Goal: Task Accomplishment & Management: Manage account settings

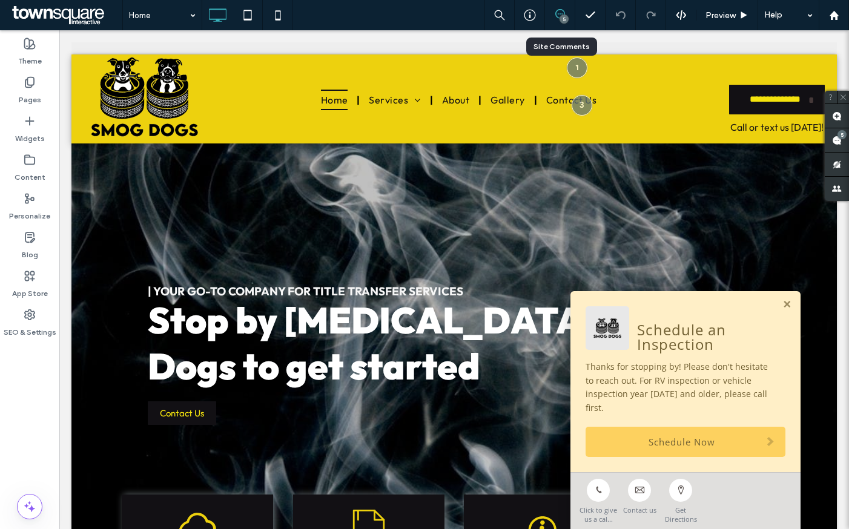
click at [558, 7] on div "5" at bounding box center [560, 15] width 30 height 30
click at [566, 15] on div "5" at bounding box center [563, 19] width 9 height 9
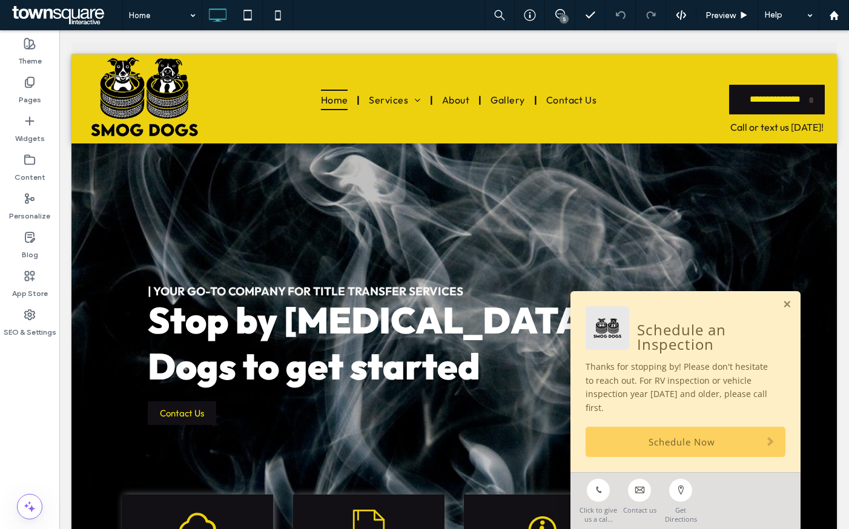
click at [565, 15] on div "5" at bounding box center [563, 19] width 9 height 9
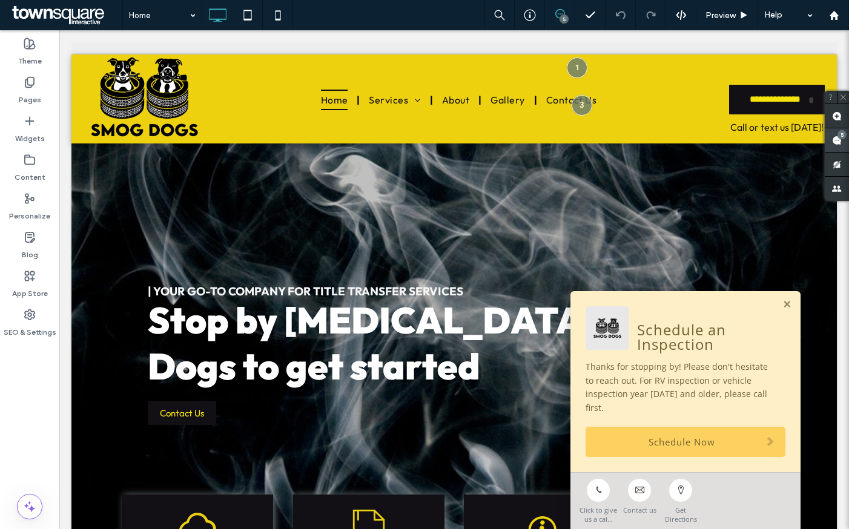
click at [842, 140] on span at bounding box center [836, 140] width 24 height 24
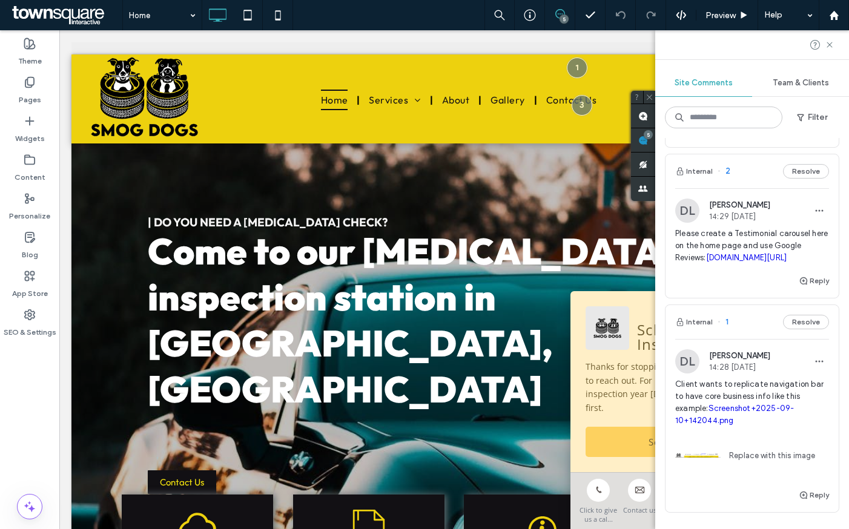
scroll to position [498, 0]
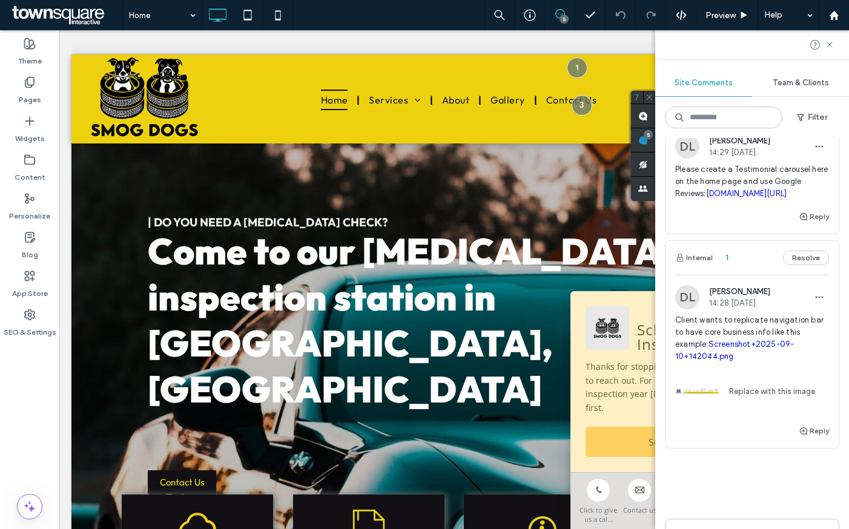
click at [727, 361] on link "Screenshot+2025-09-10+142044.png" at bounding box center [734, 350] width 119 height 21
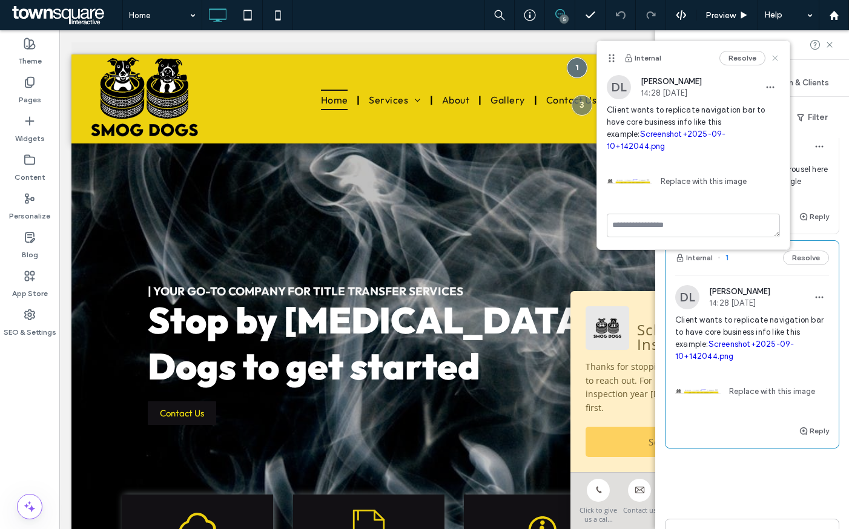
click at [777, 53] on icon at bounding box center [775, 58] width 10 height 10
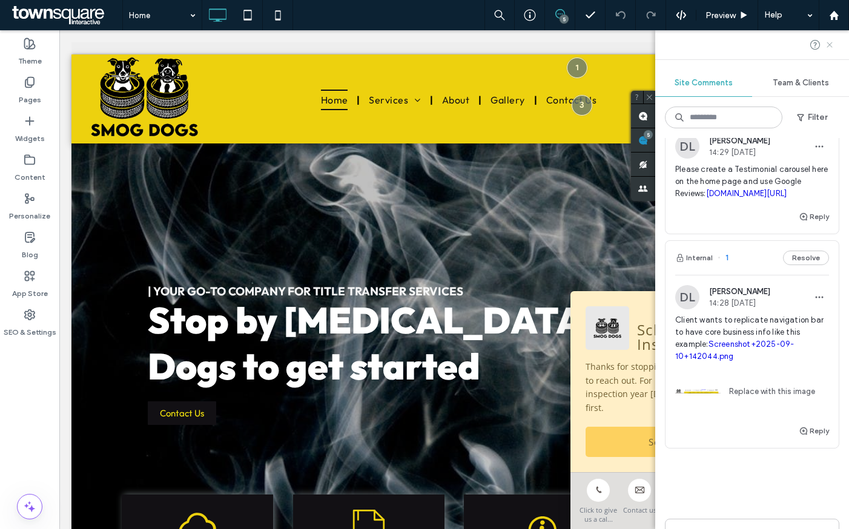
click at [830, 43] on use at bounding box center [828, 44] width 5 height 5
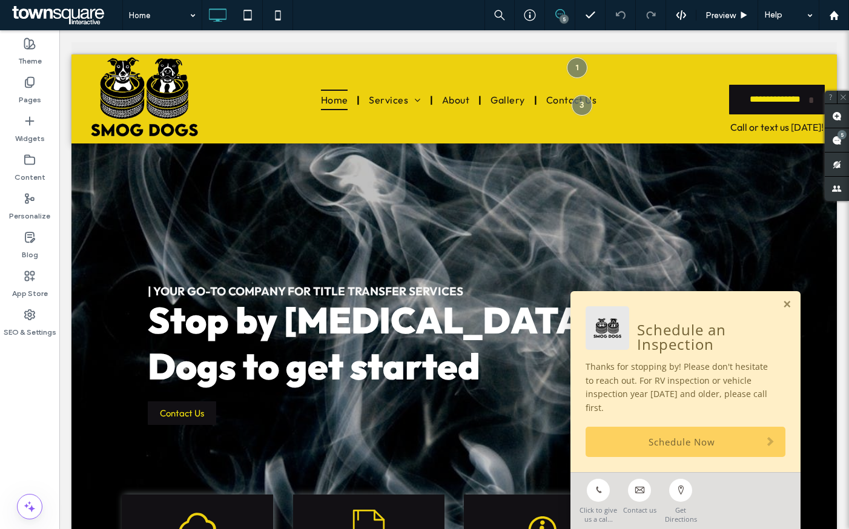
scroll to position [0, 0]
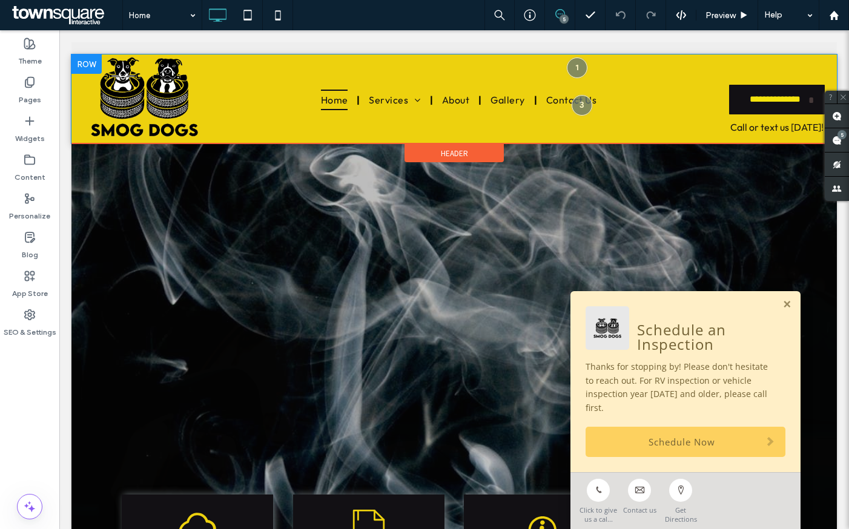
click at [74, 59] on div at bounding box center [86, 63] width 30 height 19
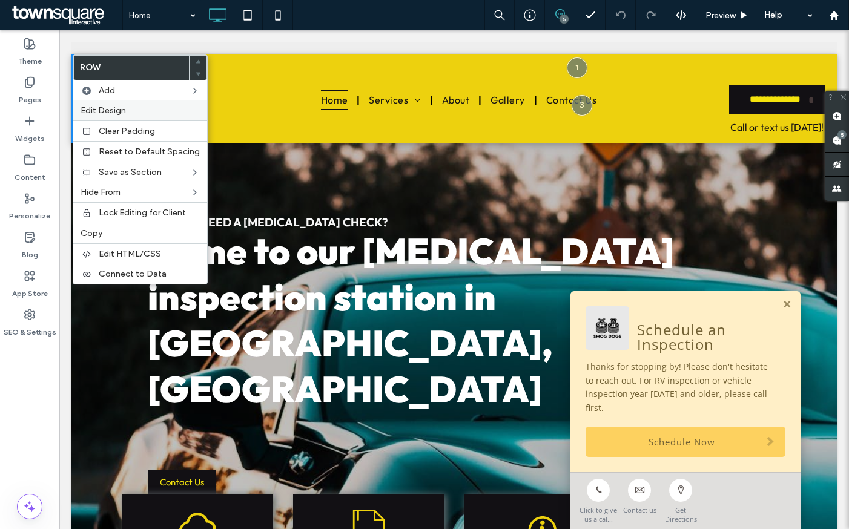
click at [122, 107] on span "Edit Design" at bounding box center [102, 110] width 45 height 10
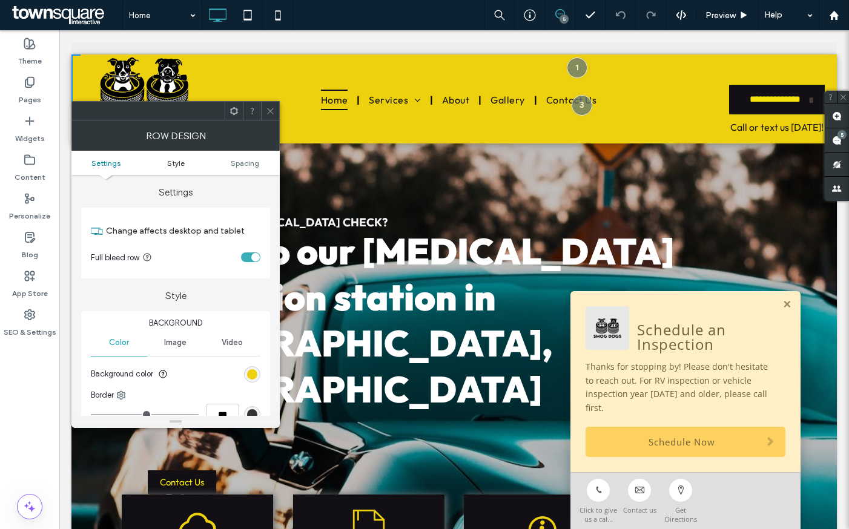
click at [169, 165] on span "Style" at bounding box center [176, 163] width 18 height 9
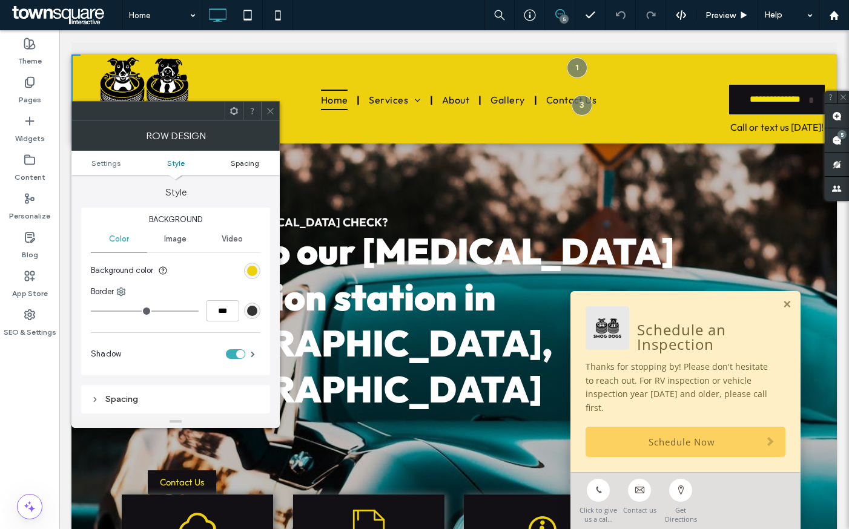
click at [228, 159] on link "Spacing" at bounding box center [245, 163] width 70 height 9
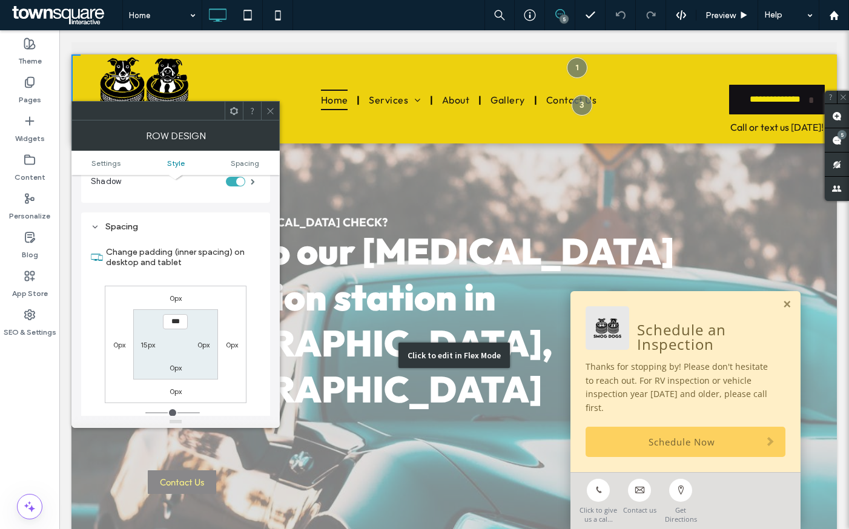
scroll to position [304, 0]
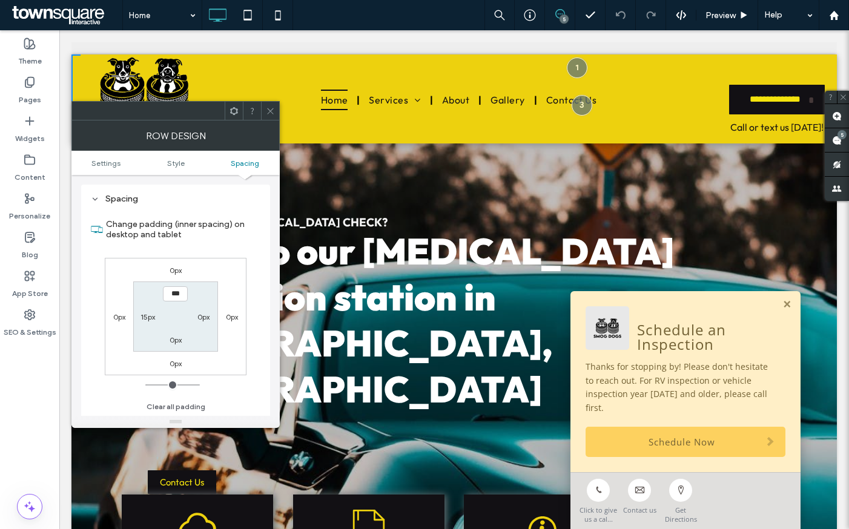
click at [272, 105] on span at bounding box center [270, 111] width 9 height 18
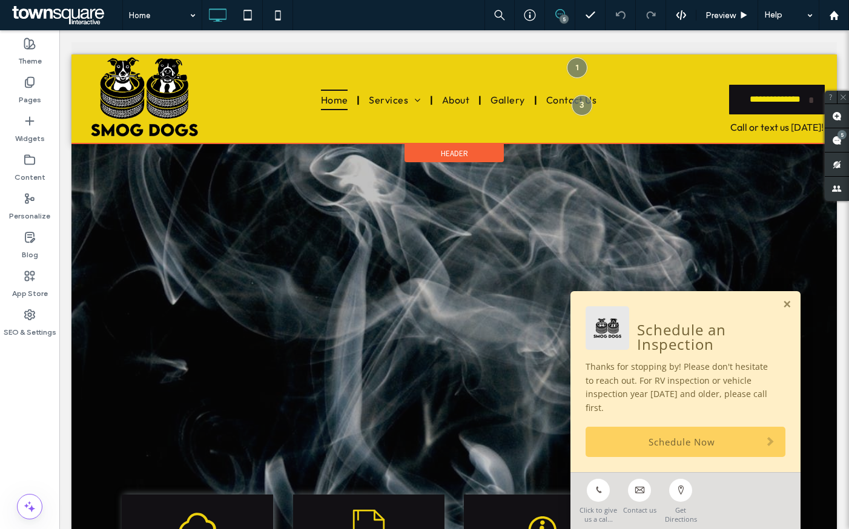
click at [444, 147] on div "Header" at bounding box center [453, 153] width 99 height 18
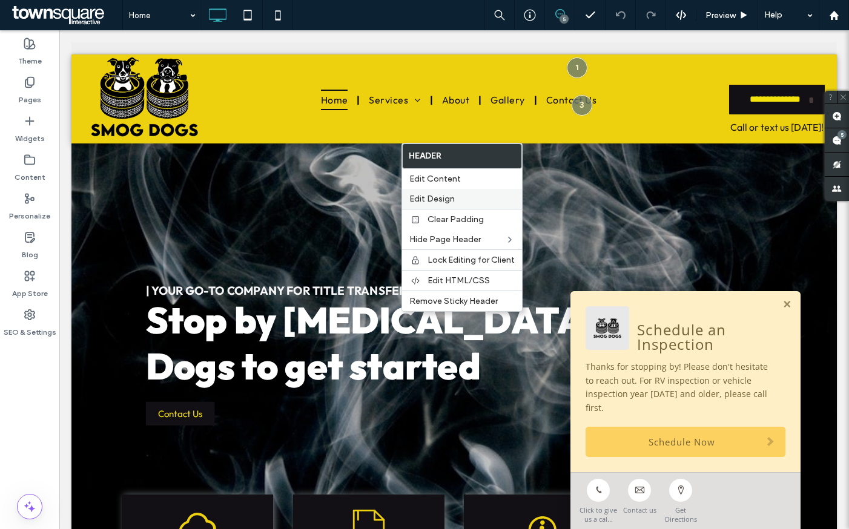
click at [465, 195] on label "Edit Design" at bounding box center [461, 199] width 105 height 10
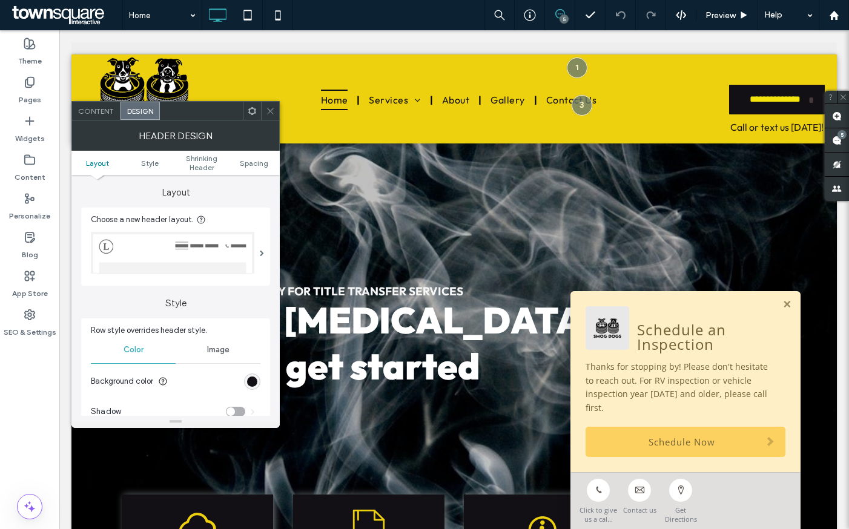
click at [197, 249] on img at bounding box center [172, 253] width 163 height 42
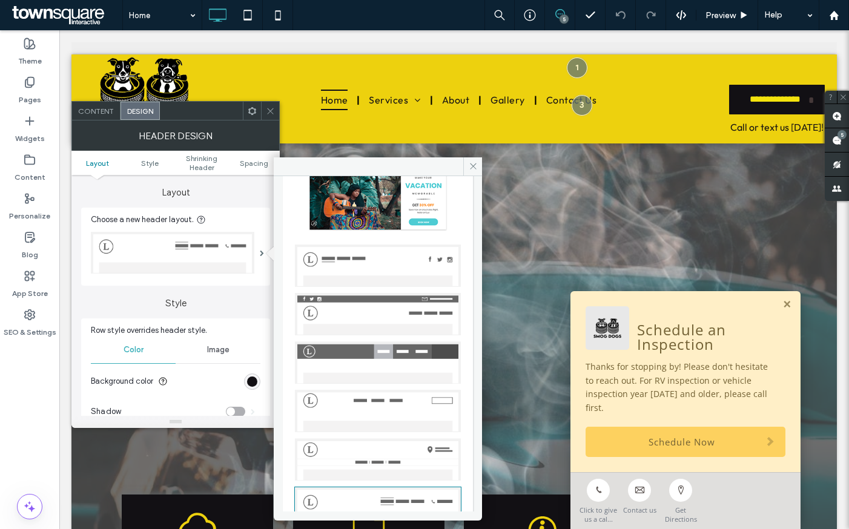
scroll to position [0, 0]
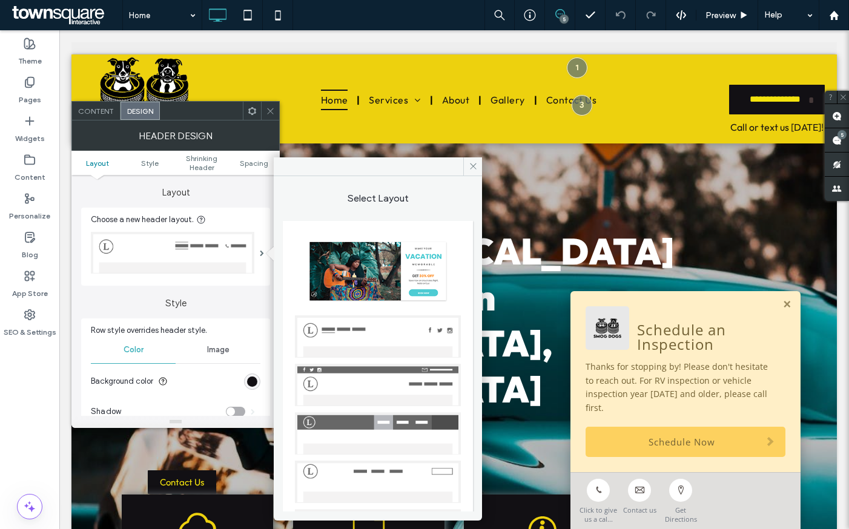
click at [364, 370] on img at bounding box center [378, 385] width 166 height 42
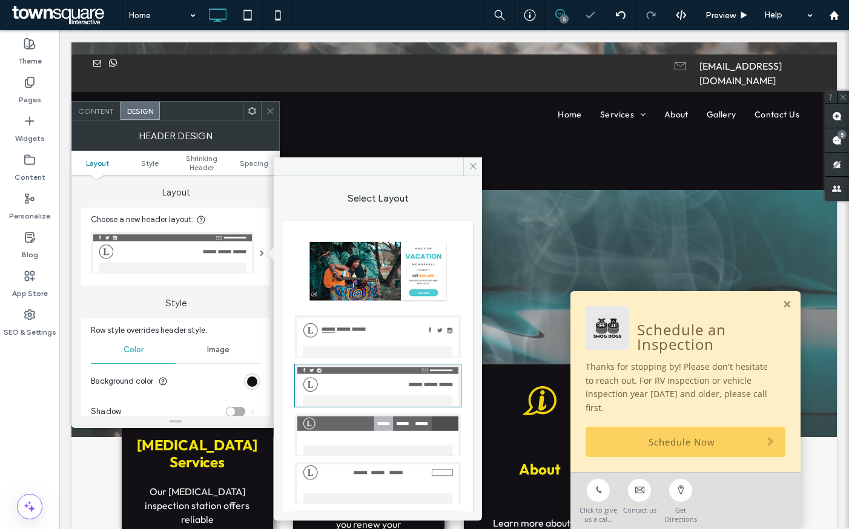
scroll to position [134, 0]
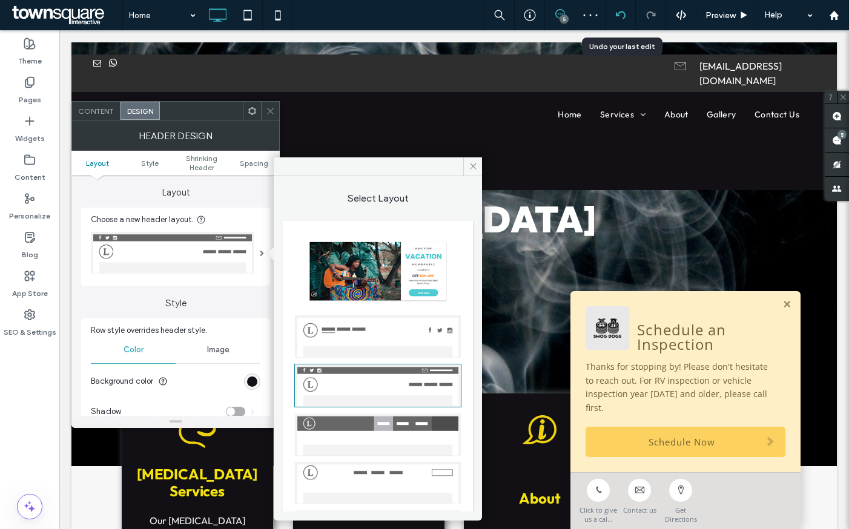
click at [623, 11] on icon at bounding box center [621, 15] width 10 height 10
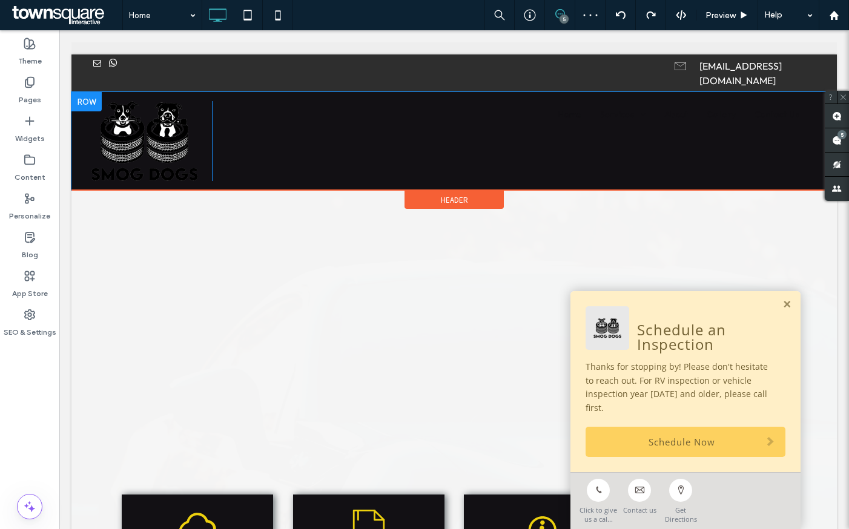
scroll to position [0, 0]
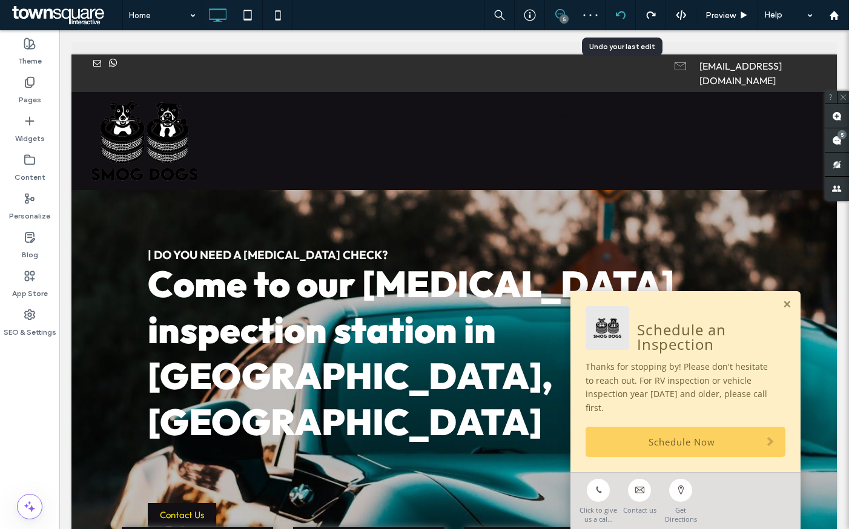
click at [625, 13] on icon at bounding box center [621, 15] width 10 height 10
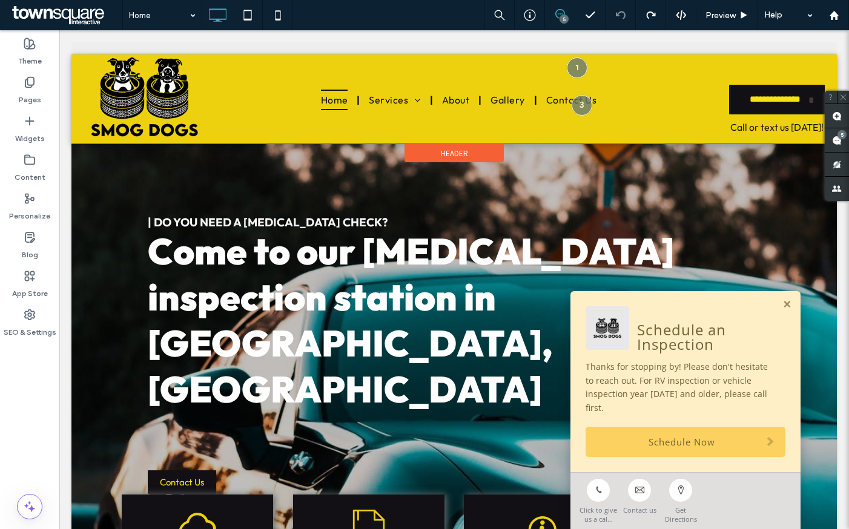
click at [441, 148] on span "Header" at bounding box center [454, 153] width 27 height 10
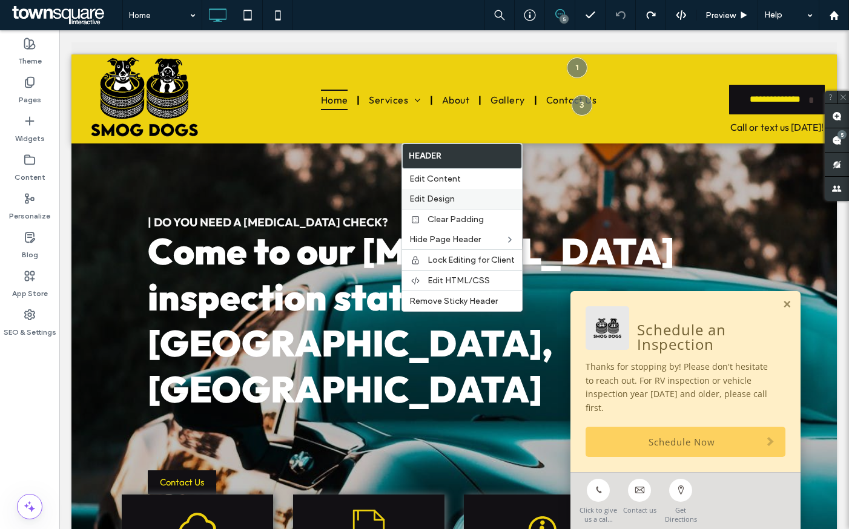
click at [444, 191] on div "Edit Design" at bounding box center [462, 199] width 120 height 20
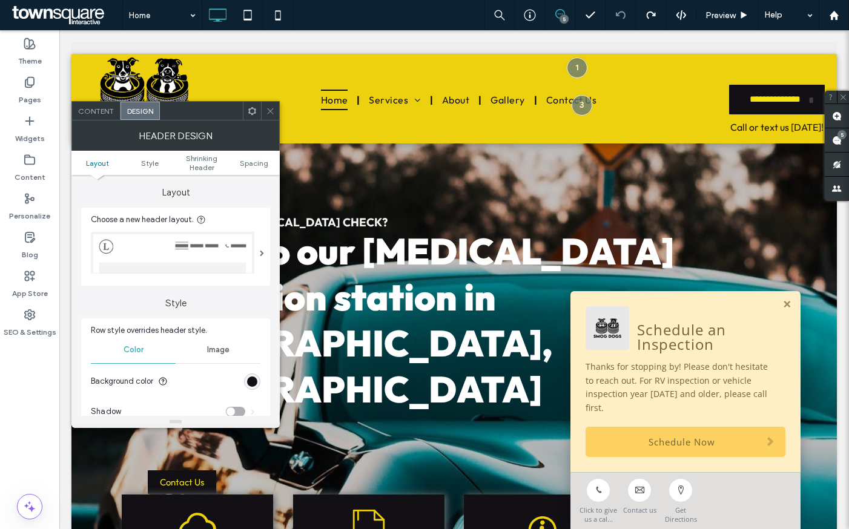
click at [251, 256] on img at bounding box center [172, 253] width 163 height 42
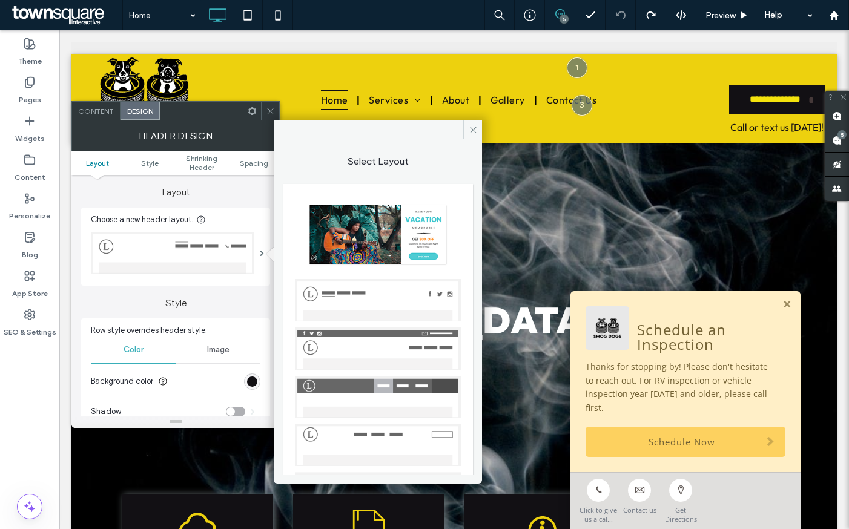
click at [407, 343] on img at bounding box center [378, 348] width 166 height 42
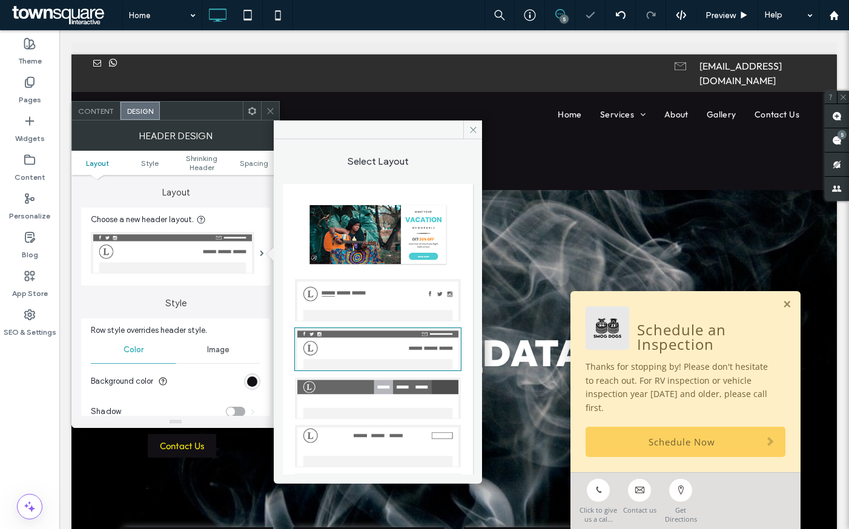
scroll to position [134, 0]
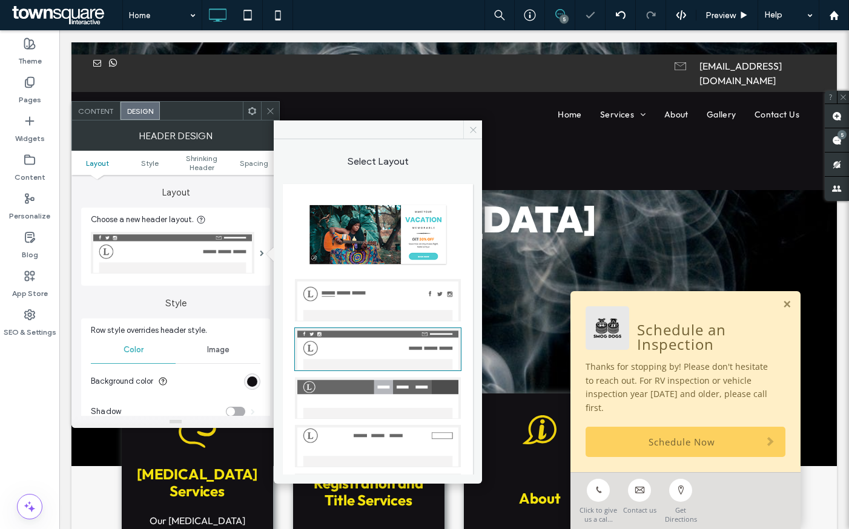
click at [472, 126] on icon at bounding box center [472, 129] width 9 height 9
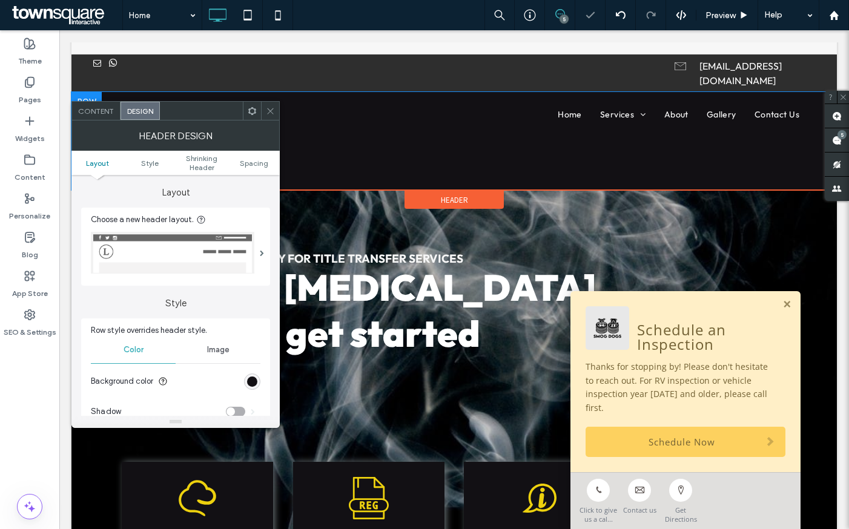
scroll to position [0, 0]
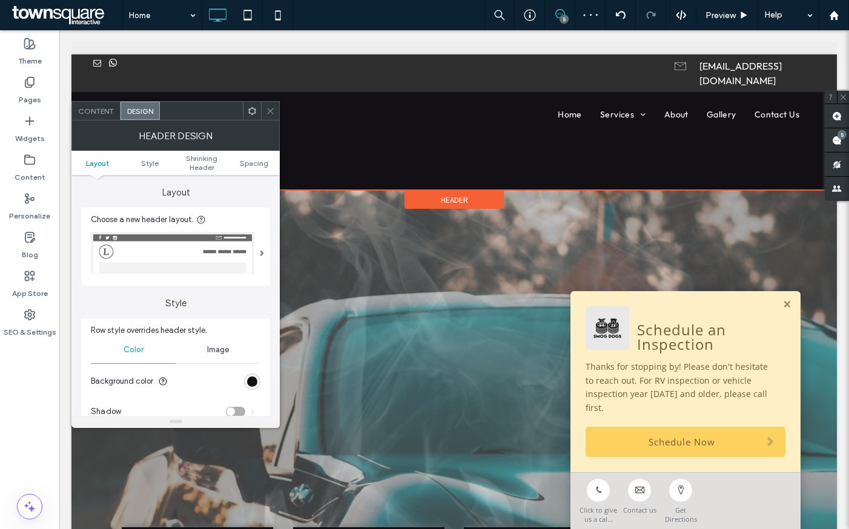
click at [456, 195] on span "Header" at bounding box center [454, 200] width 27 height 10
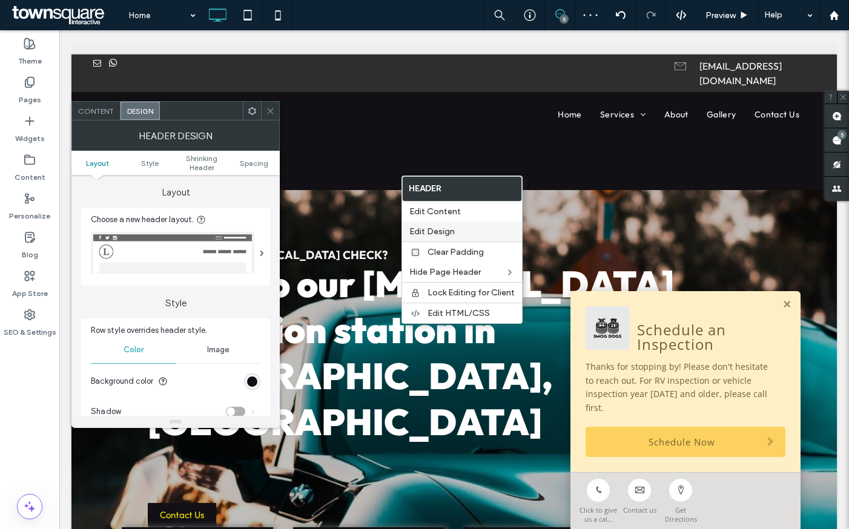
click at [447, 236] on span "Edit Design" at bounding box center [431, 231] width 45 height 10
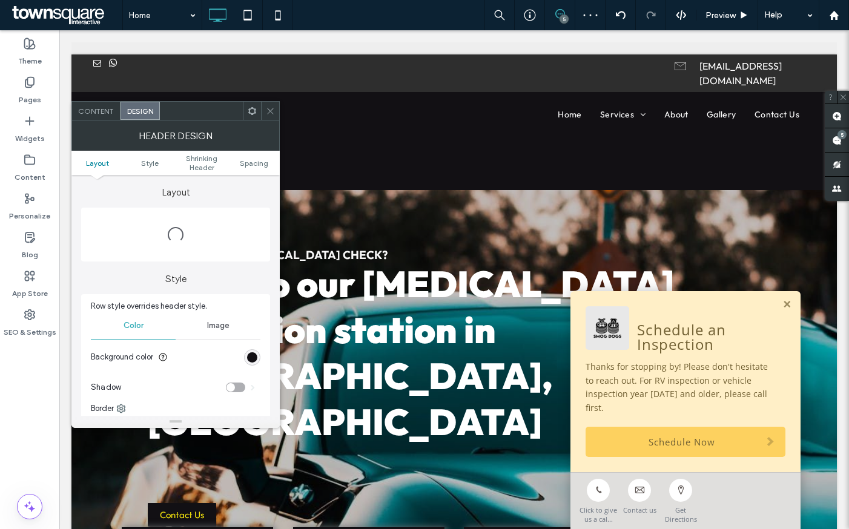
scroll to position [12, 0]
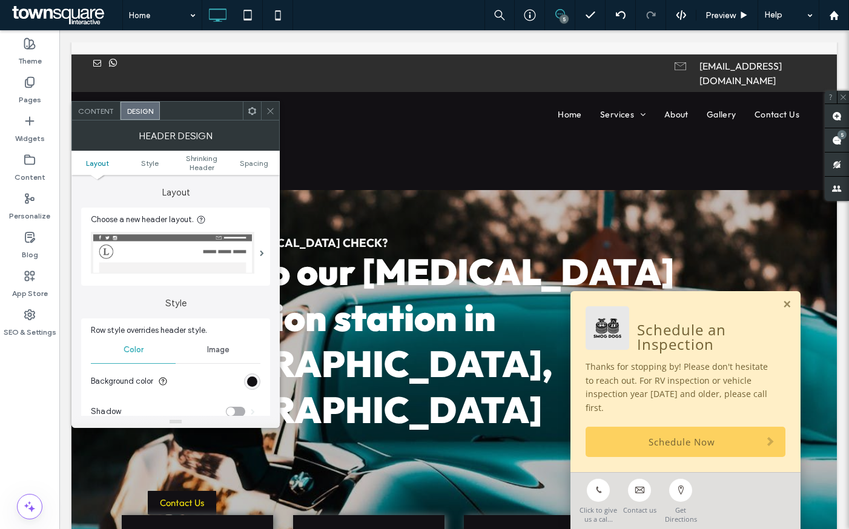
click at [245, 370] on section "Background color" at bounding box center [175, 381] width 169 height 30
click at [253, 376] on div "rgb(18, 16, 20)" at bounding box center [252, 381] width 10 height 10
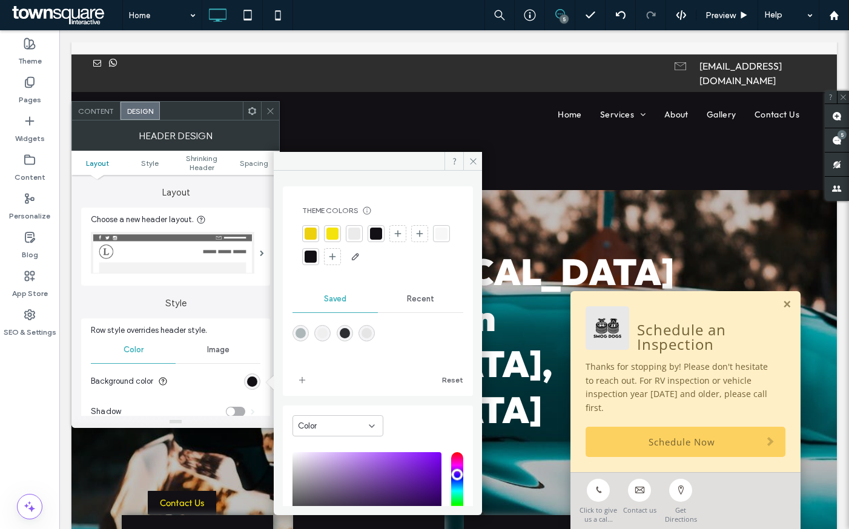
click at [333, 238] on div at bounding box center [332, 234] width 12 height 12
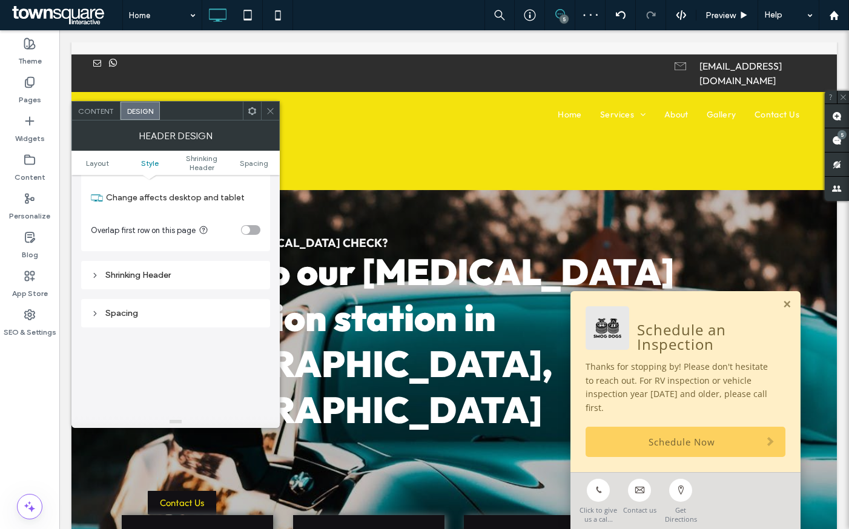
scroll to position [312, 0]
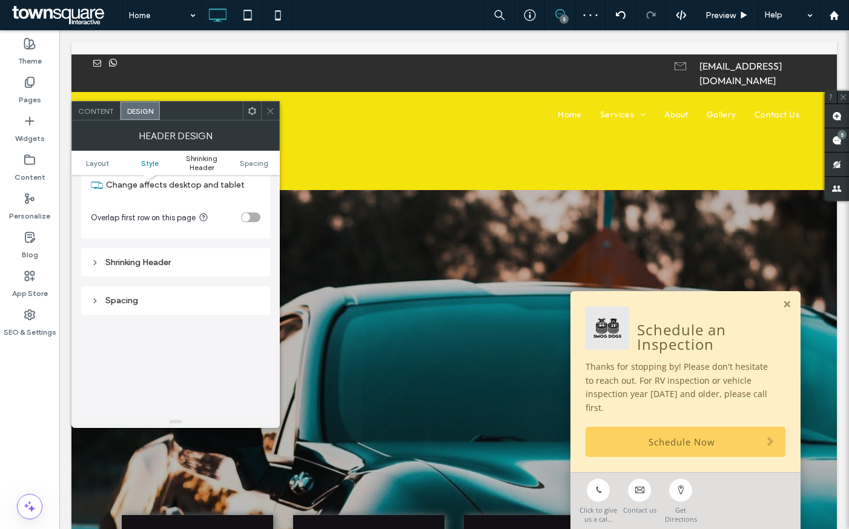
click at [207, 163] on span "Shrinking Header" at bounding box center [202, 163] width 52 height 18
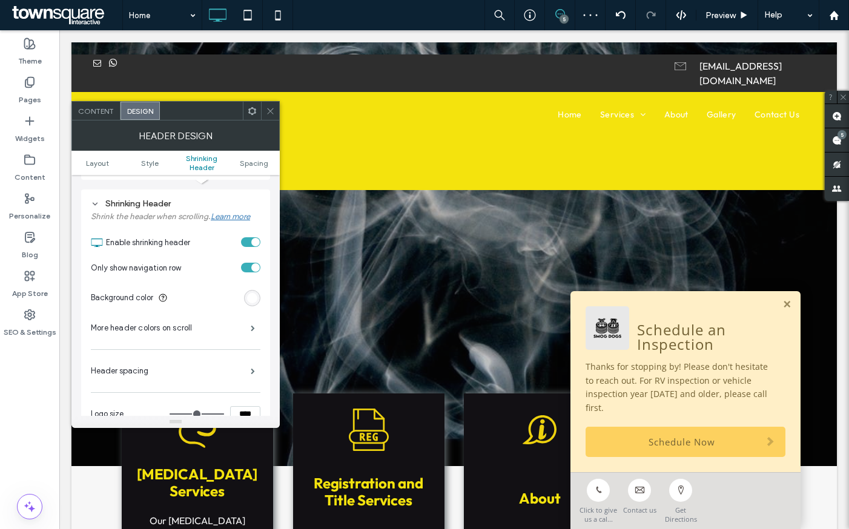
scroll to position [376, 0]
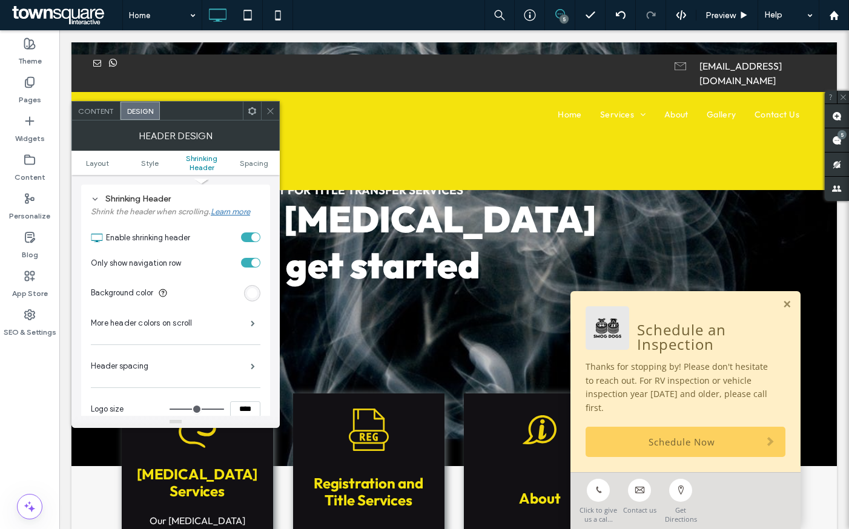
click at [270, 115] on icon at bounding box center [270, 111] width 9 height 9
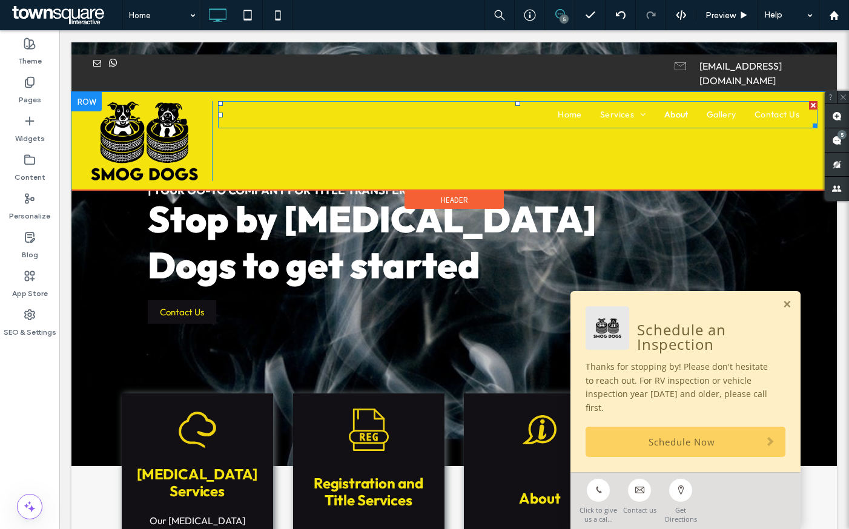
click at [669, 108] on span "About" at bounding box center [676, 114] width 24 height 13
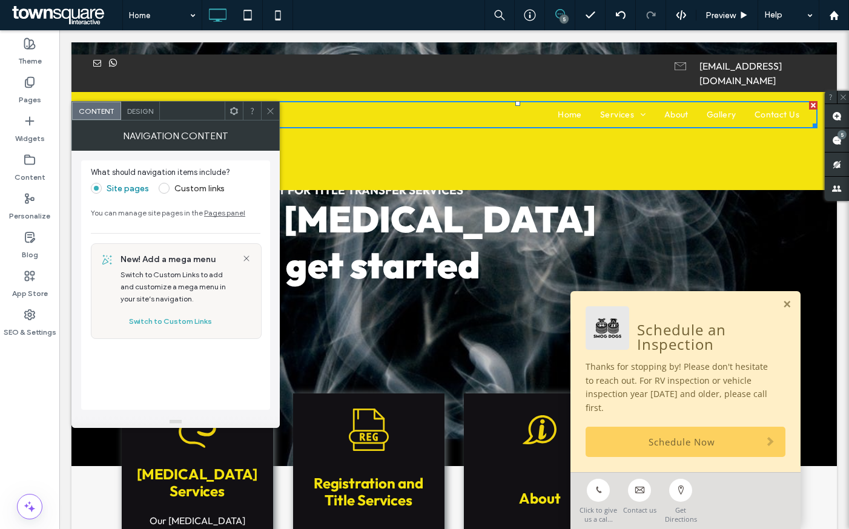
click at [139, 121] on div "NAVIGATION CONTENT" at bounding box center [175, 135] width 208 height 30
click at [140, 115] on div "Design" at bounding box center [140, 111] width 39 height 18
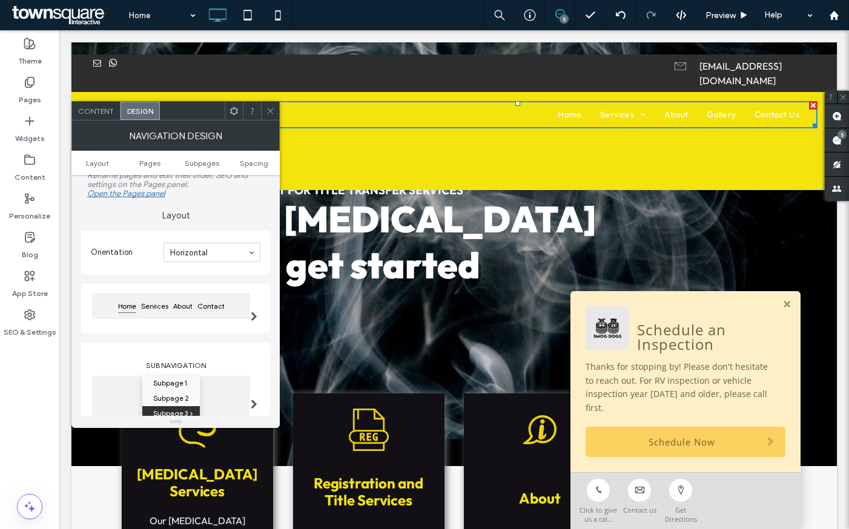
scroll to position [245, 0]
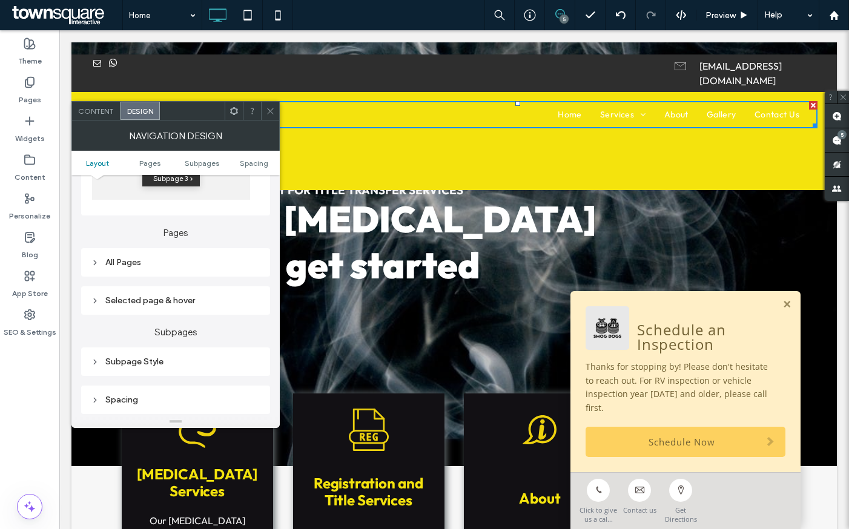
click at [126, 263] on div "All Pages" at bounding box center [175, 262] width 169 height 10
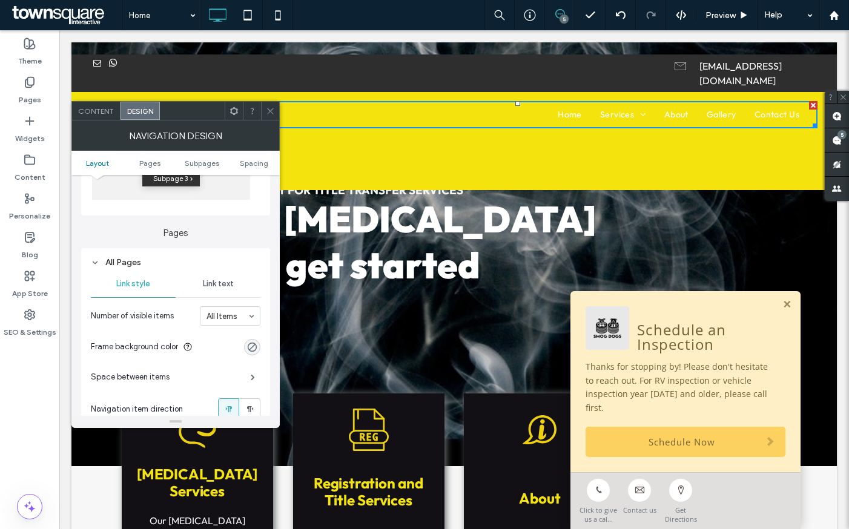
click at [229, 286] on span "Link text" at bounding box center [218, 284] width 31 height 10
click at [253, 400] on div "rgb(255, 255, 255)" at bounding box center [252, 407] width 16 height 16
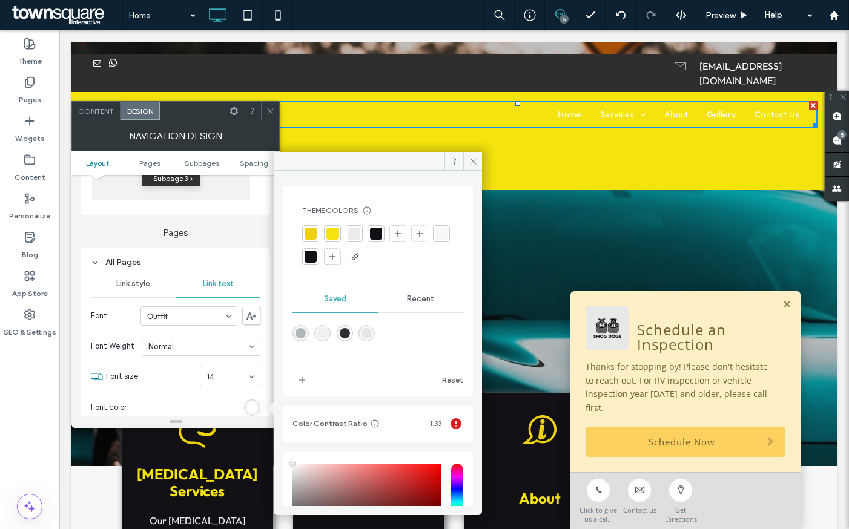
click at [319, 263] on div at bounding box center [310, 256] width 17 height 17
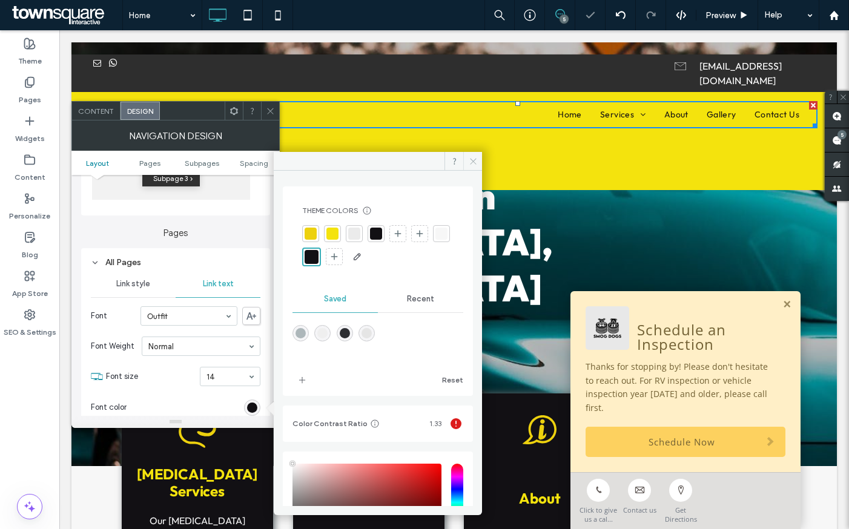
click at [471, 160] on use at bounding box center [473, 161] width 6 height 6
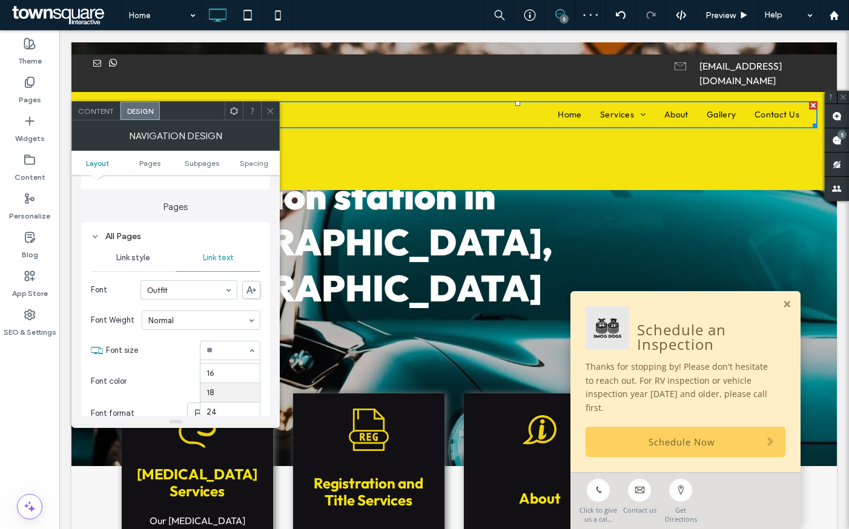
scroll to position [113, 0]
click at [264, 112] on div at bounding box center [270, 111] width 18 height 18
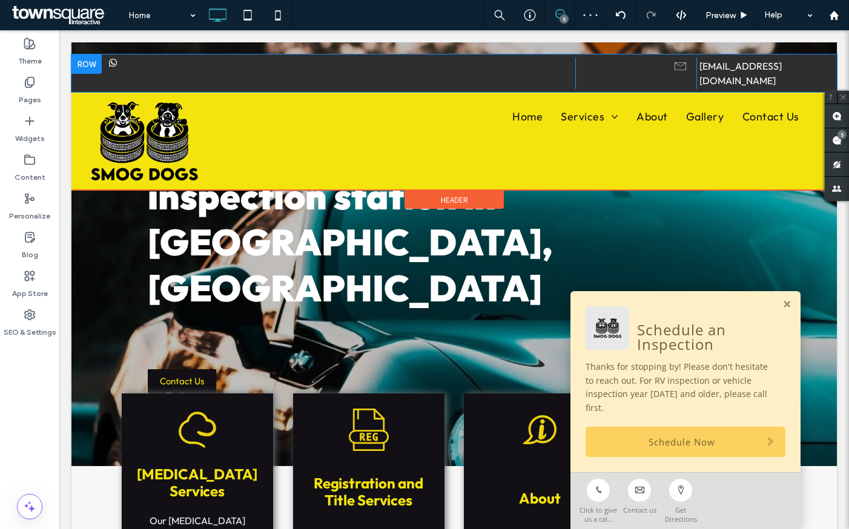
click at [295, 64] on div "Click To Paste Click To Paste" at bounding box center [333, 72] width 484 height 31
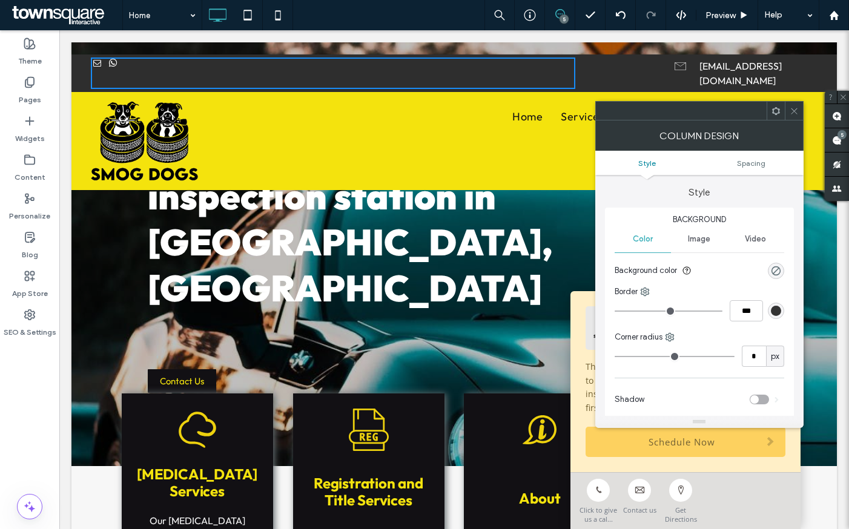
click at [111, 61] on span "whatsapp" at bounding box center [113, 63] width 12 height 12
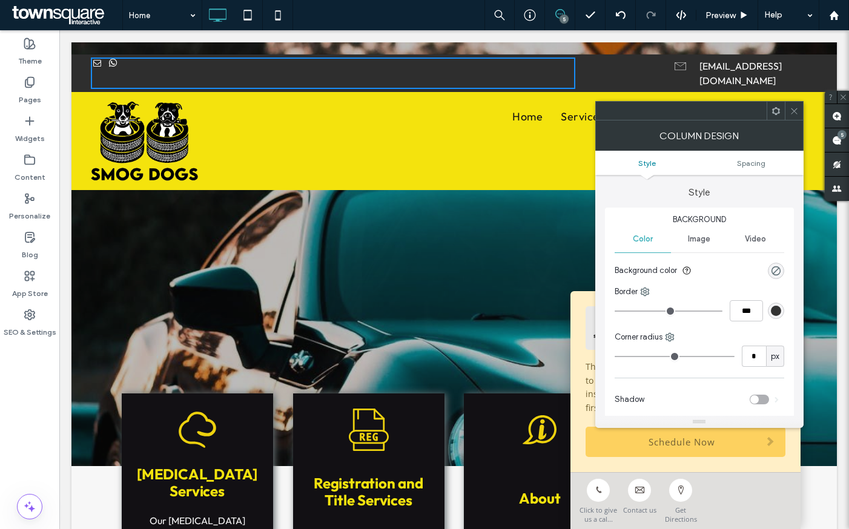
click at [99, 64] on div at bounding box center [106, 64] width 30 height 15
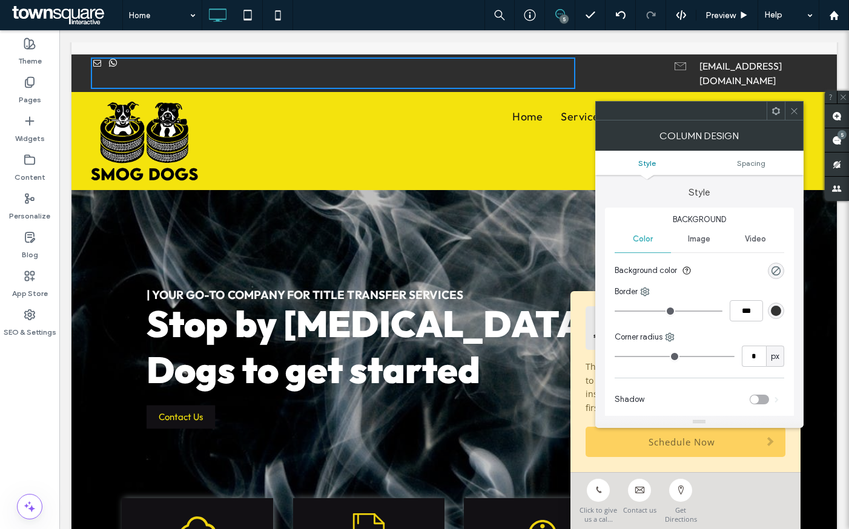
scroll to position [0, 0]
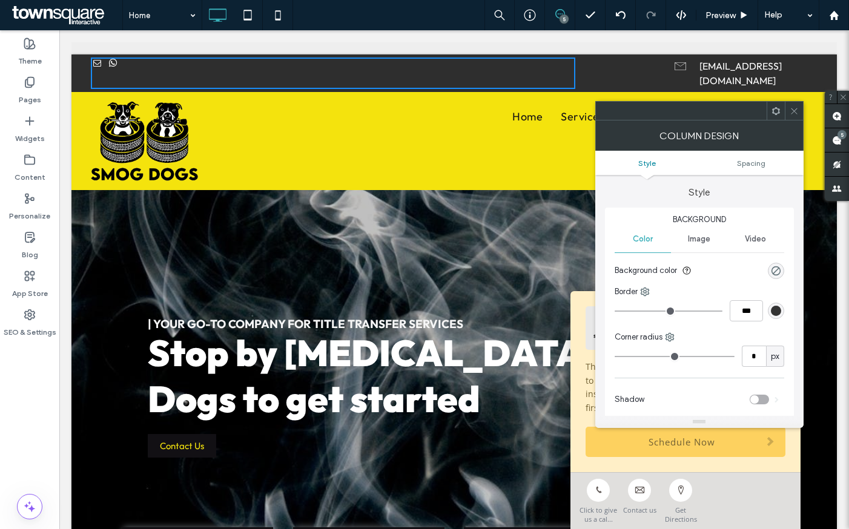
click at [110, 64] on span "whatsapp" at bounding box center [113, 63] width 12 height 12
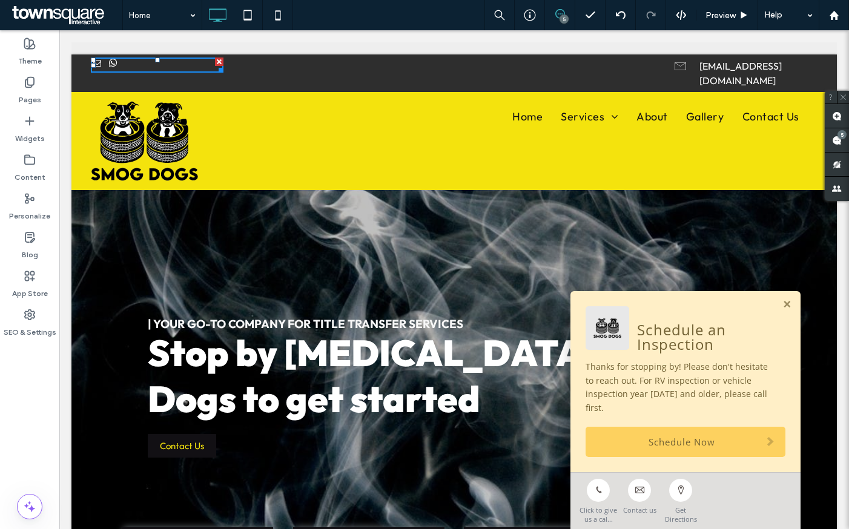
click at [111, 61] on span "whatsapp" at bounding box center [113, 63] width 12 height 12
click at [110, 65] on span "whatsapp" at bounding box center [113, 63] width 12 height 12
click at [112, 63] on span "whatsapp" at bounding box center [113, 63] width 12 height 12
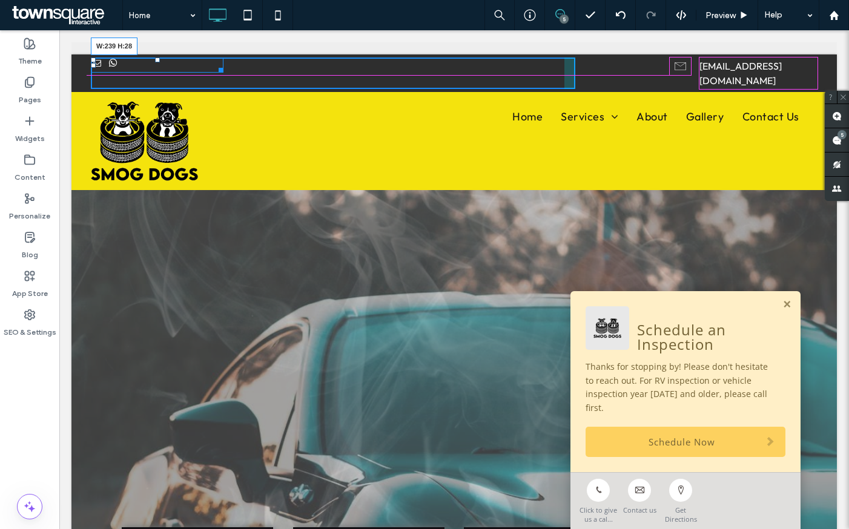
drag, startPoint x: 217, startPoint y: 72, endPoint x: 229, endPoint y: 79, distance: 14.1
click at [229, 79] on div "W:239 H:28 Click To Paste Click To Paste Click To Paste Click To Paste [EMAIL_A…" at bounding box center [453, 122] width 765 height 136
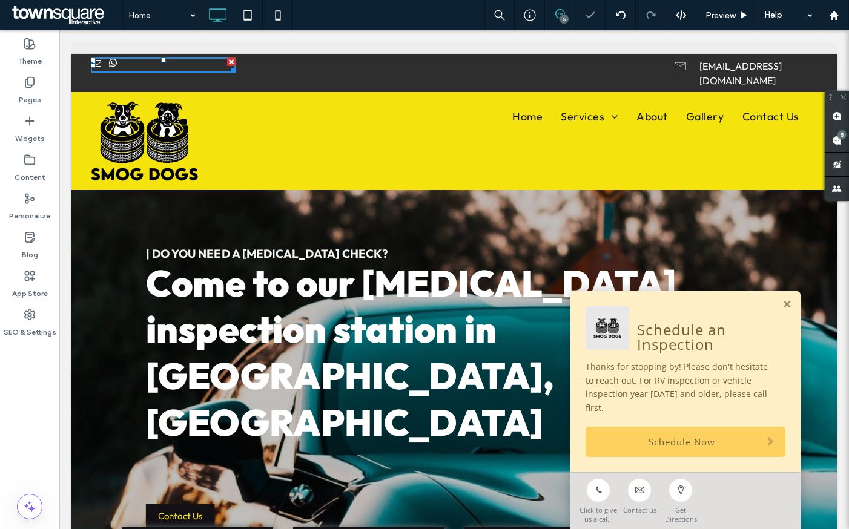
click at [110, 59] on span "whatsapp" at bounding box center [113, 63] width 12 height 12
click at [110, 62] on span "whatsapp" at bounding box center [113, 63] width 12 height 12
click at [137, 60] on div at bounding box center [163, 64] width 145 height 15
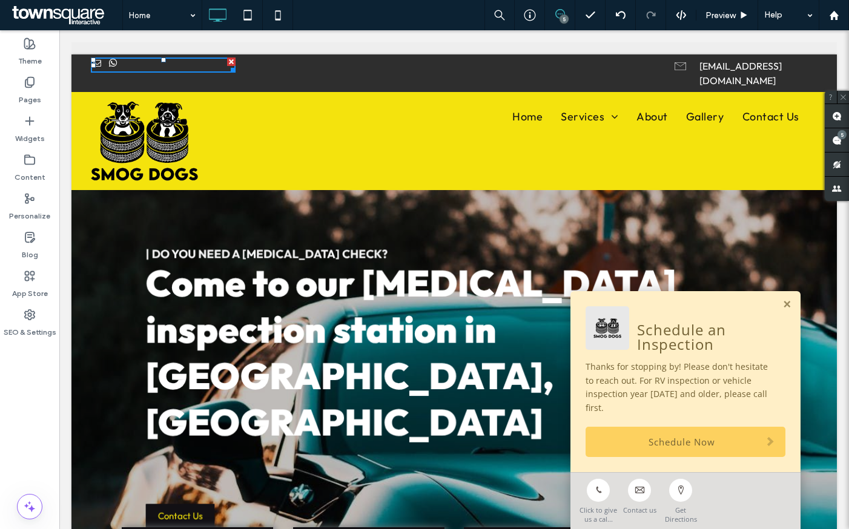
click at [227, 57] on div at bounding box center [231, 61] width 8 height 8
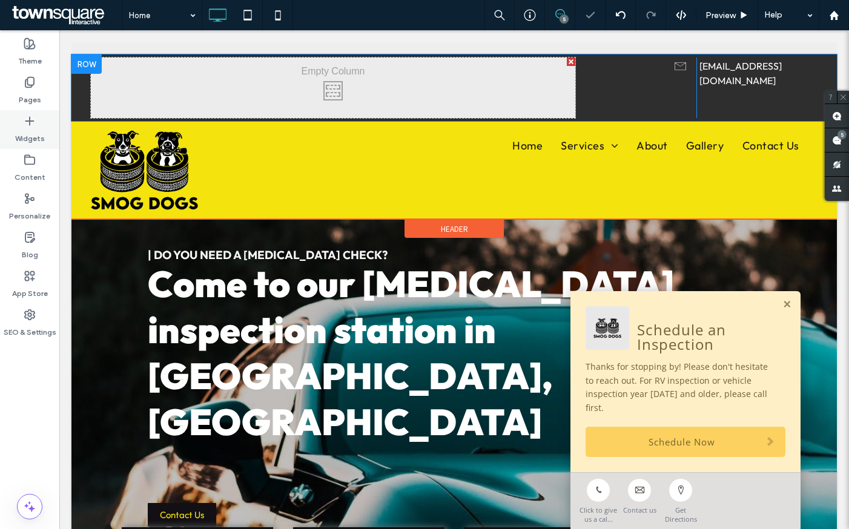
click at [24, 118] on icon at bounding box center [30, 121] width 12 height 12
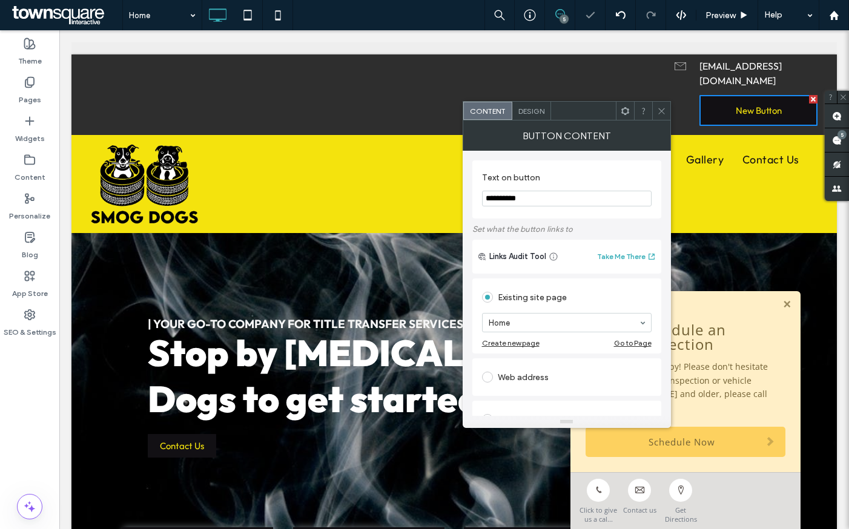
click at [626, 113] on icon at bounding box center [624, 111] width 9 height 9
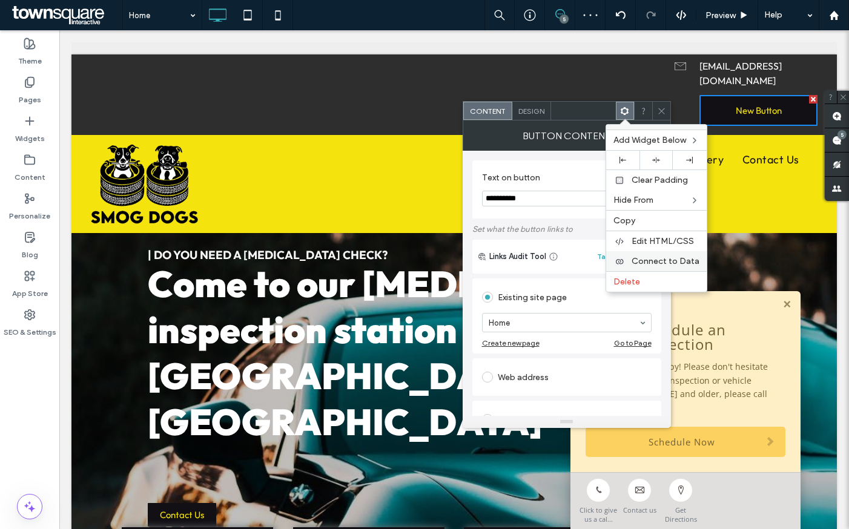
click at [640, 264] on span "Connect to Data" at bounding box center [665, 261] width 68 height 10
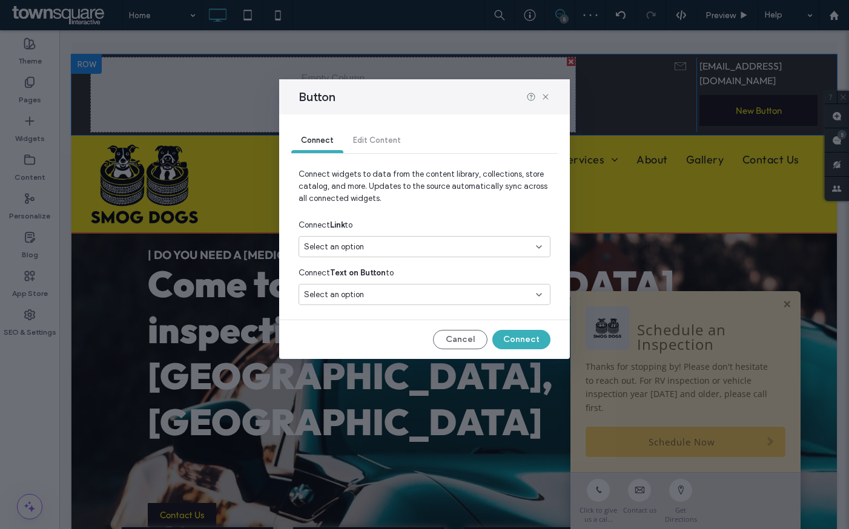
click at [430, 232] on div "Connect Link to" at bounding box center [424, 225] width 252 height 22
click at [430, 241] on div "Select an option" at bounding box center [417, 247] width 226 height 12
click at [409, 288] on span "[PHONE_NUMBER]" at bounding box center [449, 289] width 181 height 12
click at [408, 294] on div "Select an option" at bounding box center [417, 295] width 226 height 12
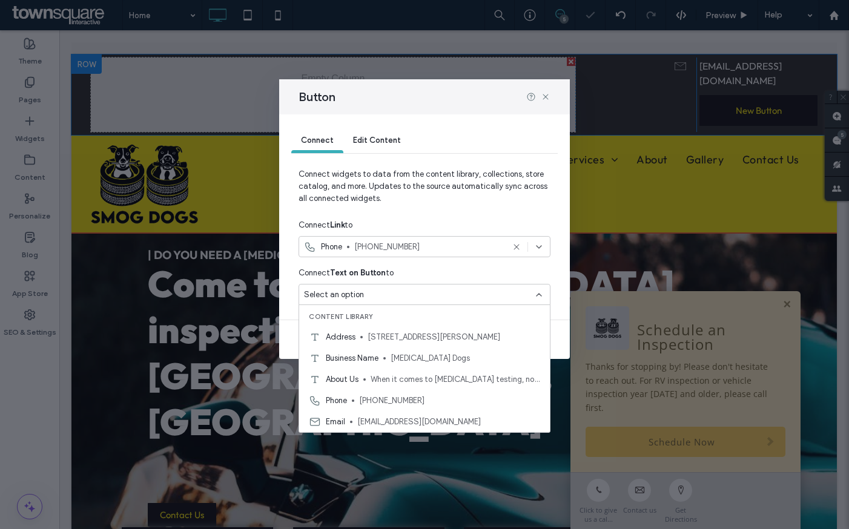
click at [384, 395] on span "[PHONE_NUMBER]" at bounding box center [449, 401] width 181 height 12
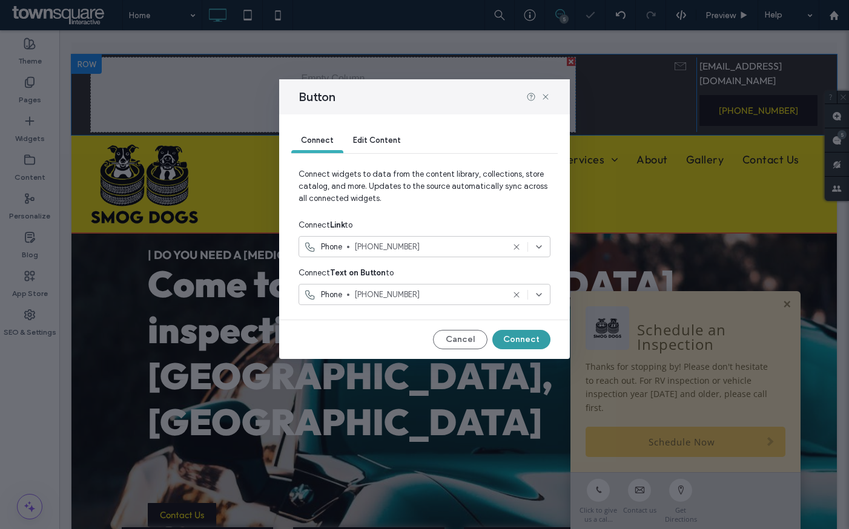
click at [524, 337] on button "Connect" at bounding box center [521, 339] width 58 height 19
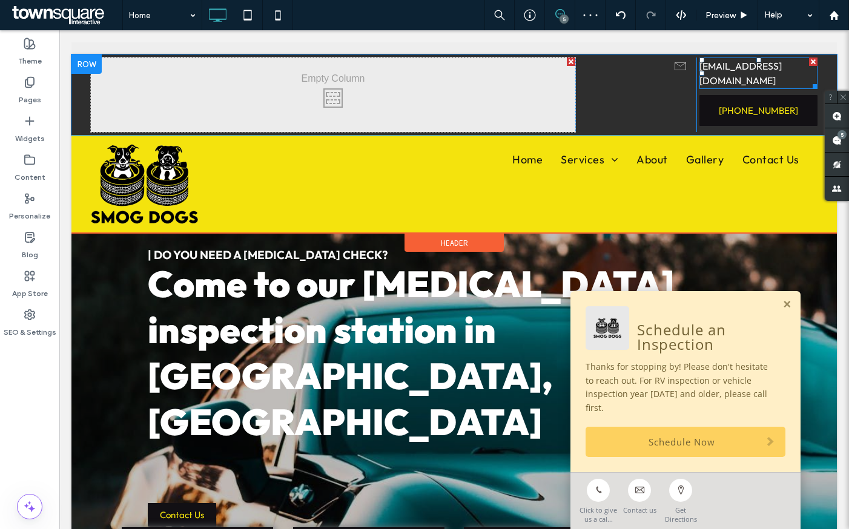
click at [711, 64] on font "[EMAIL_ADDRESS][DOMAIN_NAME]" at bounding box center [740, 73] width 82 height 27
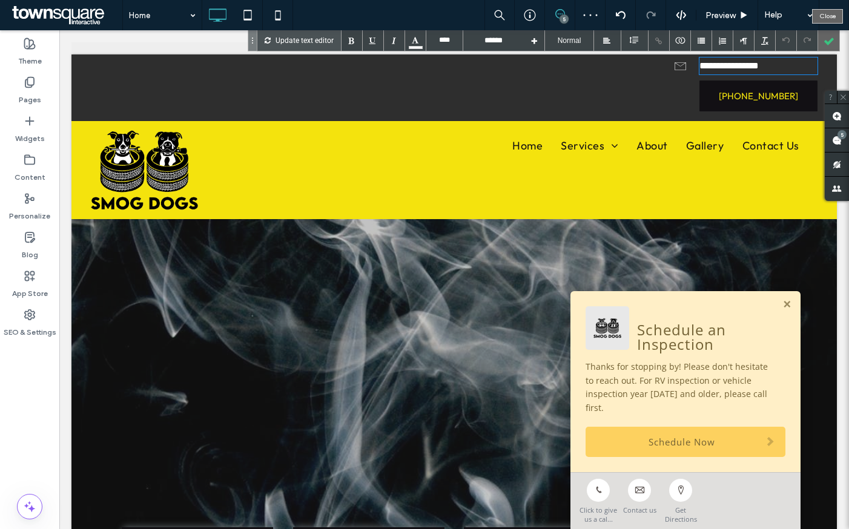
click at [824, 36] on div at bounding box center [828, 40] width 21 height 21
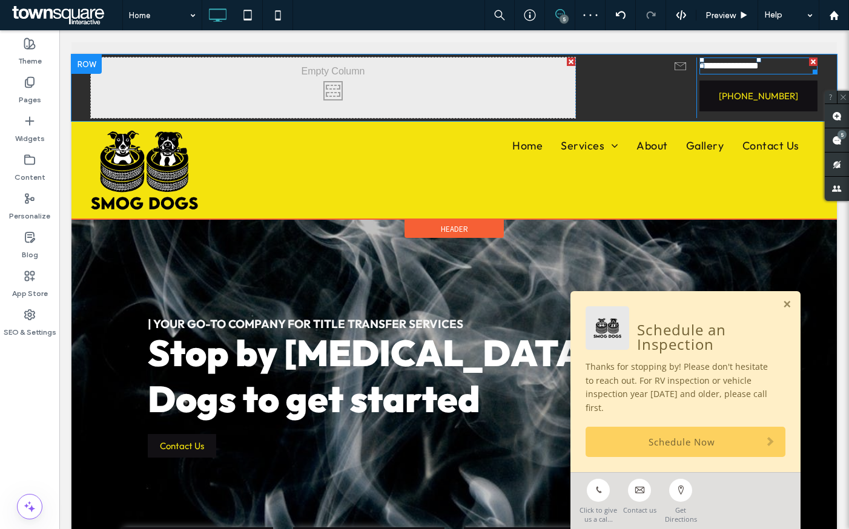
drag, startPoint x: 809, startPoint y: 59, endPoint x: 864, endPoint y: 91, distance: 64.0
click at [809, 59] on div at bounding box center [813, 61] width 8 height 8
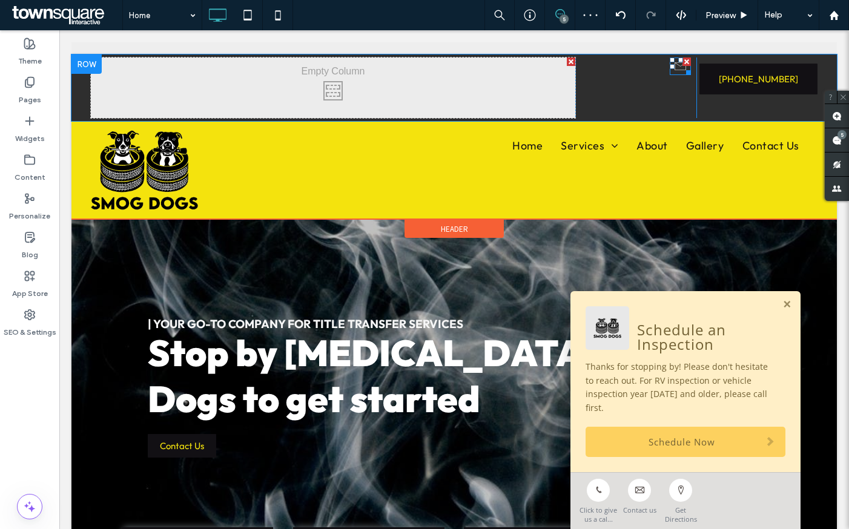
click at [669, 67] on div at bounding box center [671, 66] width 5 height 5
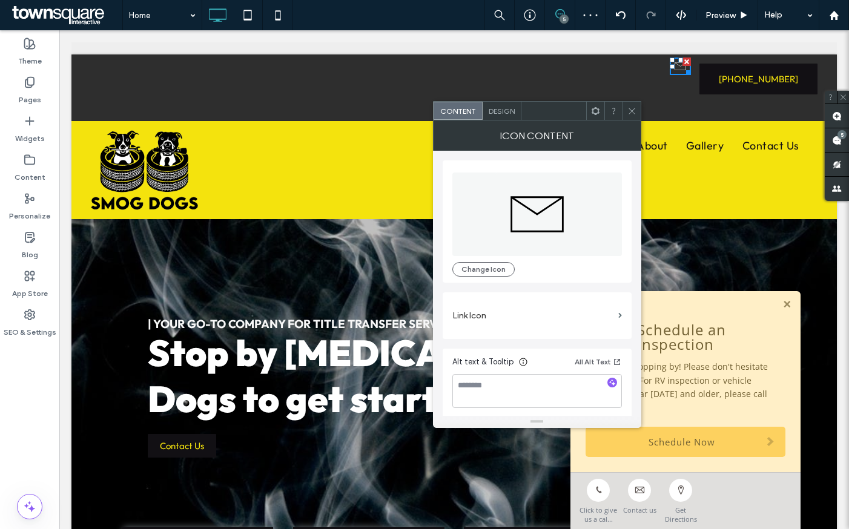
click at [682, 62] on div at bounding box center [686, 61] width 8 height 8
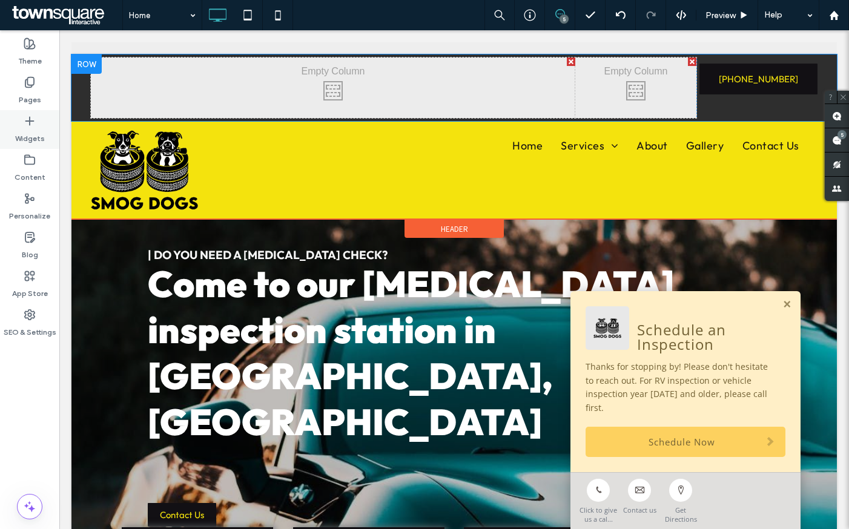
click at [27, 125] on icon at bounding box center [30, 121] width 12 height 12
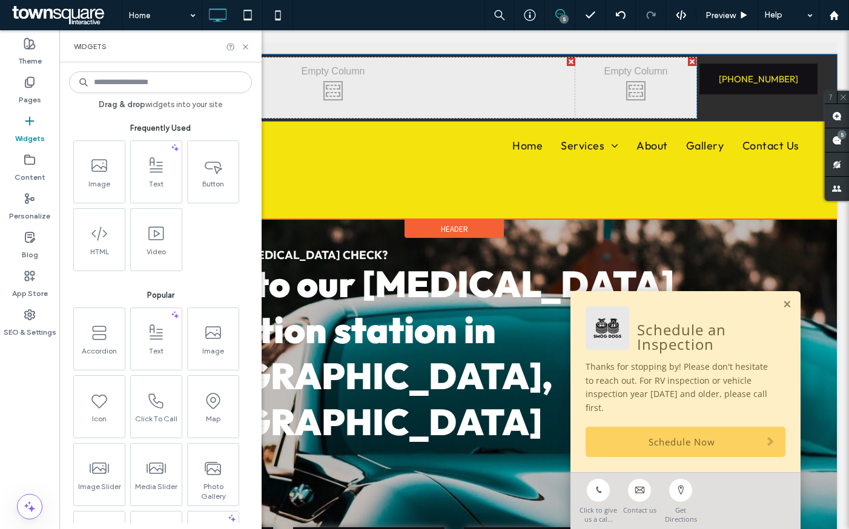
click at [127, 84] on input at bounding box center [160, 82] width 183 height 22
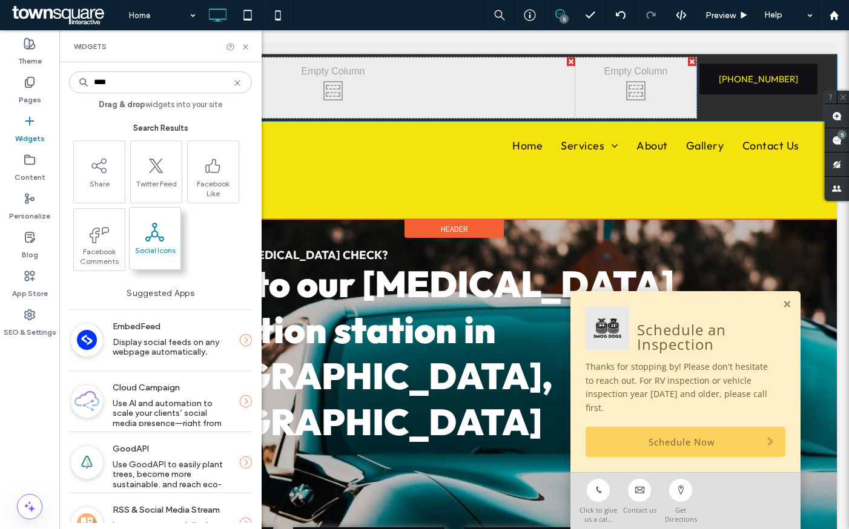
type input "****"
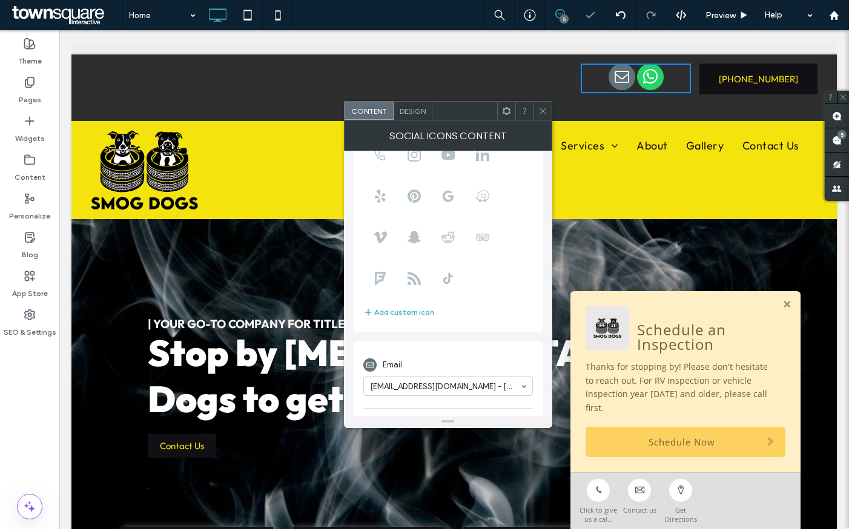
scroll to position [11, 0]
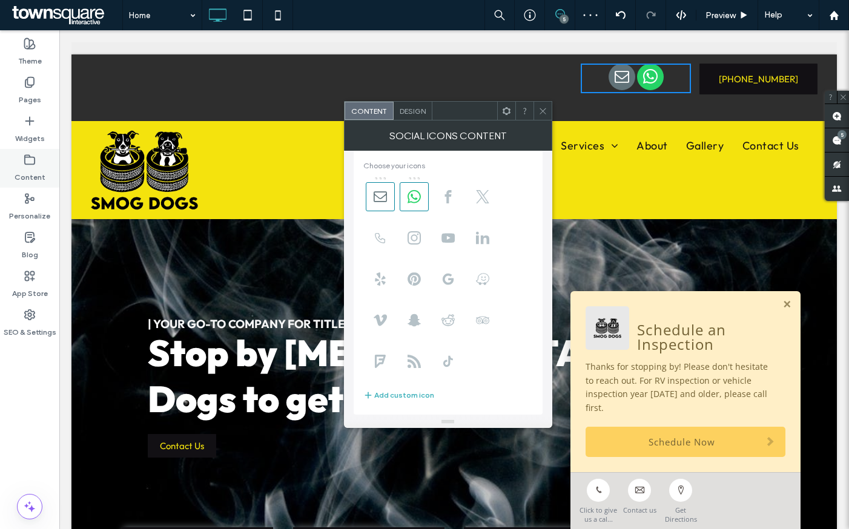
click at [29, 160] on icon at bounding box center [30, 160] width 12 height 12
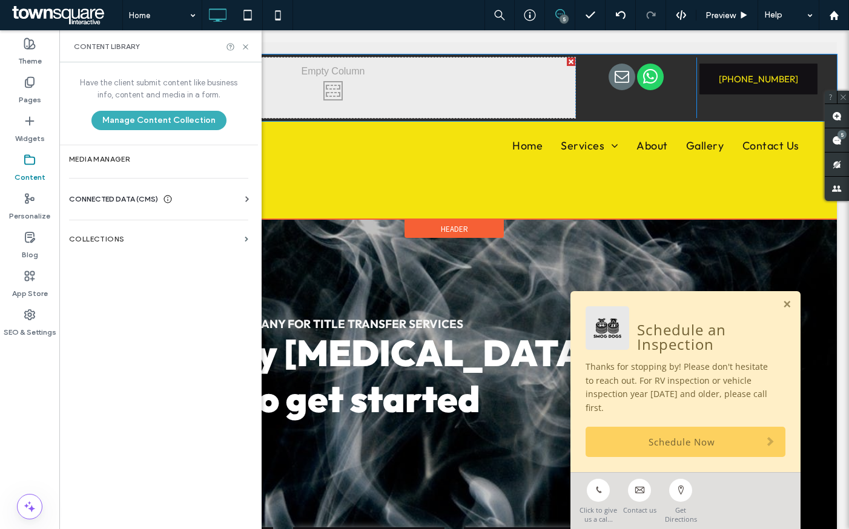
click at [247, 200] on icon at bounding box center [247, 199] width 12 height 12
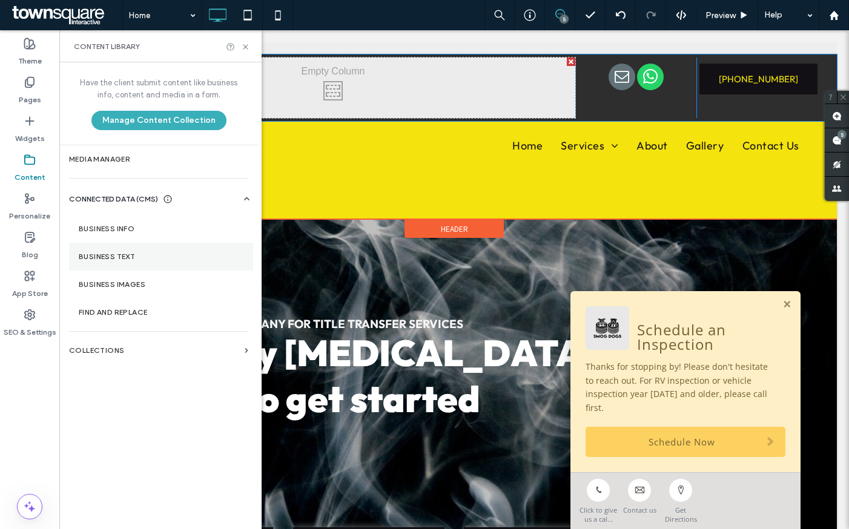
click at [160, 252] on label "Business Text" at bounding box center [161, 256] width 165 height 8
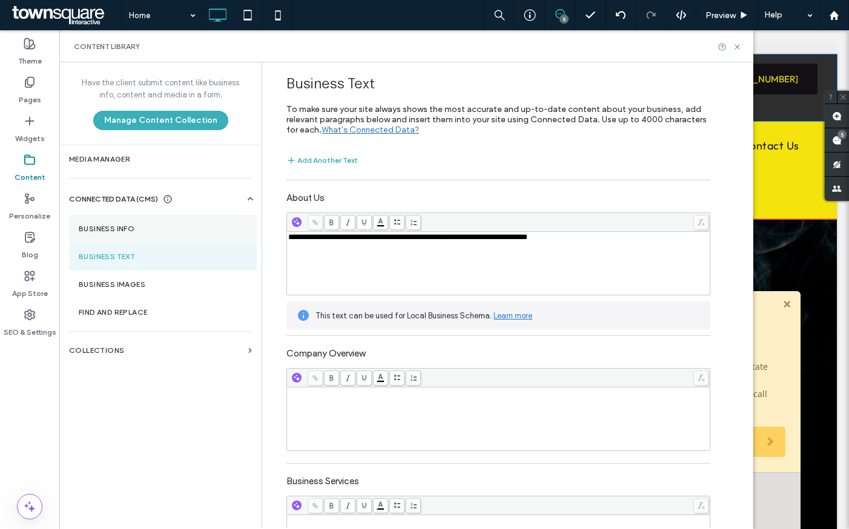
click at [156, 229] on label "Business Info" at bounding box center [163, 229] width 168 height 8
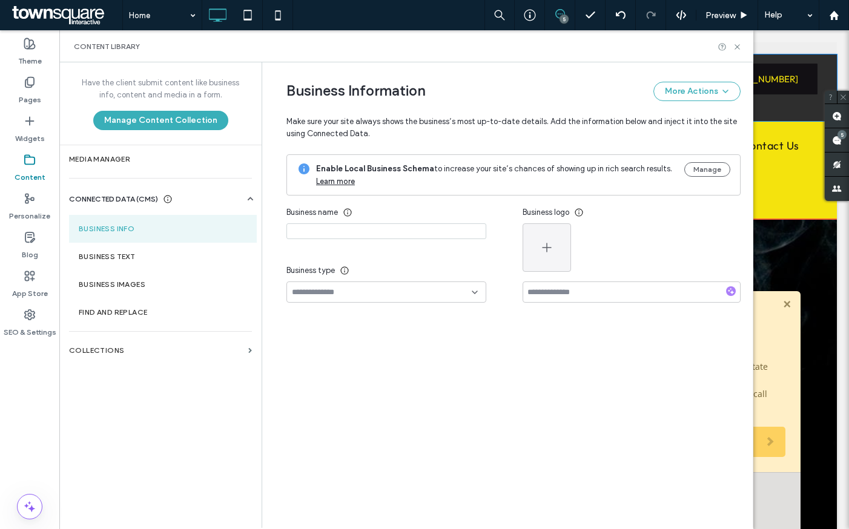
type input "*********"
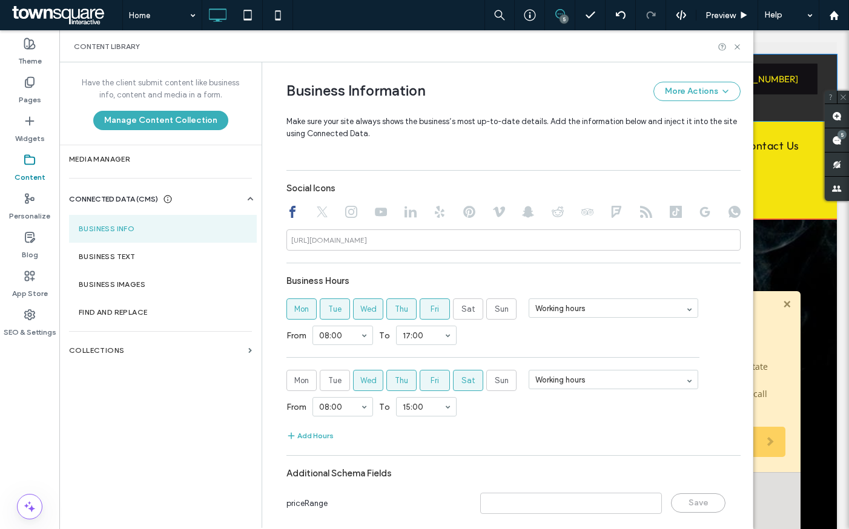
scroll to position [560, 0]
drag, startPoint x: 318, startPoint y: 214, endPoint x: 329, endPoint y: 212, distance: 11.2
click at [318, 214] on icon at bounding box center [322, 211] width 12 height 12
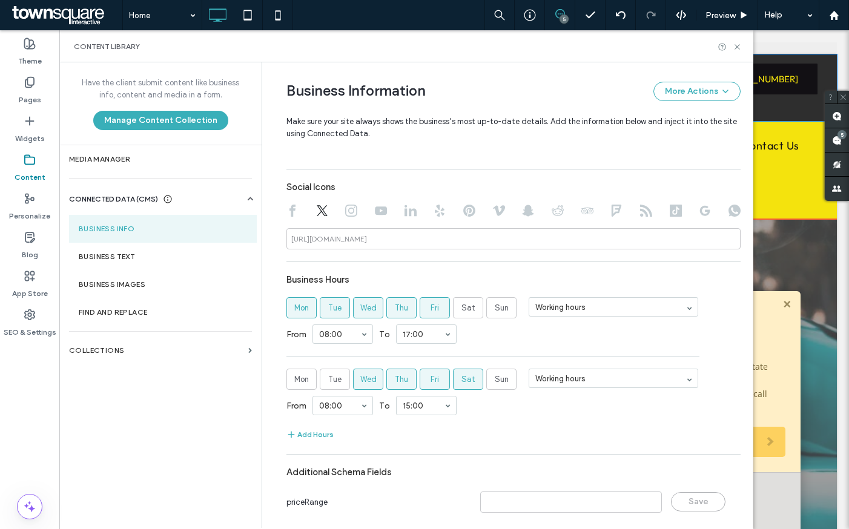
click at [345, 211] on icon at bounding box center [351, 211] width 12 height 12
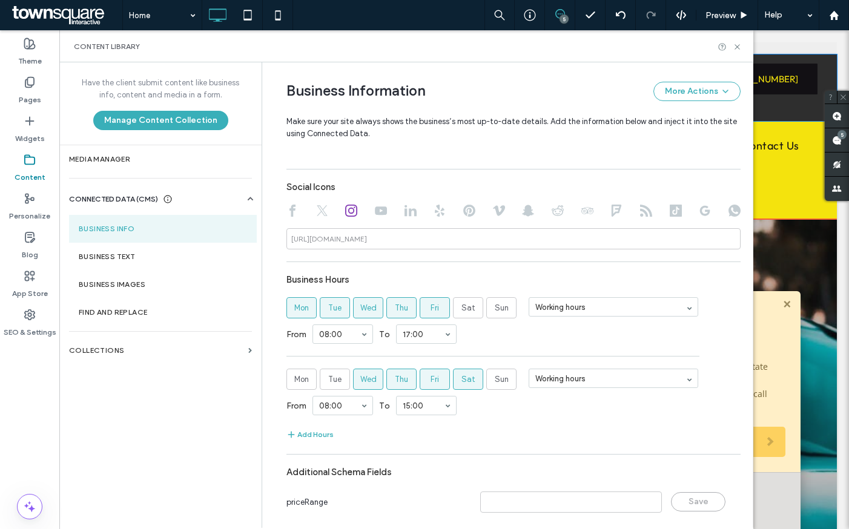
click at [355, 209] on div at bounding box center [513, 212] width 454 height 15
click at [375, 211] on use at bounding box center [381, 210] width 12 height 8
click at [404, 214] on use at bounding box center [410, 210] width 12 height 11
drag, startPoint x: 454, startPoint y: 209, endPoint x: 465, endPoint y: 209, distance: 10.9
click at [455, 209] on div at bounding box center [513, 212] width 454 height 15
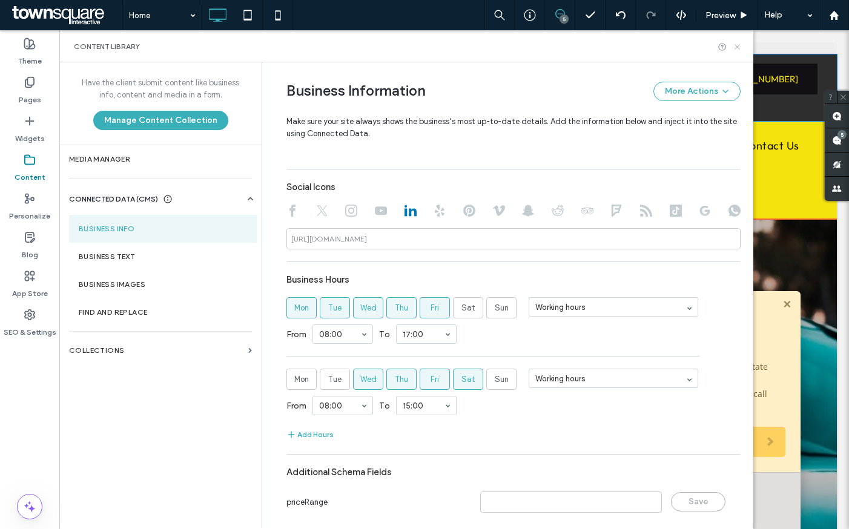
drag, startPoint x: 738, startPoint y: 46, endPoint x: 527, endPoint y: 79, distance: 213.2
click at [738, 46] on icon at bounding box center [736, 46] width 9 height 9
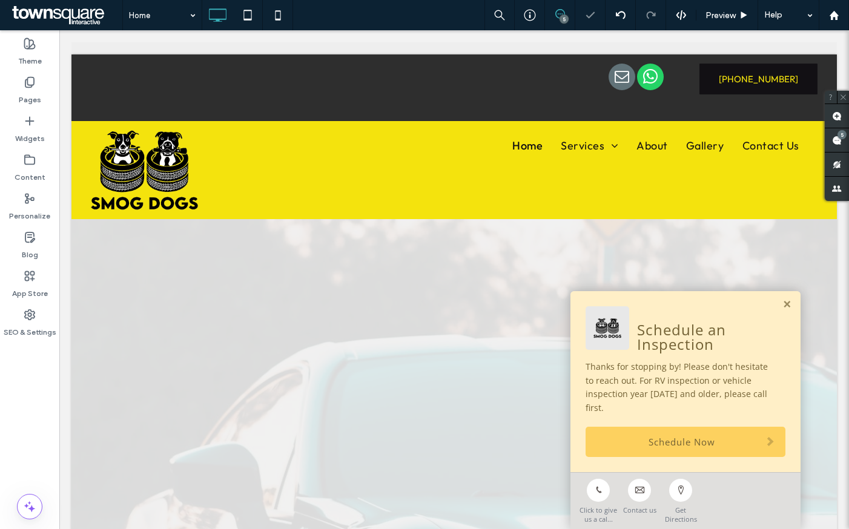
scroll to position [0, 0]
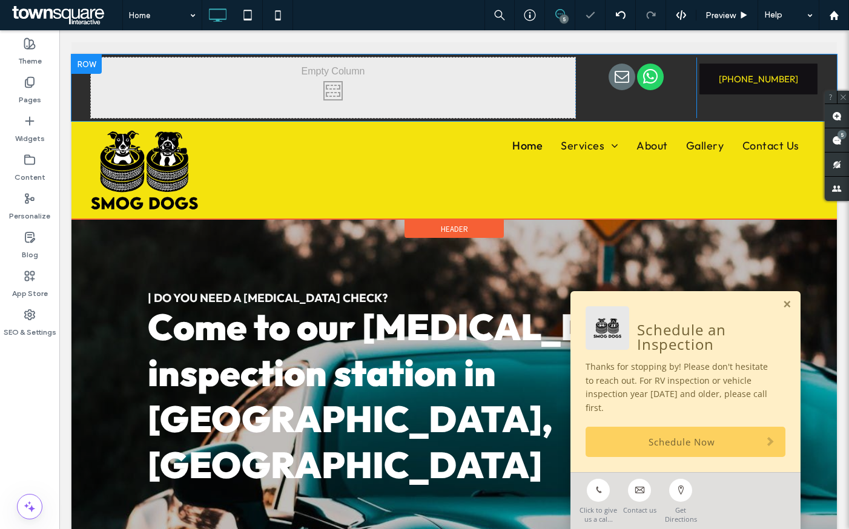
click at [663, 70] on div at bounding box center [635, 79] width 110 height 30
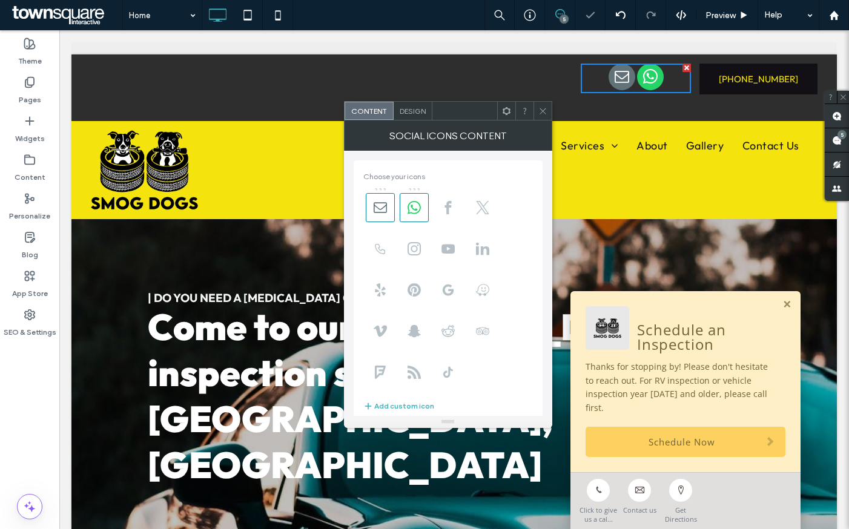
drag, startPoint x: 680, startPoint y: 68, endPoint x: 737, endPoint y: 99, distance: 65.0
click at [682, 68] on div at bounding box center [686, 68] width 8 height 8
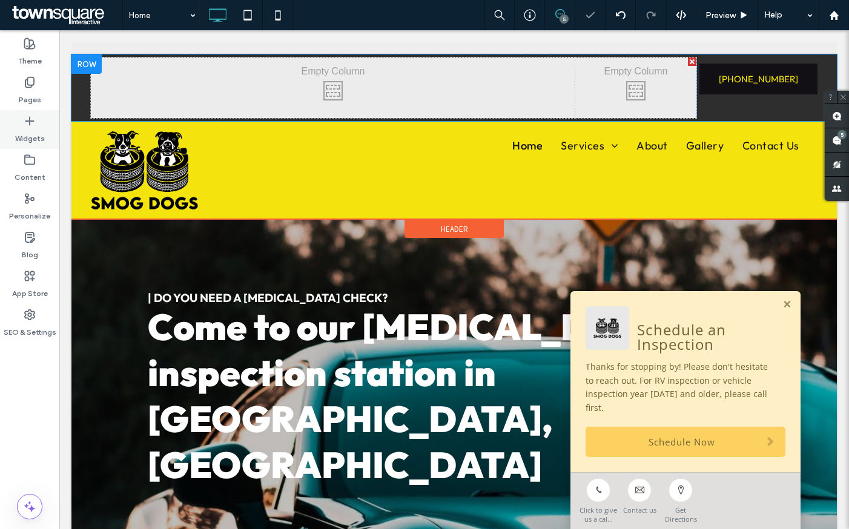
click at [31, 142] on label "Widgets" at bounding box center [30, 135] width 30 height 17
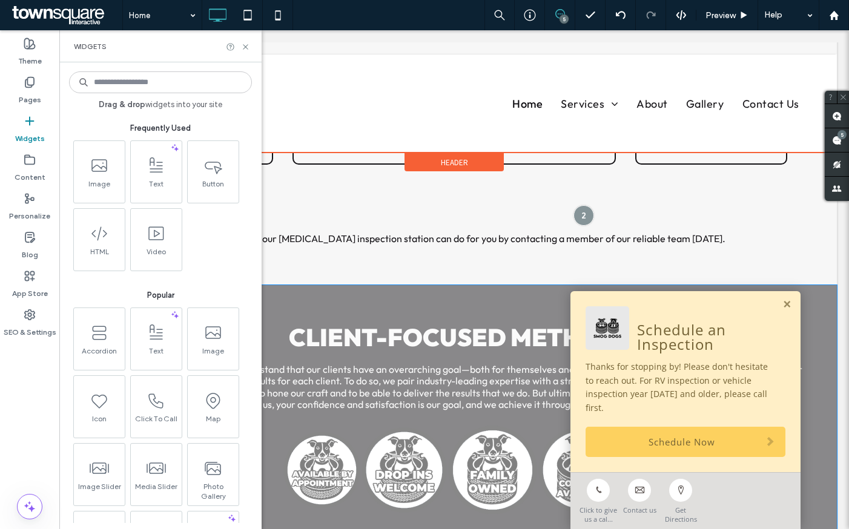
scroll to position [1661, 0]
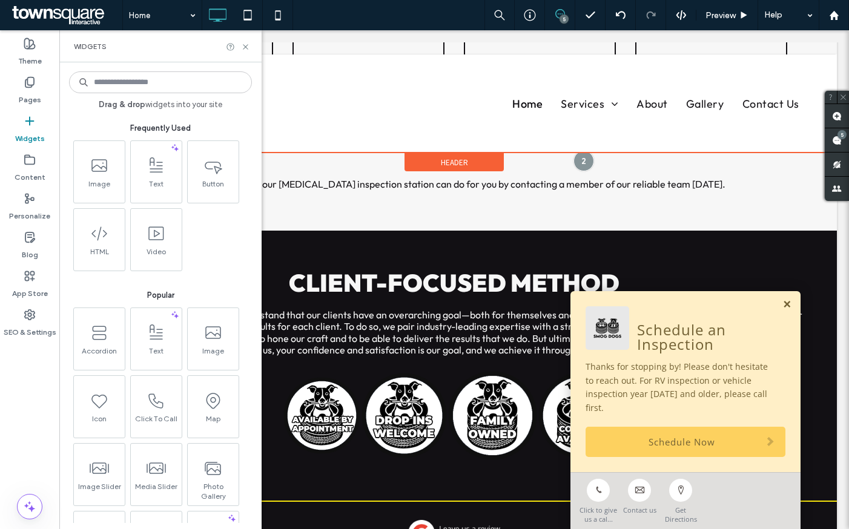
click at [782, 310] on link at bounding box center [786, 305] width 9 height 10
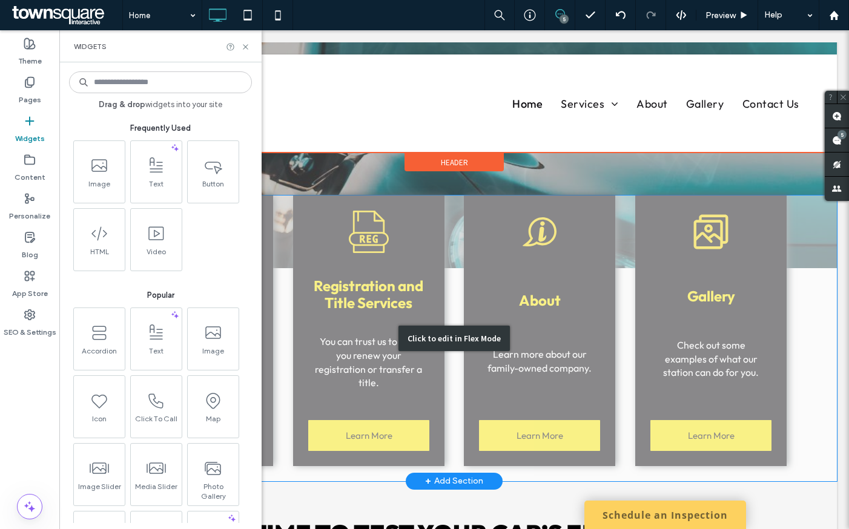
scroll to position [0, 0]
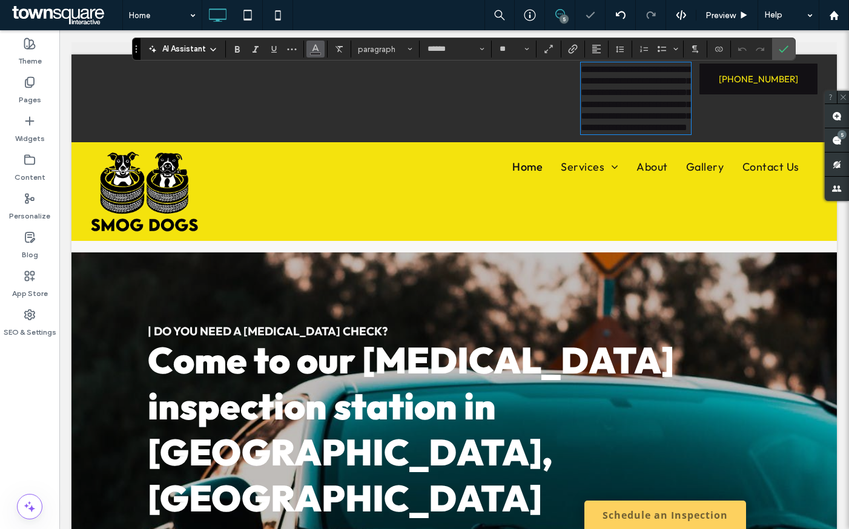
click at [310, 41] on span "Color" at bounding box center [315, 48] width 10 height 16
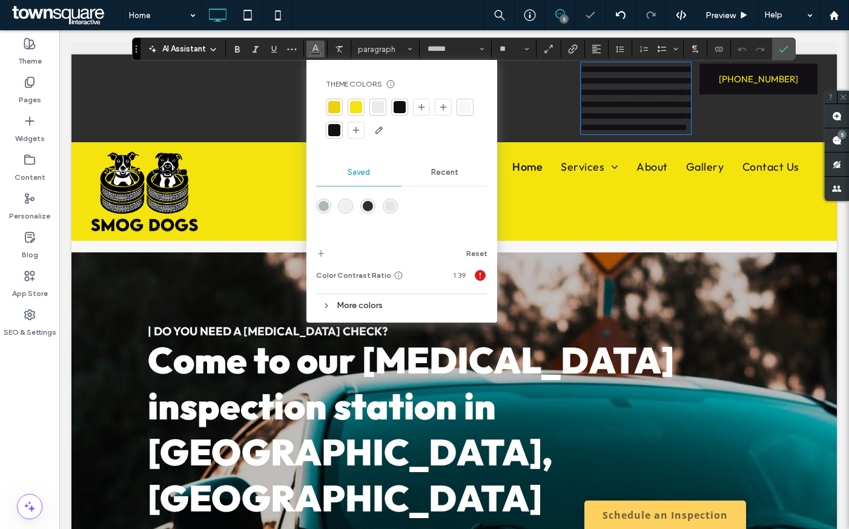
click at [364, 102] on div at bounding box center [402, 119] width 152 height 41
click at [360, 103] on div at bounding box center [356, 107] width 12 height 12
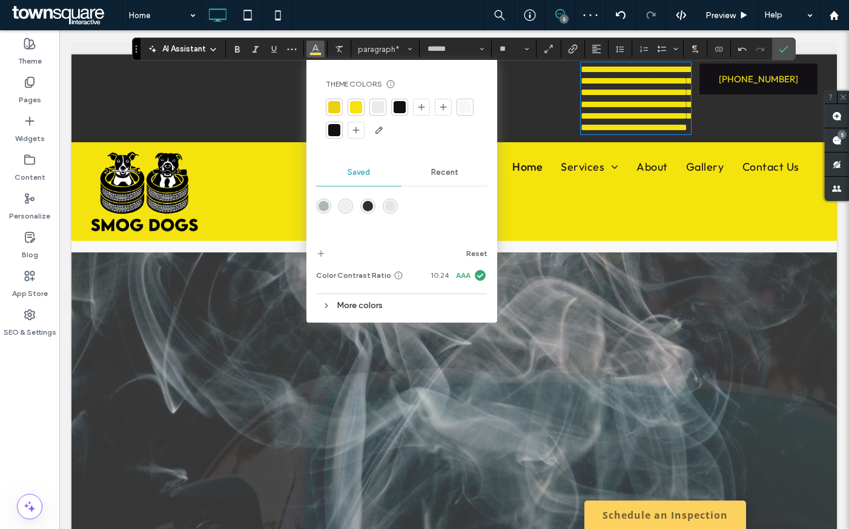
click at [593, 105] on span "**********" at bounding box center [635, 98] width 110 height 67
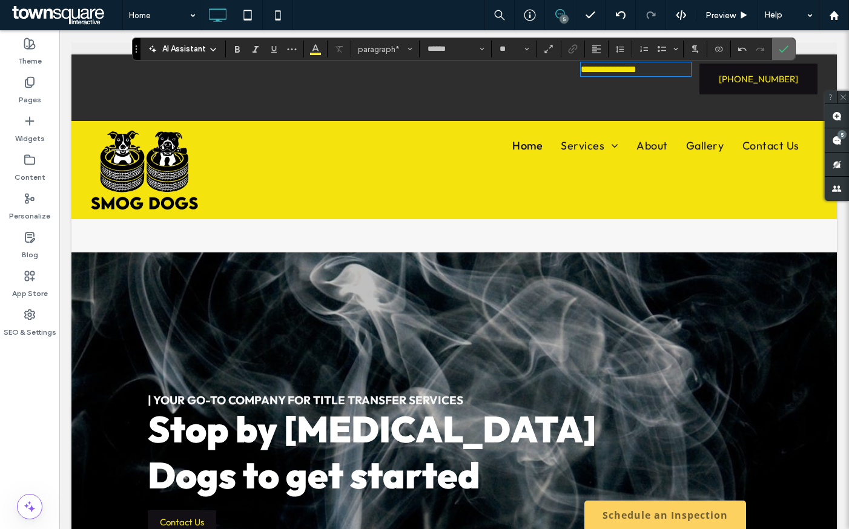
drag, startPoint x: 775, startPoint y: 47, endPoint x: 608, endPoint y: 61, distance: 167.6
click at [775, 47] on label "Confirm" at bounding box center [783, 49] width 18 height 22
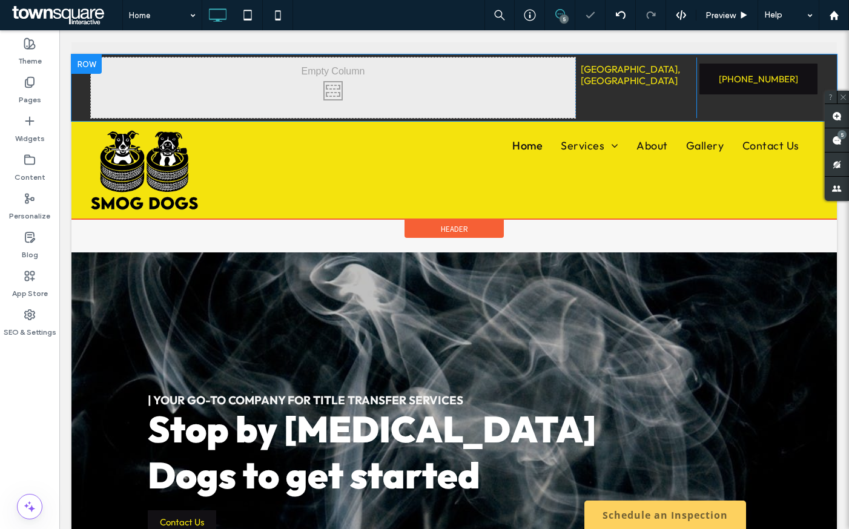
click at [635, 91] on div "Click To Paste [GEOGRAPHIC_DATA], [GEOGRAPHIC_DATA]" at bounding box center [635, 87] width 121 height 61
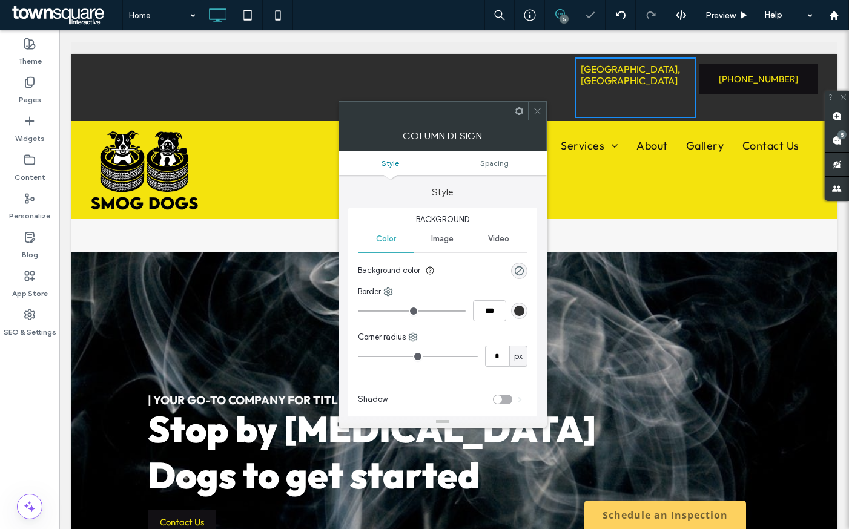
click at [635, 68] on span "[GEOGRAPHIC_DATA], [GEOGRAPHIC_DATA]" at bounding box center [629, 75] width 99 height 24
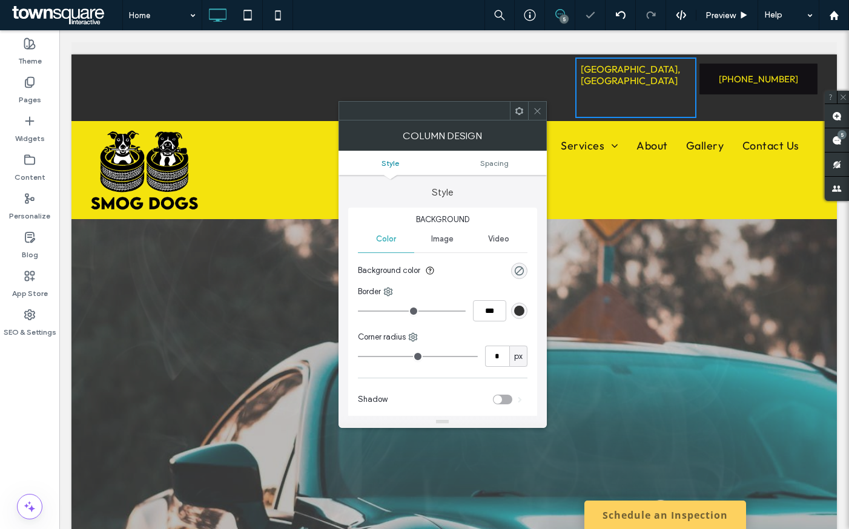
click at [611, 57] on div "Click To Paste [GEOGRAPHIC_DATA], [GEOGRAPHIC_DATA]" at bounding box center [635, 87] width 121 height 61
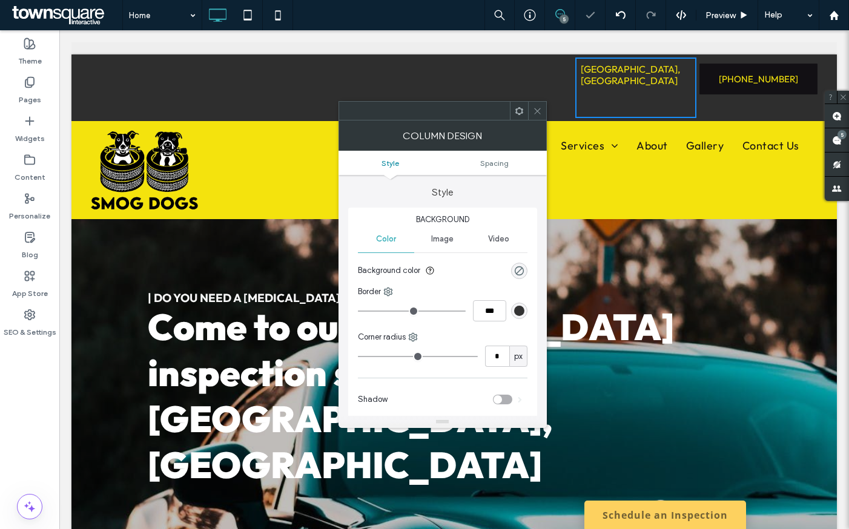
click at [530, 113] on div at bounding box center [537, 111] width 18 height 18
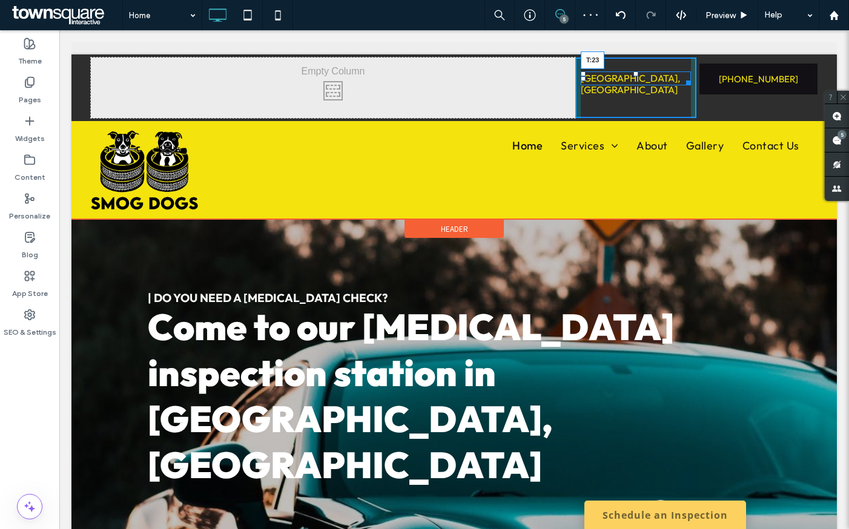
drag, startPoint x: 632, startPoint y: 65, endPoint x: 634, endPoint y: 74, distance: 9.4
click at [634, 74] on div "[GEOGRAPHIC_DATA], [GEOGRAPHIC_DATA] T:23" at bounding box center [635, 78] width 110 height 14
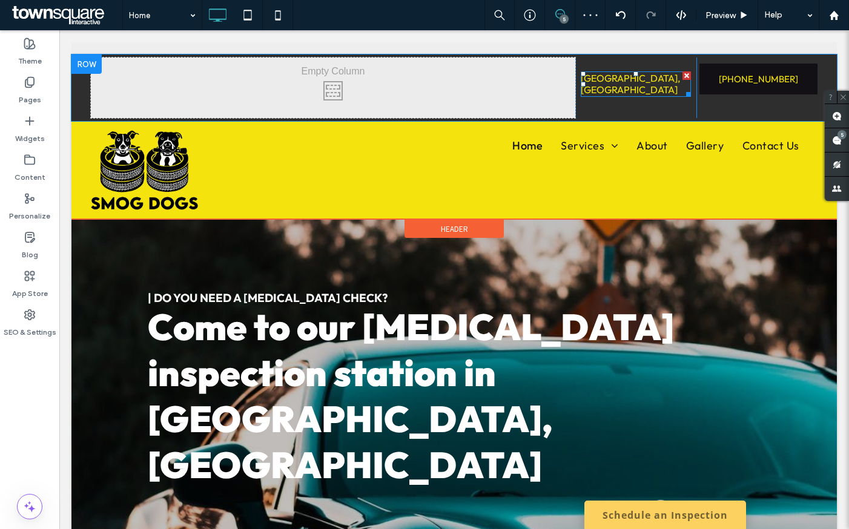
click at [633, 76] on div at bounding box center [635, 73] width 5 height 5
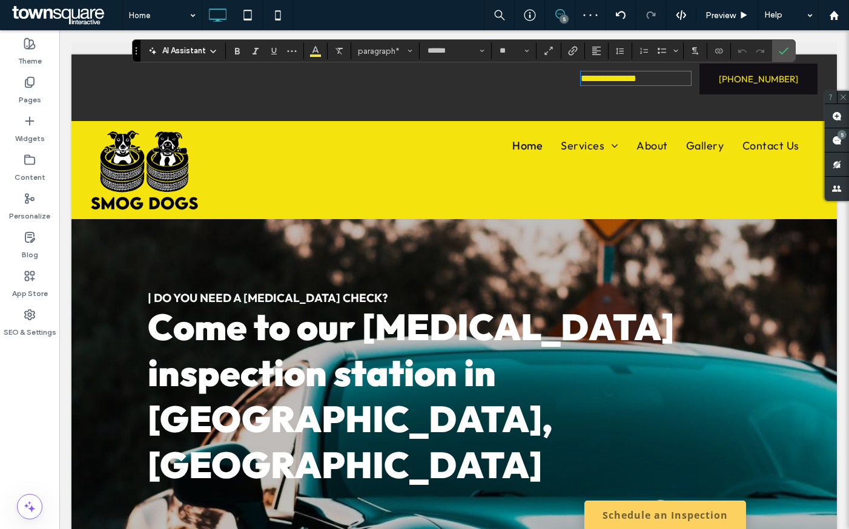
click at [612, 82] on span "**********" at bounding box center [608, 78] width 56 height 9
click at [514, 52] on input "**" at bounding box center [510, 51] width 24 height 10
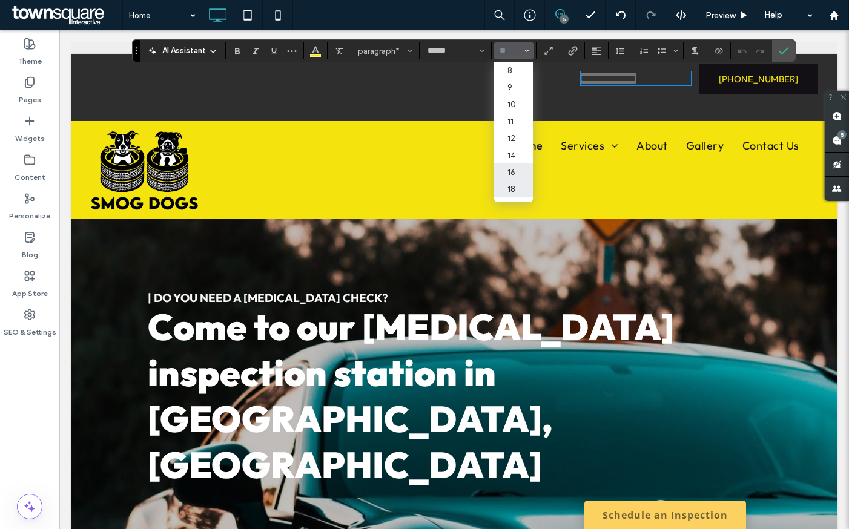
click at [510, 184] on label "18" at bounding box center [513, 188] width 39 height 17
type input "**"
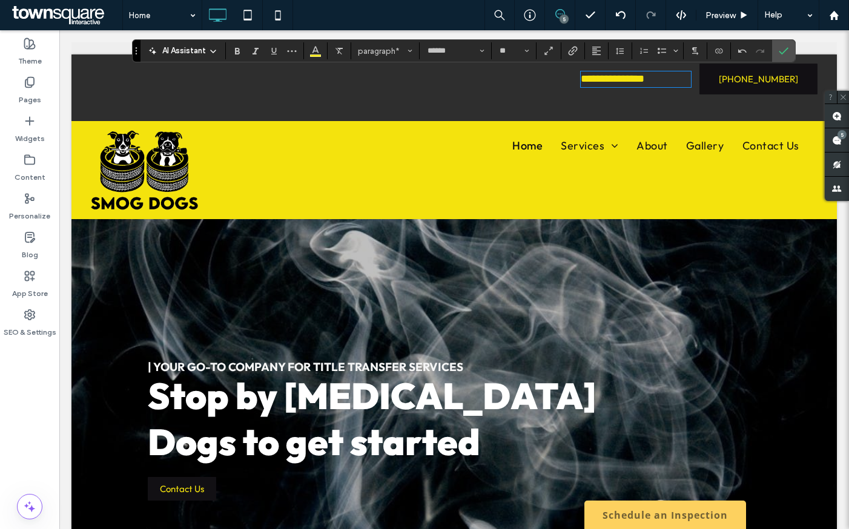
click at [546, 96] on div "Click To Paste" at bounding box center [333, 87] width 484 height 61
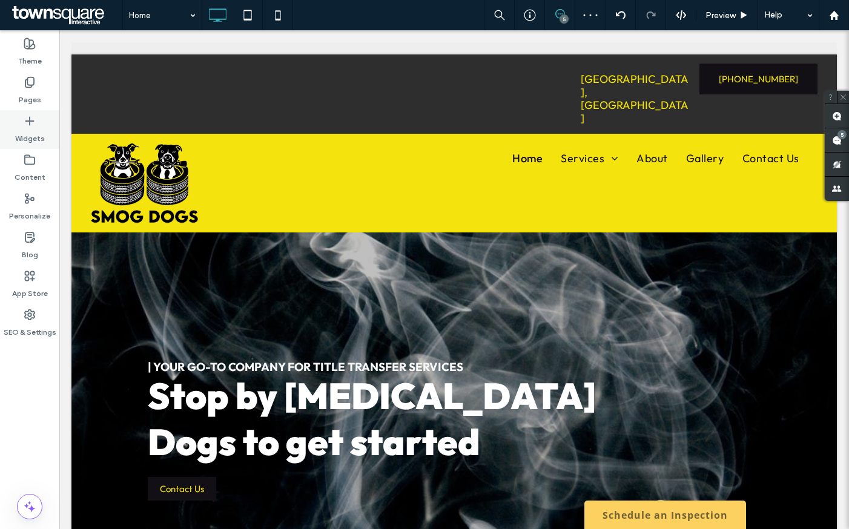
click at [36, 130] on label "Widgets" at bounding box center [30, 135] width 30 height 17
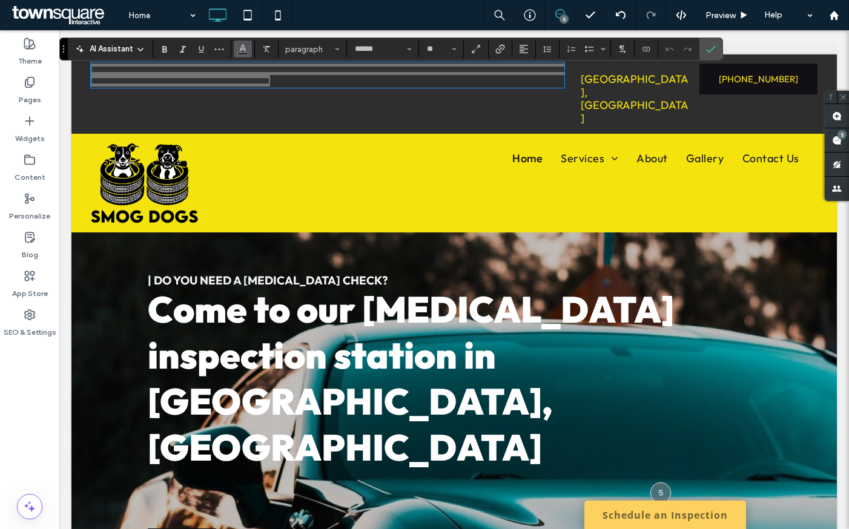
click at [237, 45] on button "Color" at bounding box center [243, 49] width 18 height 17
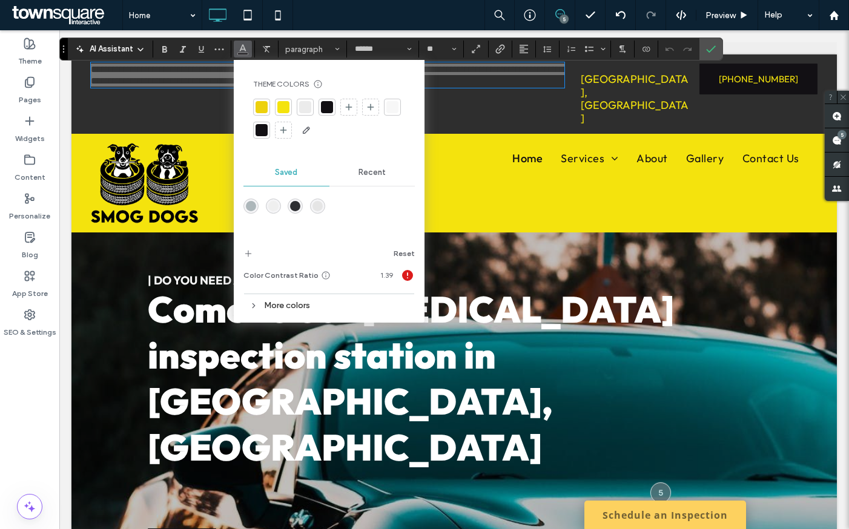
click at [285, 107] on div at bounding box center [283, 107] width 12 height 12
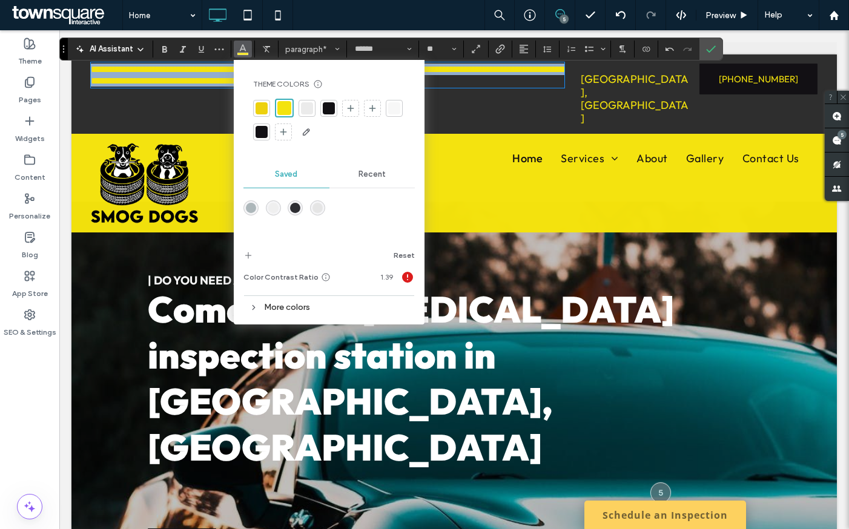
click at [189, 74] on span "**********" at bounding box center [327, 75] width 473 height 21
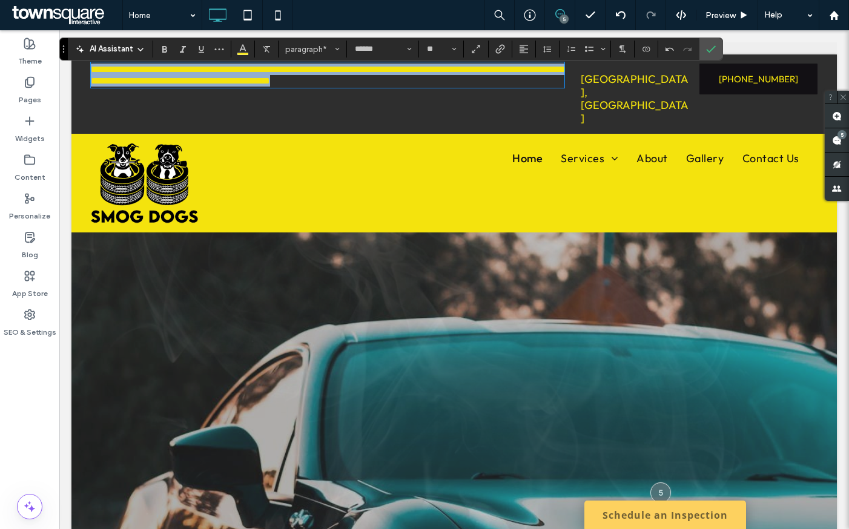
paste div
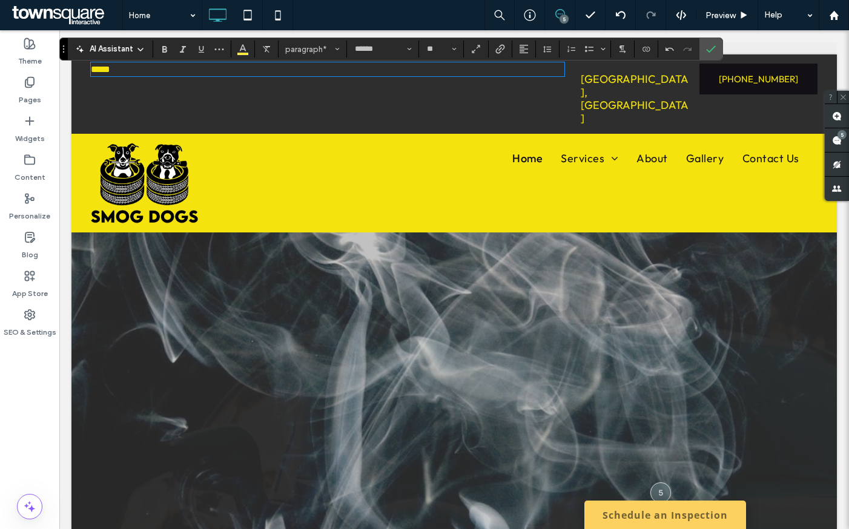
scroll to position [1, 0]
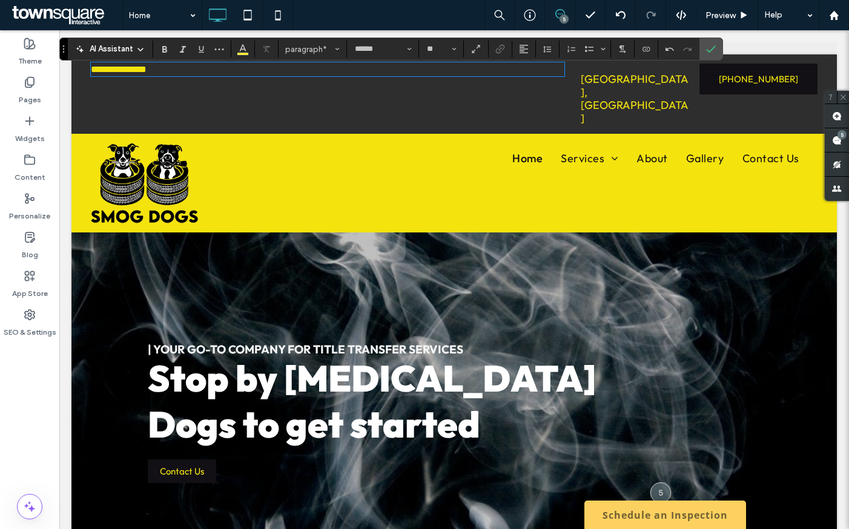
click at [213, 64] on p "**********" at bounding box center [327, 69] width 473 height 11
click at [160, 49] on icon "Bold" at bounding box center [165, 49] width 10 height 10
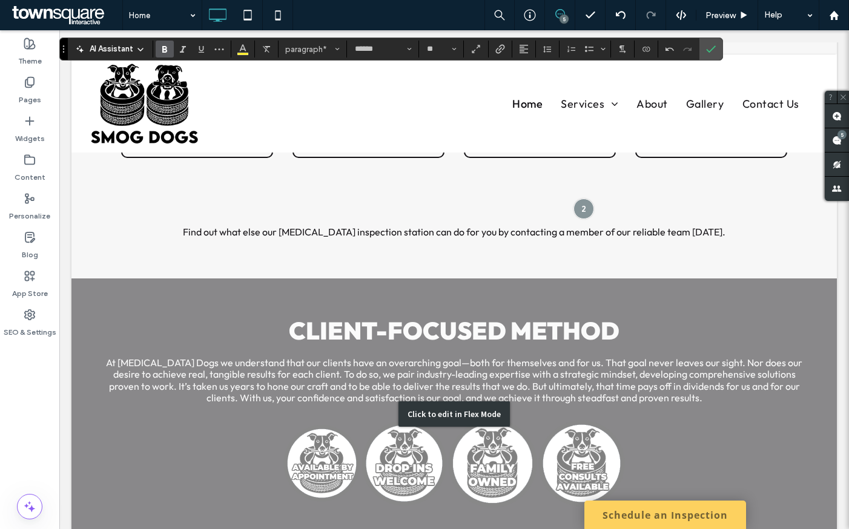
scroll to position [1644, 0]
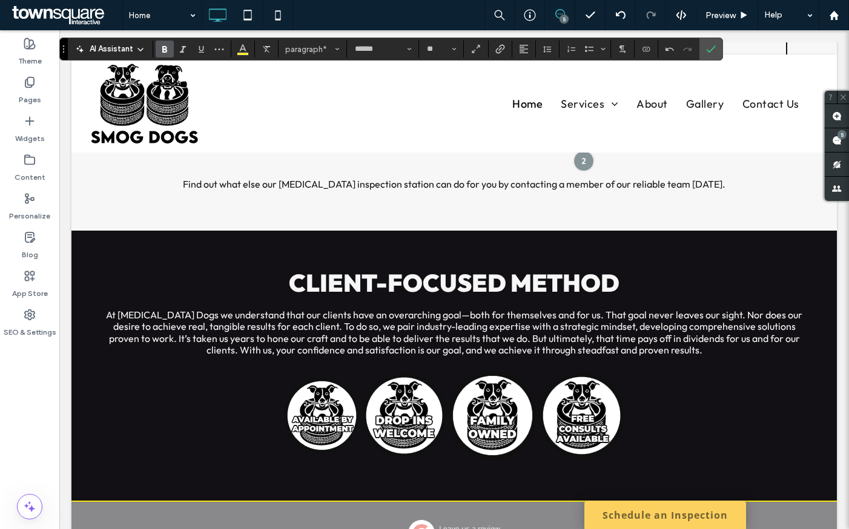
drag, startPoint x: 418, startPoint y: 461, endPoint x: 428, endPoint y: 446, distance: 17.8
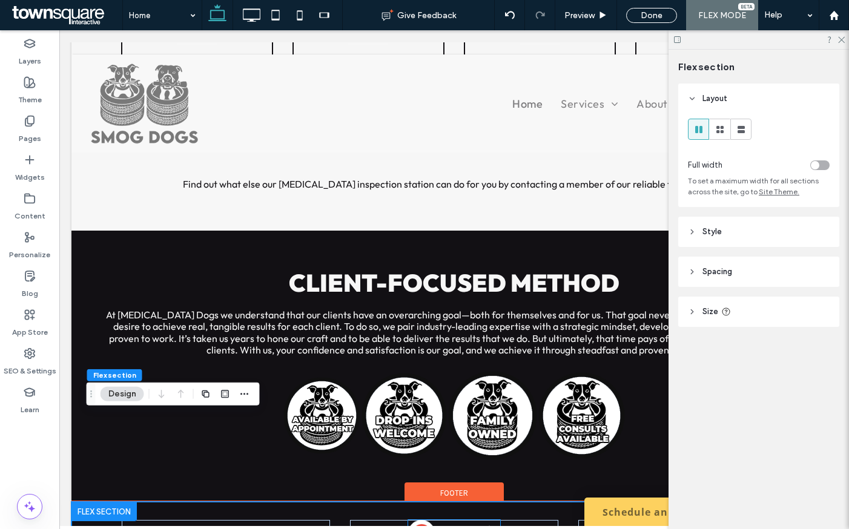
click at [432, 520] on img at bounding box center [454, 533] width 92 height 27
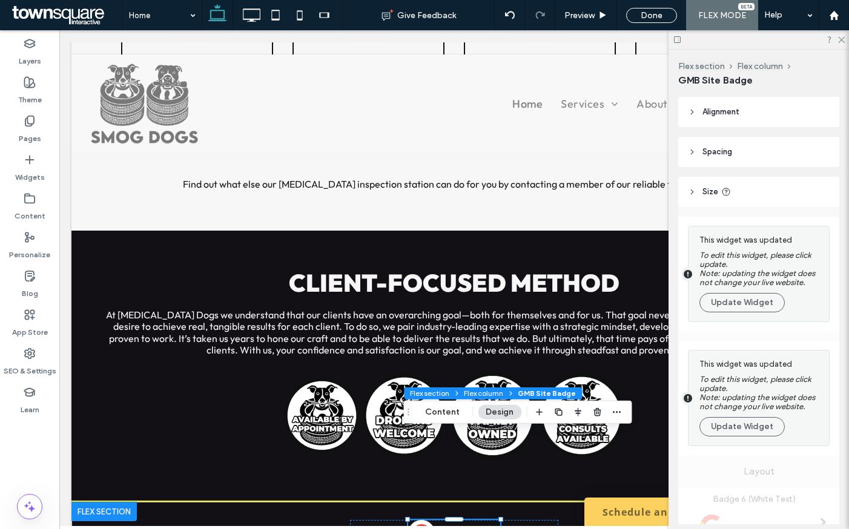
click at [440, 415] on button "Content" at bounding box center [442, 412] width 50 height 15
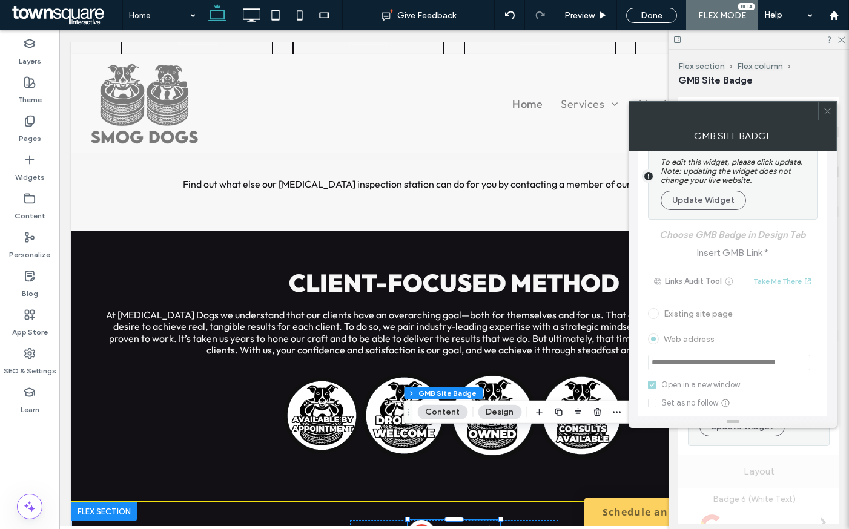
scroll to position [142, 0]
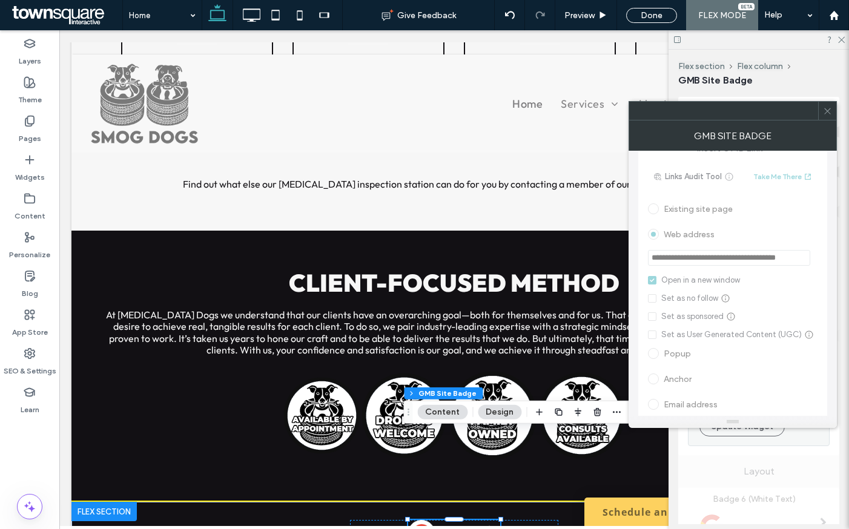
drag, startPoint x: 833, startPoint y: 117, endPoint x: 833, endPoint y: 100, distance: 17.6
click at [833, 117] on div at bounding box center [827, 111] width 18 height 18
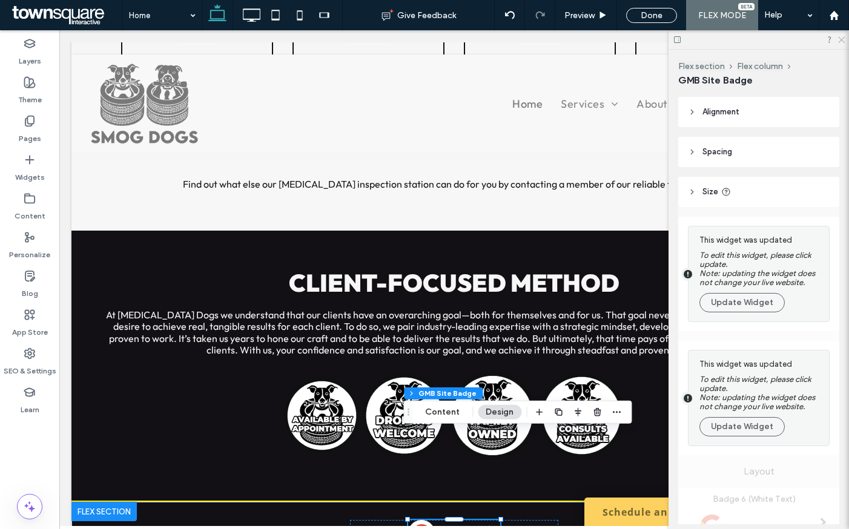
click at [841, 42] on icon at bounding box center [840, 39] width 8 height 8
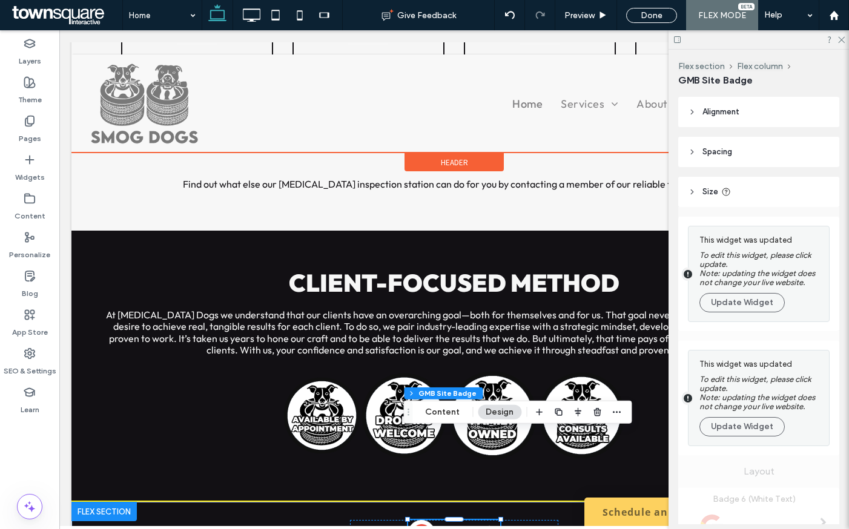
scroll to position [1643, 0]
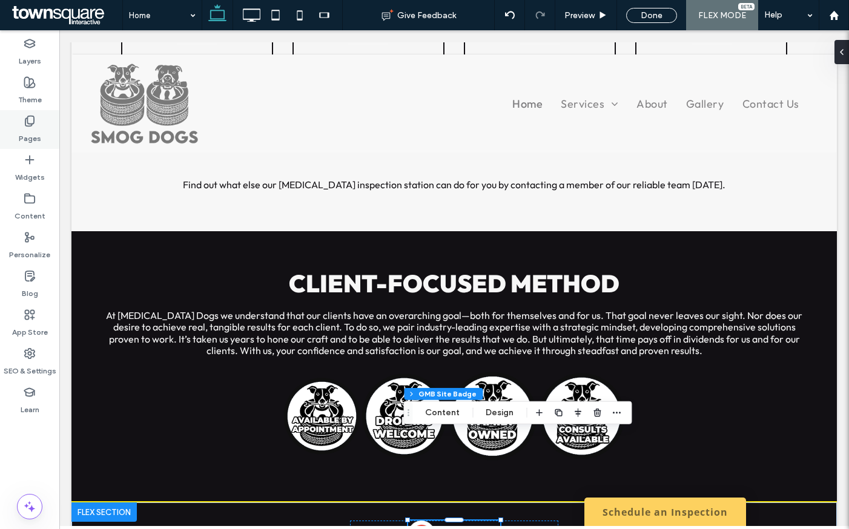
click at [28, 125] on icon at bounding box center [30, 121] width 12 height 12
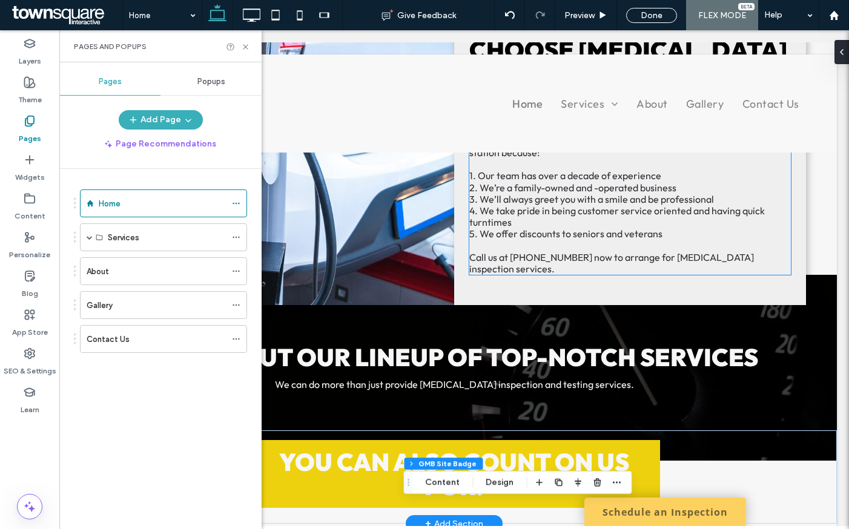
scroll to position [1213, 0]
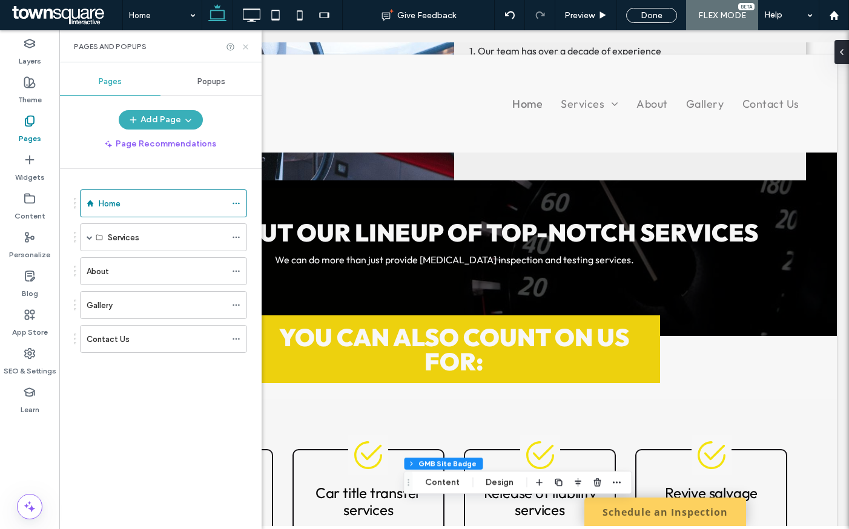
click at [245, 44] on icon at bounding box center [245, 46] width 9 height 9
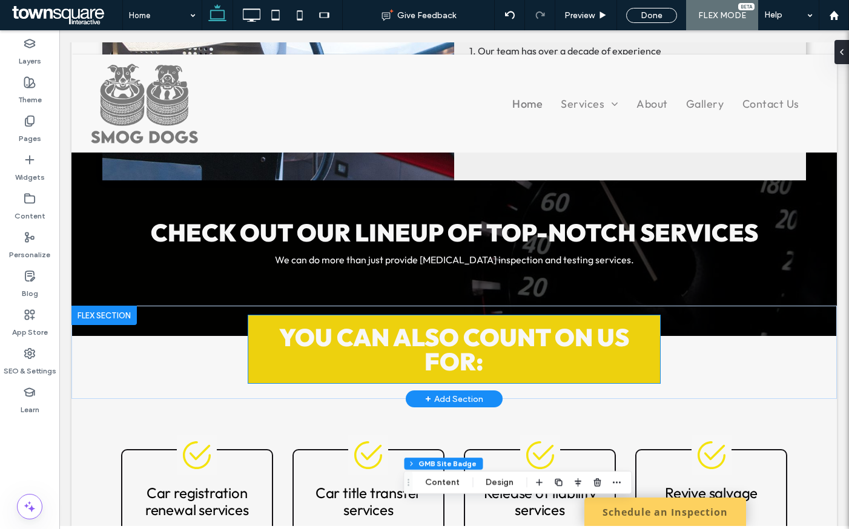
click at [462, 322] on span "You can also count on us for:" at bounding box center [454, 349] width 350 height 54
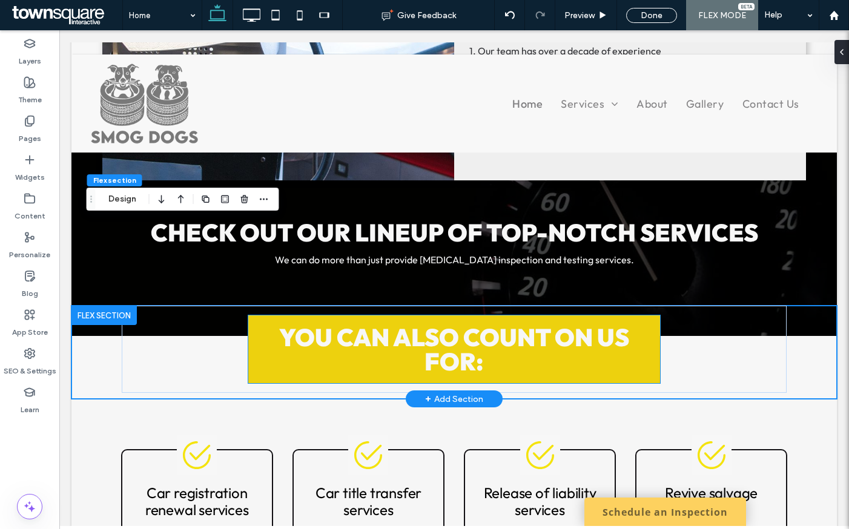
click at [456, 322] on span "You can also count on us for:" at bounding box center [454, 349] width 350 height 54
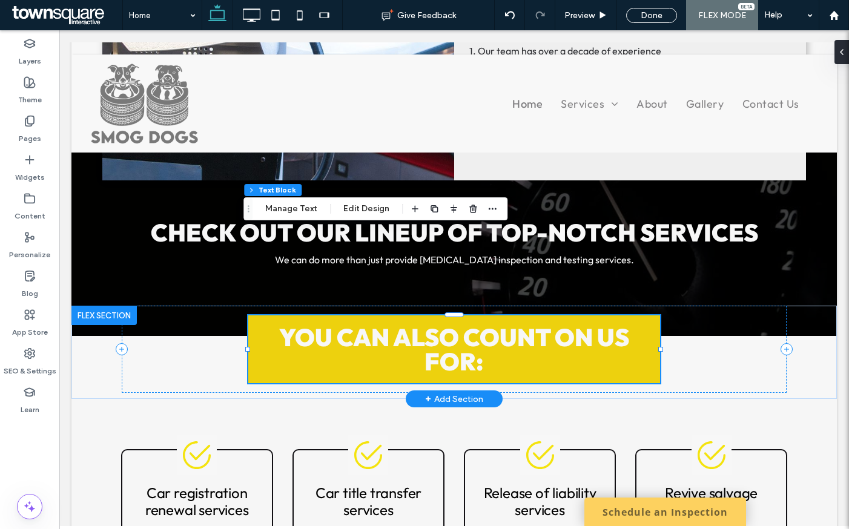
click at [456, 322] on span "You can also count on us for:" at bounding box center [454, 349] width 350 height 54
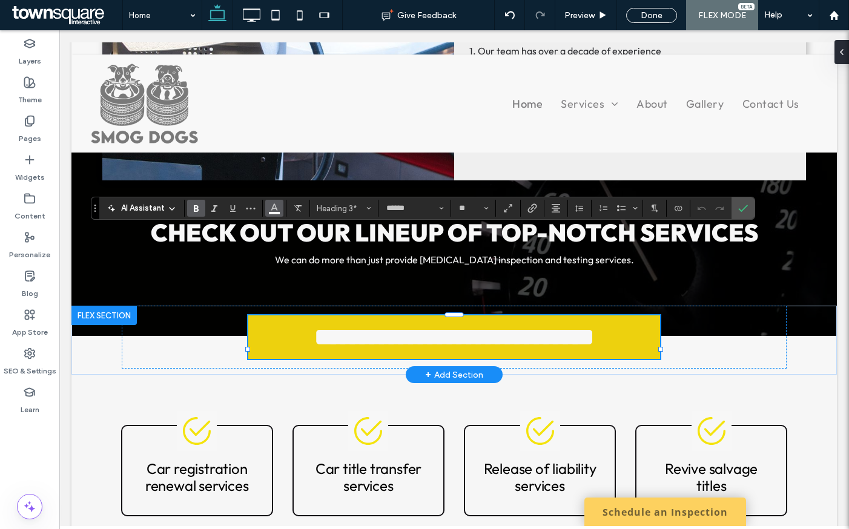
click at [280, 209] on button "Color" at bounding box center [274, 208] width 18 height 17
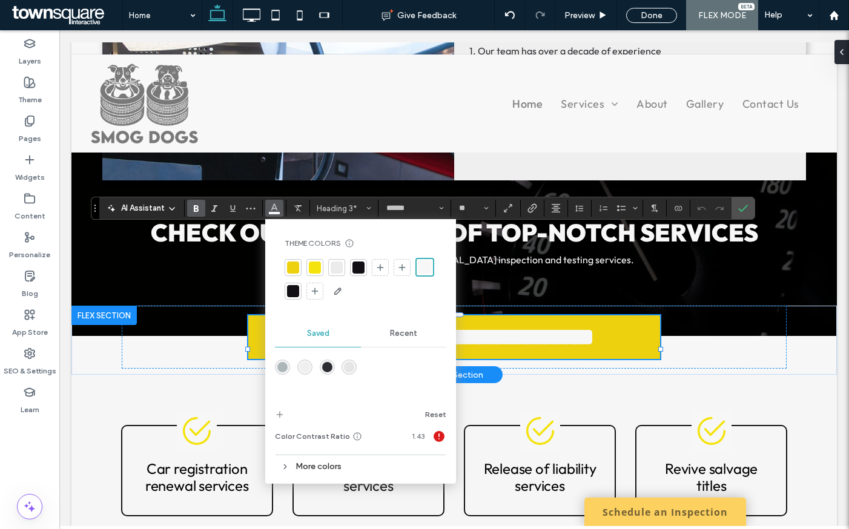
click at [358, 268] on div at bounding box center [358, 267] width 12 height 12
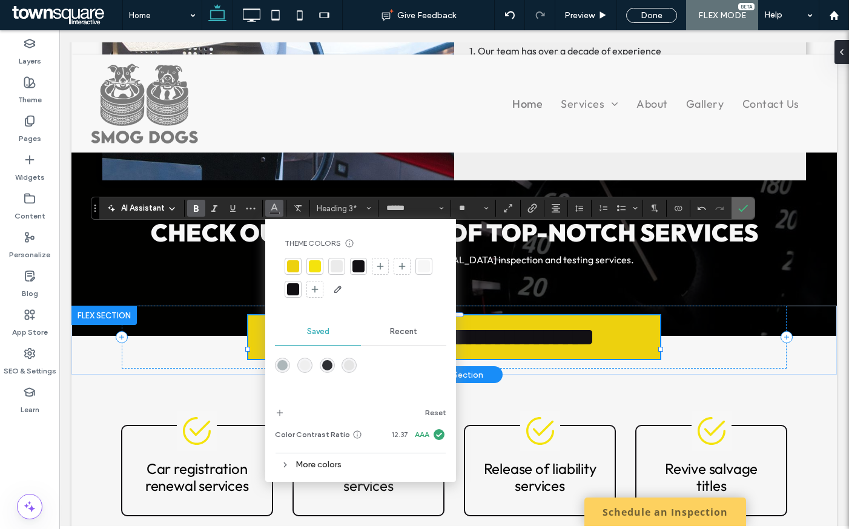
drag, startPoint x: 743, startPoint y: 205, endPoint x: 462, endPoint y: 275, distance: 288.7
click at [743, 205] on icon "Confirm" at bounding box center [743, 208] width 10 height 10
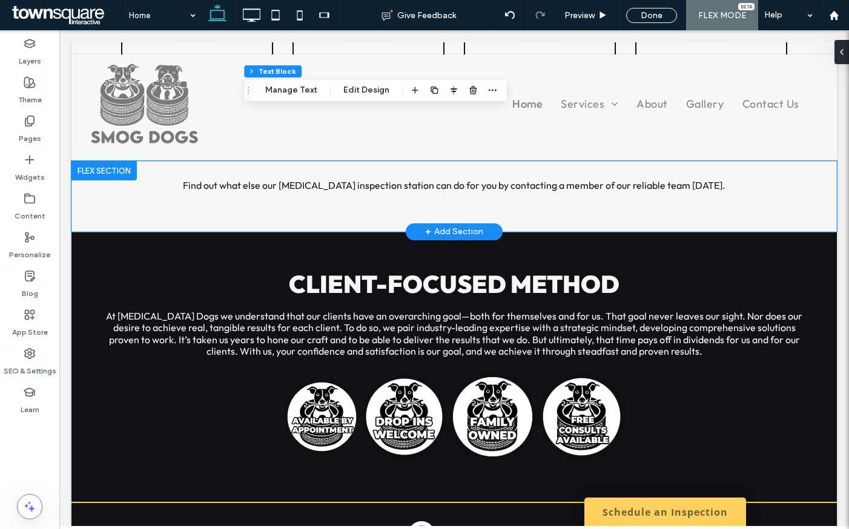
scroll to position [1643, 0]
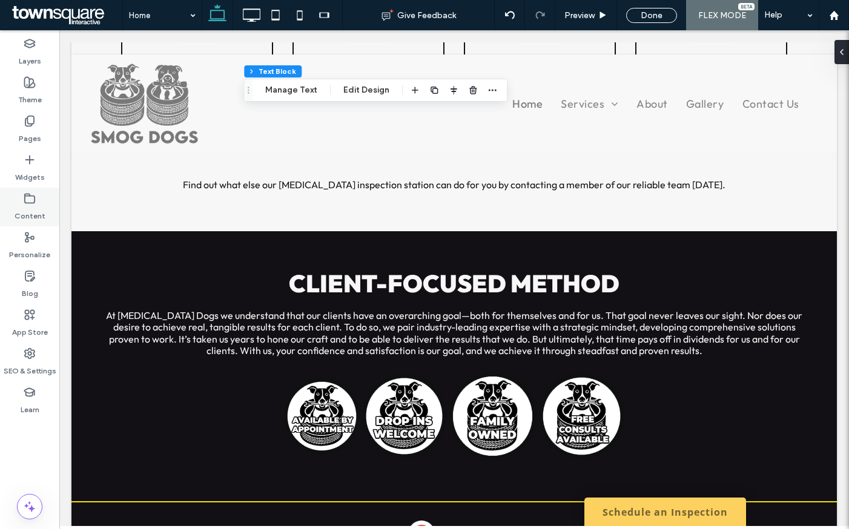
click at [22, 208] on label "Content" at bounding box center [30, 213] width 31 height 17
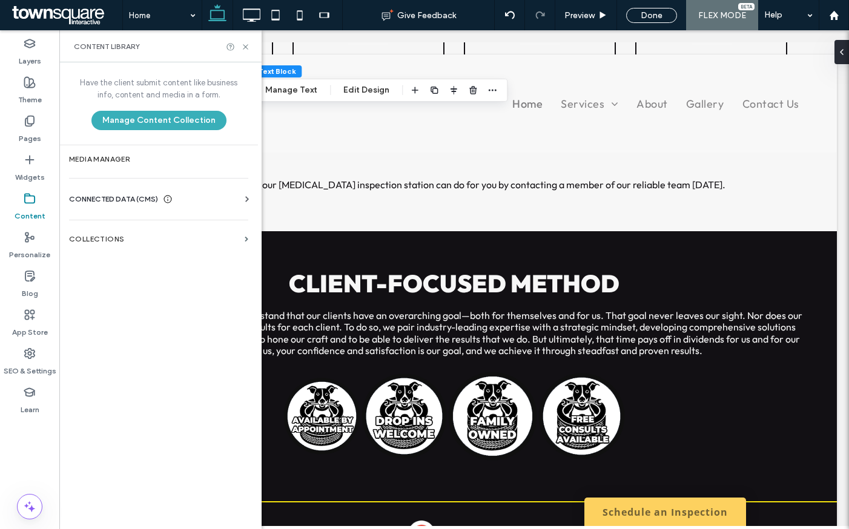
click at [200, 192] on div "CONNECTED DATA (CMS) Business Info Business Text Business Images Find and Repla…" at bounding box center [158, 198] width 199 height 31
click at [248, 201] on icon at bounding box center [247, 199] width 12 height 12
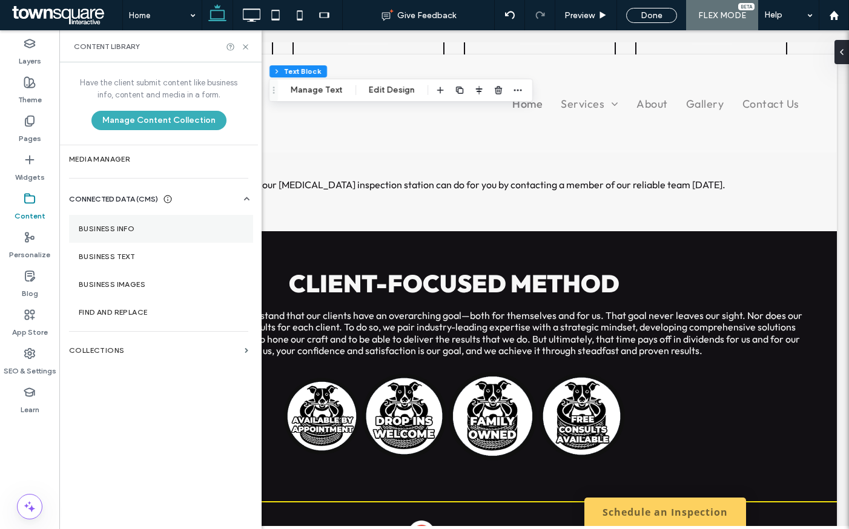
click at [128, 232] on label "Business Info" at bounding box center [161, 229] width 165 height 8
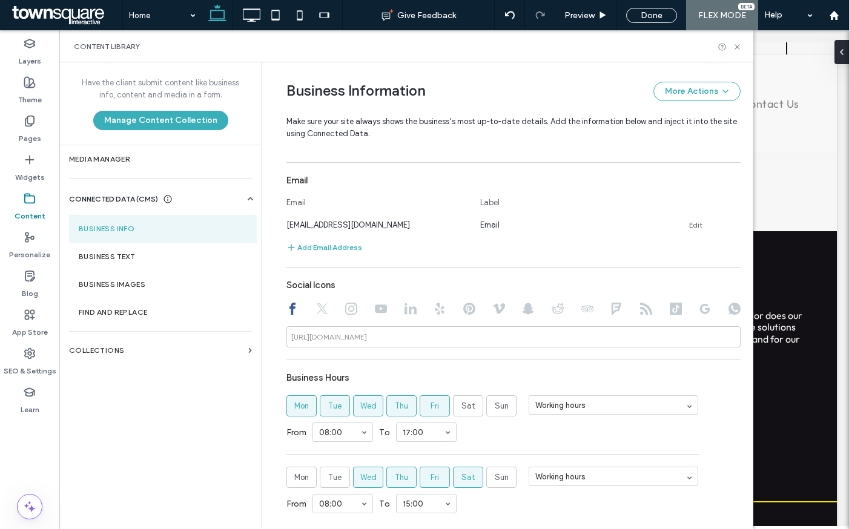
scroll to position [594, 0]
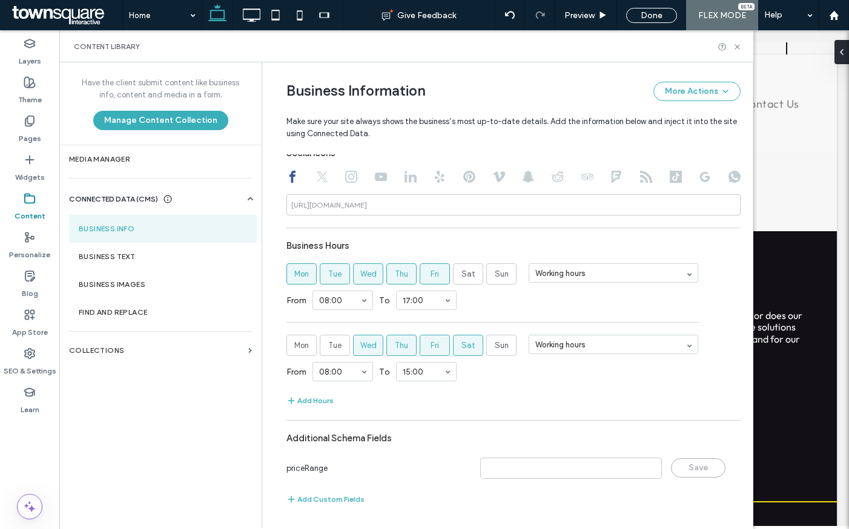
click at [703, 173] on icon at bounding box center [704, 177] width 12 height 12
click at [429, 215] on div "**********" at bounding box center [513, 137] width 454 height 750
drag, startPoint x: 738, startPoint y: 42, endPoint x: 484, endPoint y: 21, distance: 255.7
click at [738, 42] on icon at bounding box center [736, 46] width 9 height 9
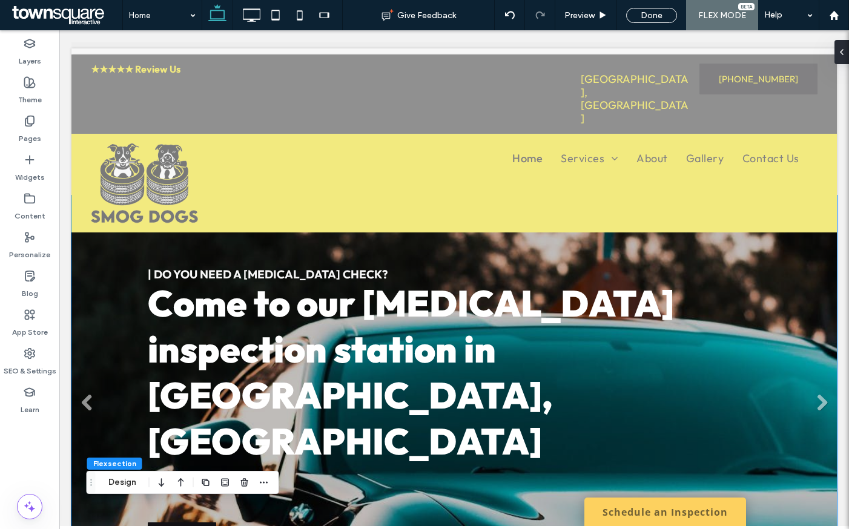
scroll to position [0, 0]
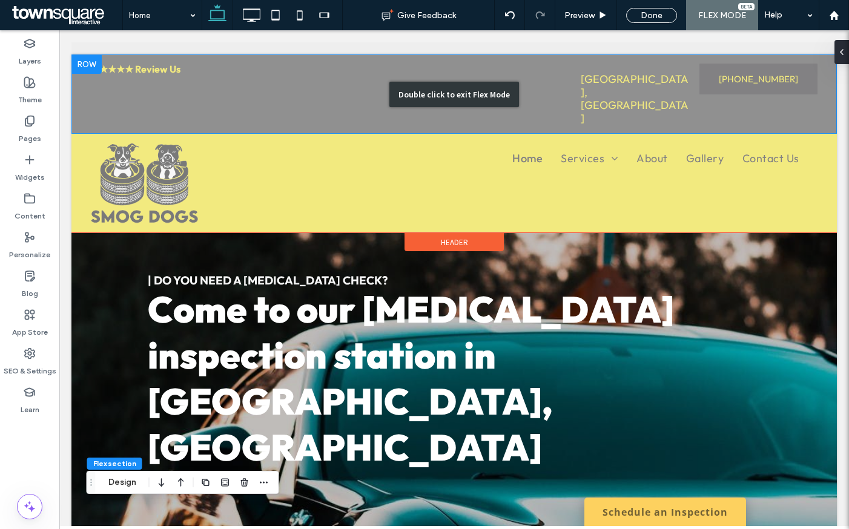
click at [535, 67] on div "Double click to exit Flex Mode" at bounding box center [453, 93] width 765 height 79
click at [296, 74] on div "Double click to exit Flex Mode" at bounding box center [453, 93] width 765 height 79
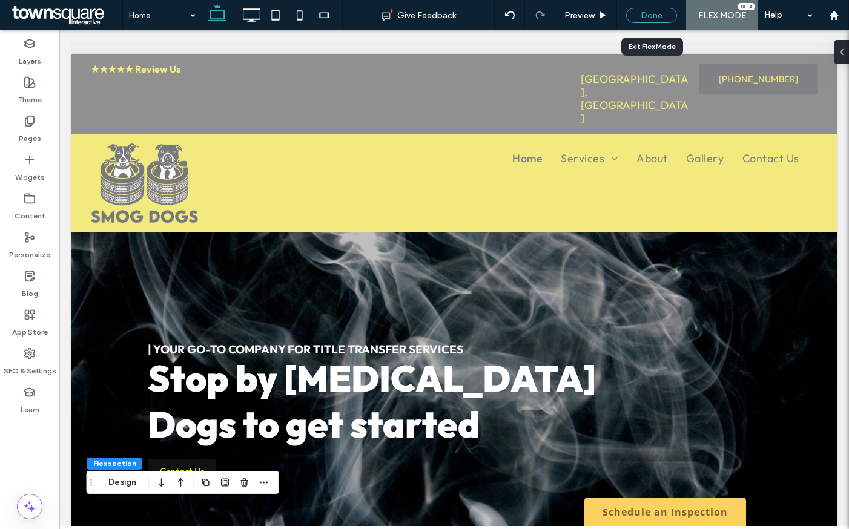
click at [652, 15] on div "Done" at bounding box center [651, 15] width 51 height 15
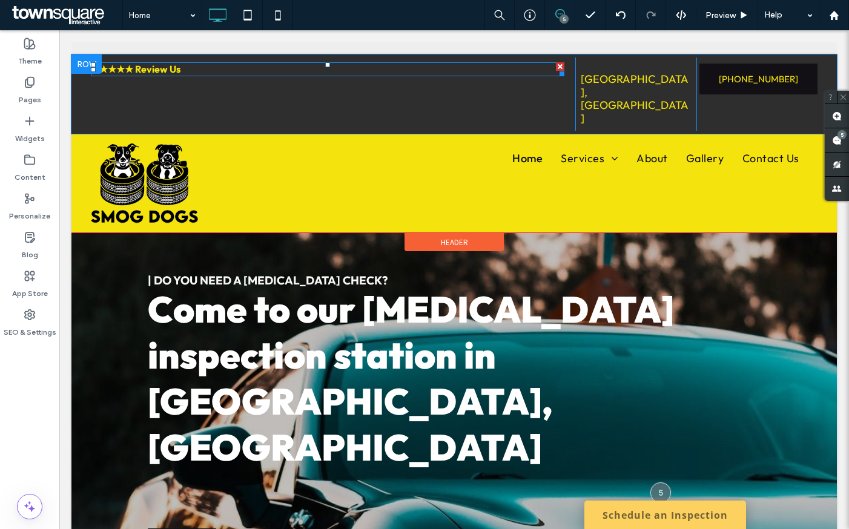
click at [138, 68] on strong "★★★★★ Review Us" at bounding box center [136, 69] width 90 height 12
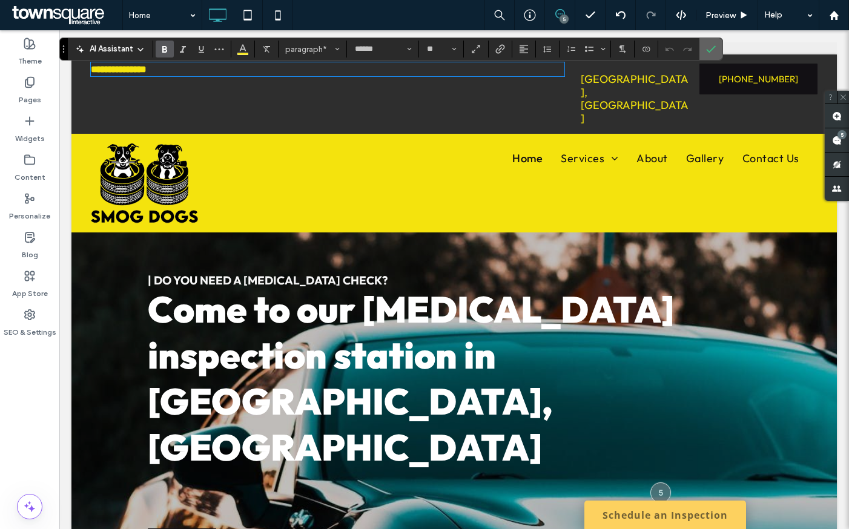
click at [708, 42] on span "Confirm" at bounding box center [708, 49] width 5 height 22
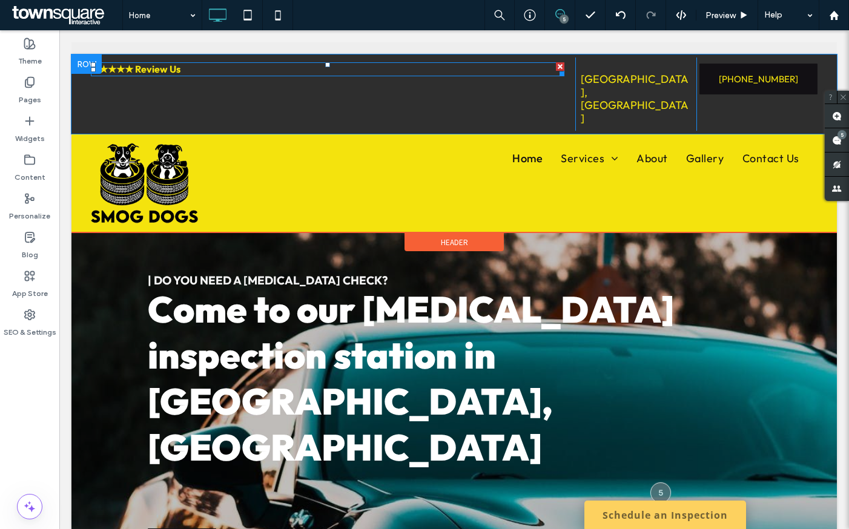
click at [556, 65] on div at bounding box center [560, 66] width 8 height 8
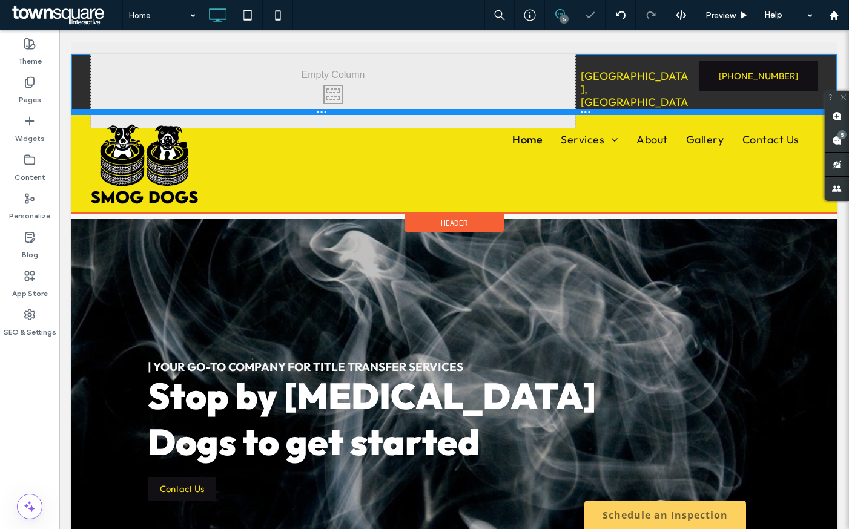
drag, startPoint x: 504, startPoint y: 120, endPoint x: 508, endPoint y: 62, distance: 58.3
click at [508, 62] on div "Click To Paste Click To Paste Click To Paste Click To Paste Click To Paste Clic…" at bounding box center [453, 84] width 765 height 61
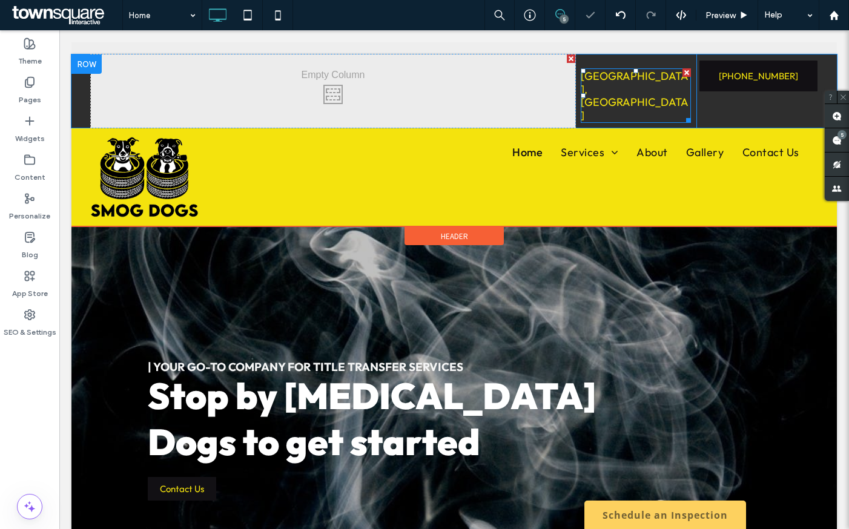
click at [624, 79] on span "[GEOGRAPHIC_DATA], [GEOGRAPHIC_DATA]" at bounding box center [634, 95] width 108 height 53
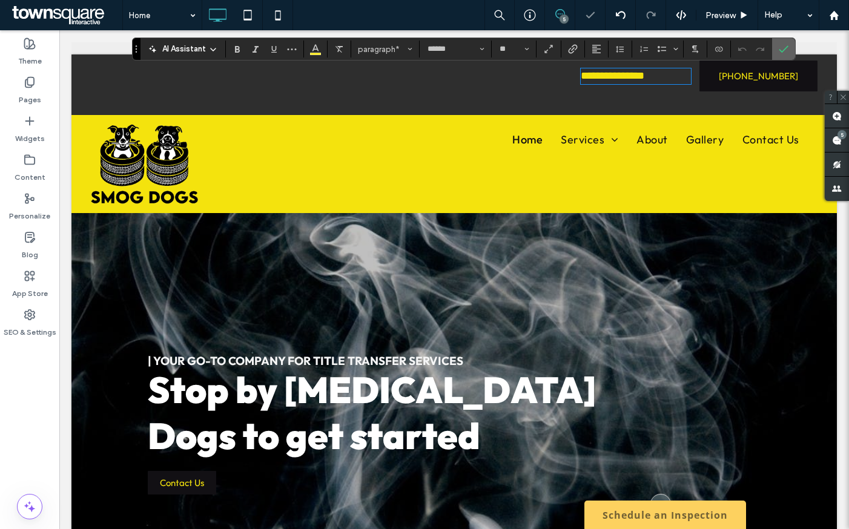
click at [786, 47] on use "Confirm" at bounding box center [783, 48] width 10 height 7
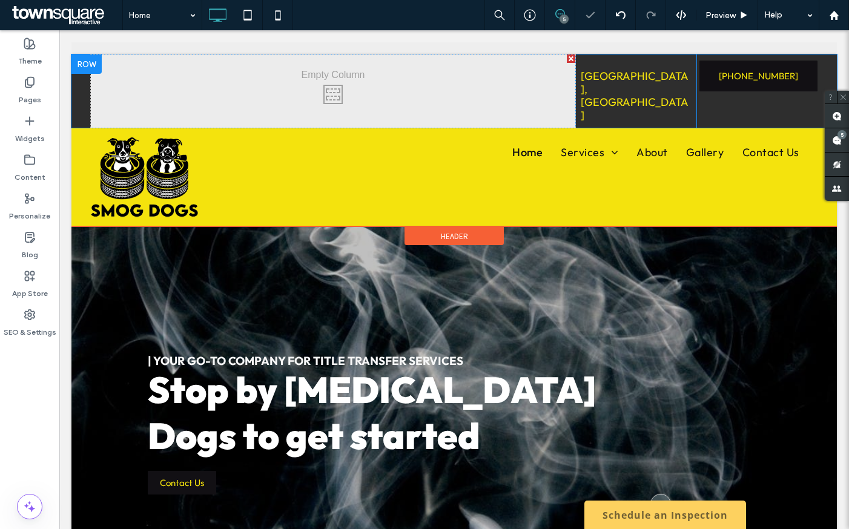
click at [92, 62] on div at bounding box center [86, 63] width 30 height 19
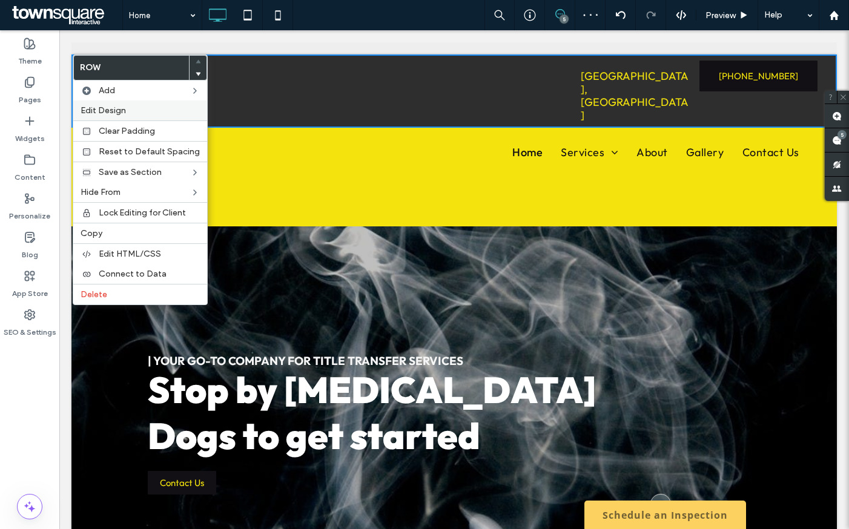
click at [115, 108] on span "Edit Design" at bounding box center [102, 110] width 45 height 10
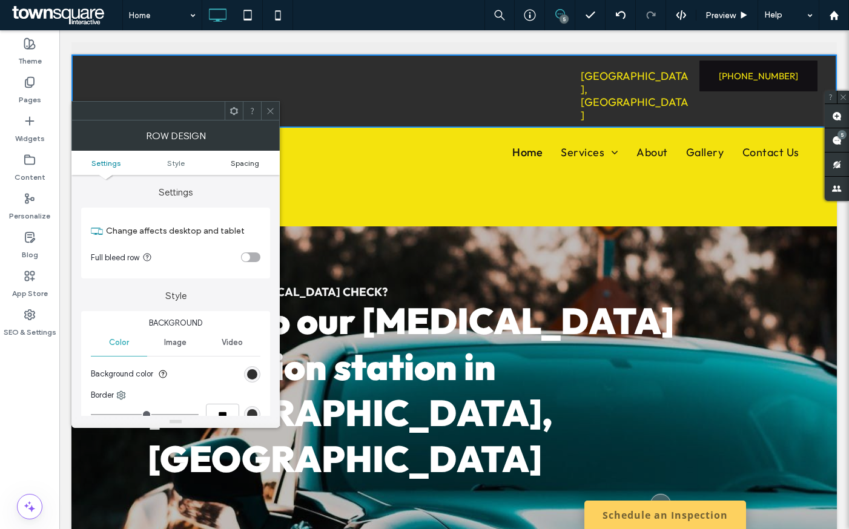
click at [229, 165] on link "Spacing" at bounding box center [245, 163] width 70 height 9
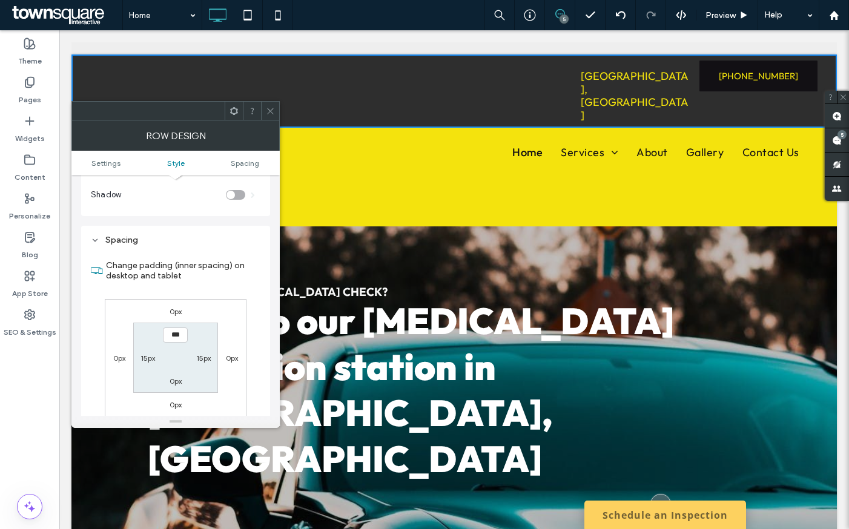
scroll to position [175, 0]
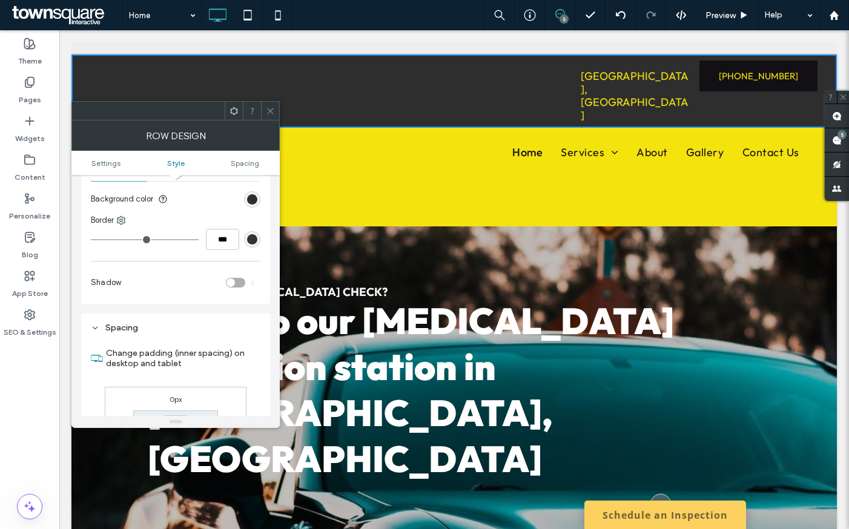
click at [266, 111] on icon at bounding box center [270, 111] width 9 height 9
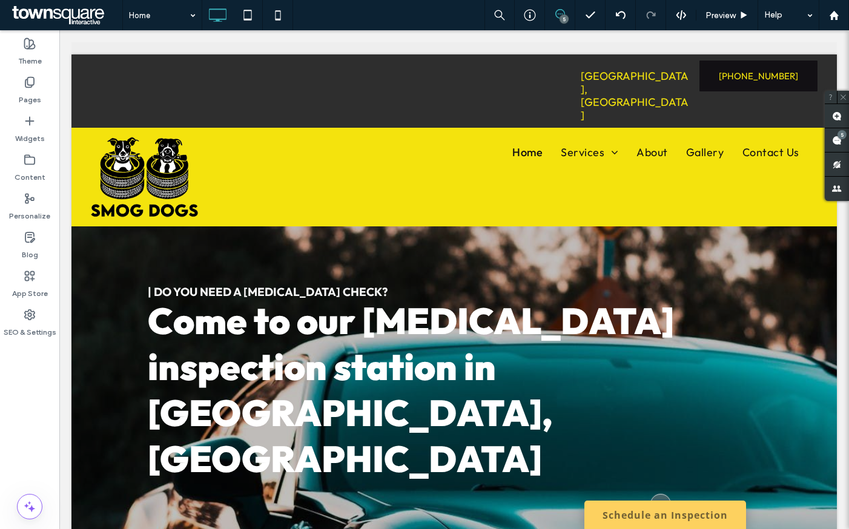
click at [618, 91] on div "[GEOGRAPHIC_DATA], [GEOGRAPHIC_DATA] Click To Paste Click To Paste Click To Pas…" at bounding box center [635, 90] width 121 height 73
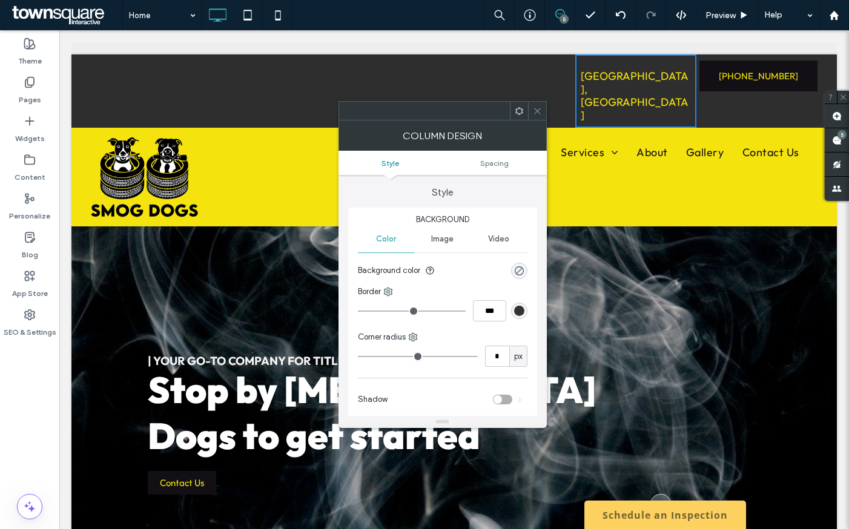
click at [271, 87] on div "Click To Paste Click To Paste Click To Paste Click To Paste Click To Paste Clic…" at bounding box center [333, 90] width 484 height 73
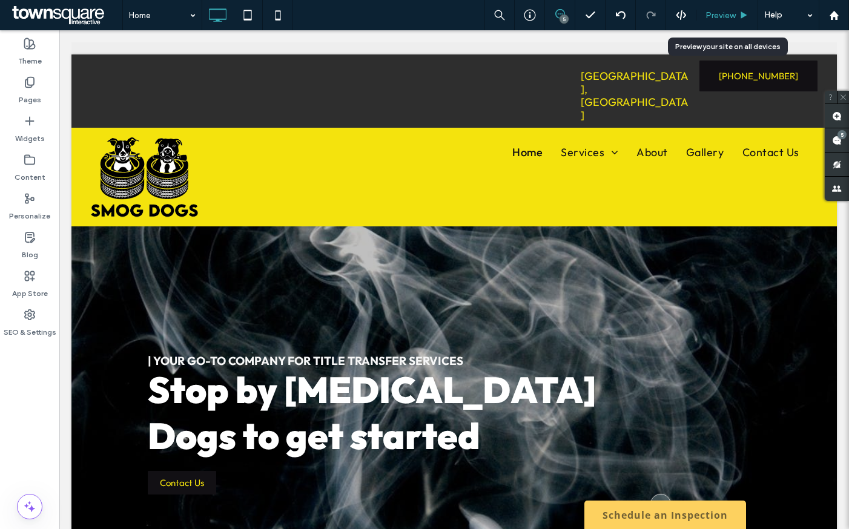
click at [730, 18] on span "Preview" at bounding box center [720, 15] width 30 height 10
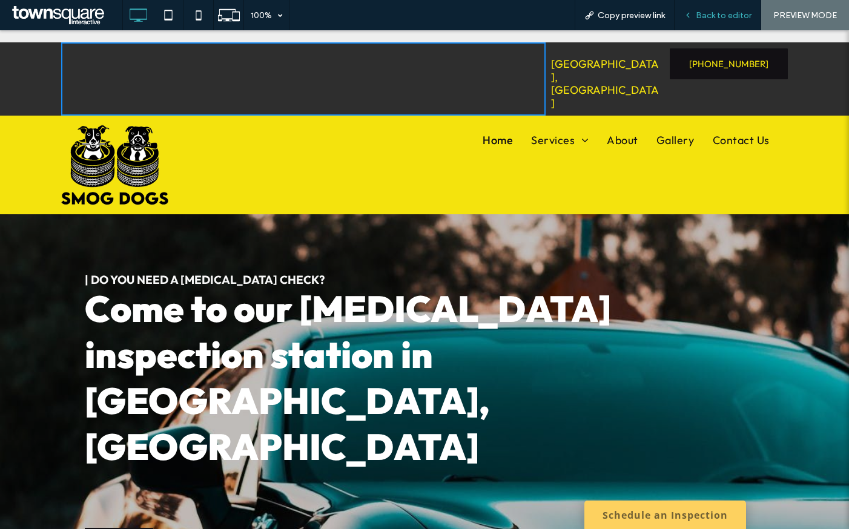
click at [712, 6] on div "Back to editor" at bounding box center [717, 15] width 87 height 30
click at [727, 13] on span "Back to editor" at bounding box center [723, 15] width 56 height 10
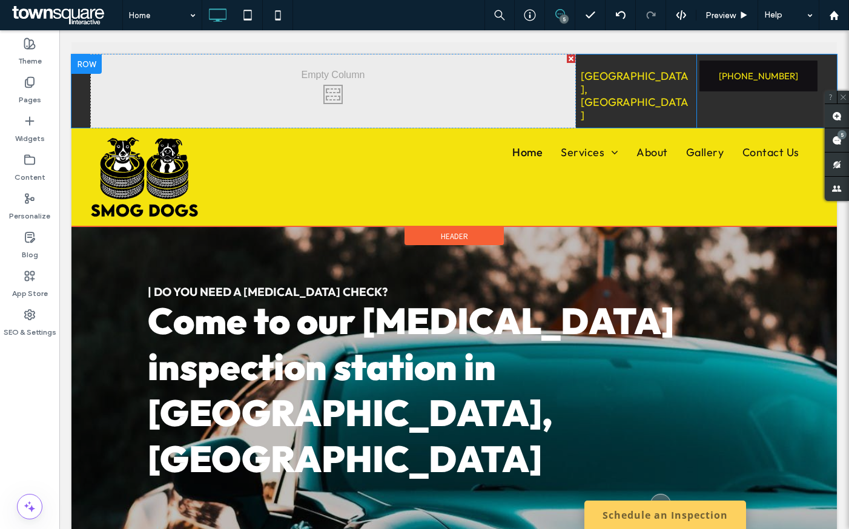
drag, startPoint x: 517, startPoint y: 115, endPoint x: 517, endPoint y: 107, distance: 8.5
click at [517, 107] on div "Click To Paste Click To Paste Click To Paste Click To Paste Click To Paste Clic…" at bounding box center [453, 140] width 765 height 172
click at [89, 61] on div at bounding box center [86, 63] width 30 height 19
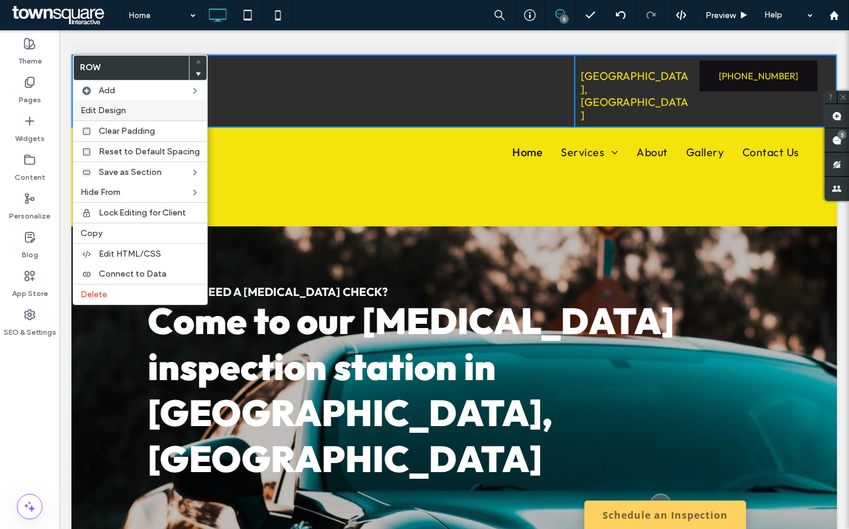
click at [114, 108] on span "Edit Design" at bounding box center [102, 110] width 45 height 10
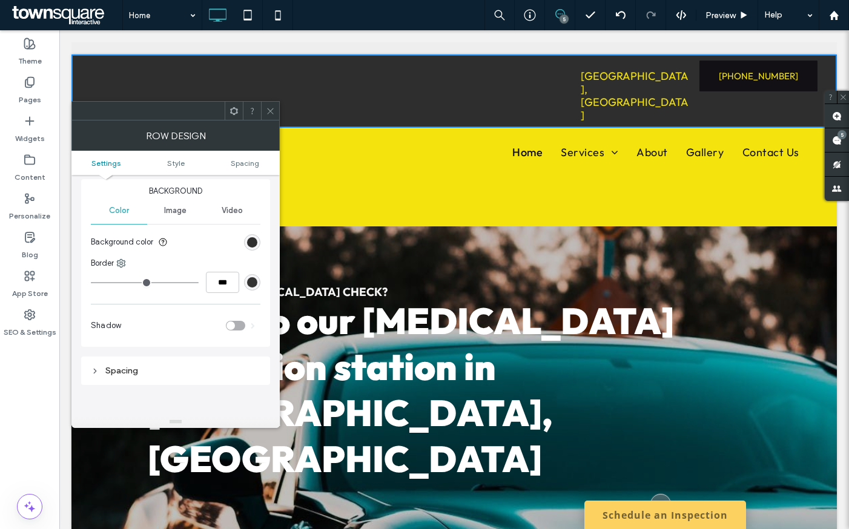
scroll to position [230, 0]
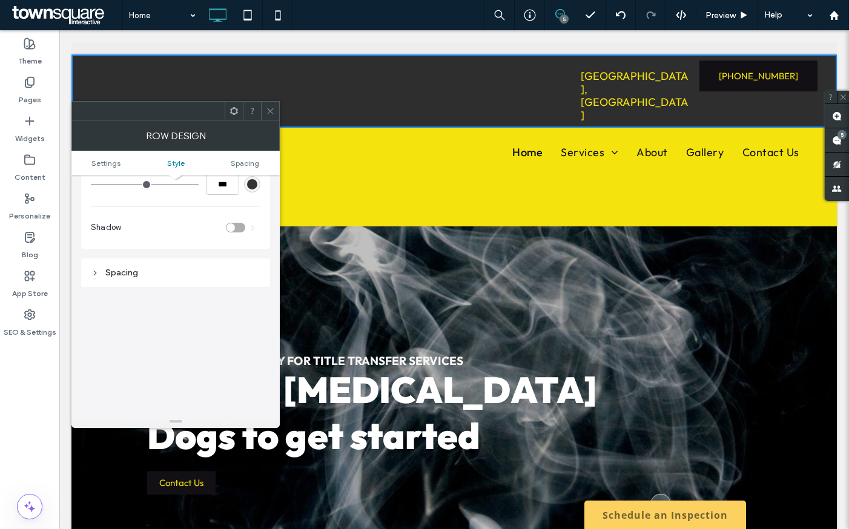
click at [271, 110] on icon at bounding box center [270, 111] width 9 height 9
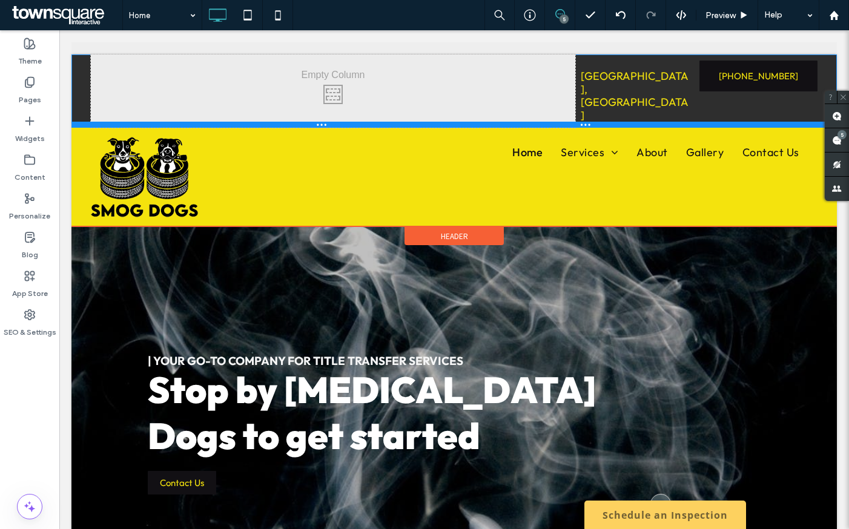
drag, startPoint x: 143, startPoint y: 112, endPoint x: 145, endPoint y: 68, distance: 43.6
click at [145, 68] on div "Click To Paste Click To Paste Click To Paste Click To Paste Click To Paste Clic…" at bounding box center [453, 90] width 765 height 73
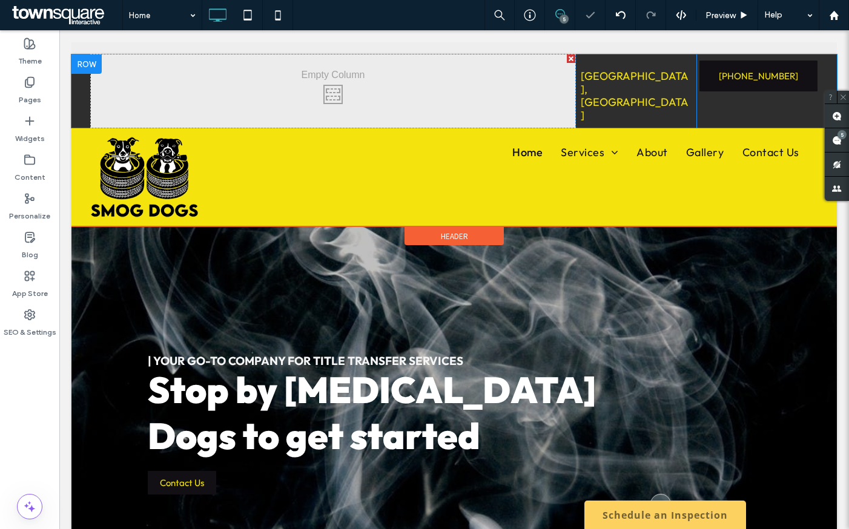
click at [635, 91] on div "[GEOGRAPHIC_DATA], [GEOGRAPHIC_DATA] Click To Paste Click To Paste Click To Pas…" at bounding box center [635, 90] width 121 height 73
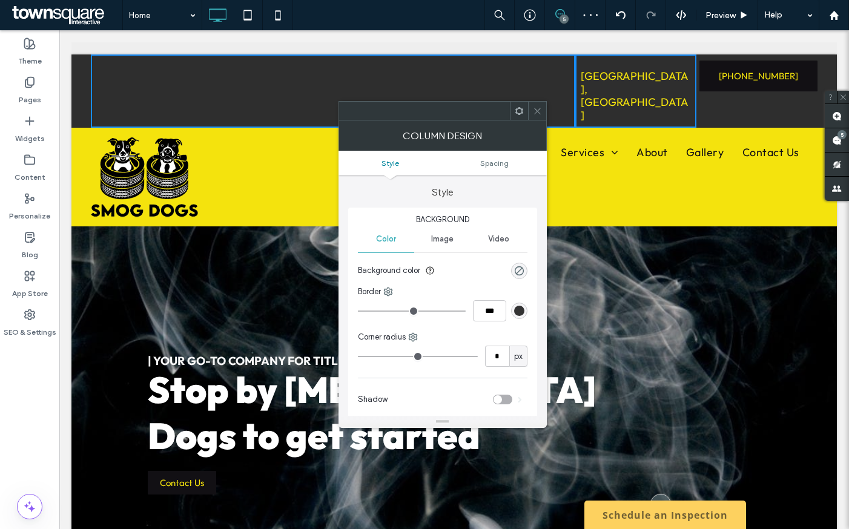
click at [534, 112] on icon at bounding box center [537, 111] width 9 height 9
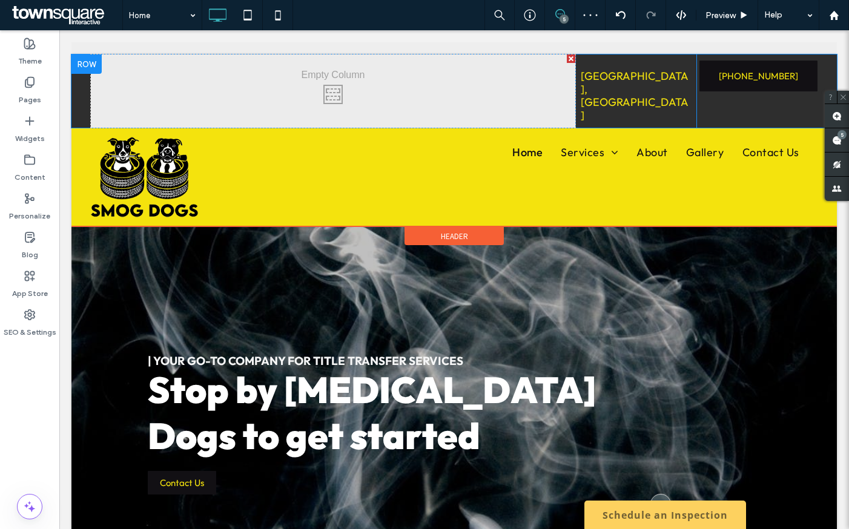
click at [80, 61] on div at bounding box center [86, 63] width 30 height 19
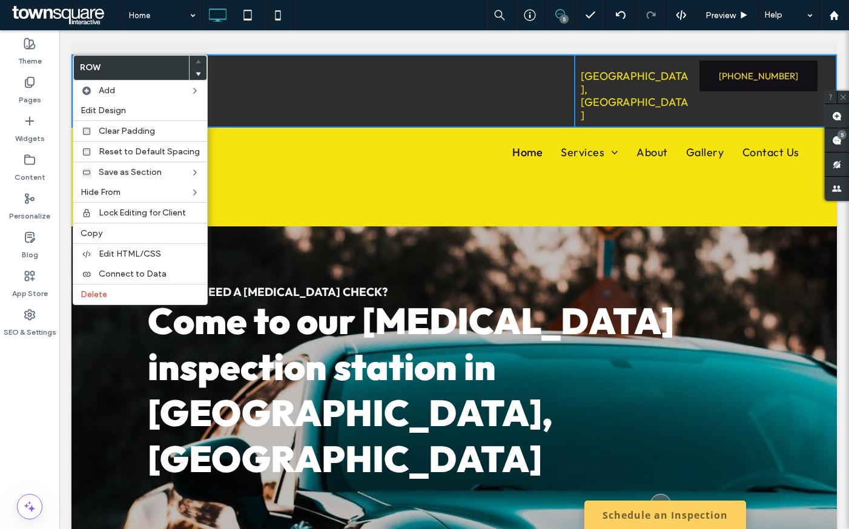
drag, startPoint x: 291, startPoint y: 67, endPoint x: 363, endPoint y: 67, distance: 71.4
click at [292, 67] on div "Click To Paste Click To Paste Click To Paste Click To Paste Click To Paste Clic…" at bounding box center [333, 90] width 484 height 73
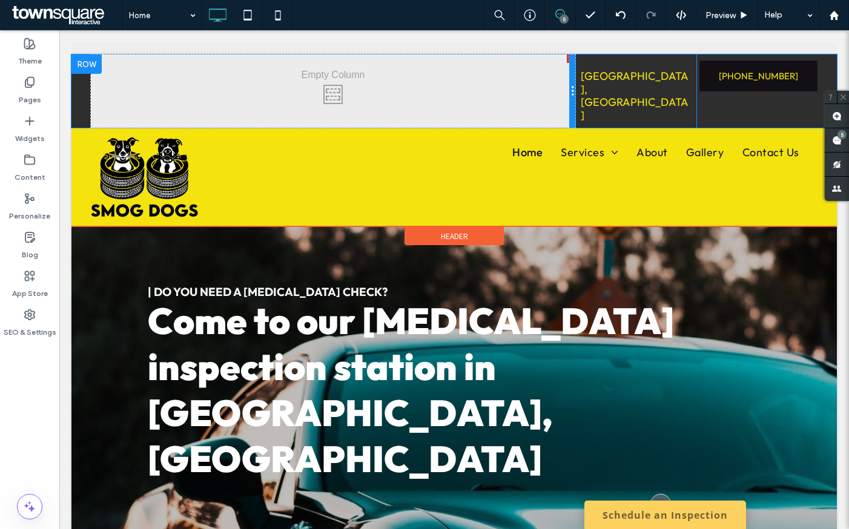
click at [569, 57] on div at bounding box center [572, 90] width 6 height 73
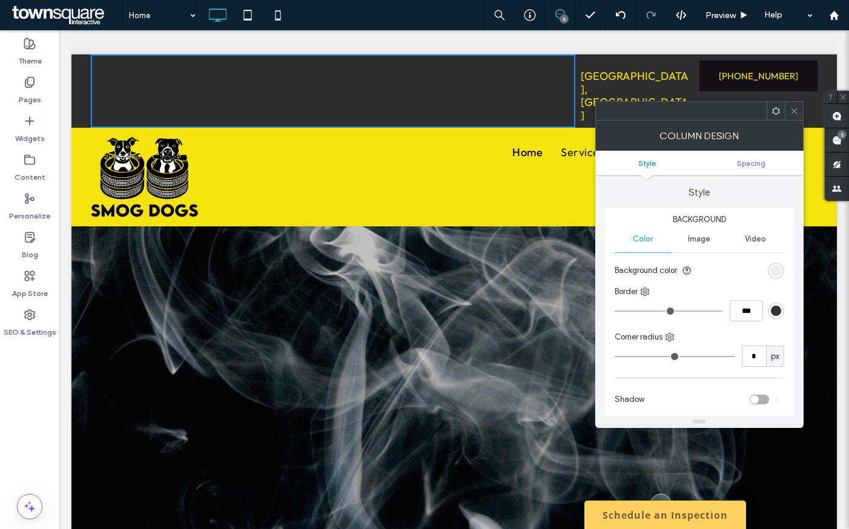
click at [528, 70] on div "Click To Paste Click To Paste Click To Paste Click To Paste Click To Paste Clic…" at bounding box center [333, 90] width 484 height 73
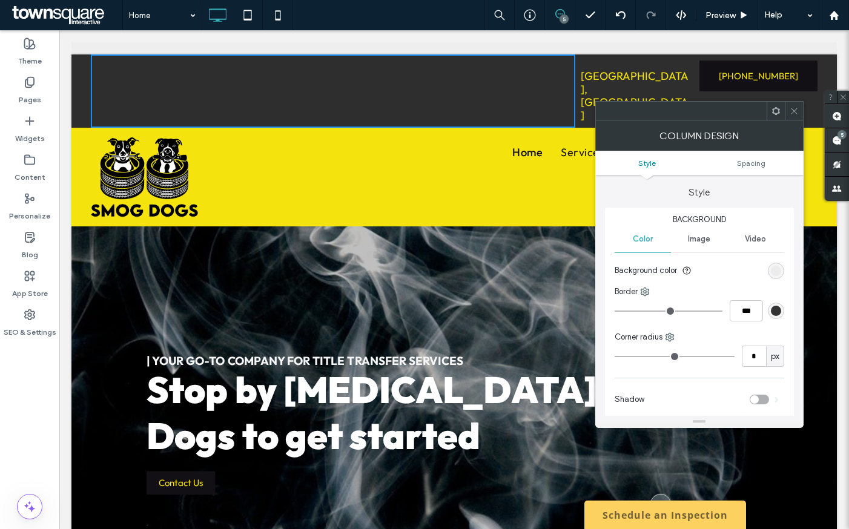
click at [789, 110] on icon at bounding box center [793, 111] width 9 height 9
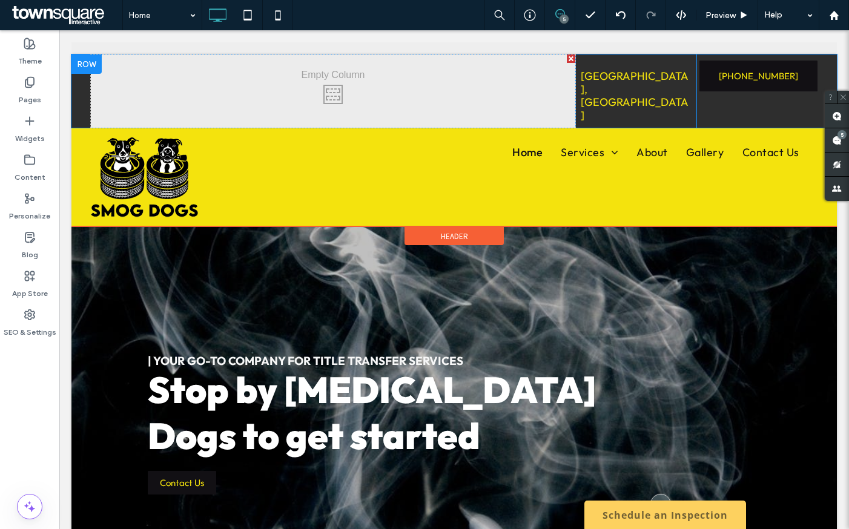
click at [566, 59] on div at bounding box center [570, 58] width 8 height 8
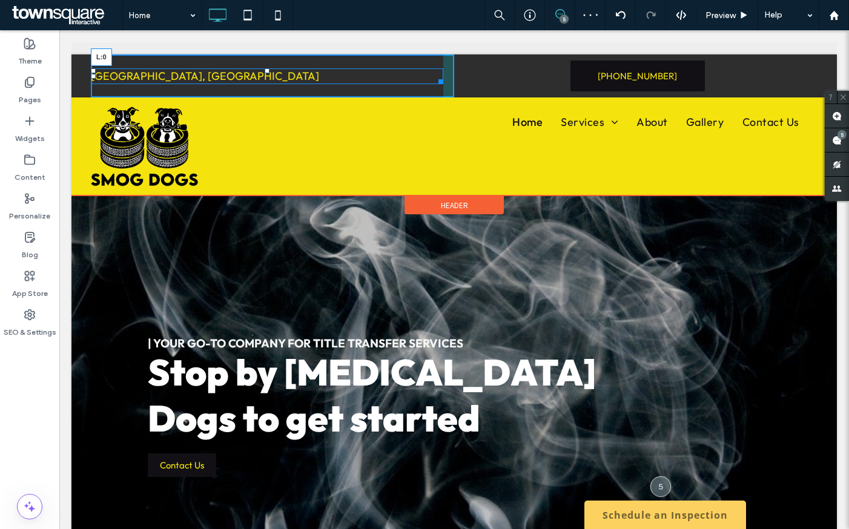
drag, startPoint x: 88, startPoint y: 74, endPoint x: 257, endPoint y: 74, distance: 168.9
click at [257, 74] on div "[GEOGRAPHIC_DATA], [GEOGRAPHIC_DATA] L:0" at bounding box center [267, 76] width 352 height 16
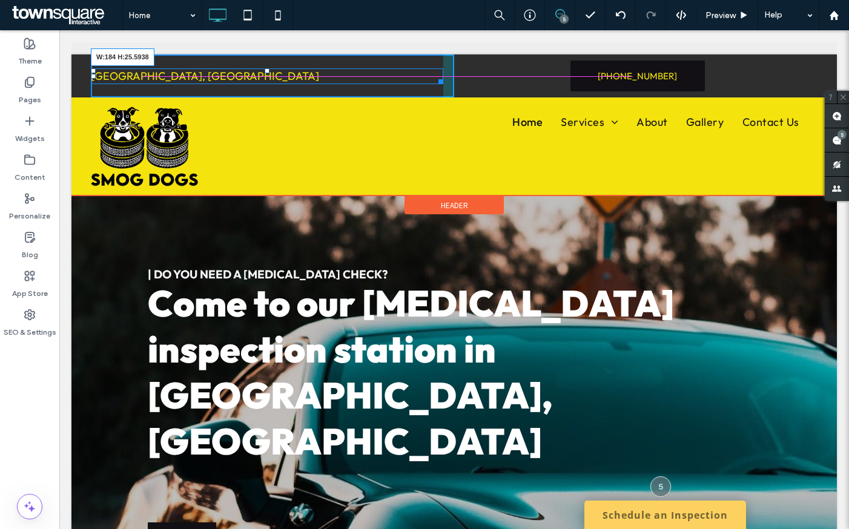
drag, startPoint x: 437, startPoint y: 80, endPoint x: 177, endPoint y: 115, distance: 261.9
click at [195, 85] on div "[GEOGRAPHIC_DATA], [GEOGRAPHIC_DATA] W:184 H:25.5938 Click To Paste Click To Pa…" at bounding box center [272, 75] width 363 height 43
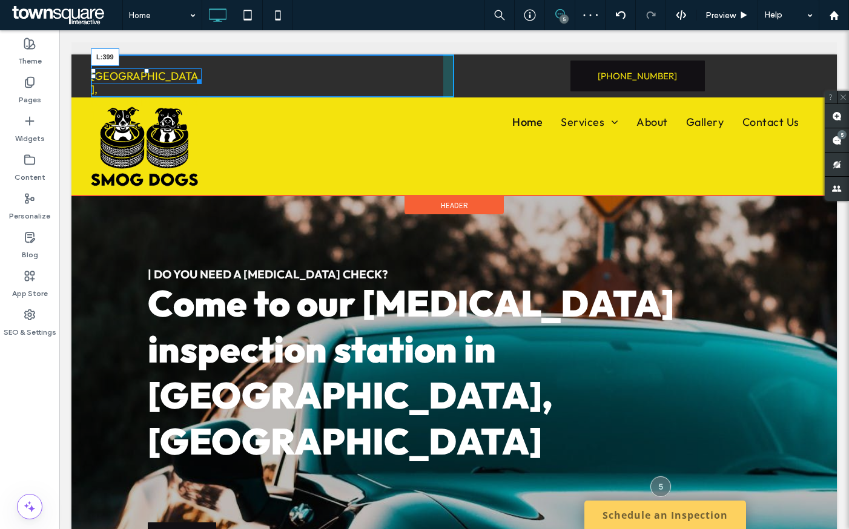
drag, startPoint x: 88, startPoint y: 76, endPoint x: 464, endPoint y: 103, distance: 376.2
click at [202, 73] on div "[GEOGRAPHIC_DATA], [GEOGRAPHIC_DATA] L:399" at bounding box center [146, 76] width 111 height 16
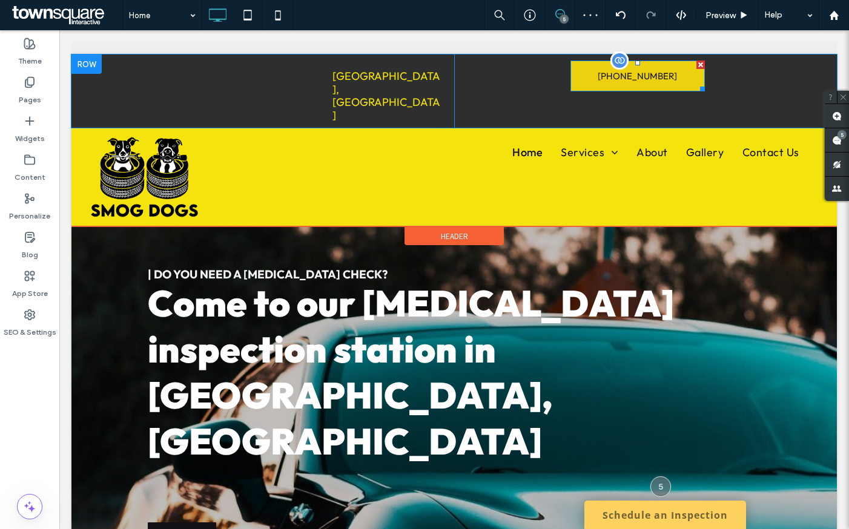
click at [683, 78] on link "[PHONE_NUMBER]" at bounding box center [637, 76] width 134 height 31
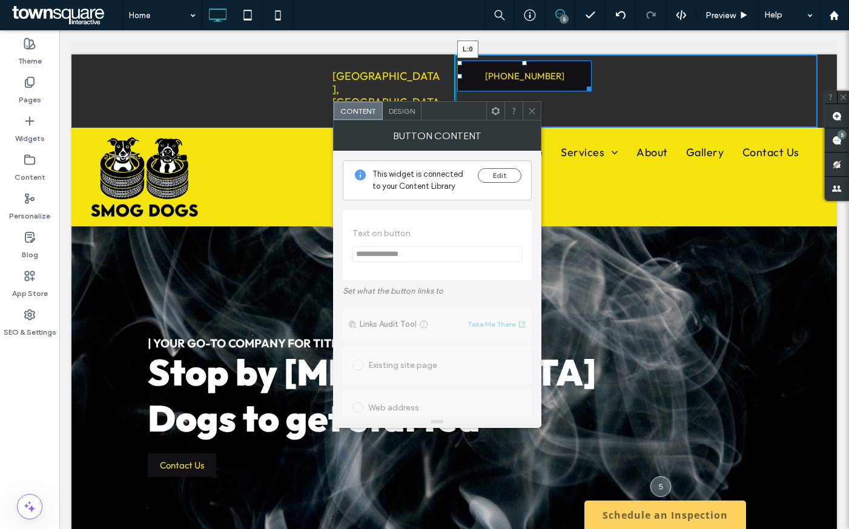
drag, startPoint x: 566, startPoint y: 75, endPoint x: 534, endPoint y: 107, distance: 45.4
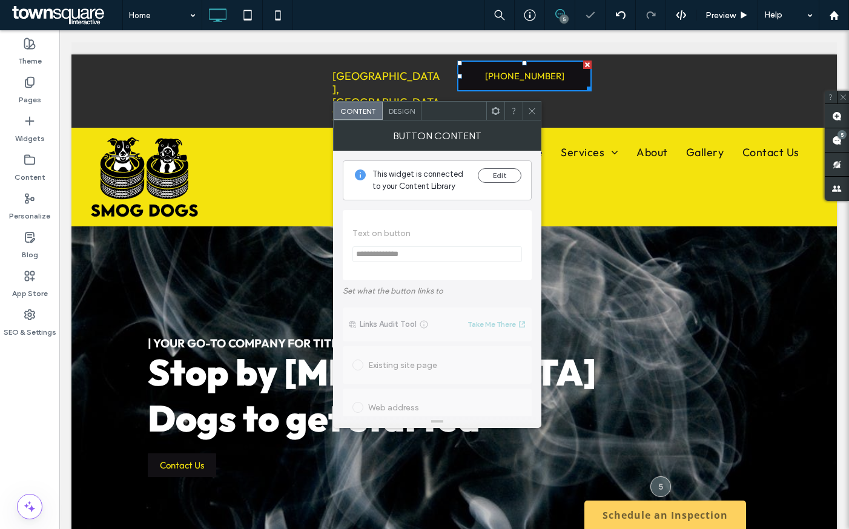
click at [657, 82] on div "[PHONE_NUMBER] Click To Paste Click To Paste Click To Paste Click To Paste Clic…" at bounding box center [635, 90] width 363 height 73
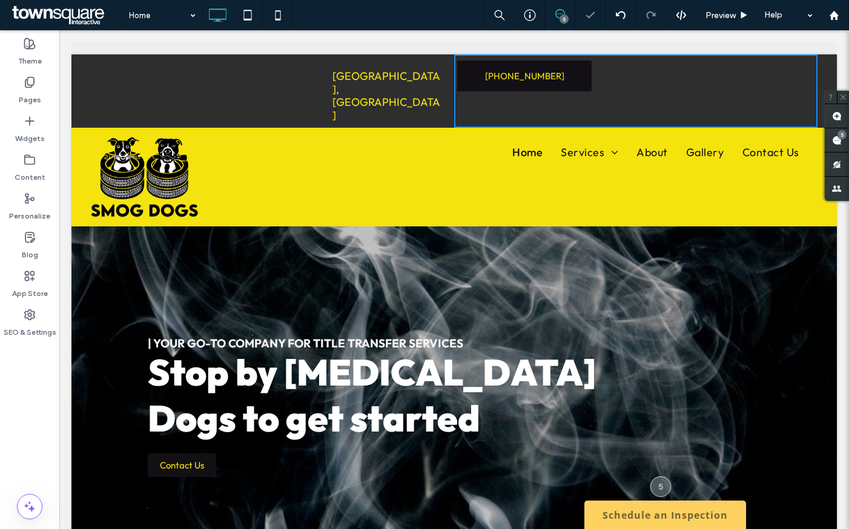
click at [681, 166] on div "Home Services [MEDICAL_DATA] Services CARB Inspection Services Registration and…" at bounding box center [514, 177] width 605 height 80
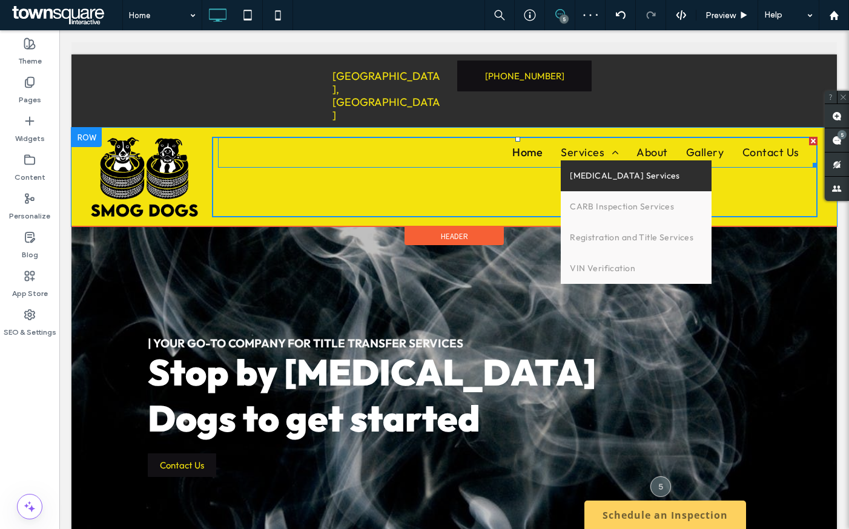
click at [572, 160] on link "[MEDICAL_DATA] Services" at bounding box center [635, 175] width 151 height 31
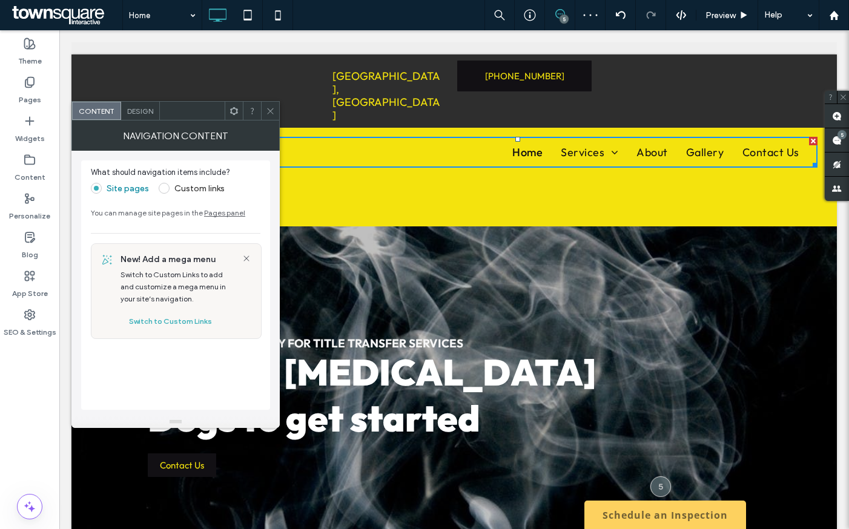
click at [269, 111] on icon at bounding box center [270, 111] width 9 height 9
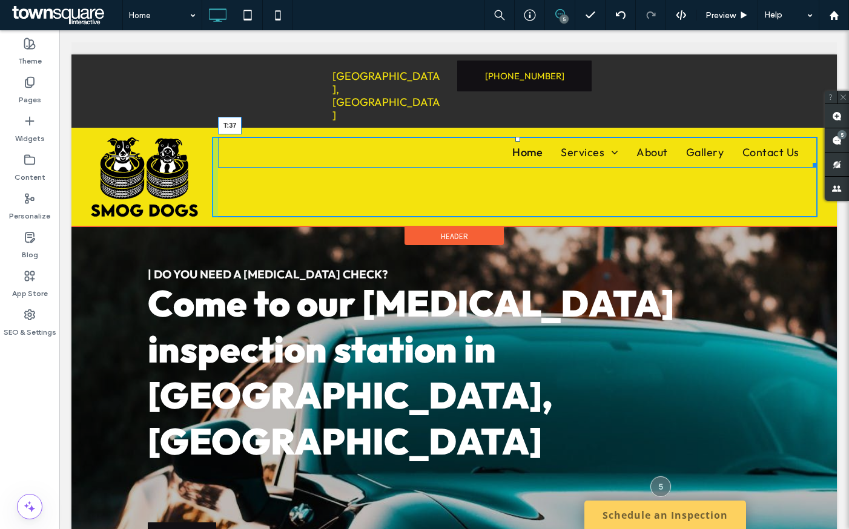
drag, startPoint x: 512, startPoint y: 109, endPoint x: 527, endPoint y: 132, distance: 27.2
click at [527, 137] on nav "Home Services [MEDICAL_DATA] Services CARB Inspection Services Registration and…" at bounding box center [517, 152] width 599 height 31
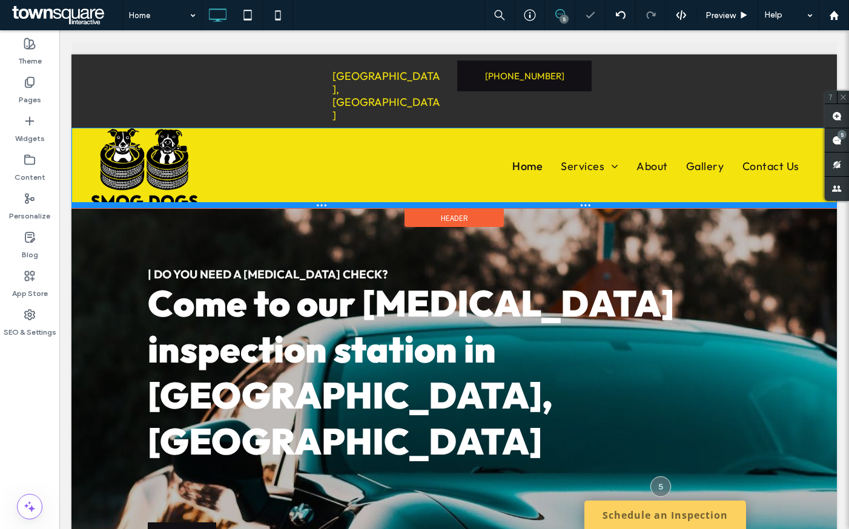
drag, startPoint x: 509, startPoint y: 192, endPoint x: 515, endPoint y: 146, distance: 46.4
click at [515, 146] on div "Click To Paste Click To Paste Click To Paste Click To Paste Click To Paste Clic…" at bounding box center [453, 168] width 765 height 80
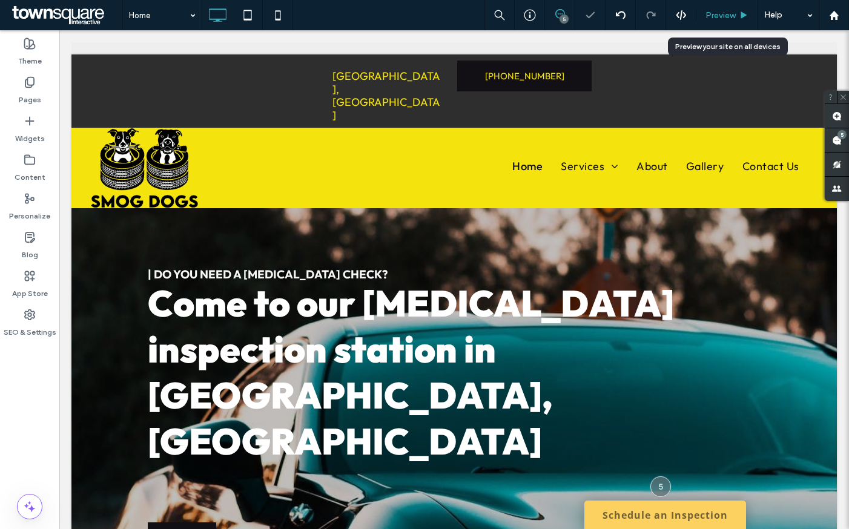
click at [725, 5] on div "Preview" at bounding box center [727, 15] width 62 height 30
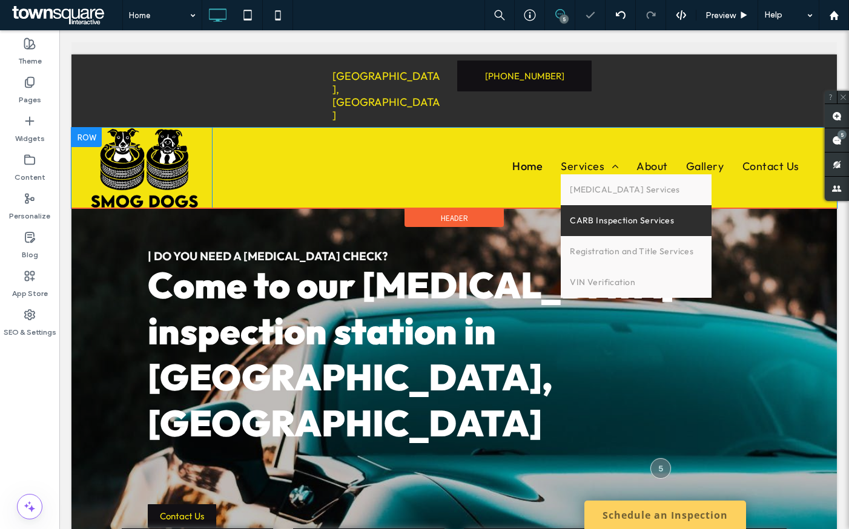
scroll to position [2, 0]
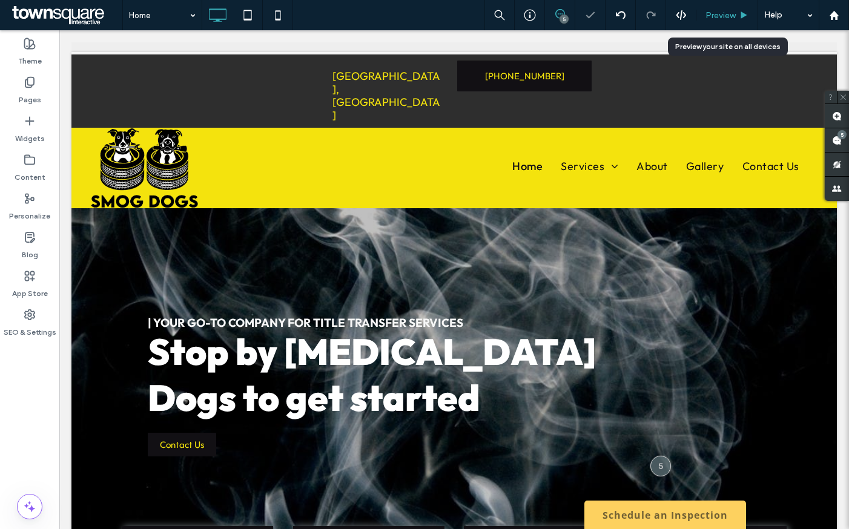
click at [723, 11] on span "Preview" at bounding box center [720, 15] width 30 height 10
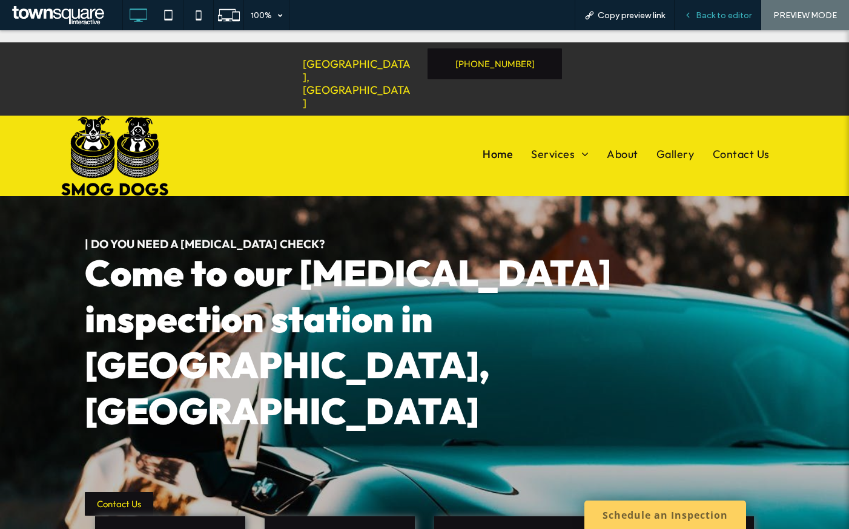
click at [714, 19] on span "Back to editor" at bounding box center [723, 15] width 56 height 10
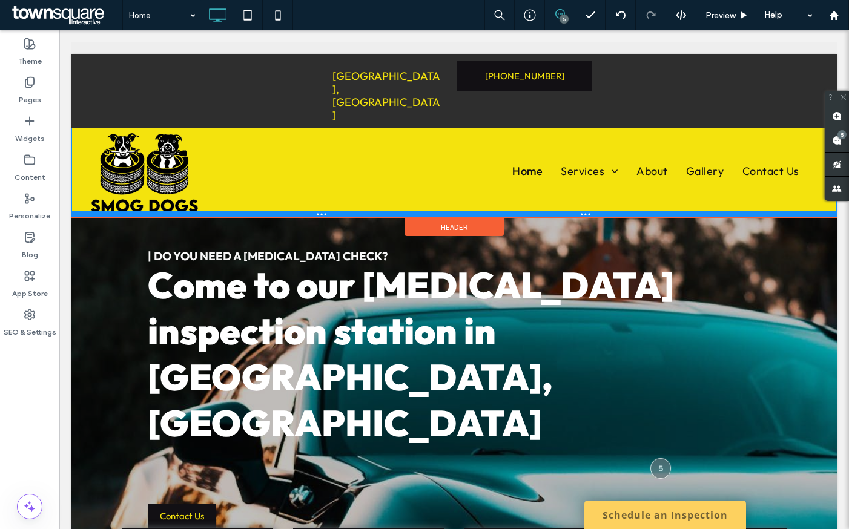
drag, startPoint x: 482, startPoint y: 174, endPoint x: 483, endPoint y: 183, distance: 9.2
click at [483, 211] on div at bounding box center [453, 214] width 765 height 6
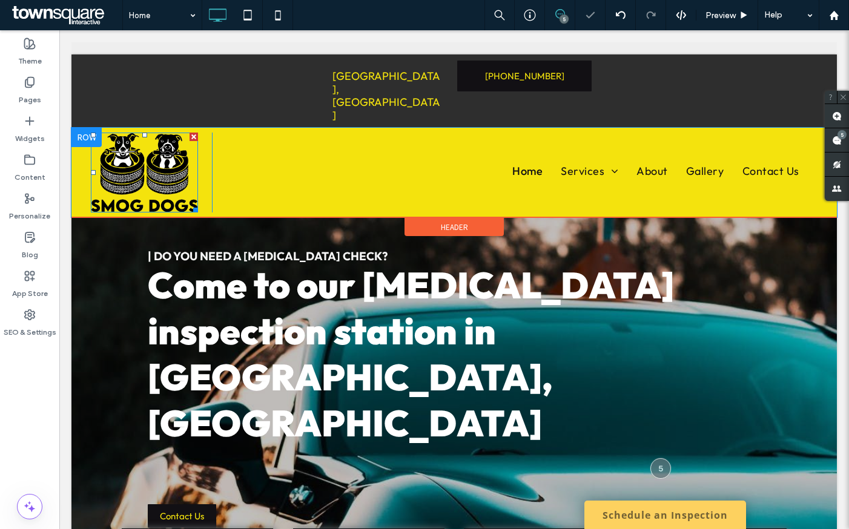
click at [156, 135] on img at bounding box center [144, 173] width 107 height 80
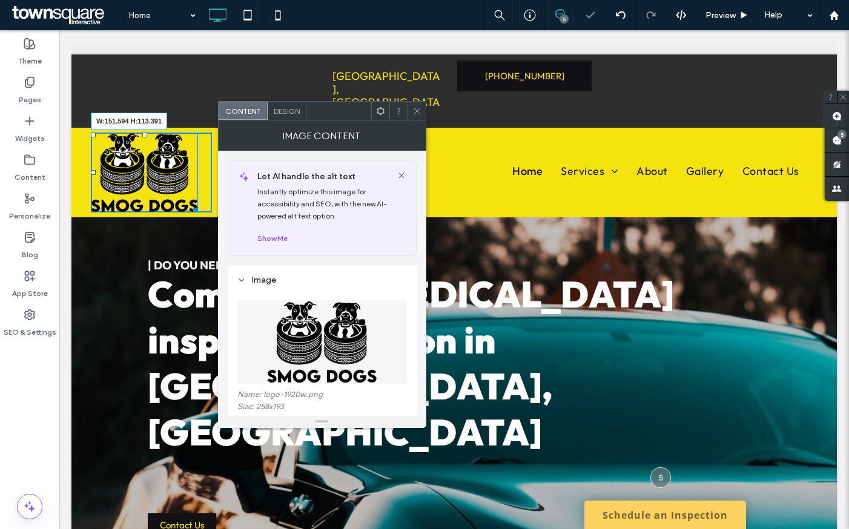
drag, startPoint x: 188, startPoint y: 177, endPoint x: 320, endPoint y: 195, distance: 133.1
click at [186, 166] on div "W:151.594 H:113.391 Click To Paste Click To Paste Click To Paste Click To Paste…" at bounding box center [151, 173] width 121 height 80
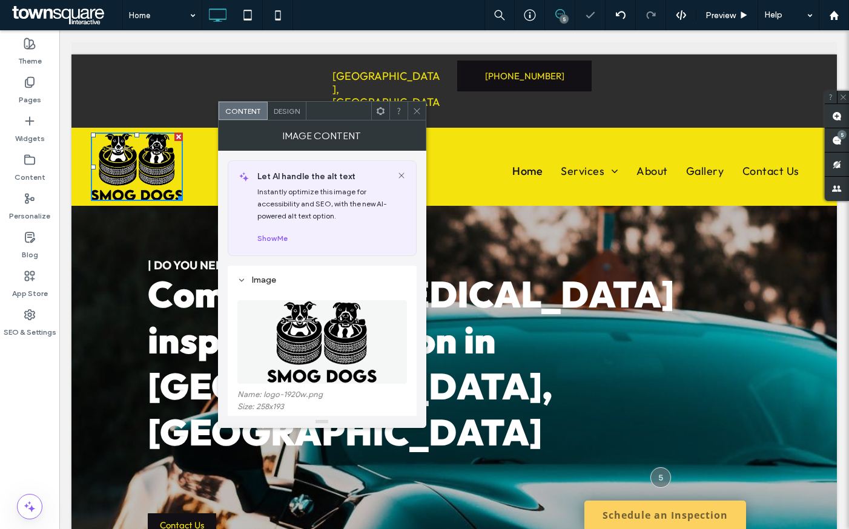
click at [602, 162] on div "Home Services [MEDICAL_DATA] Services CARB Inspection Services Registration and…" at bounding box center [514, 167] width 605 height 68
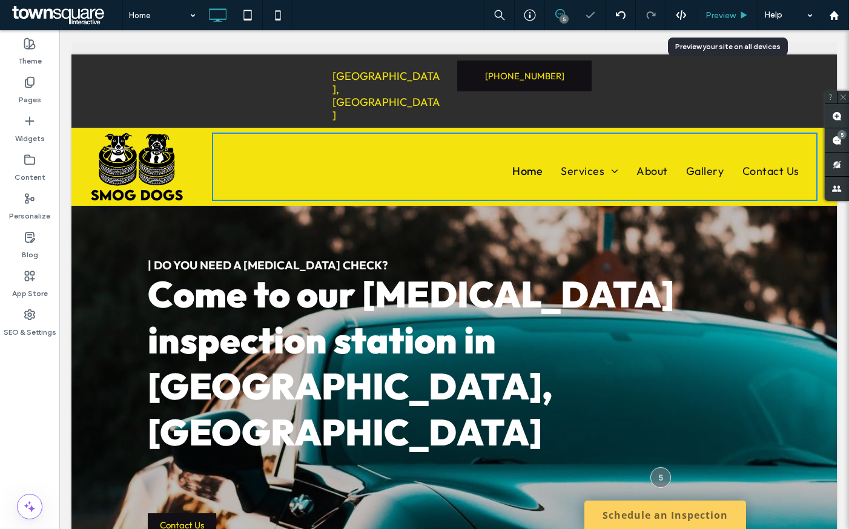
click at [731, 13] on span "Preview" at bounding box center [720, 15] width 30 height 10
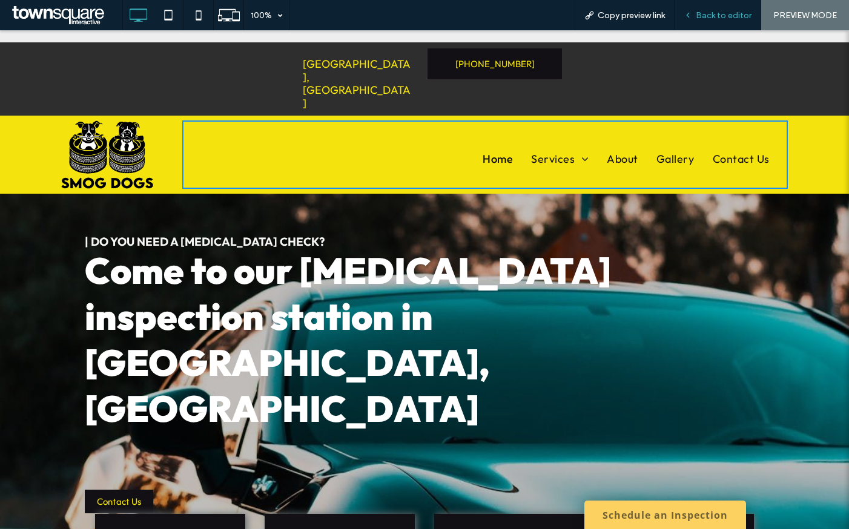
click at [715, 19] on span "Back to editor" at bounding box center [723, 15] width 56 height 10
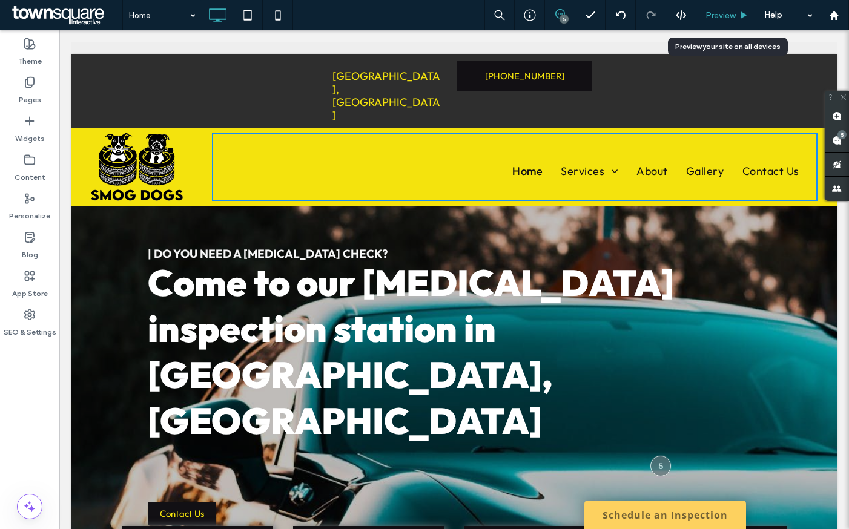
click at [716, 16] on span "Preview" at bounding box center [720, 15] width 30 height 10
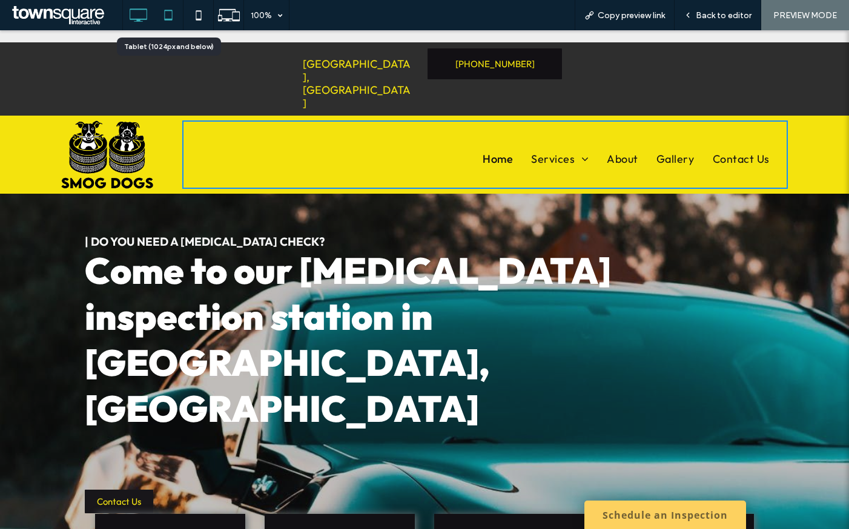
click at [170, 11] on icon at bounding box center [168, 15] width 24 height 24
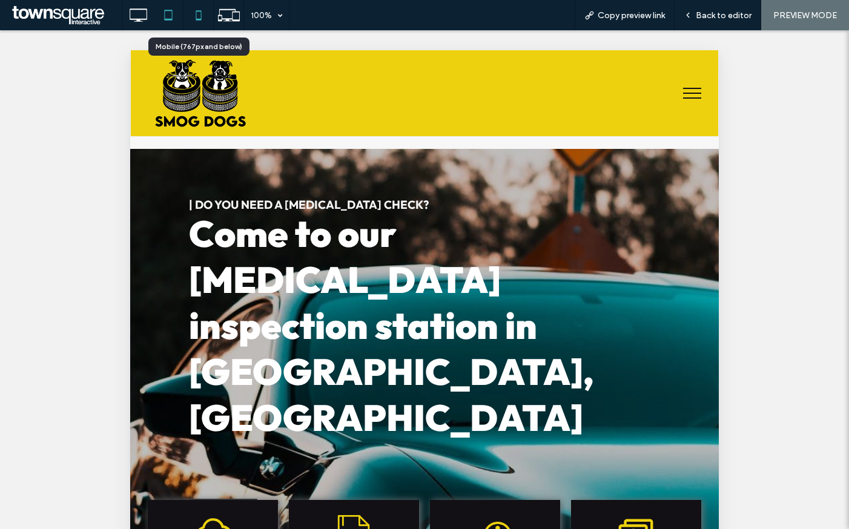
click at [197, 16] on icon at bounding box center [198, 15] width 24 height 24
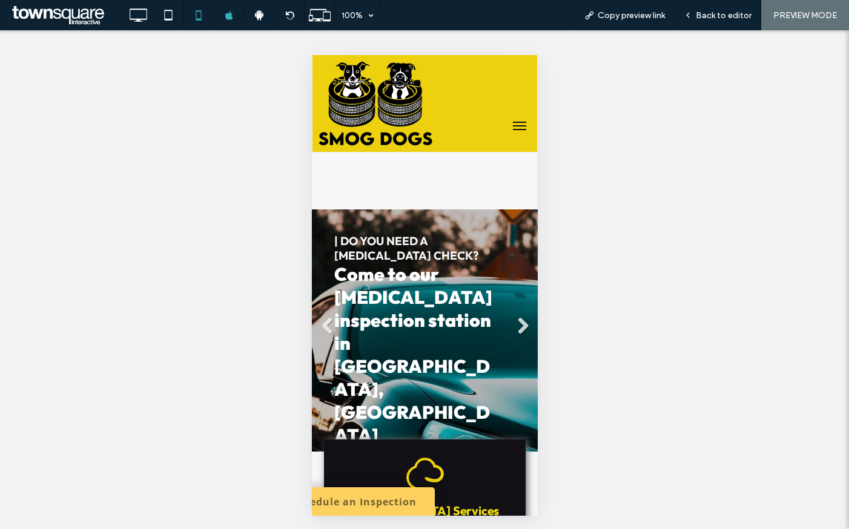
click at [396, 117] on img at bounding box center [375, 103] width 114 height 85
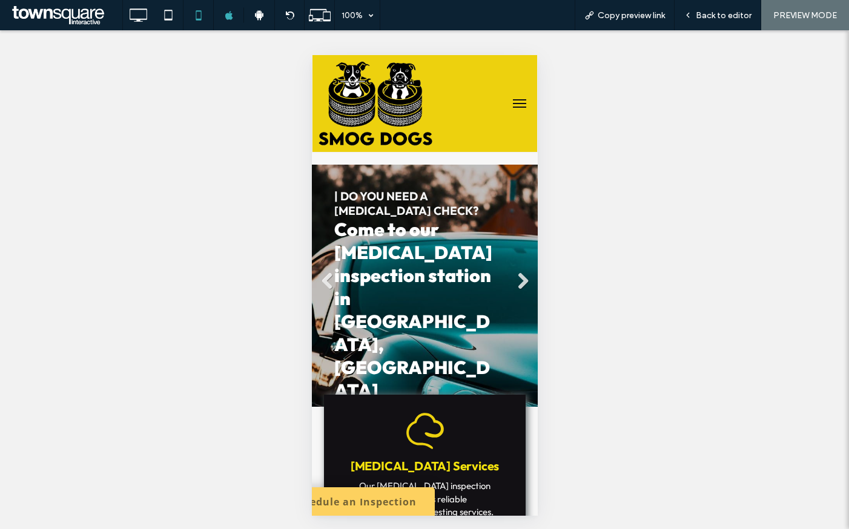
click at [738, 5] on div at bounding box center [424, 264] width 849 height 529
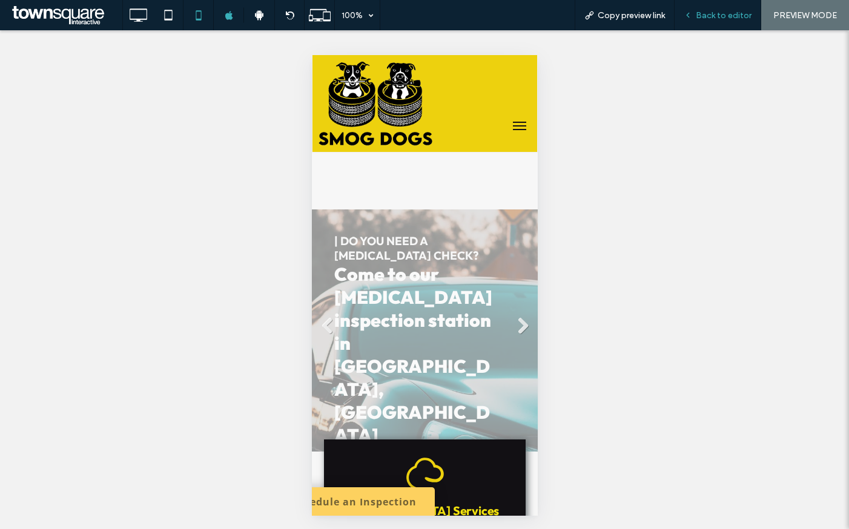
click at [734, 15] on span "Back to editor" at bounding box center [723, 15] width 56 height 10
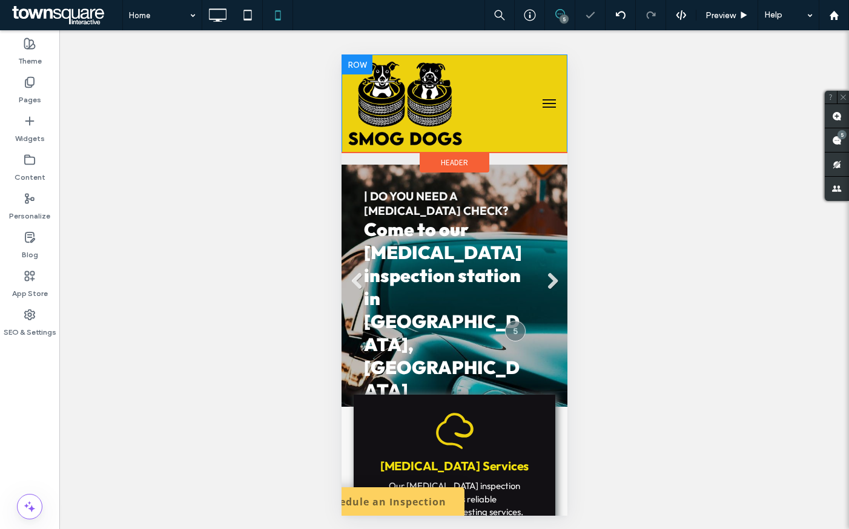
click at [461, 143] on div at bounding box center [434, 103] width 187 height 85
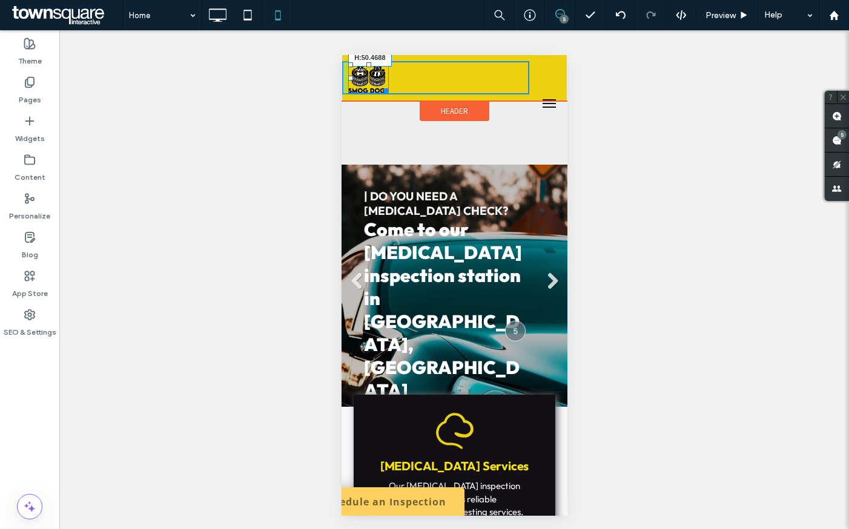
click at [414, 85] on div "W:67.4688 H:50.4688" at bounding box center [434, 77] width 187 height 33
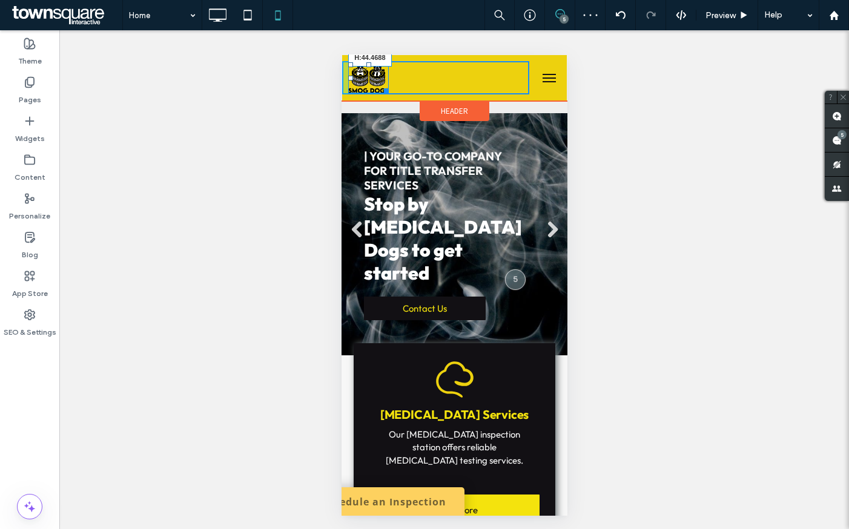
drag, startPoint x: 387, startPoint y: 89, endPoint x: 409, endPoint y: 85, distance: 22.7
click at [409, 85] on div "W:59.4375 H:44.4688" at bounding box center [434, 77] width 187 height 33
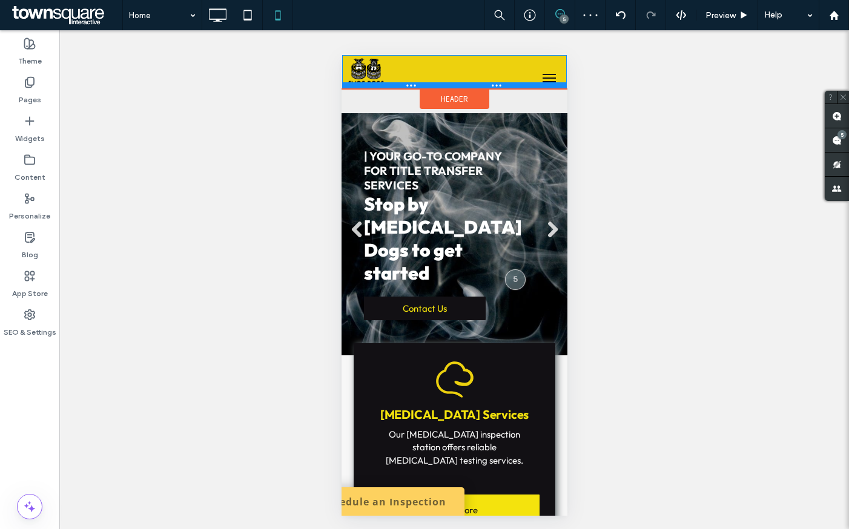
drag, startPoint x: 481, startPoint y: 99, endPoint x: 485, endPoint y: 61, distance: 38.4
click at [485, 61] on div at bounding box center [453, 71] width 225 height 33
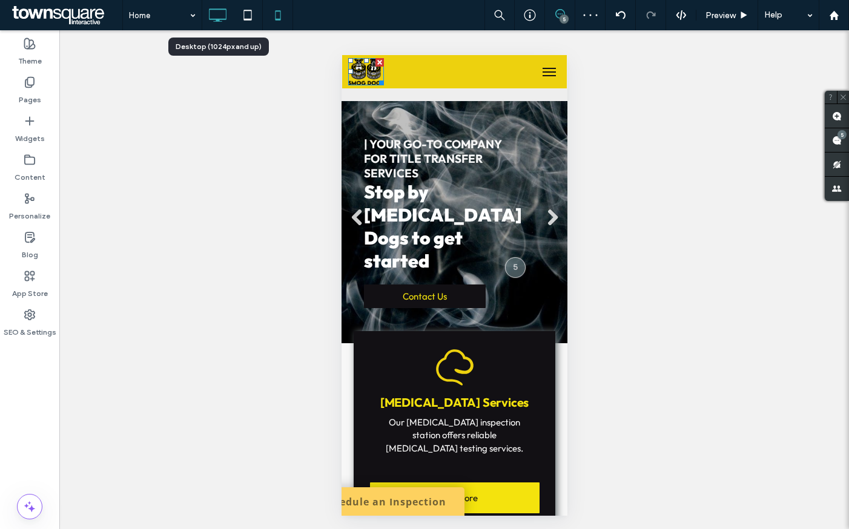
click at [225, 15] on icon at bounding box center [217, 15] width 24 height 24
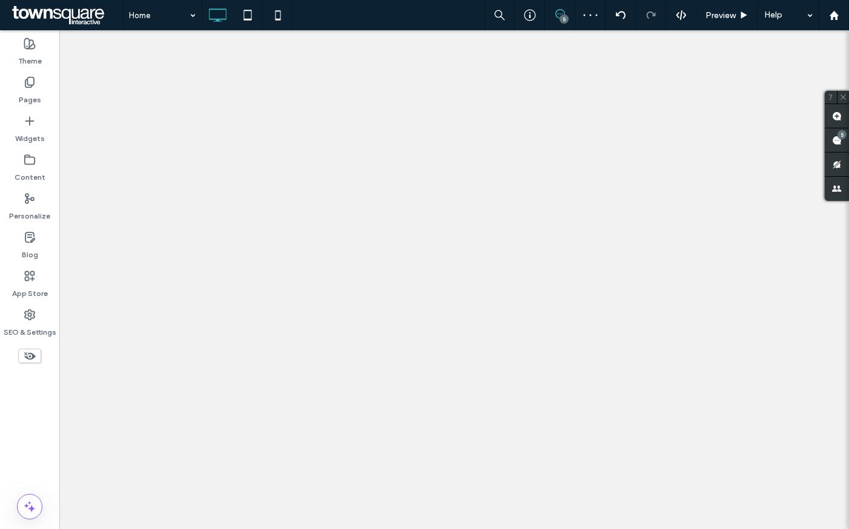
click at [242, 15] on div at bounding box center [424, 264] width 849 height 529
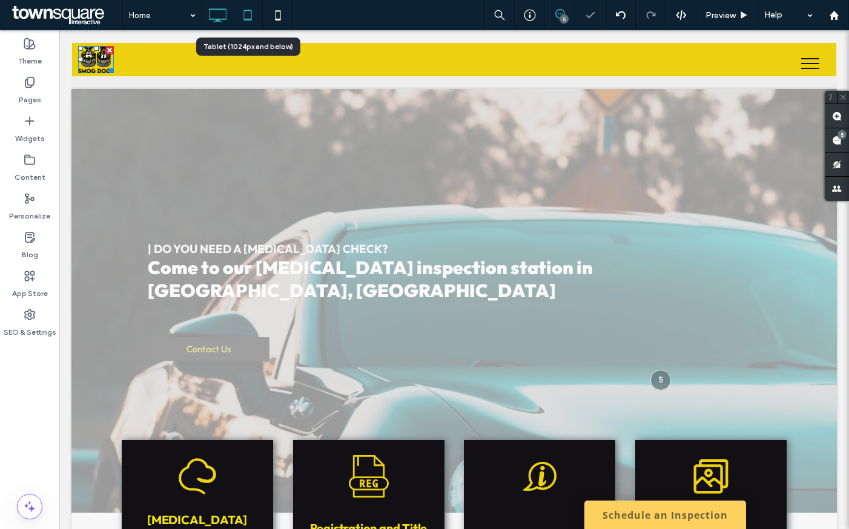
click at [244, 15] on icon at bounding box center [247, 15] width 24 height 24
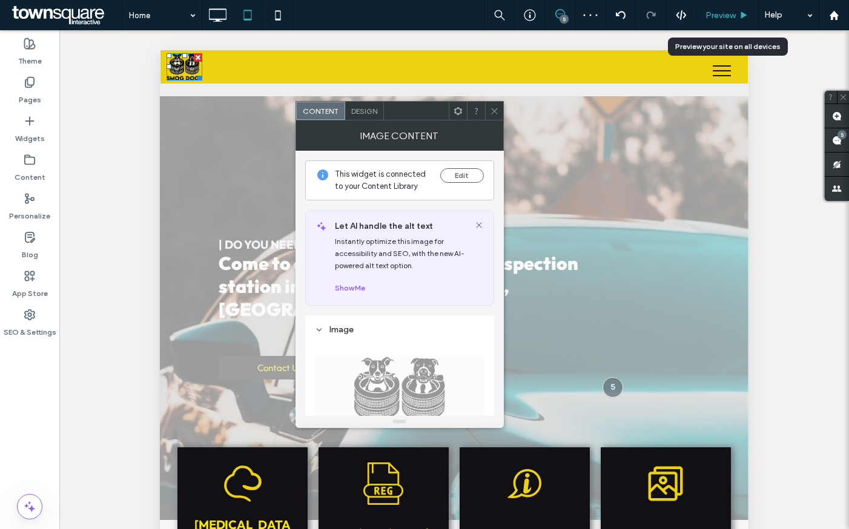
click at [726, 16] on span "Preview" at bounding box center [720, 15] width 30 height 10
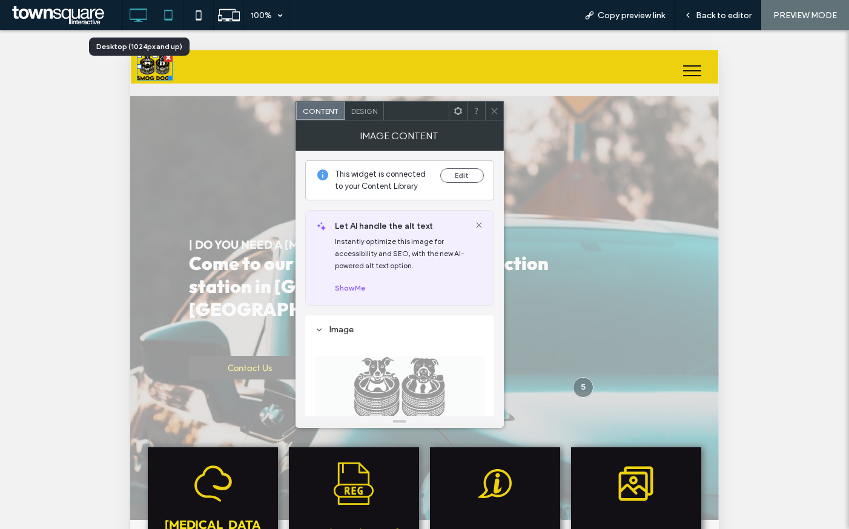
click at [123, 15] on div at bounding box center [138, 15] width 30 height 24
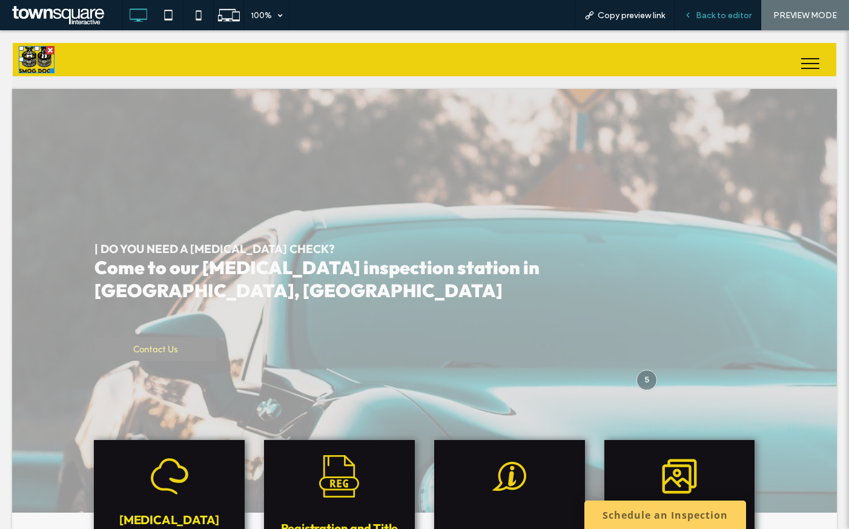
click at [719, 15] on span "Back to editor" at bounding box center [723, 15] width 56 height 10
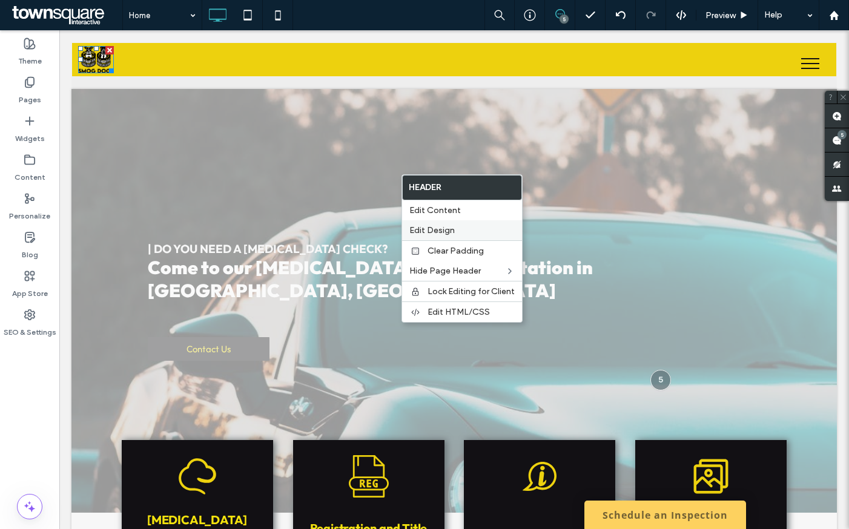
click at [450, 234] on span "Edit Design" at bounding box center [431, 230] width 45 height 10
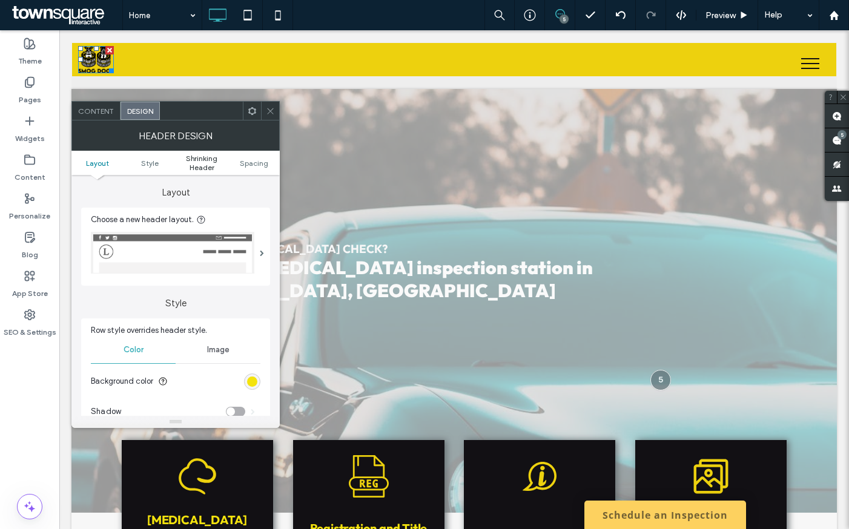
click at [203, 165] on span "Shrinking Header" at bounding box center [202, 163] width 52 height 18
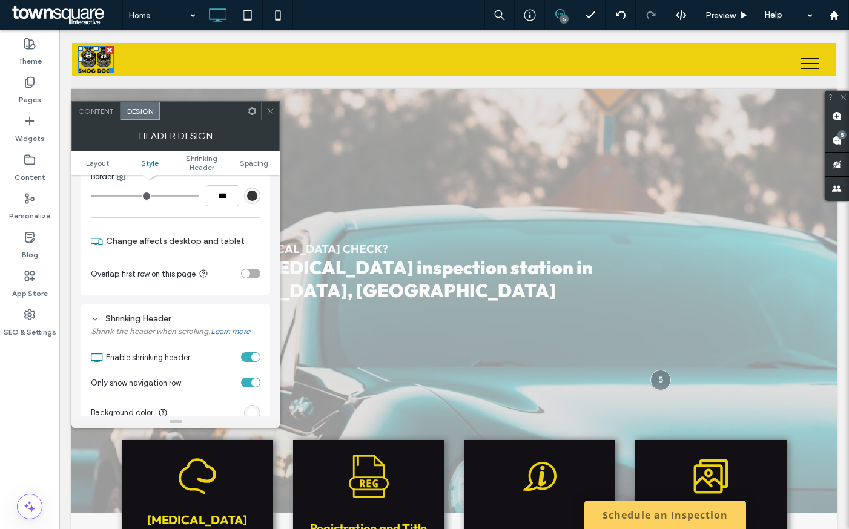
scroll to position [376, 0]
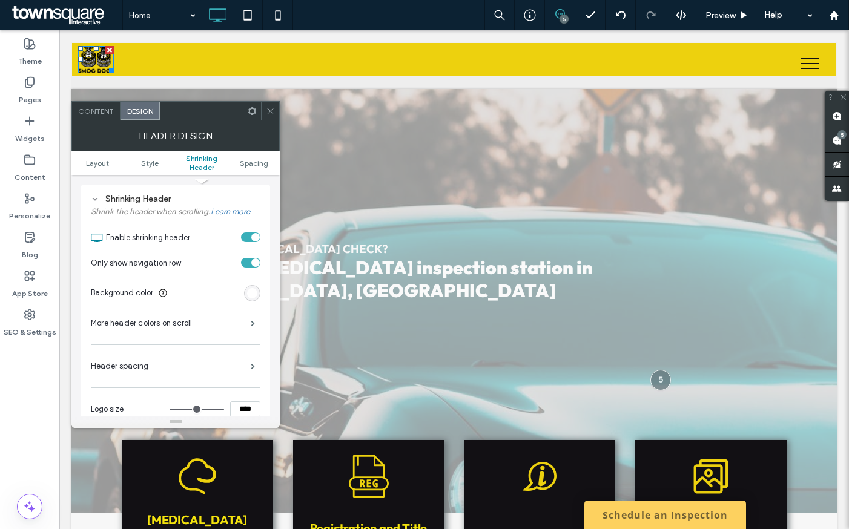
click at [255, 298] on div "rgb(255, 255, 255)" at bounding box center [252, 293] width 16 height 16
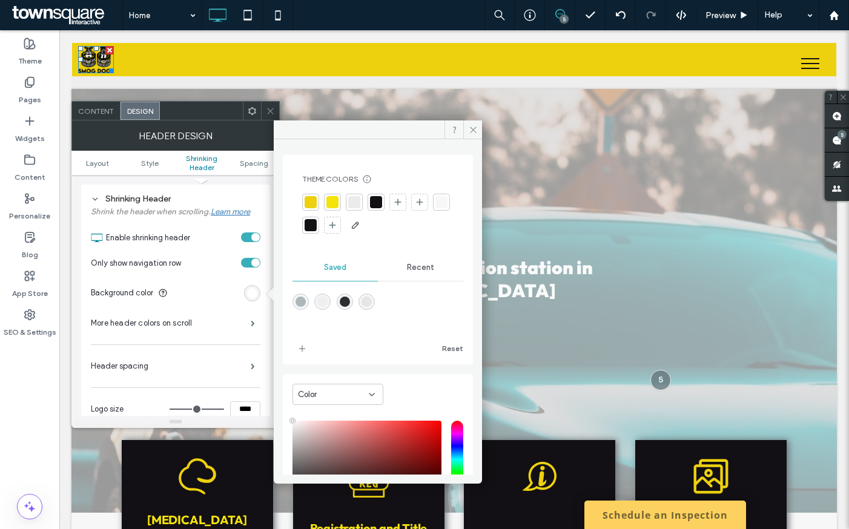
click at [332, 203] on div at bounding box center [332, 202] width 12 height 12
click at [473, 131] on icon at bounding box center [472, 129] width 9 height 9
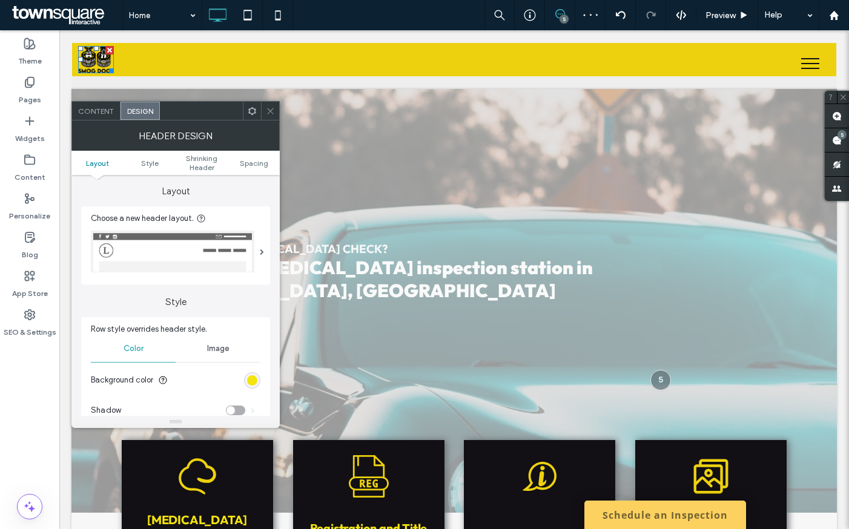
scroll to position [0, 0]
click at [272, 114] on icon at bounding box center [270, 111] width 9 height 9
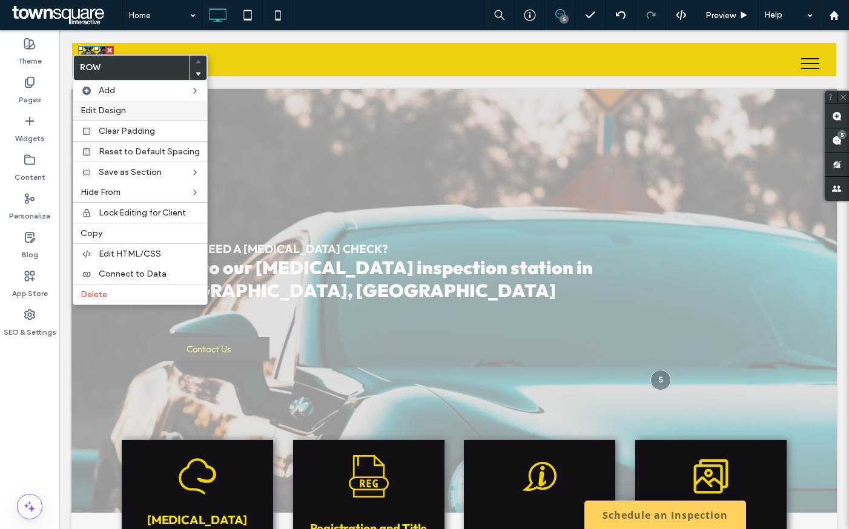
click at [105, 114] on span "Edit Design" at bounding box center [102, 110] width 45 height 10
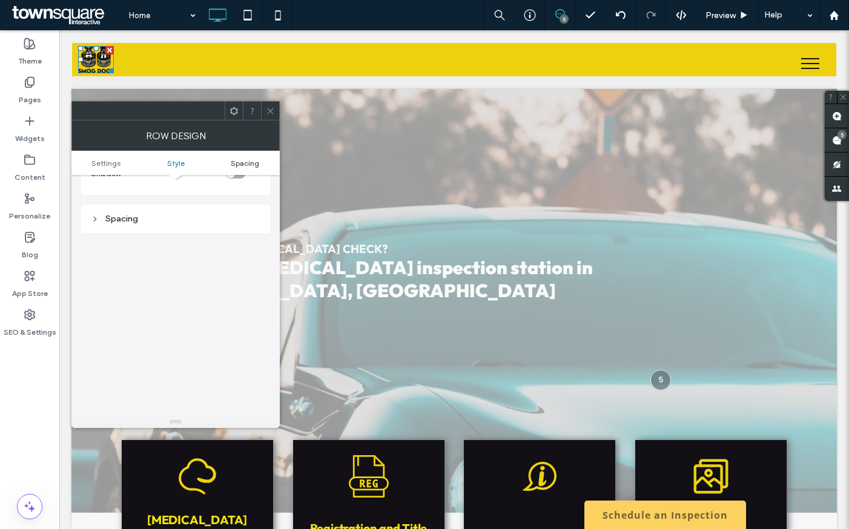
click at [237, 162] on span "Spacing" at bounding box center [245, 163] width 28 height 9
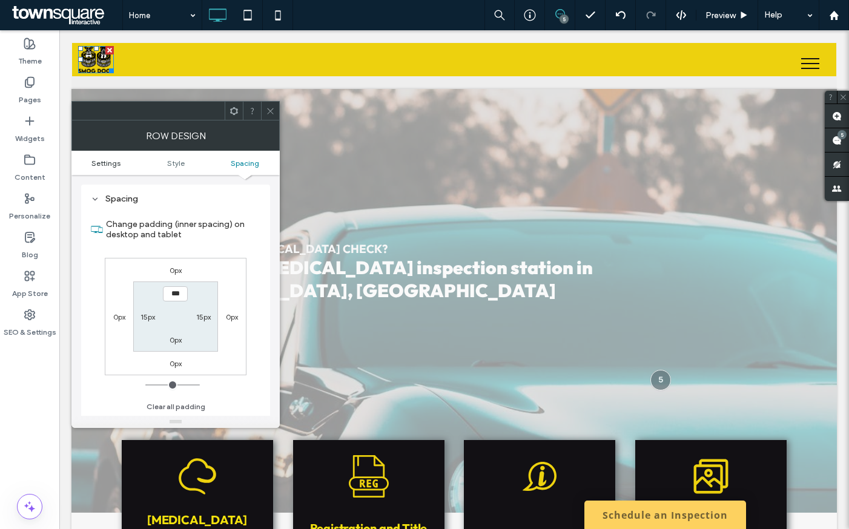
click at [110, 159] on span "Settings" at bounding box center [105, 163] width 29 height 9
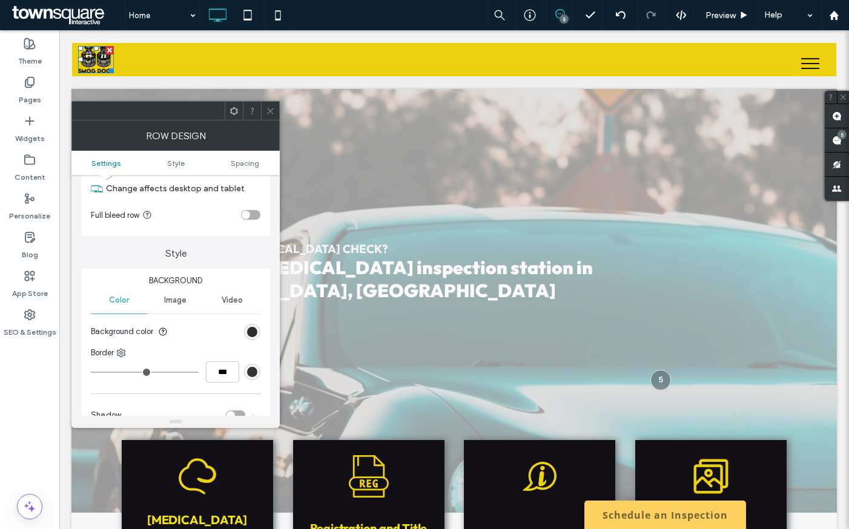
scroll to position [112, 0]
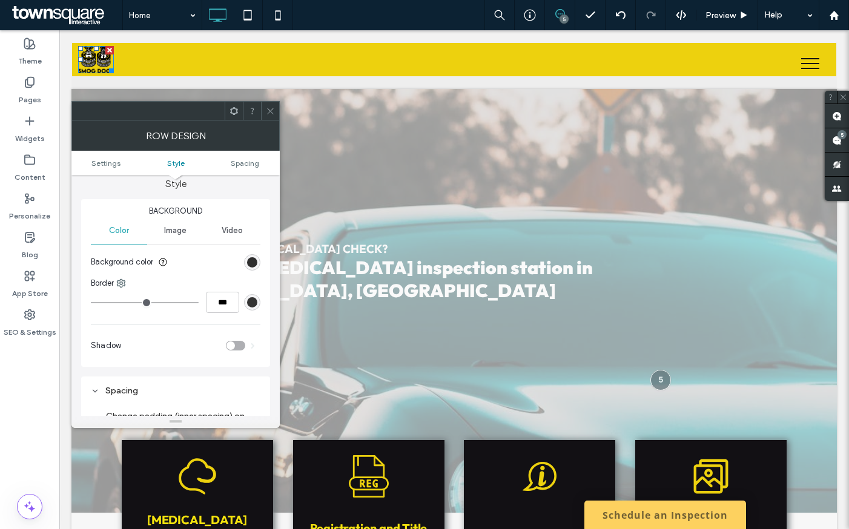
click at [272, 107] on icon at bounding box center [270, 111] width 9 height 9
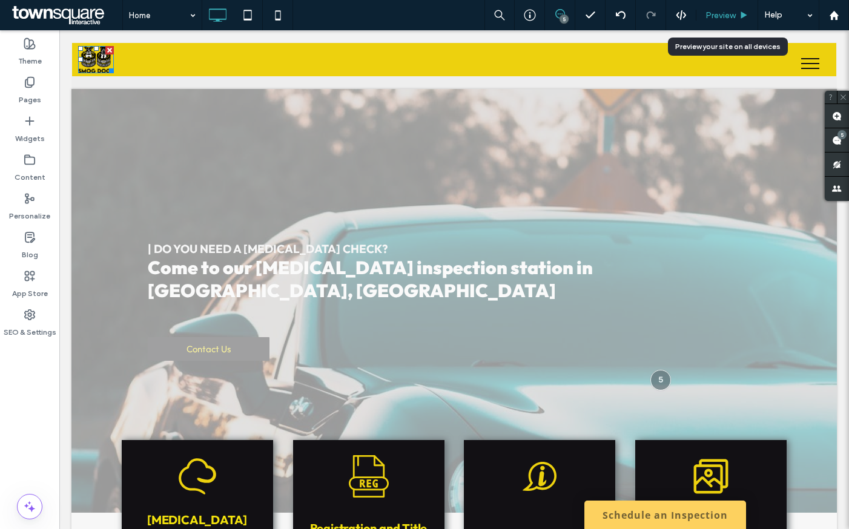
click at [721, 17] on span "Preview" at bounding box center [720, 15] width 30 height 10
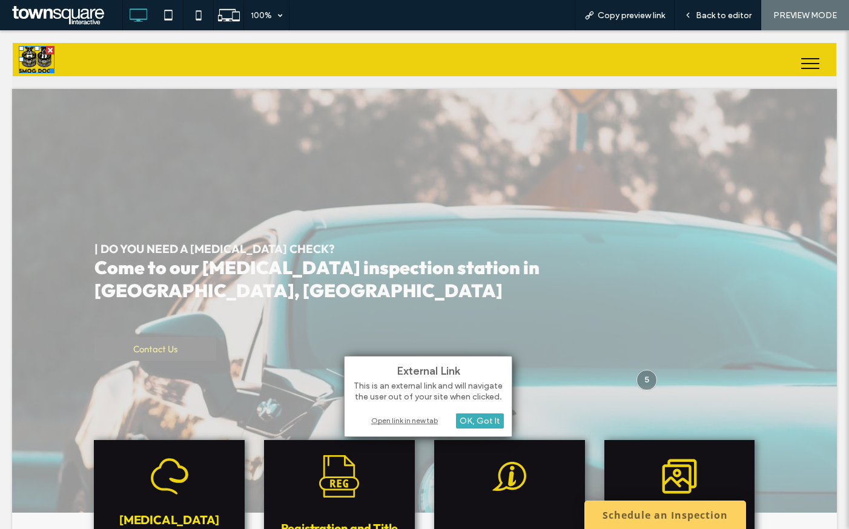
click at [401, 422] on div "Open link in new tab" at bounding box center [427, 420] width 151 height 13
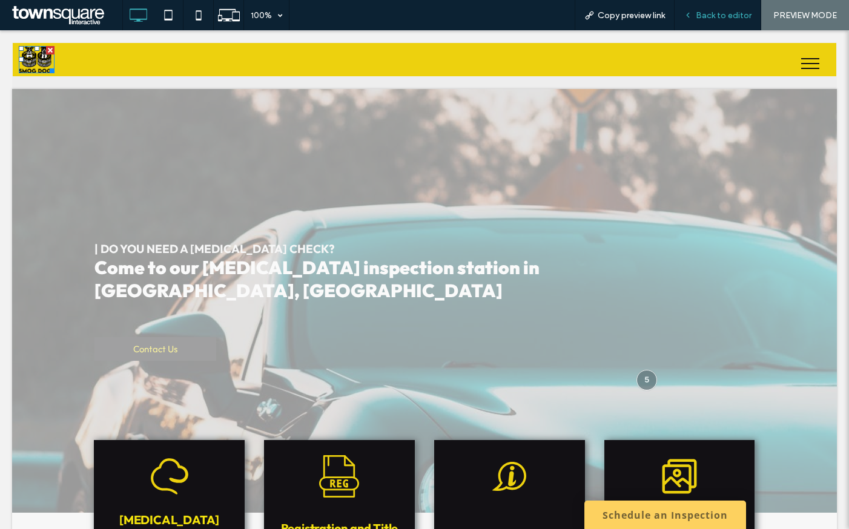
click at [708, 19] on span "Back to editor" at bounding box center [723, 15] width 56 height 10
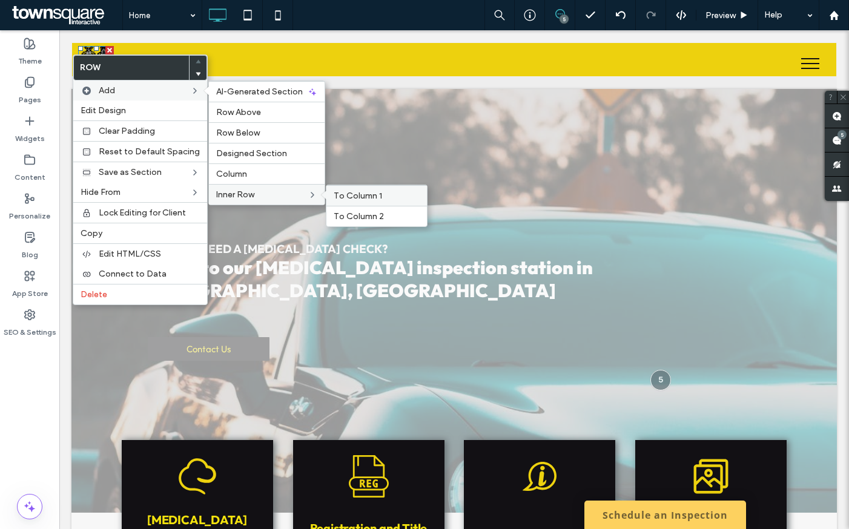
click at [349, 202] on div "To Column 1" at bounding box center [376, 195] width 100 height 21
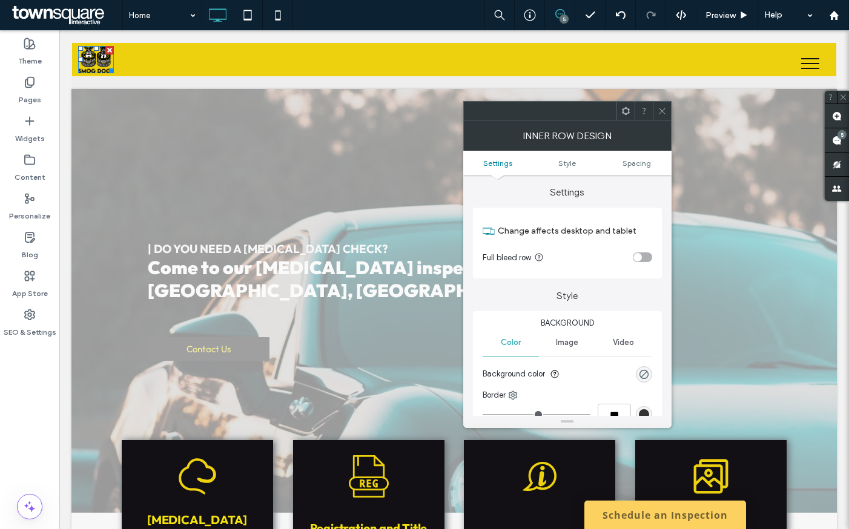
click at [662, 108] on icon at bounding box center [661, 111] width 9 height 9
click at [670, 115] on div at bounding box center [567, 110] width 208 height 19
click at [664, 113] on icon at bounding box center [661, 111] width 9 height 9
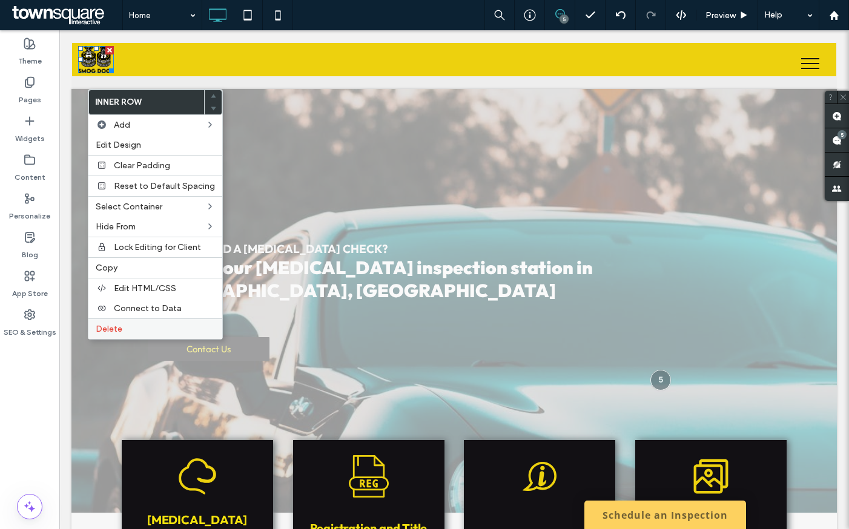
click at [122, 326] on label "Delete" at bounding box center [155, 329] width 119 height 10
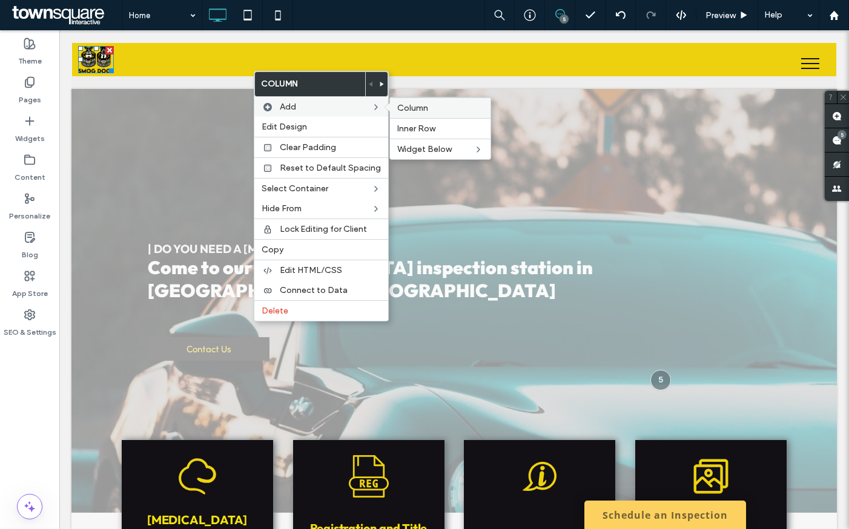
click at [434, 113] on label "Column" at bounding box center [440, 108] width 86 height 10
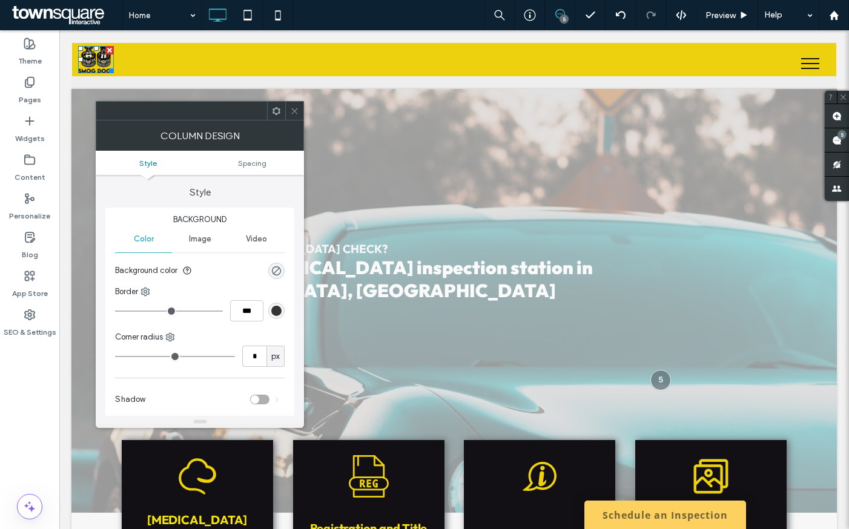
click at [292, 108] on icon at bounding box center [294, 111] width 9 height 9
click at [300, 108] on div at bounding box center [294, 111] width 18 height 18
click at [300, 113] on div at bounding box center [294, 111] width 18 height 18
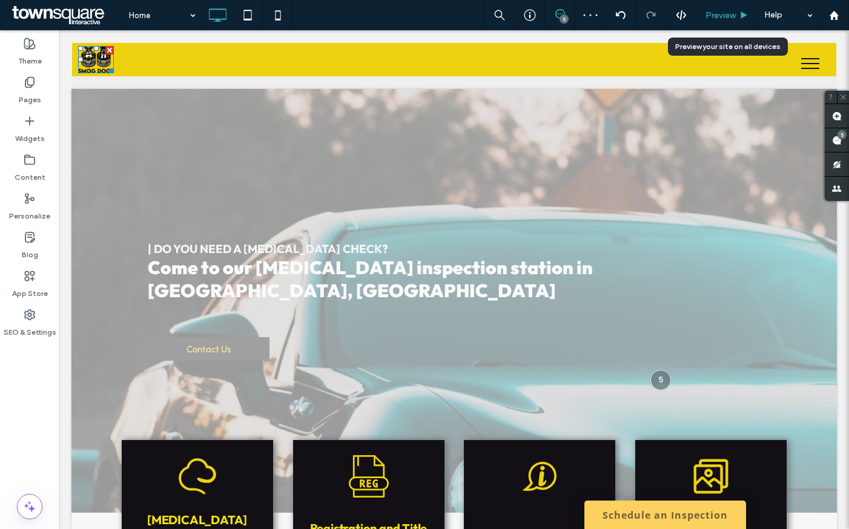
click at [712, 15] on span "Preview" at bounding box center [720, 15] width 30 height 10
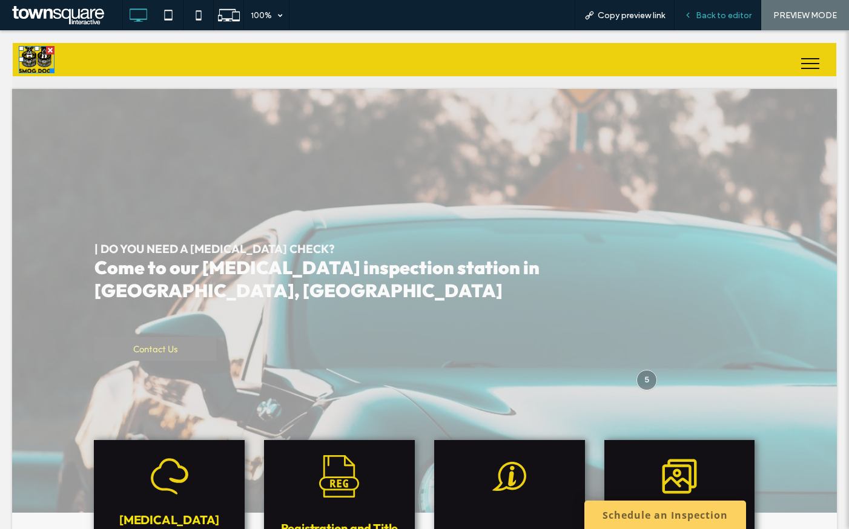
click at [716, 14] on span "Back to editor" at bounding box center [723, 15] width 56 height 10
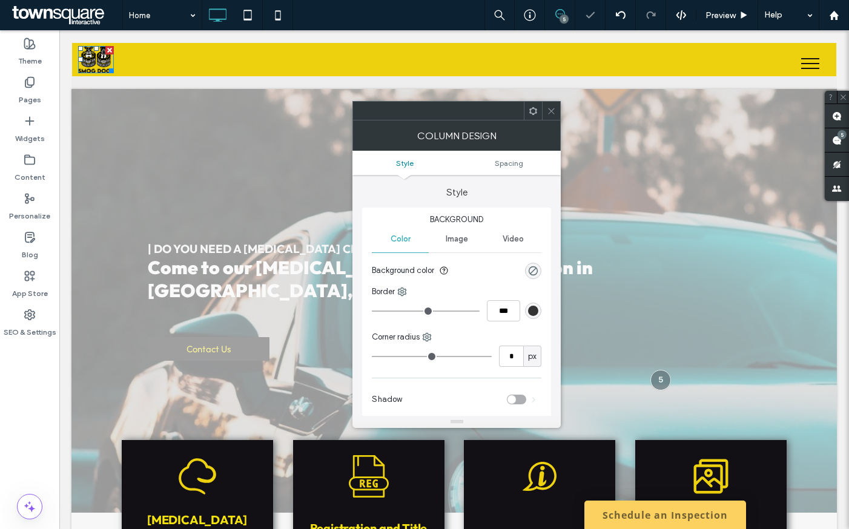
click at [550, 113] on icon at bounding box center [551, 111] width 9 height 9
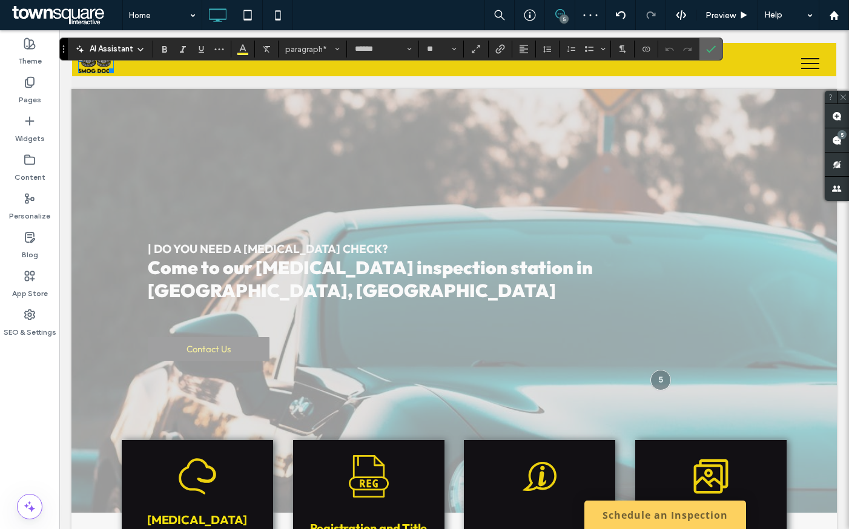
click at [714, 44] on icon "Confirm" at bounding box center [711, 49] width 10 height 10
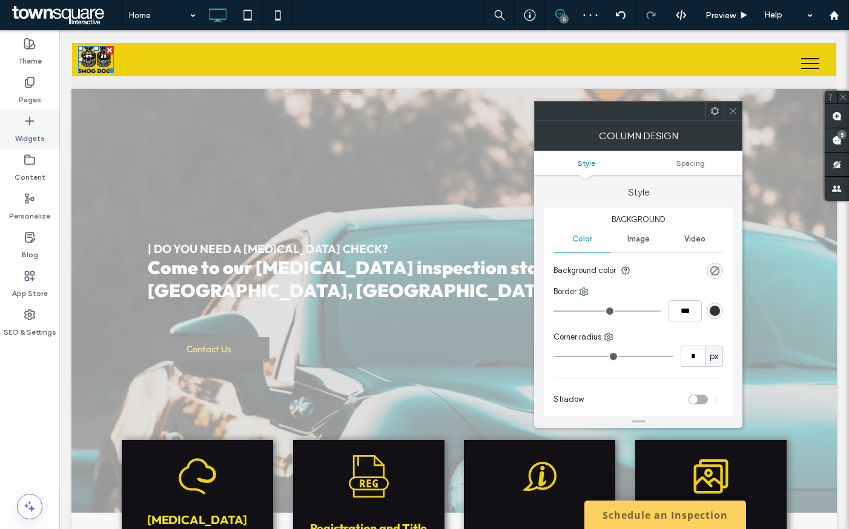
click at [22, 118] on div "Widgets" at bounding box center [29, 129] width 59 height 39
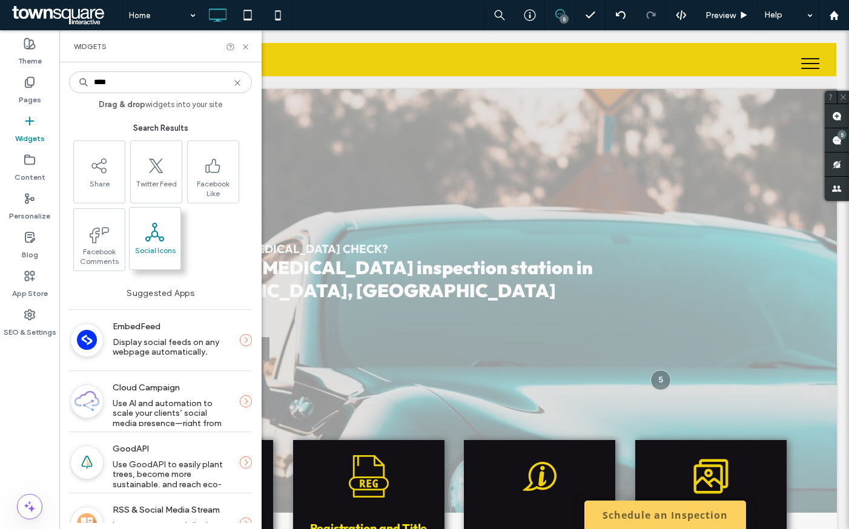
type input "****"
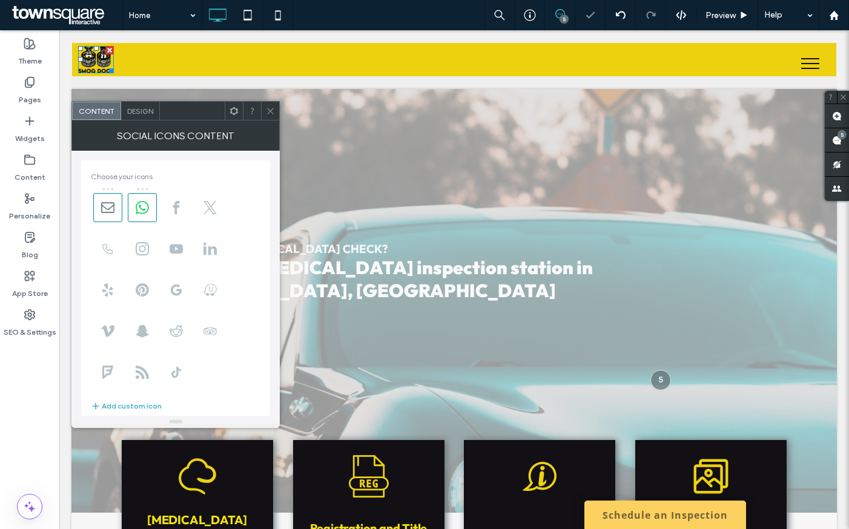
click at [278, 108] on div at bounding box center [270, 111] width 18 height 18
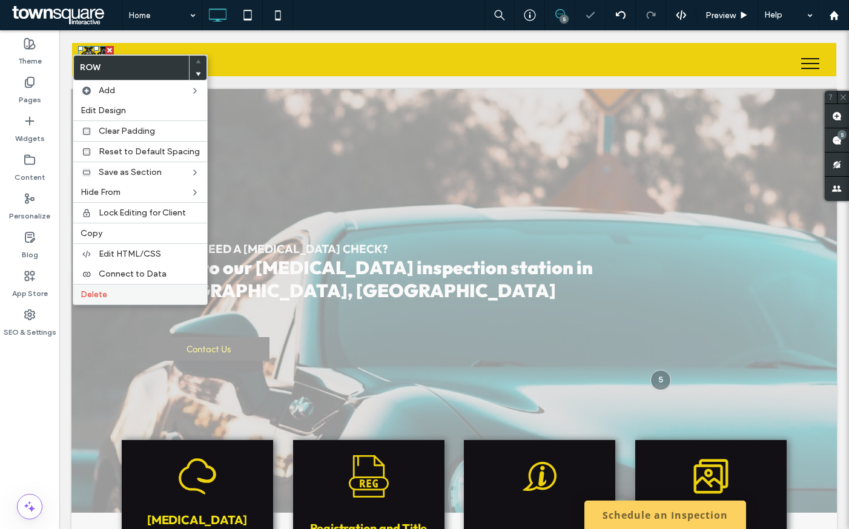
click at [111, 301] on div "Delete" at bounding box center [140, 294] width 134 height 21
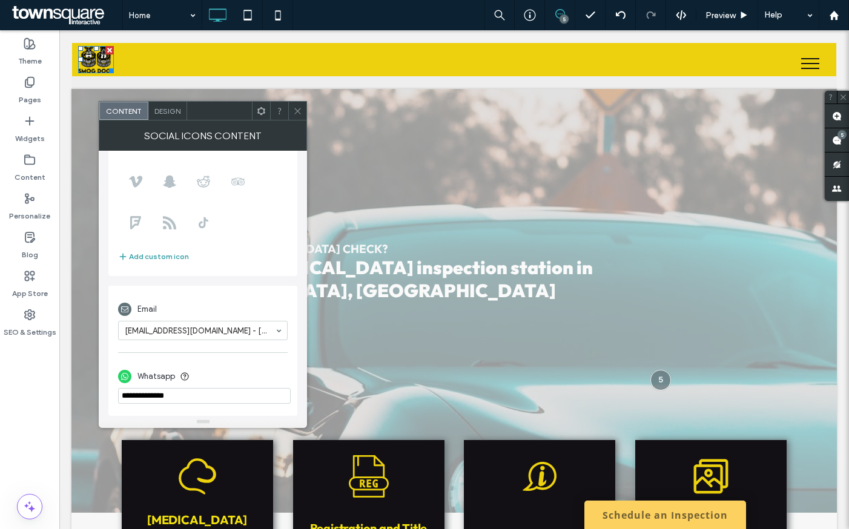
click at [159, 257] on button "Add custom icon" at bounding box center [153, 256] width 71 height 15
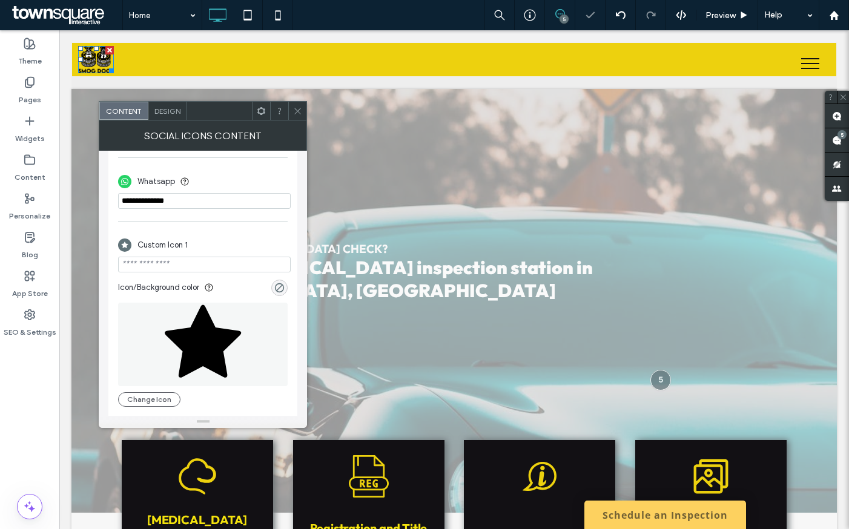
scroll to position [349, 0]
click at [182, 361] on icon at bounding box center [203, 337] width 76 height 73
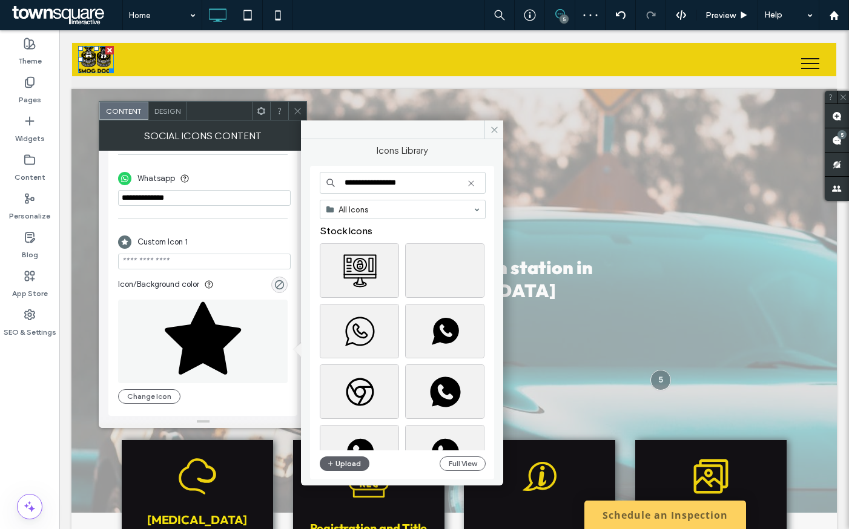
click at [343, 455] on div "**********" at bounding box center [403, 323] width 166 height 302
click at [344, 465] on button "Upload" at bounding box center [345, 463] width 50 height 15
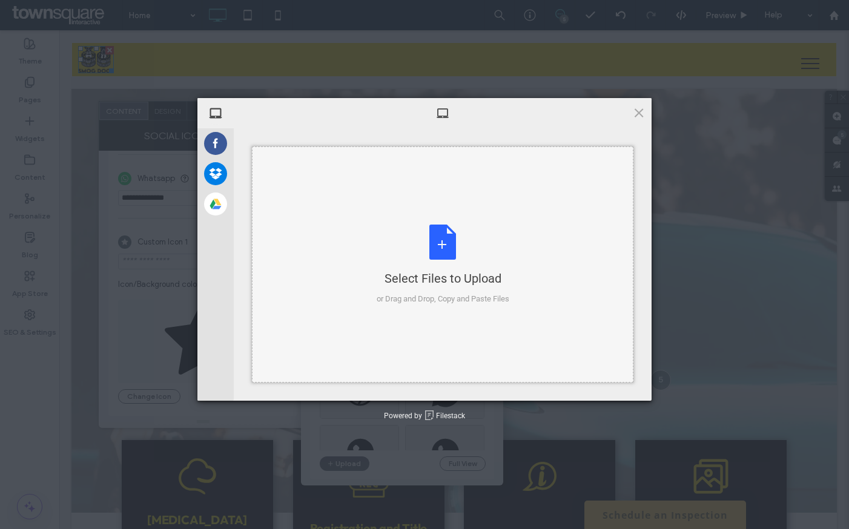
click at [449, 251] on div "Select Files to Upload or Drag and Drop, Copy and Paste Files" at bounding box center [442, 265] width 133 height 80
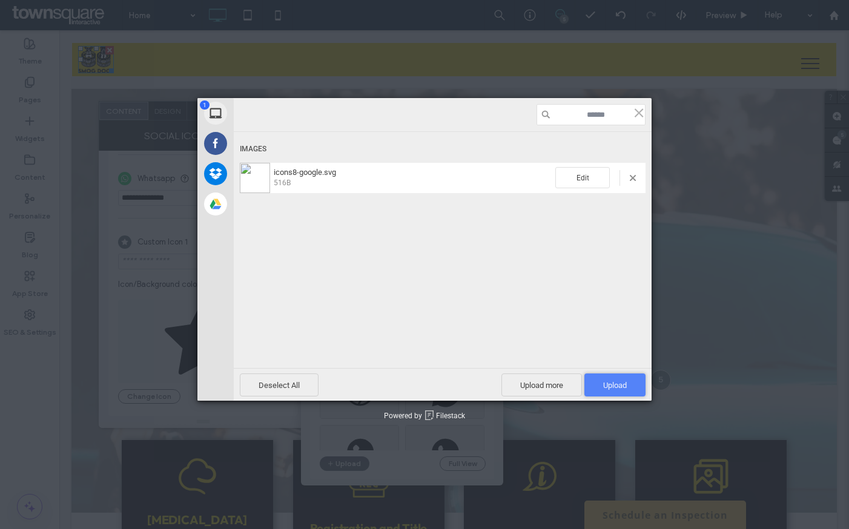
click at [607, 390] on span "Upload 1" at bounding box center [614, 384] width 61 height 23
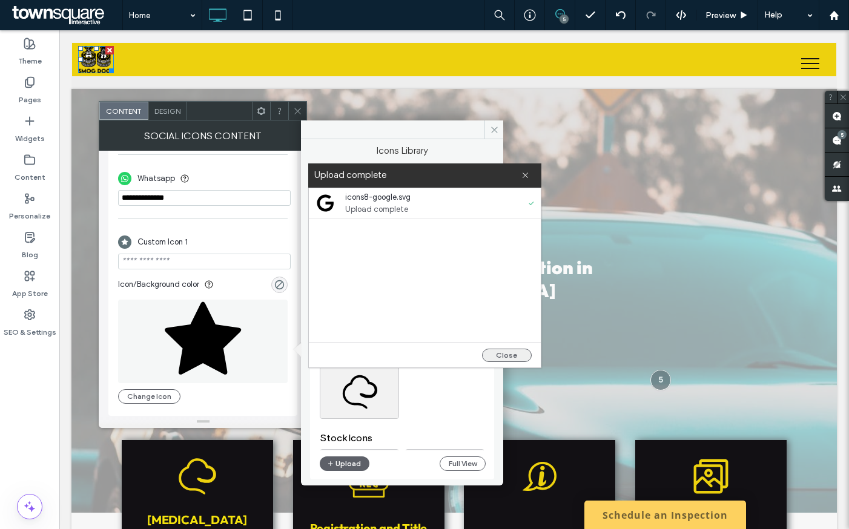
click at [492, 352] on button "Close" at bounding box center [507, 355] width 50 height 13
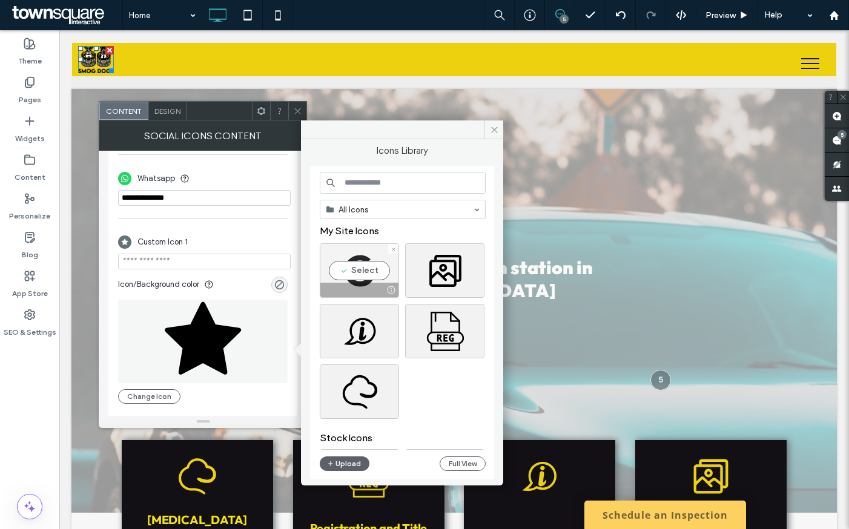
click at [352, 275] on div "Select" at bounding box center [359, 270] width 79 height 54
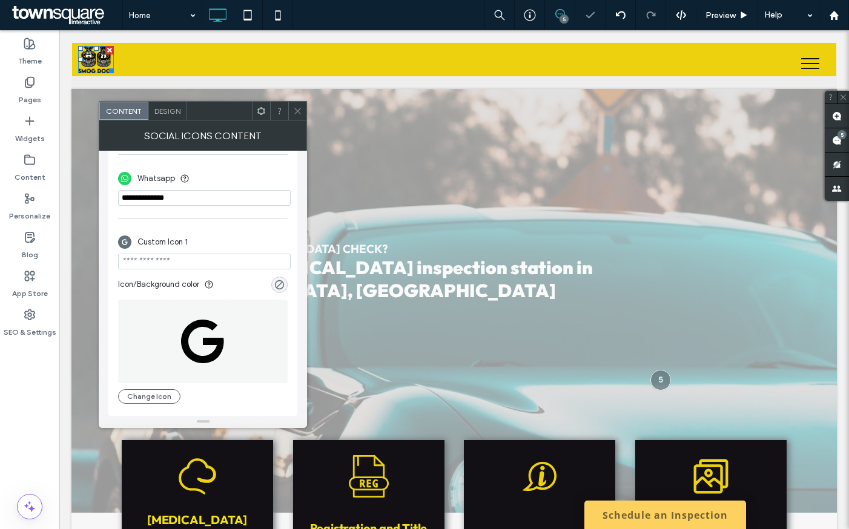
click at [155, 271] on section "Icon/Background color" at bounding box center [202, 281] width 169 height 24
click at [155, 258] on input "url" at bounding box center [204, 262] width 172 height 16
paste input "**********"
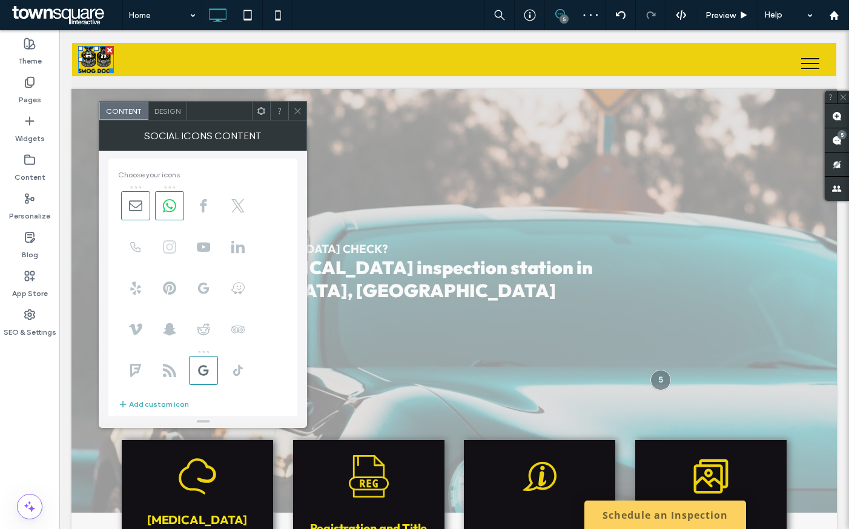
scroll to position [0, 0]
type input "**********"
click at [165, 209] on span at bounding box center [169, 207] width 29 height 29
click at [134, 203] on use at bounding box center [135, 207] width 13 height 10
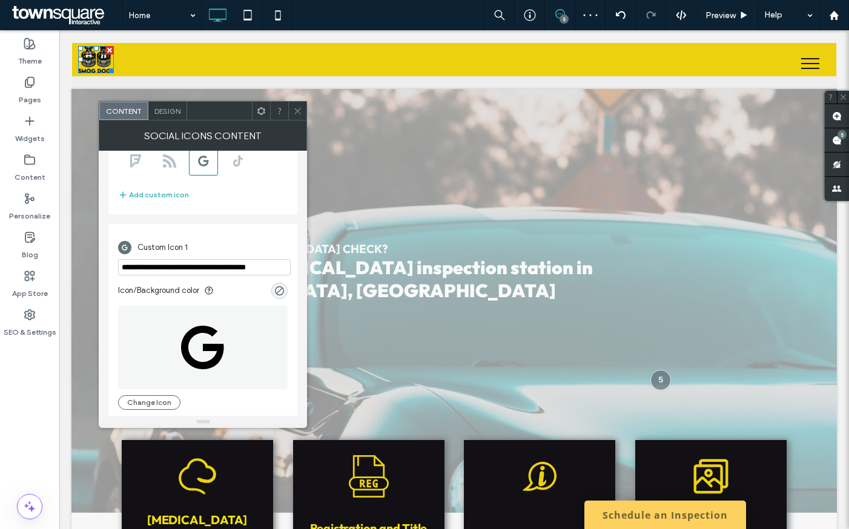
scroll to position [217, 0]
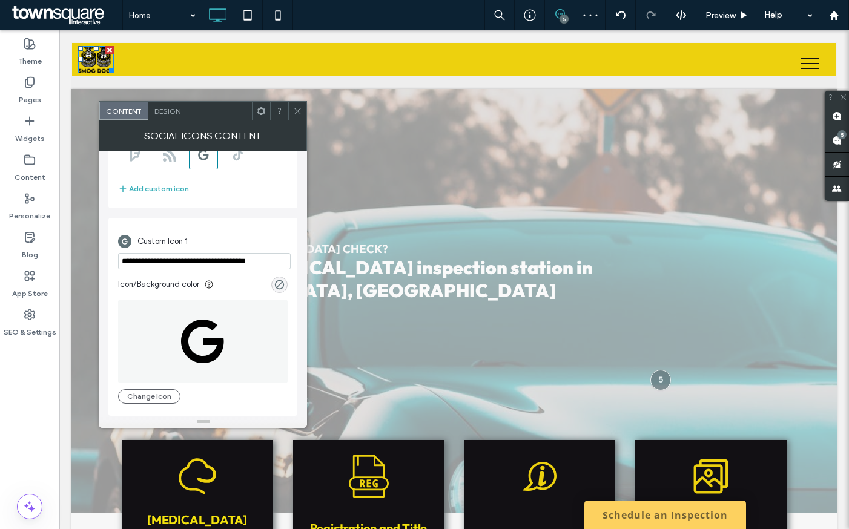
click at [168, 108] on span "Design" at bounding box center [167, 111] width 26 height 9
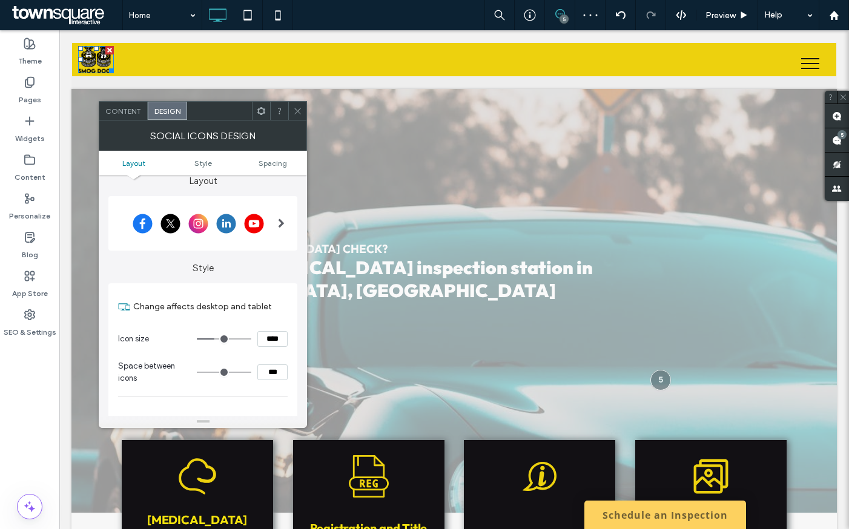
scroll to position [28, 0]
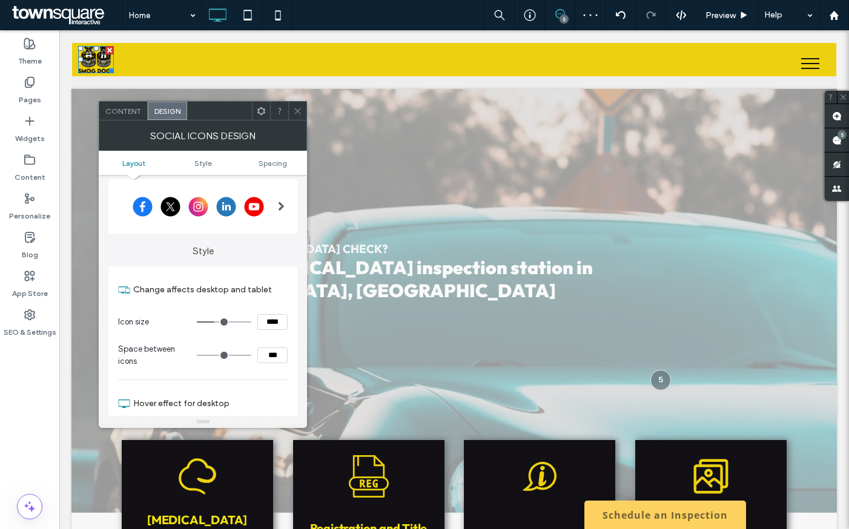
click at [249, 212] on div at bounding box center [198, 206] width 160 height 30
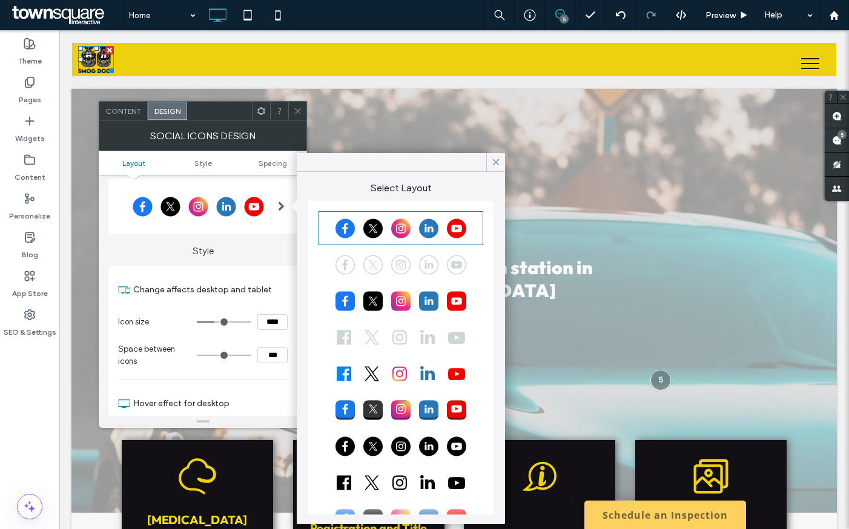
click at [389, 452] on div at bounding box center [400, 446] width 161 height 30
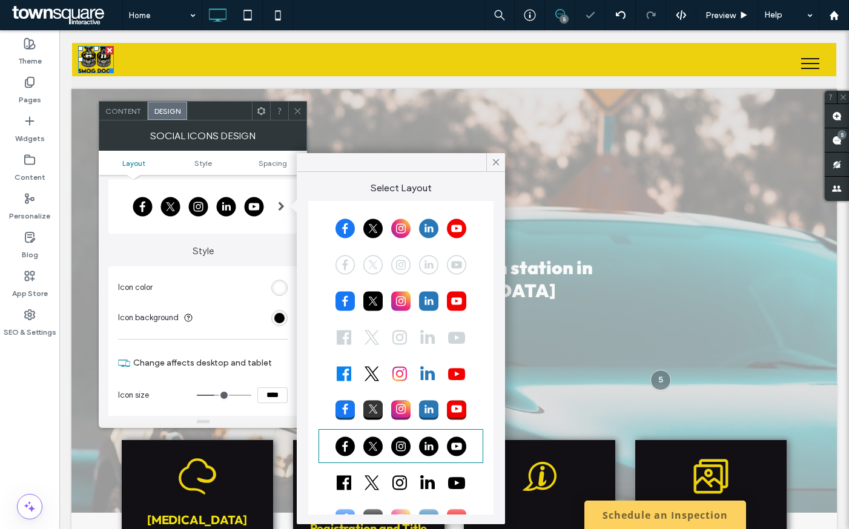
click at [277, 285] on div "rgb(255, 255, 255)" at bounding box center [279, 288] width 10 height 10
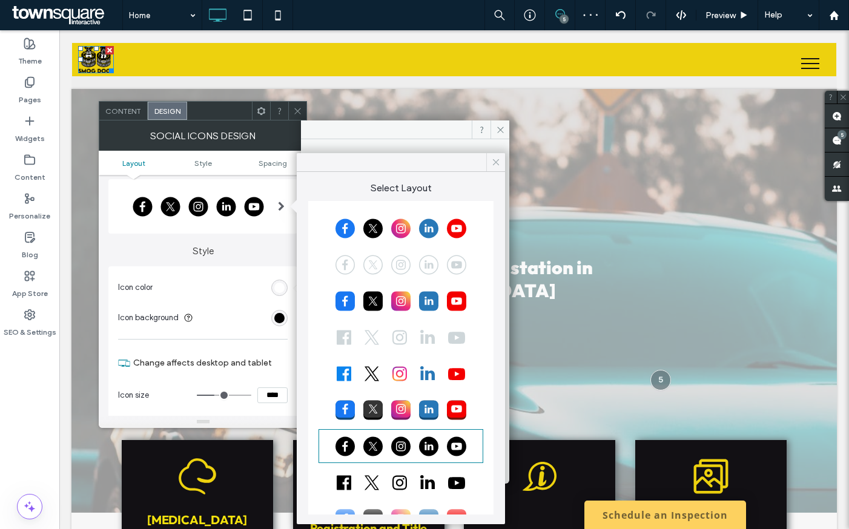
click at [491, 161] on icon at bounding box center [495, 162] width 11 height 11
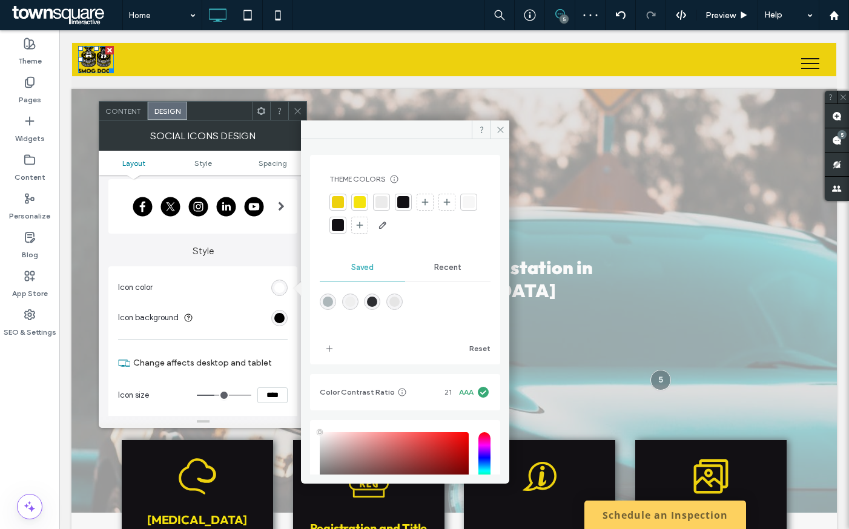
click at [338, 200] on div at bounding box center [338, 202] width 12 height 12
click at [281, 320] on div "rgb(0, 0, 0)" at bounding box center [279, 318] width 10 height 10
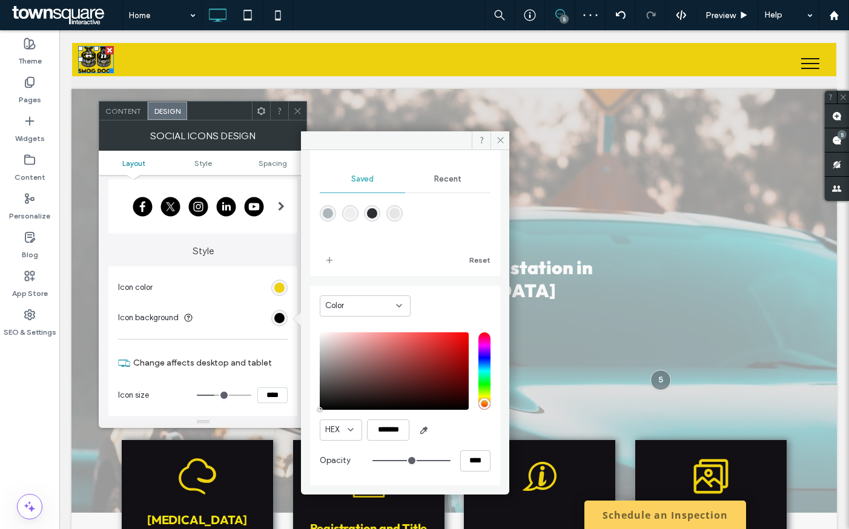
scroll to position [100, 0]
type input "**"
type input "***"
type input "**"
type input "***"
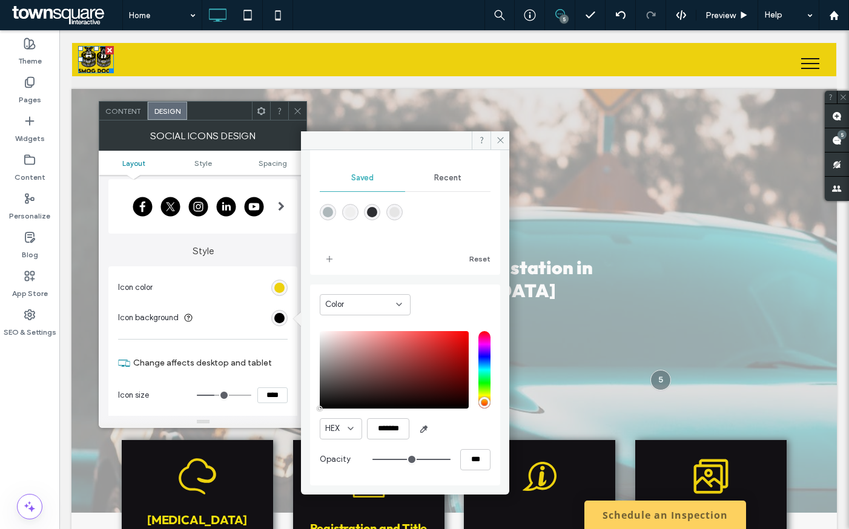
type input "**"
type input "***"
type input "**"
type input "***"
type input "**"
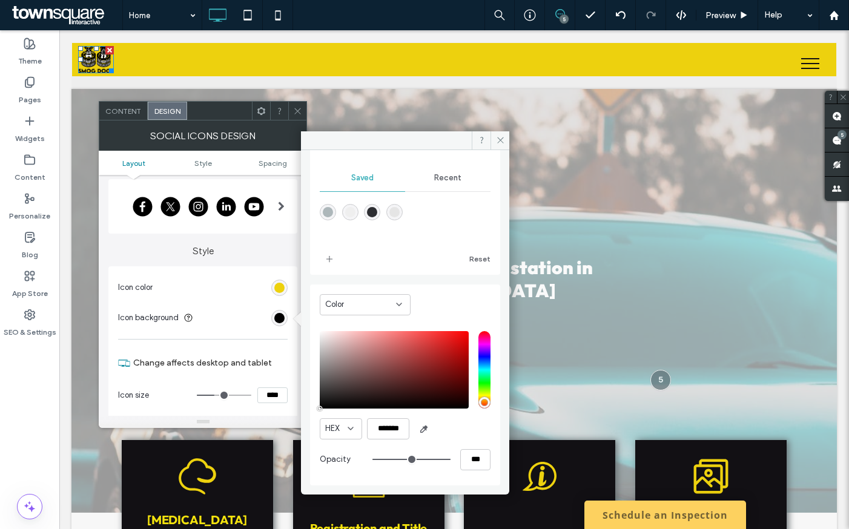
type input "***"
type input "*"
type input "**"
drag, startPoint x: 438, startPoint y: 461, endPoint x: 283, endPoint y: 455, distance: 155.7
type input "*"
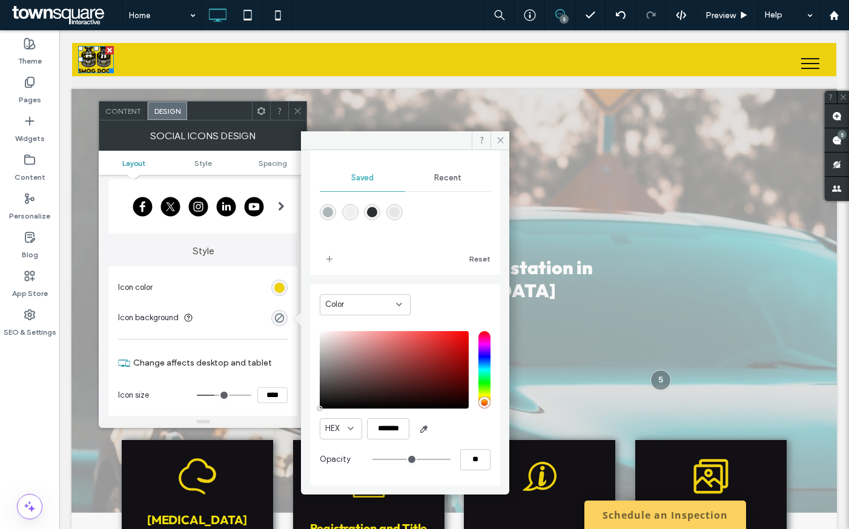
click at [372, 459] on input "range" at bounding box center [411, 459] width 78 height 1
click at [502, 137] on icon at bounding box center [500, 140] width 9 height 9
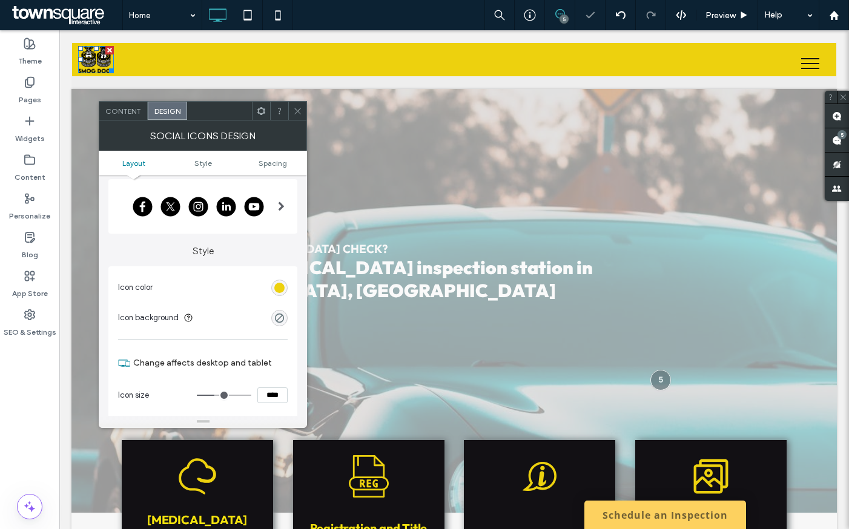
click at [298, 107] on icon at bounding box center [297, 111] width 9 height 9
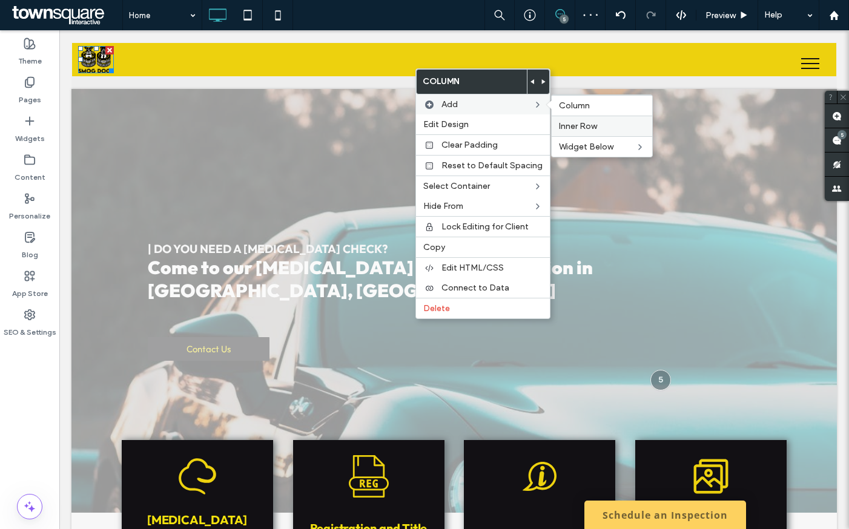
click at [583, 125] on span "Inner Row" at bounding box center [578, 126] width 38 height 10
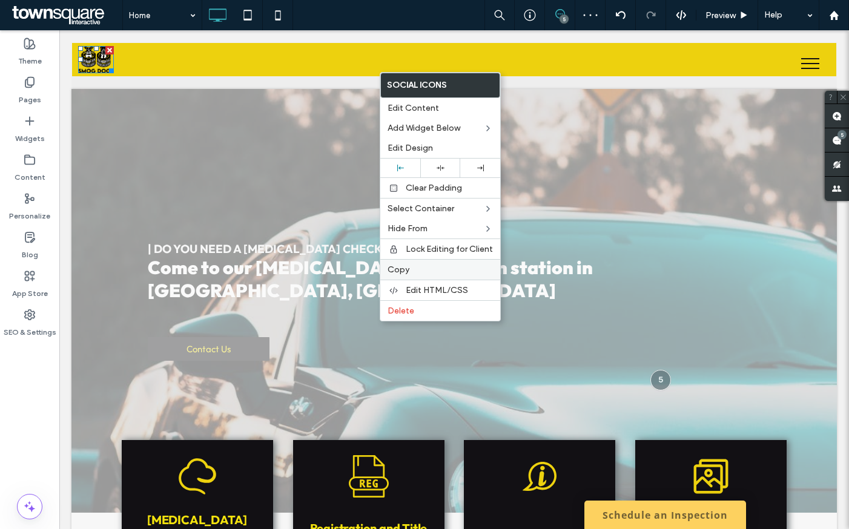
click at [417, 264] on label "Copy" at bounding box center [439, 269] width 105 height 10
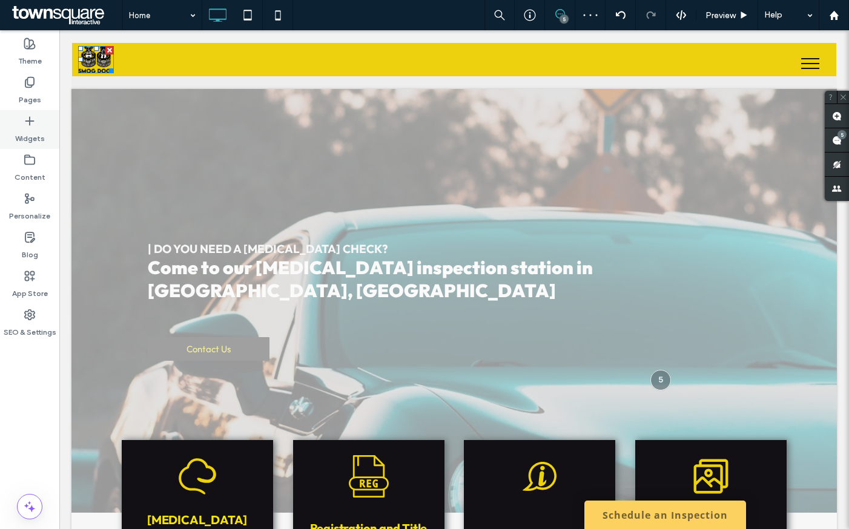
click at [21, 124] on div "Widgets" at bounding box center [29, 129] width 59 height 39
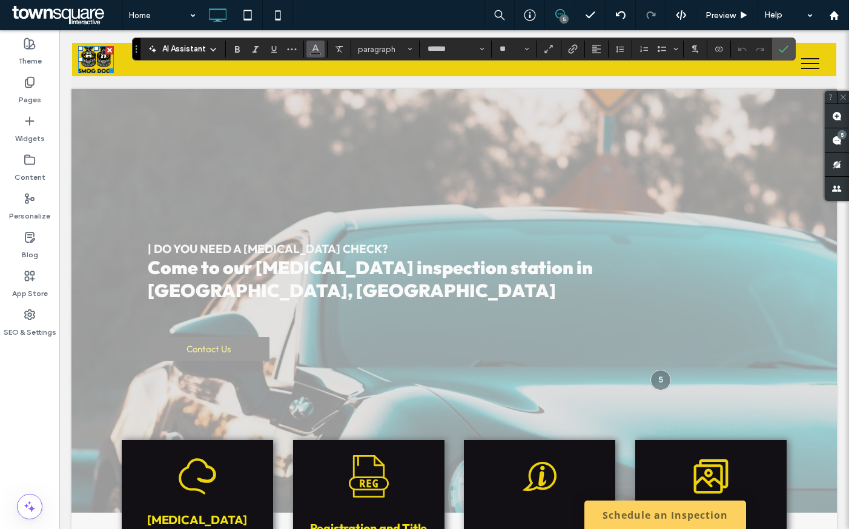
click at [310, 51] on icon "Color" at bounding box center [315, 48] width 10 height 10
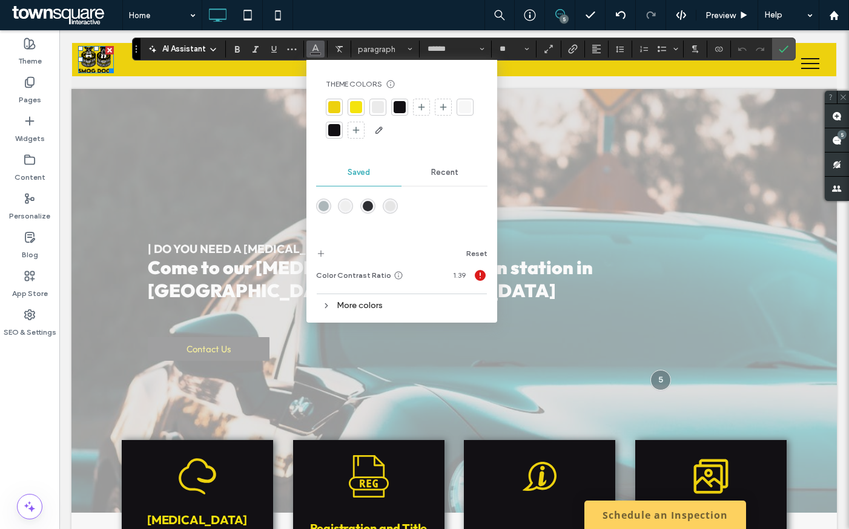
click at [360, 105] on div at bounding box center [356, 107] width 12 height 12
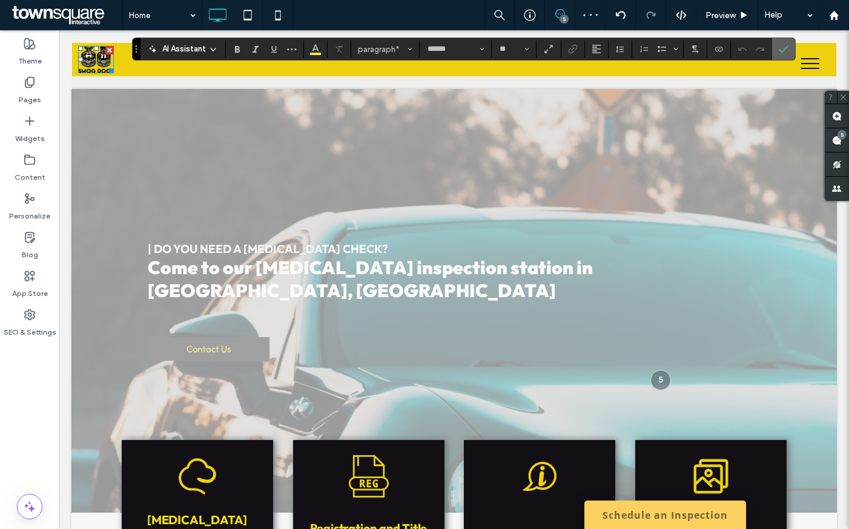
click at [778, 45] on icon "Confirm" at bounding box center [783, 49] width 10 height 10
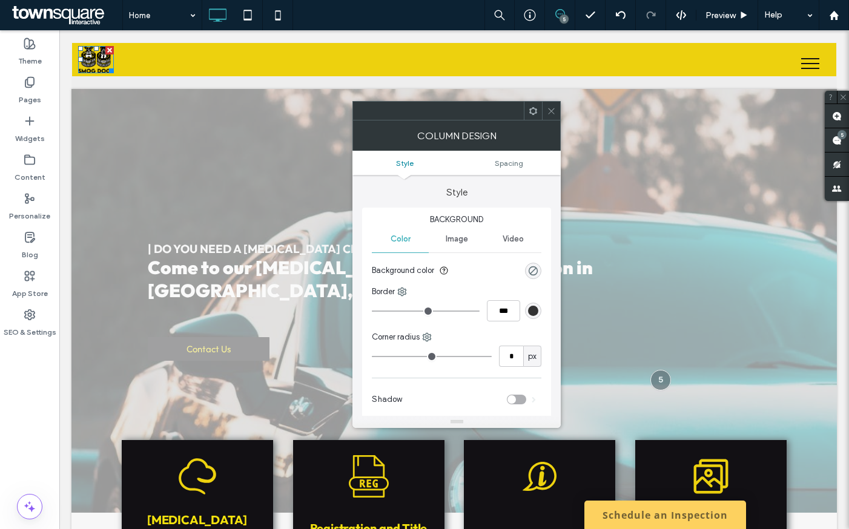
click at [550, 111] on icon at bounding box center [551, 111] width 9 height 9
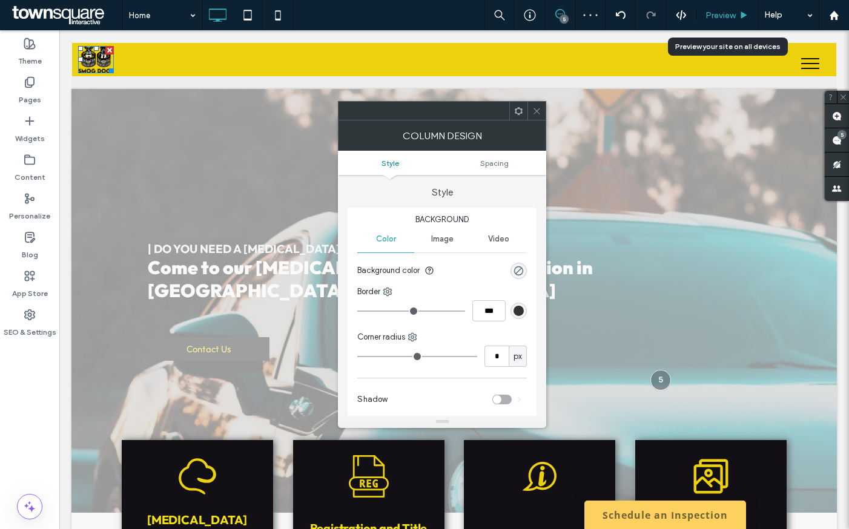
click at [718, 5] on div "Preview" at bounding box center [727, 15] width 62 height 30
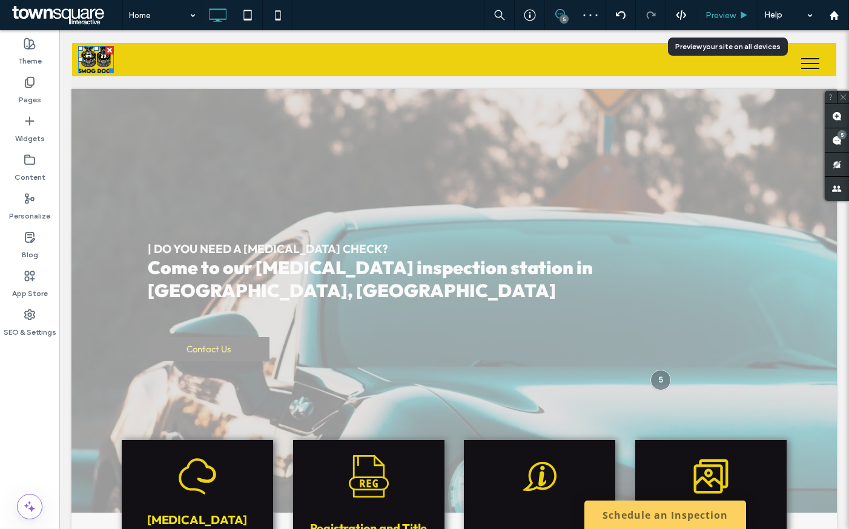
click at [724, 14] on span "Preview" at bounding box center [720, 15] width 30 height 10
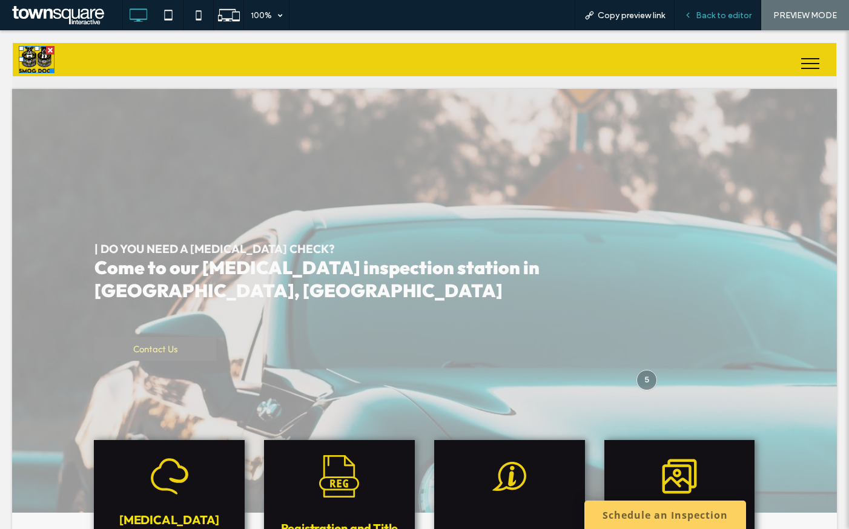
click at [720, 16] on span "Back to editor" at bounding box center [723, 15] width 56 height 10
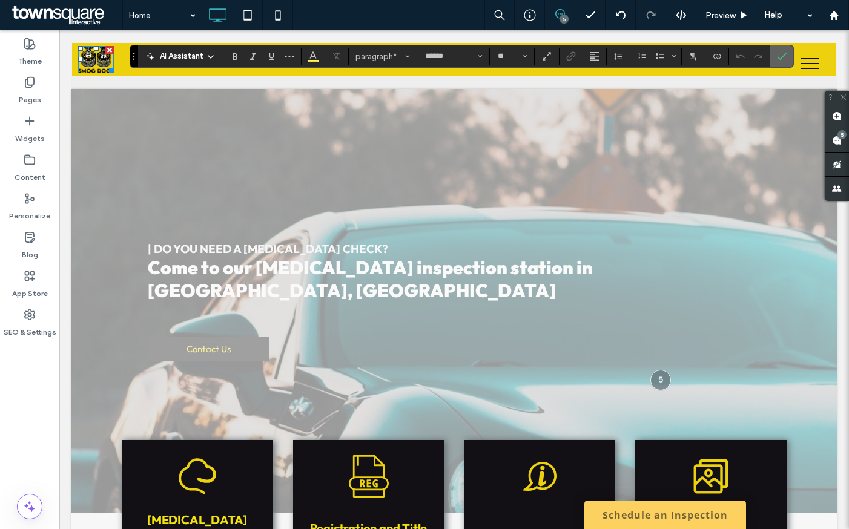
click at [780, 59] on use "Confirm" at bounding box center [782, 56] width 10 height 7
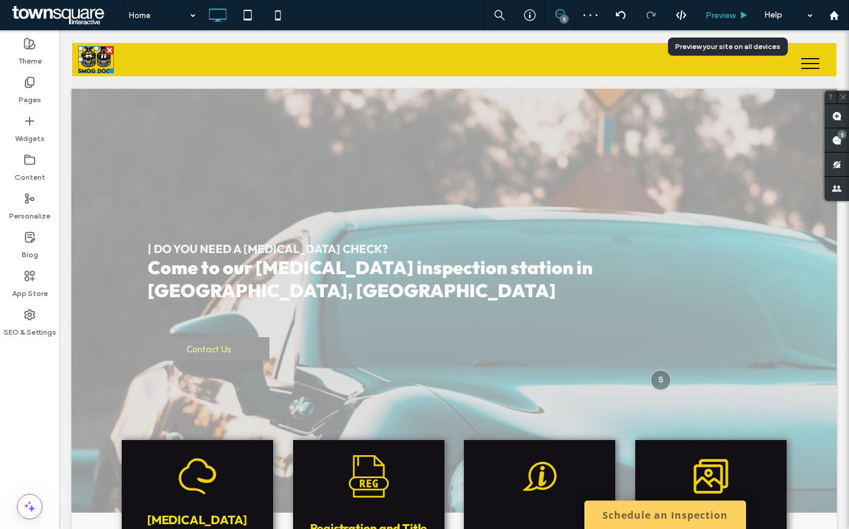
click at [697, 7] on div "Preview" at bounding box center [727, 15] width 62 height 30
click at [714, 10] on span "Preview" at bounding box center [720, 15] width 30 height 10
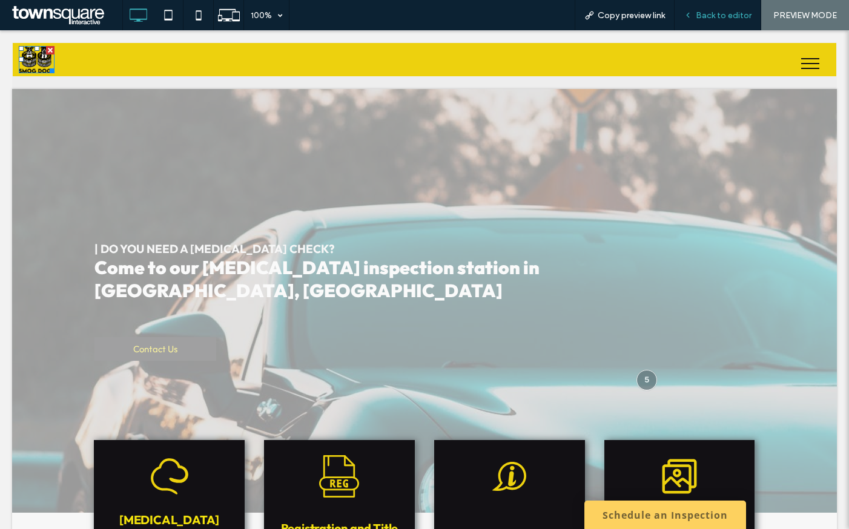
click at [703, 15] on span "Back to editor" at bounding box center [723, 15] width 56 height 10
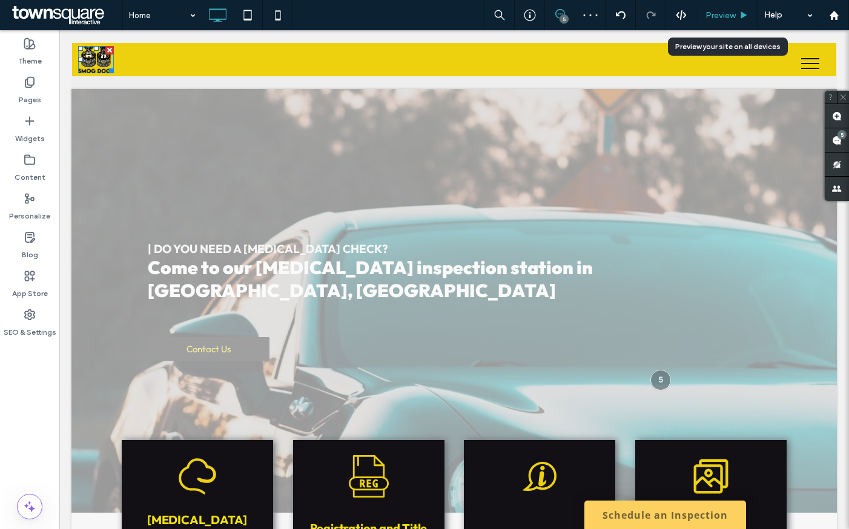
click at [739, 17] on icon at bounding box center [743, 15] width 9 height 9
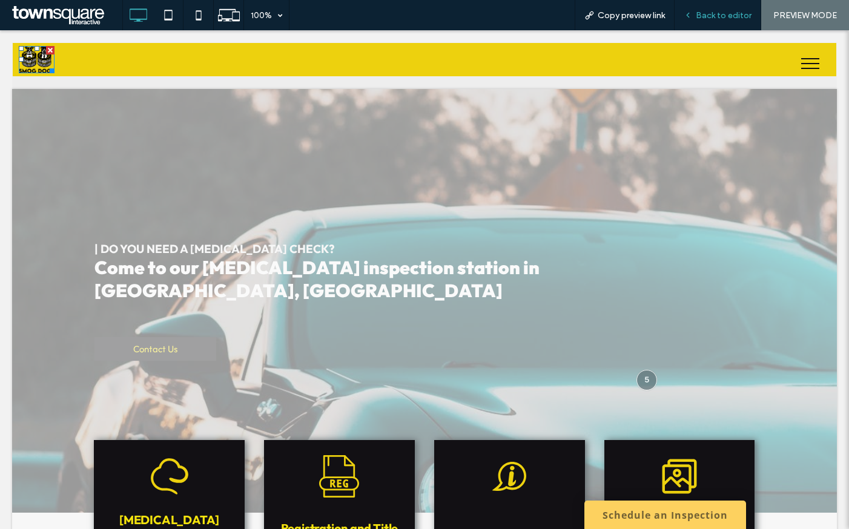
click at [743, 11] on span "Back to editor" at bounding box center [723, 15] width 56 height 10
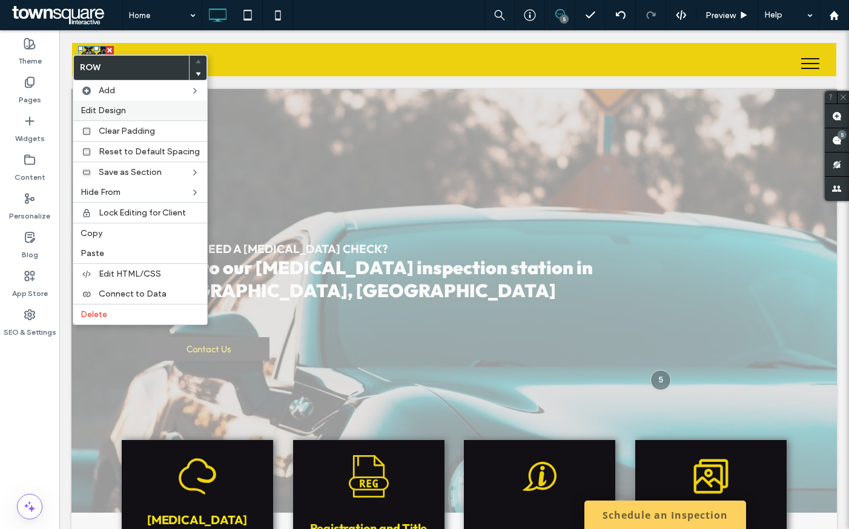
click at [120, 106] on span "Edit Design" at bounding box center [102, 110] width 45 height 10
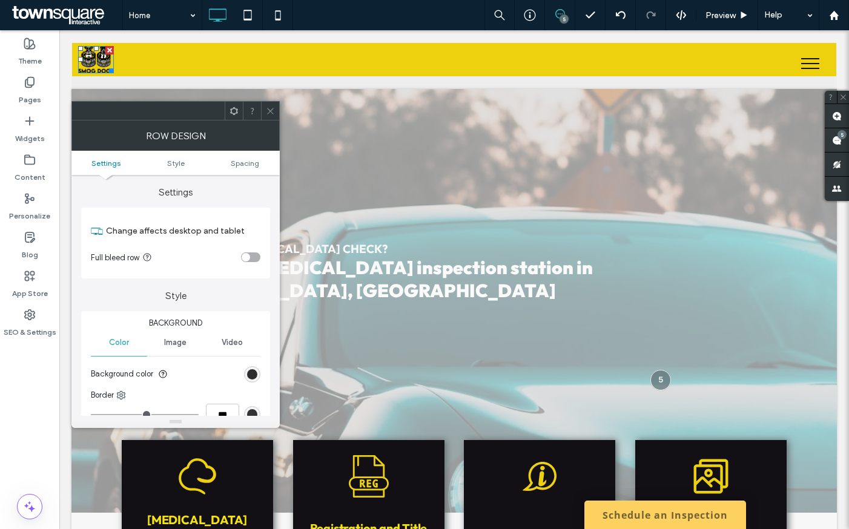
click at [238, 122] on div "Row Design" at bounding box center [175, 135] width 208 height 30
click at [235, 116] on span at bounding box center [233, 111] width 9 height 18
click at [172, 160] on span "Style" at bounding box center [176, 163] width 18 height 9
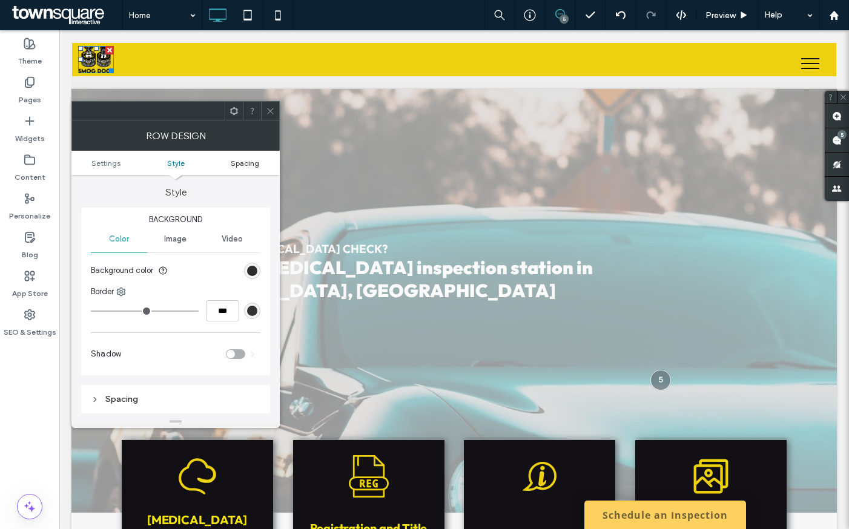
click at [243, 166] on span "Spacing" at bounding box center [245, 163] width 28 height 9
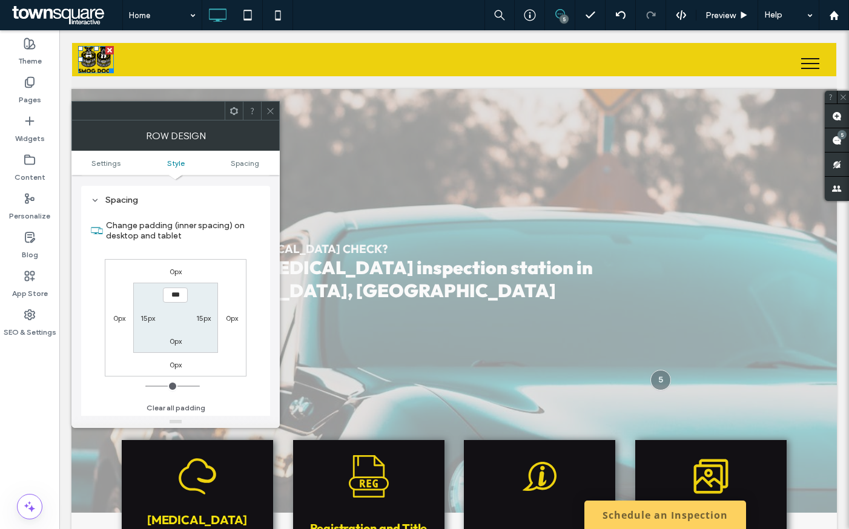
scroll to position [304, 0]
click at [267, 110] on icon at bounding box center [270, 111] width 9 height 9
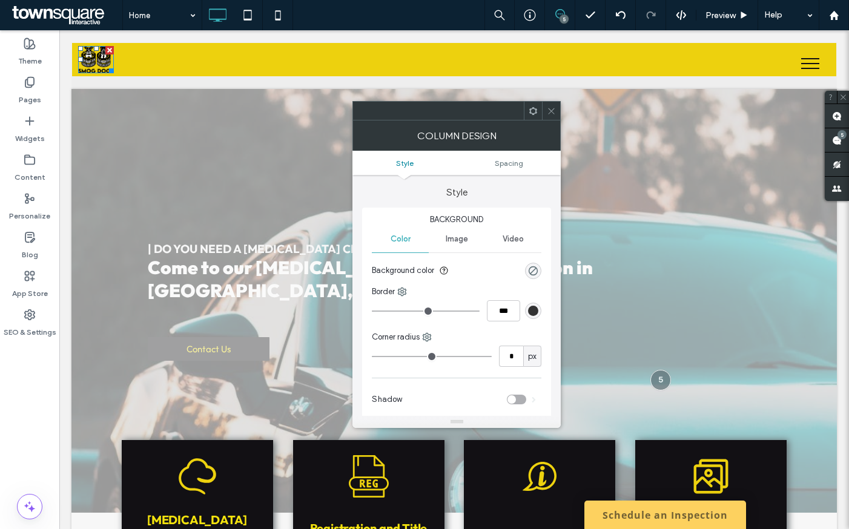
click at [554, 117] on span at bounding box center [551, 111] width 9 height 18
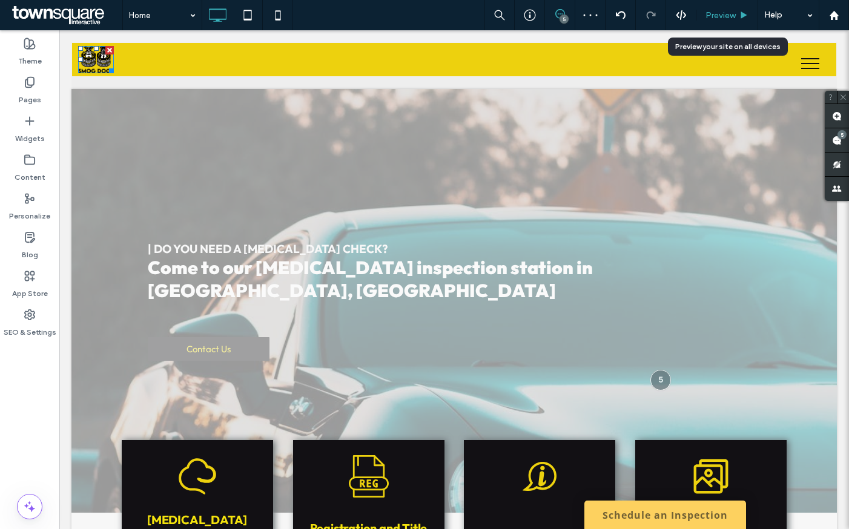
click at [715, 17] on span "Preview" at bounding box center [720, 15] width 30 height 10
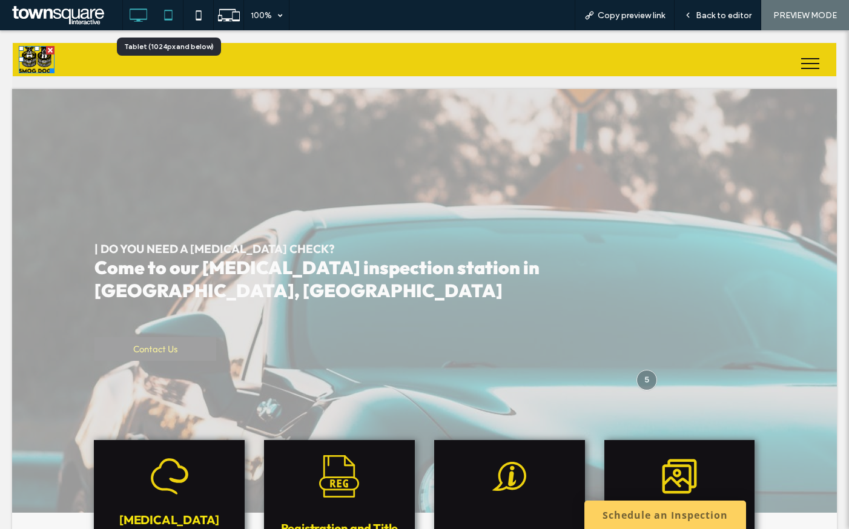
click at [168, 20] on use at bounding box center [168, 15] width 8 height 10
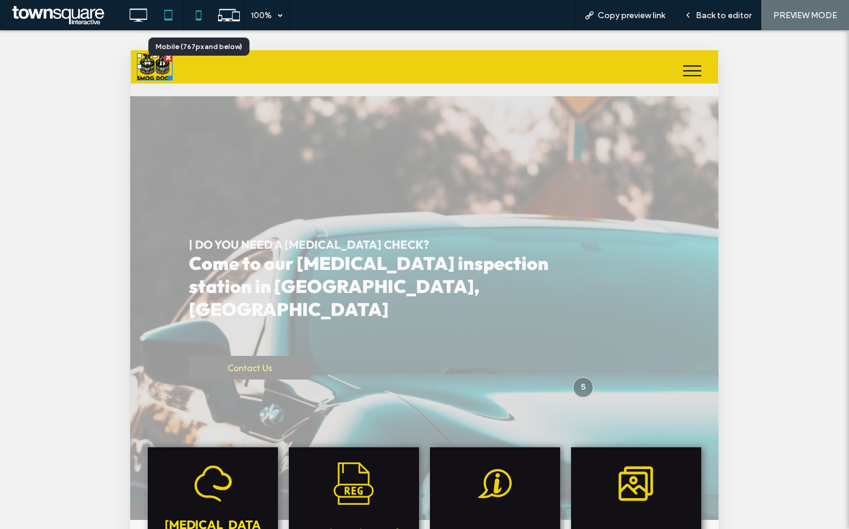
click at [205, 15] on icon at bounding box center [198, 15] width 24 height 24
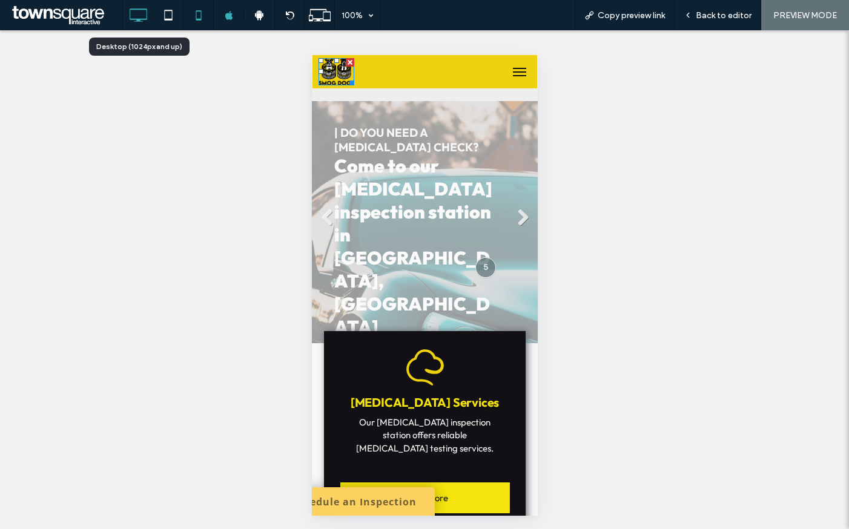
click at [136, 22] on icon at bounding box center [138, 15] width 24 height 24
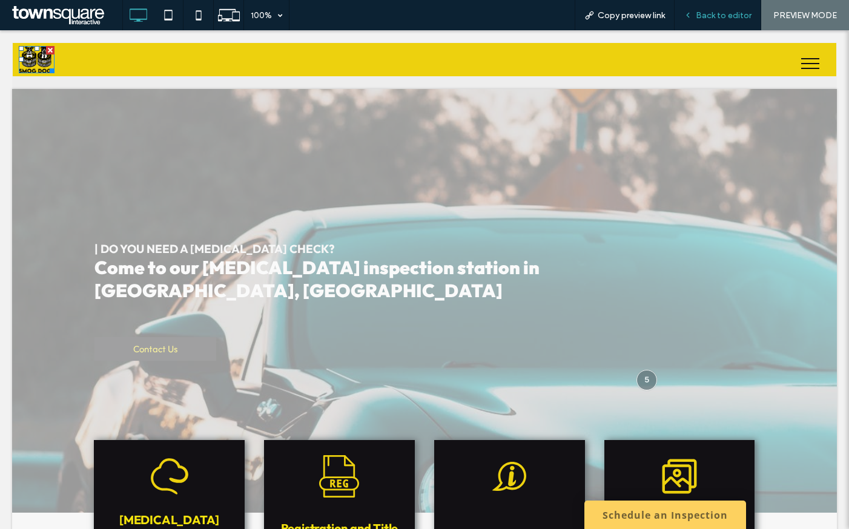
click at [725, 16] on span "Back to editor" at bounding box center [723, 15] width 56 height 10
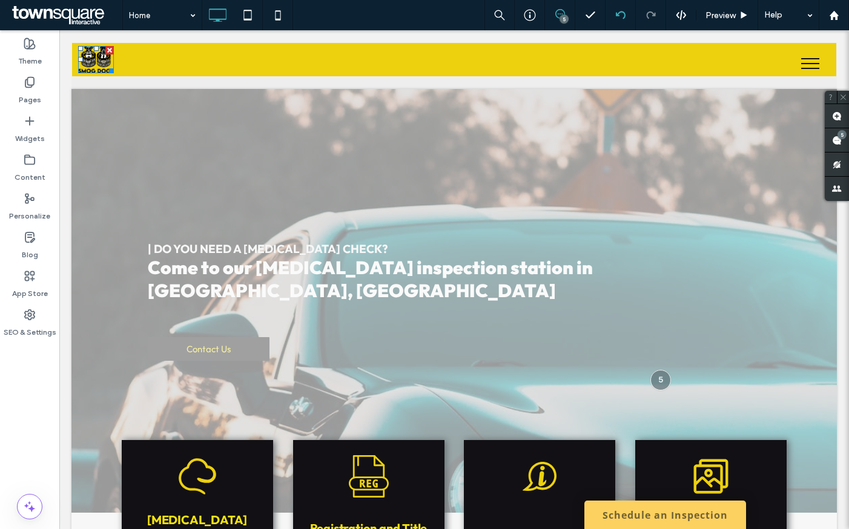
drag, startPoint x: 557, startPoint y: 13, endPoint x: 606, endPoint y: 28, distance: 51.3
click at [557, 13] on use at bounding box center [560, 14] width 10 height 10
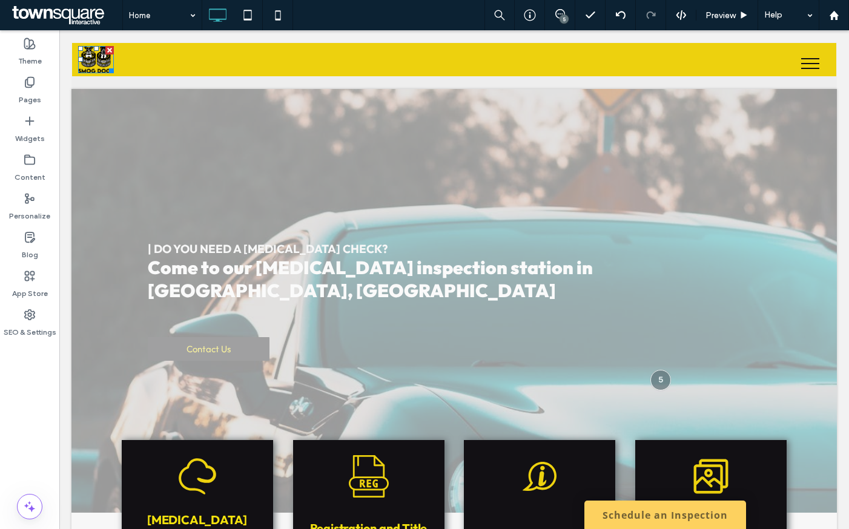
click at [563, 16] on div "5" at bounding box center [563, 19] width 9 height 9
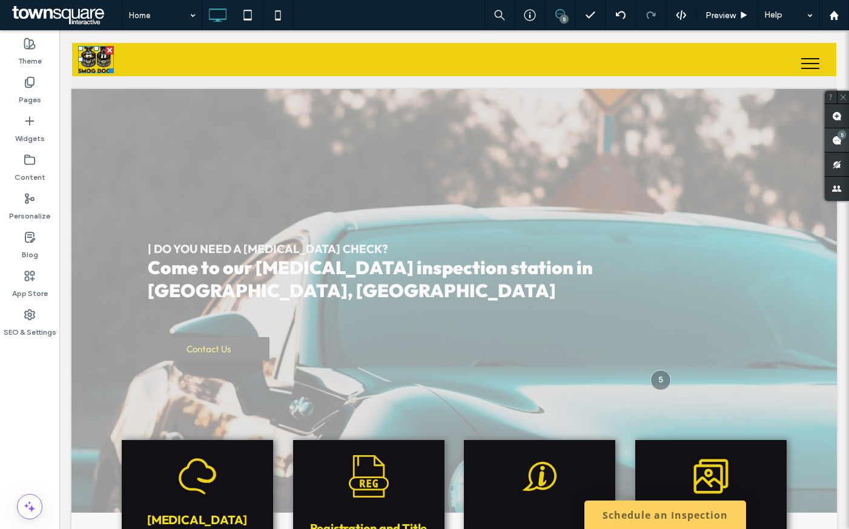
click at [837, 143] on use at bounding box center [837, 141] width 10 height 10
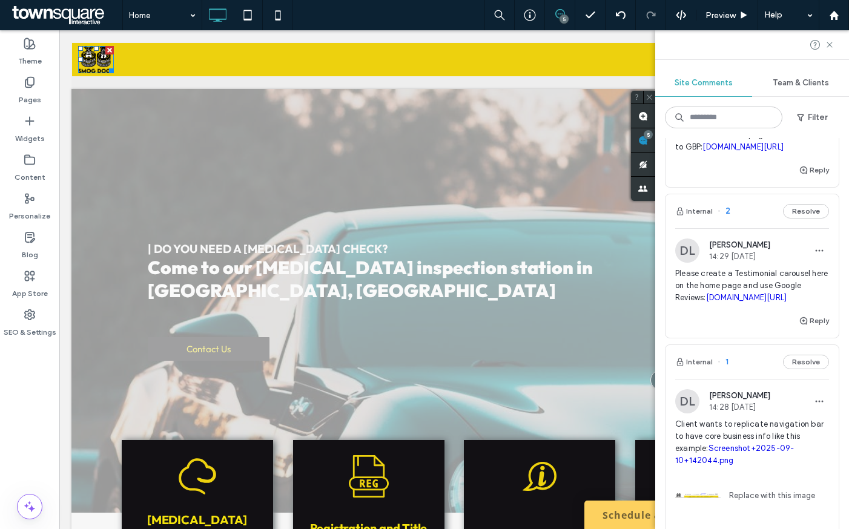
scroll to position [646, 0]
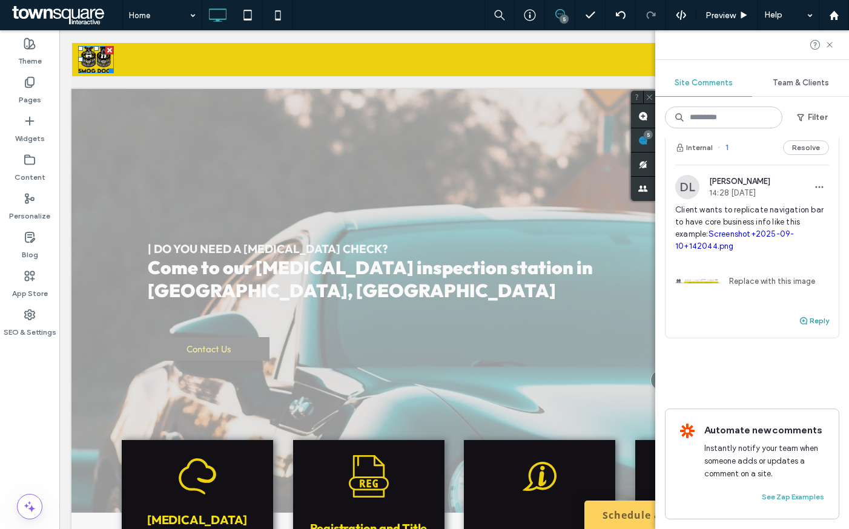
click at [812, 314] on button "Reply" at bounding box center [813, 321] width 30 height 15
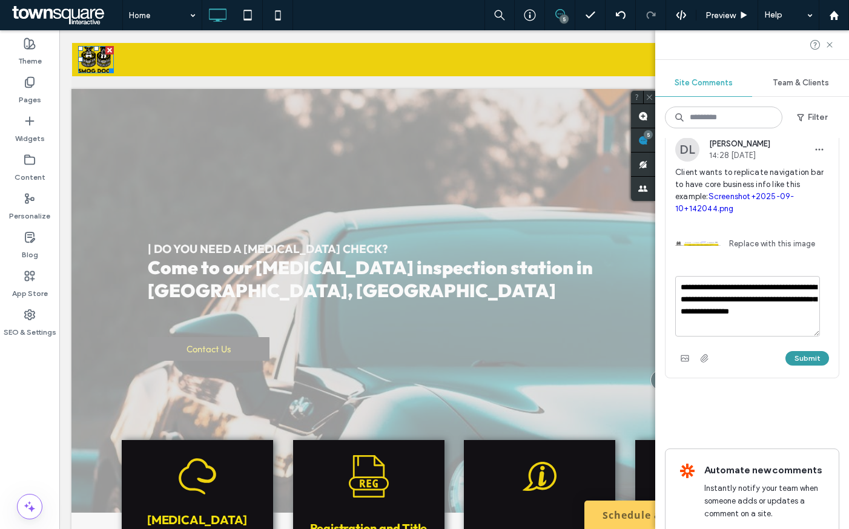
type textarea "**********"
click at [793, 366] on button "Submit" at bounding box center [807, 358] width 44 height 15
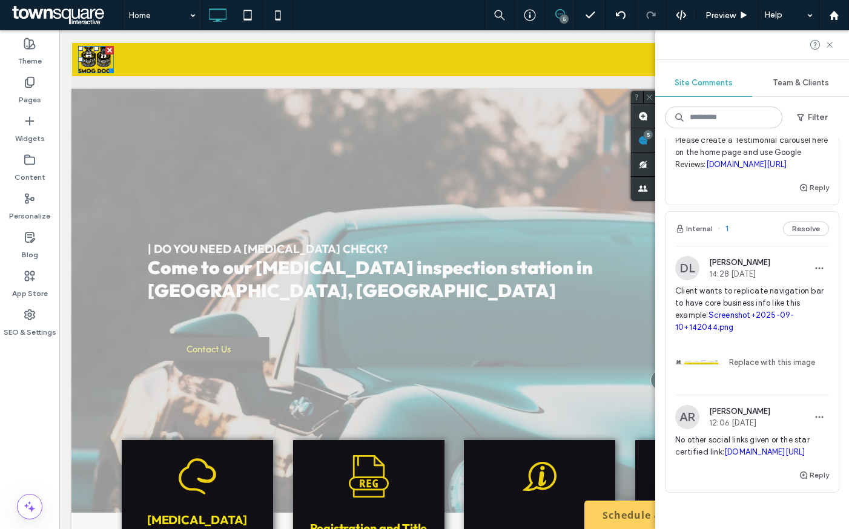
scroll to position [527, 0]
click at [799, 237] on button "Resolve" at bounding box center [806, 229] width 46 height 15
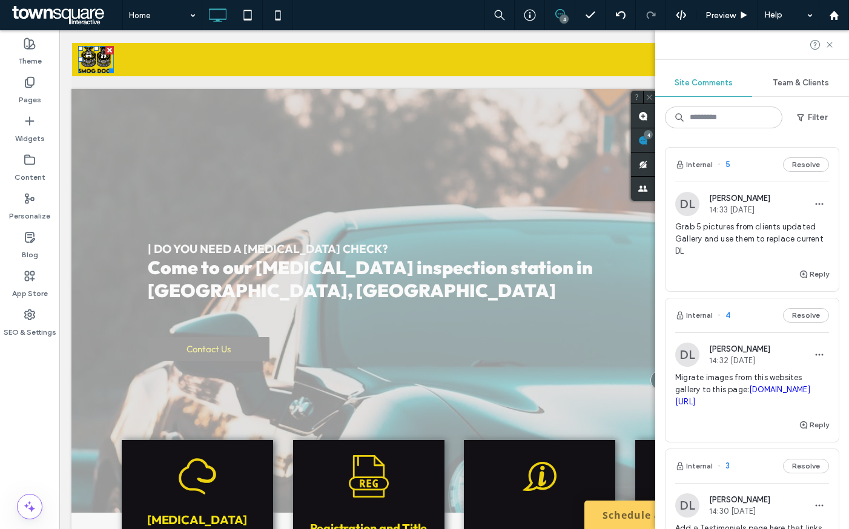
scroll to position [0, 0]
click at [827, 46] on use at bounding box center [828, 44] width 5 height 5
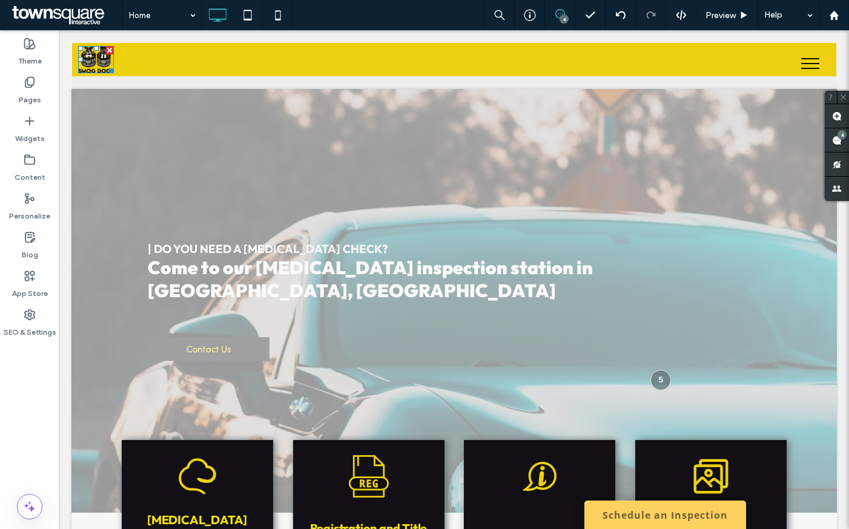
click at [561, 15] on div "4" at bounding box center [563, 19] width 9 height 9
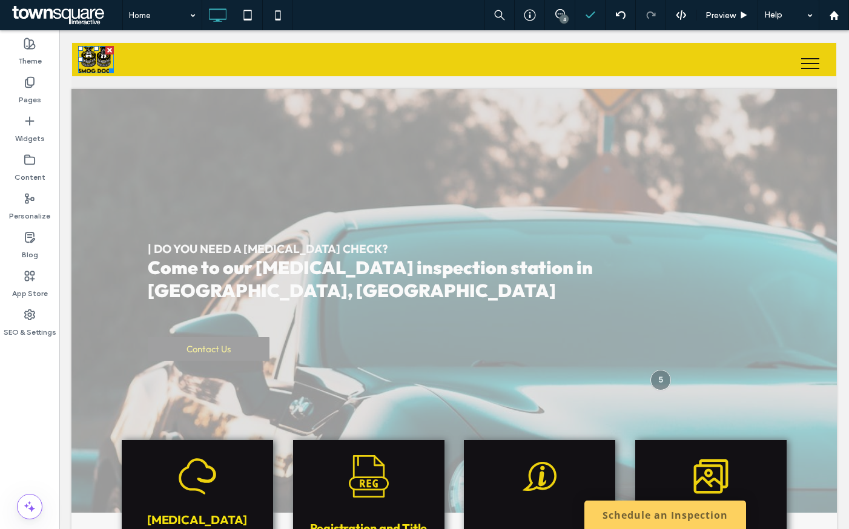
drag, startPoint x: 558, startPoint y: 12, endPoint x: 600, endPoint y: 27, distance: 45.0
click at [557, 11] on icon at bounding box center [560, 14] width 10 height 10
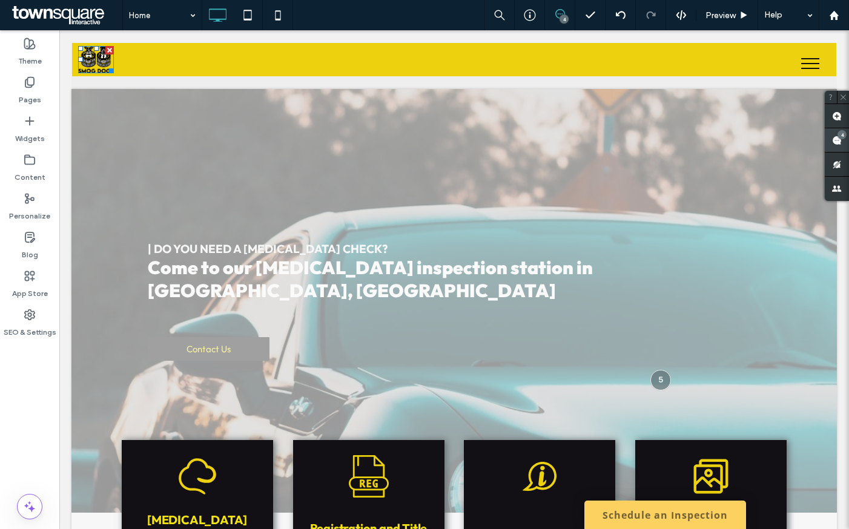
click at [839, 137] on div "4" at bounding box center [841, 134] width 9 height 9
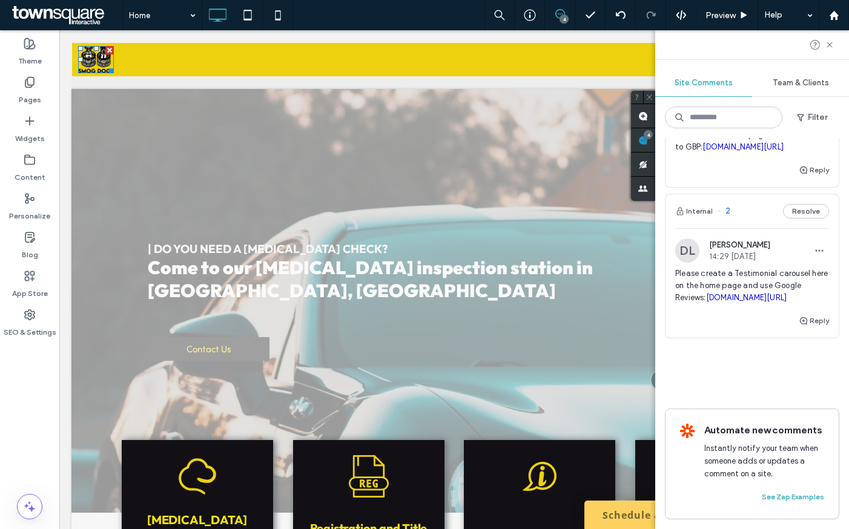
scroll to position [432, 0]
click at [746, 195] on div "Internal 2 Resolve" at bounding box center [751, 211] width 173 height 34
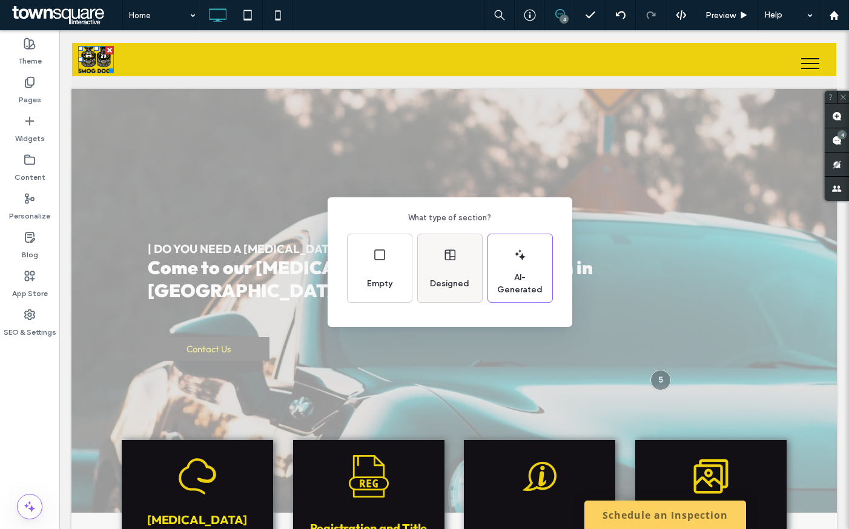
click at [455, 283] on span "Designed" at bounding box center [449, 284] width 49 height 12
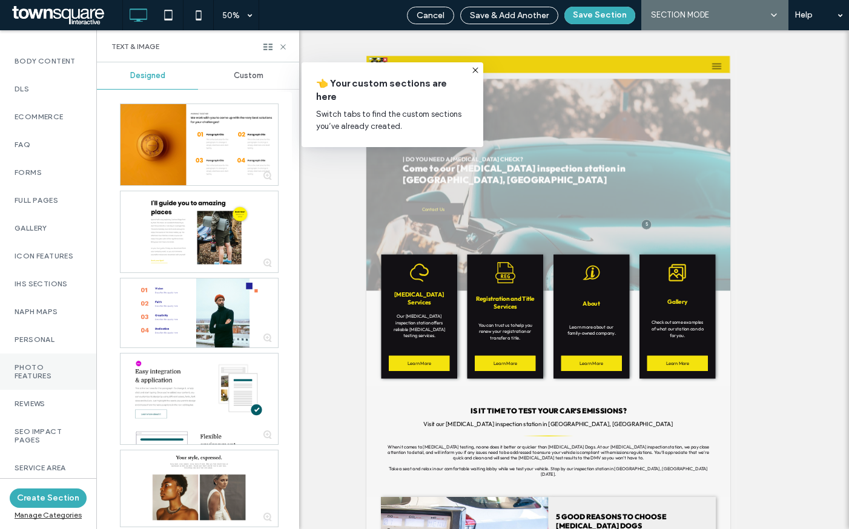
scroll to position [856, 0]
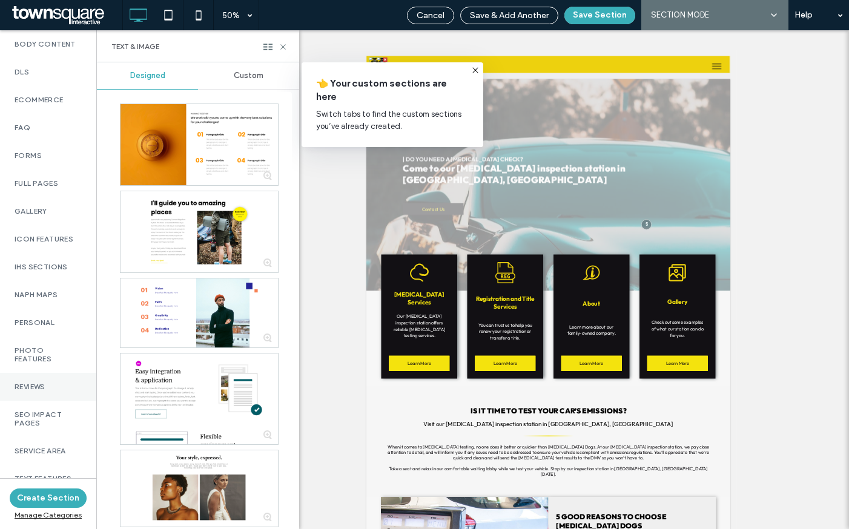
click at [49, 383] on label "Reviews" at bounding box center [48, 387] width 67 height 8
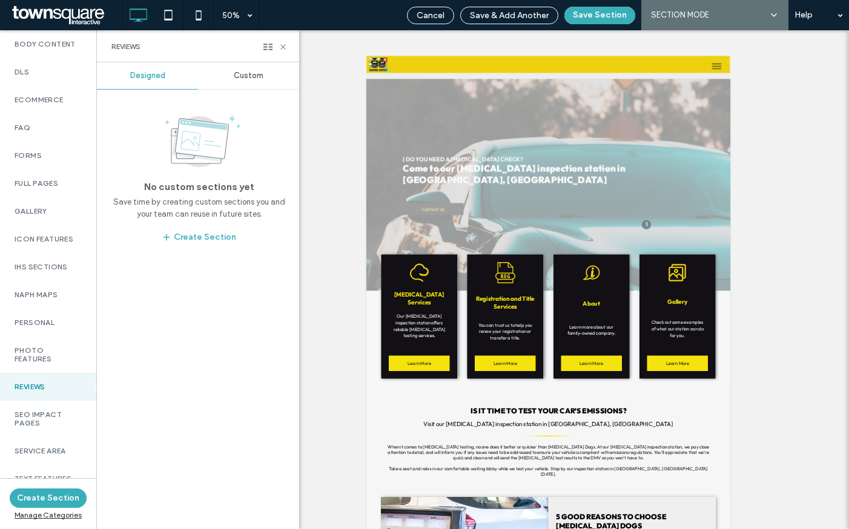
click at [240, 84] on div "Custom" at bounding box center [248, 75] width 101 height 27
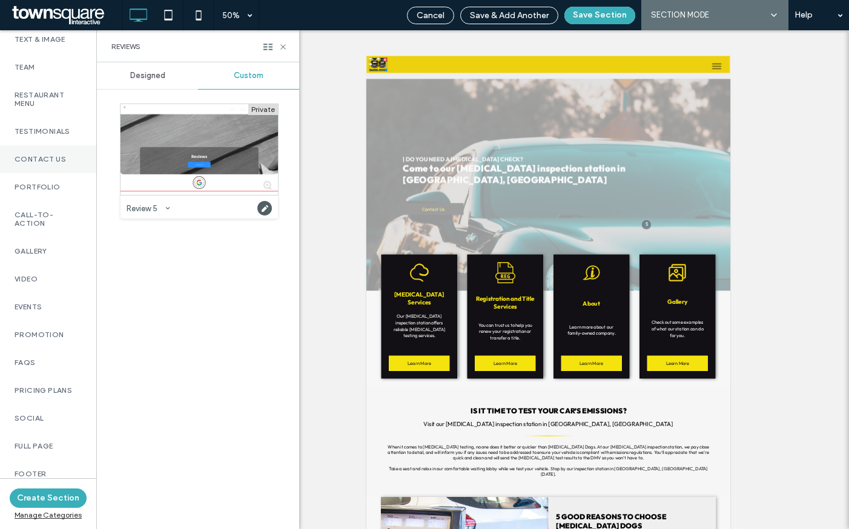
scroll to position [368, 0]
click at [56, 135] on label "Testimonials" at bounding box center [48, 134] width 67 height 8
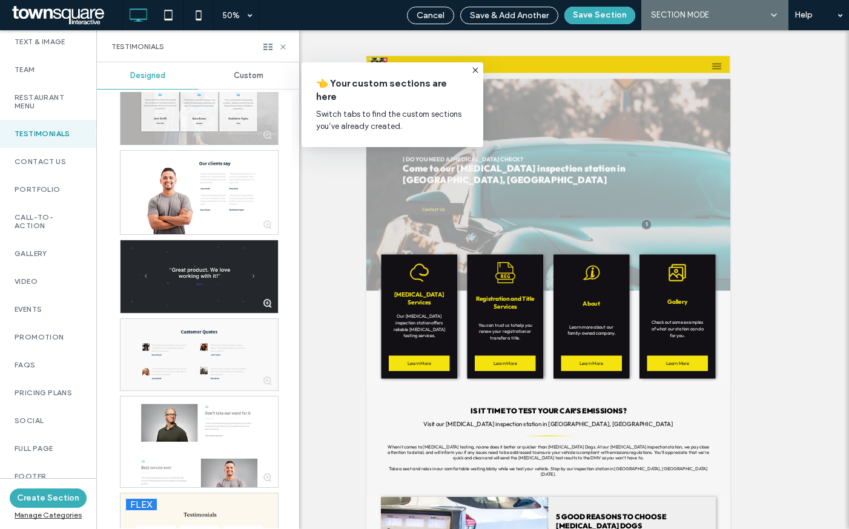
scroll to position [1419, 0]
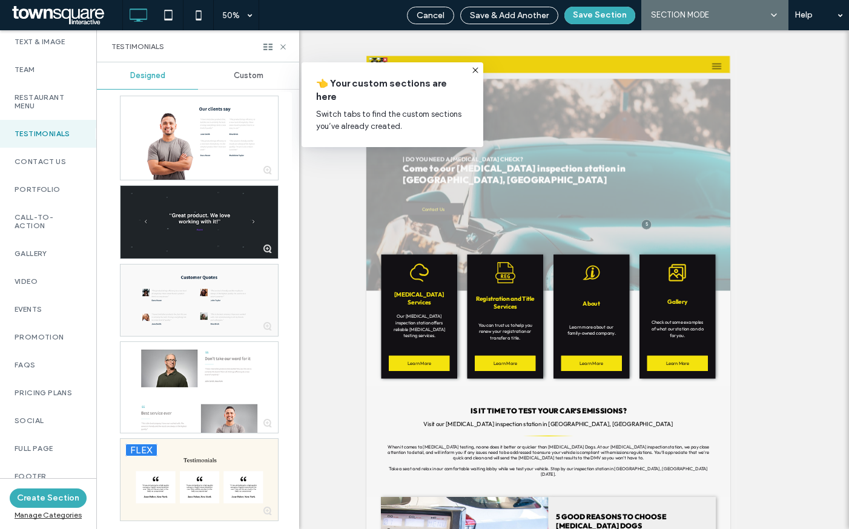
click at [252, 76] on span "Custom" at bounding box center [249, 76] width 30 height 10
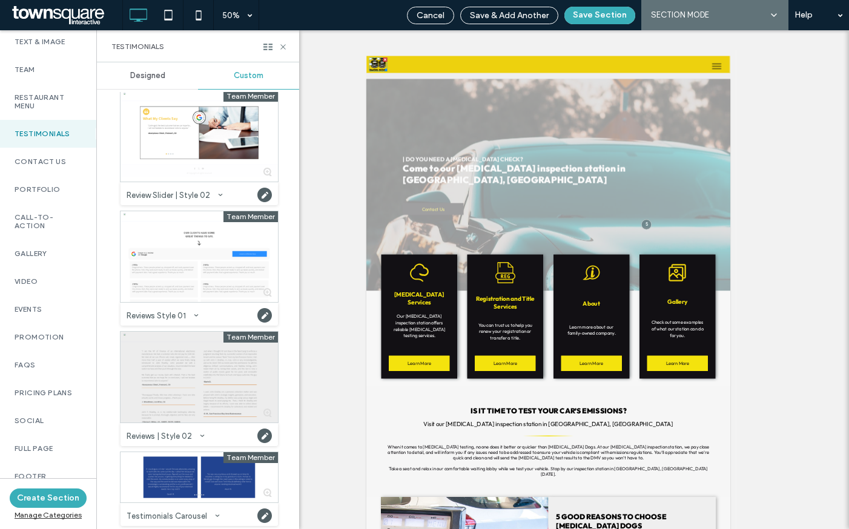
scroll to position [139, 0]
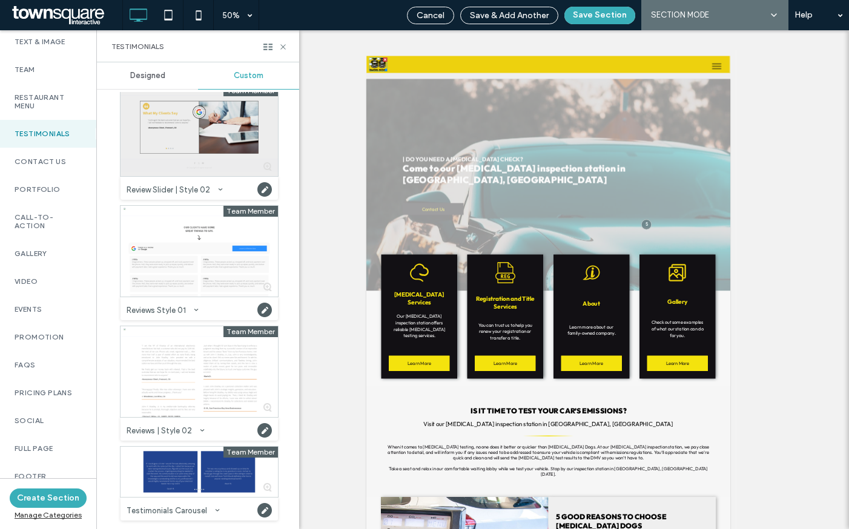
click at [210, 133] on div at bounding box center [198, 130] width 157 height 91
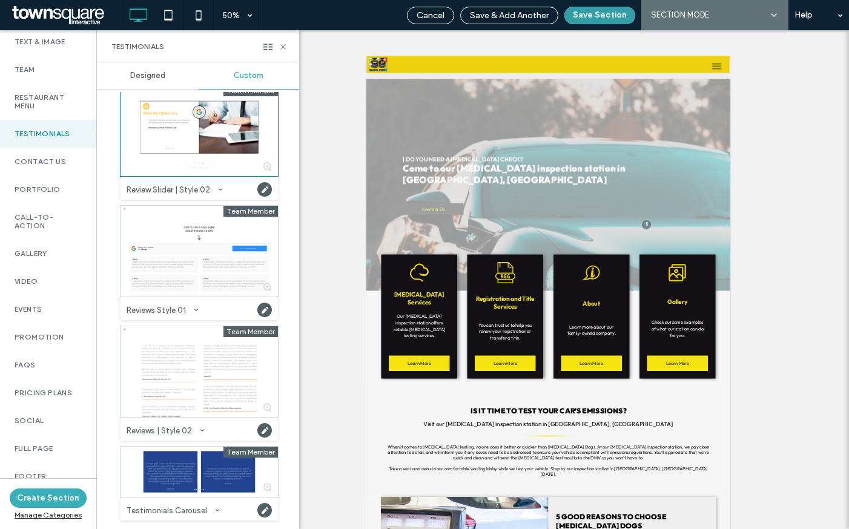
click at [593, 16] on button "Save Section" at bounding box center [599, 16] width 71 height 18
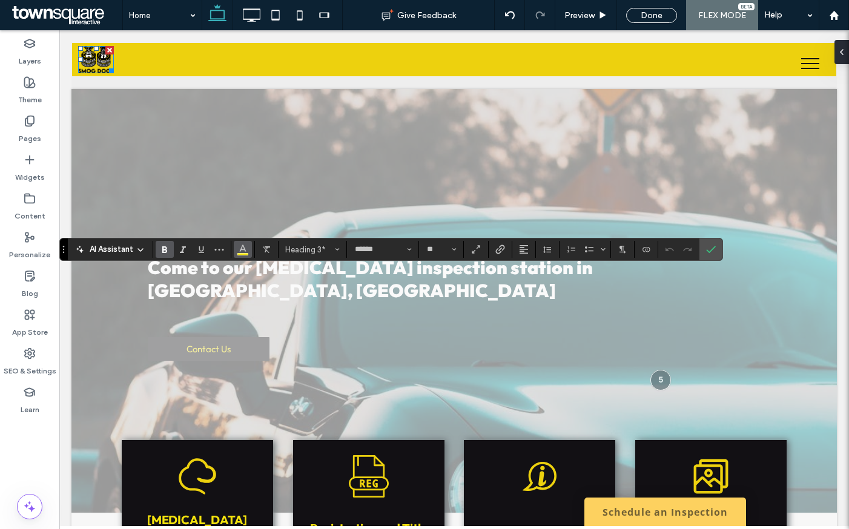
click at [234, 244] on button "Color" at bounding box center [243, 249] width 18 height 17
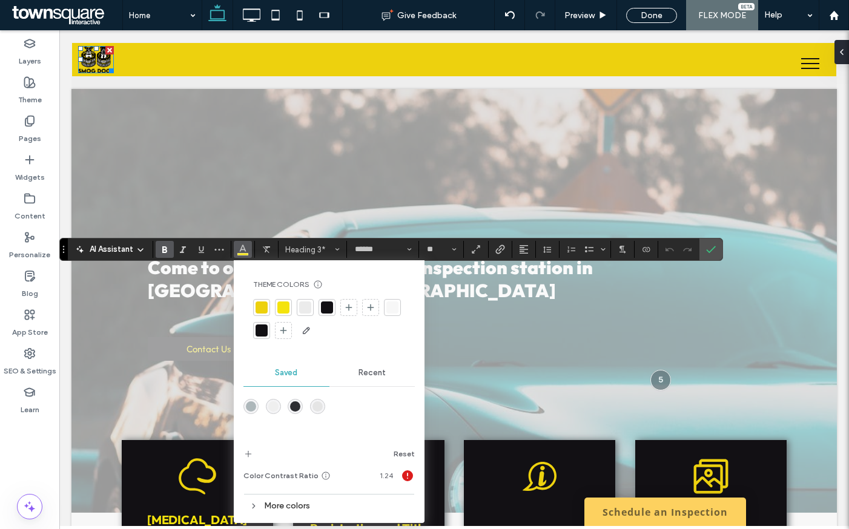
click at [262, 327] on div at bounding box center [261, 330] width 12 height 12
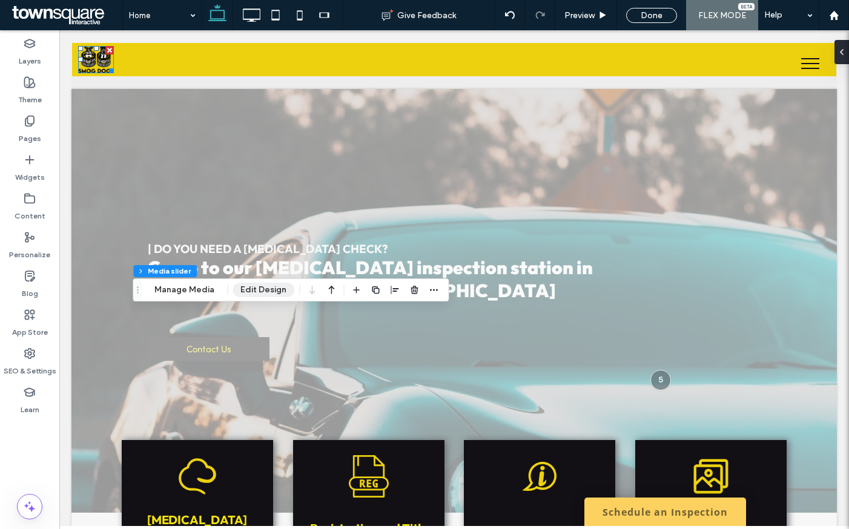
click at [252, 293] on button "Edit Design" at bounding box center [263, 290] width 62 height 15
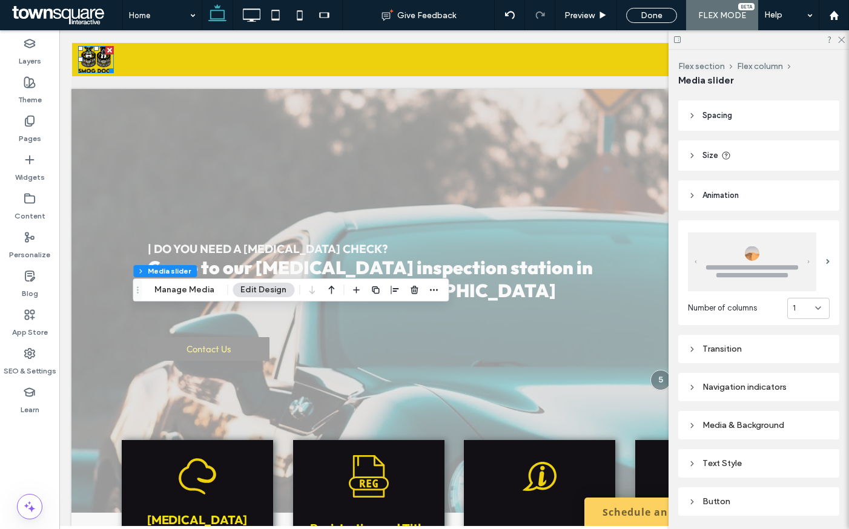
scroll to position [57, 0]
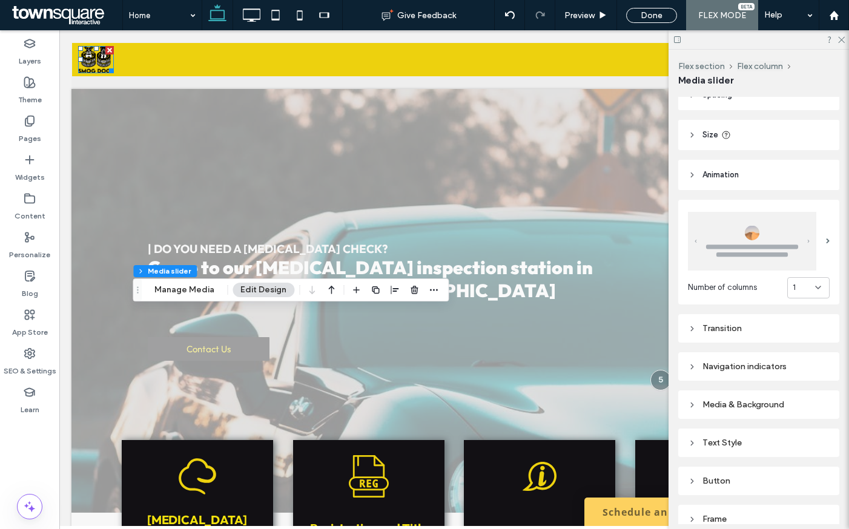
click at [747, 440] on div "Text Style" at bounding box center [759, 443] width 142 height 10
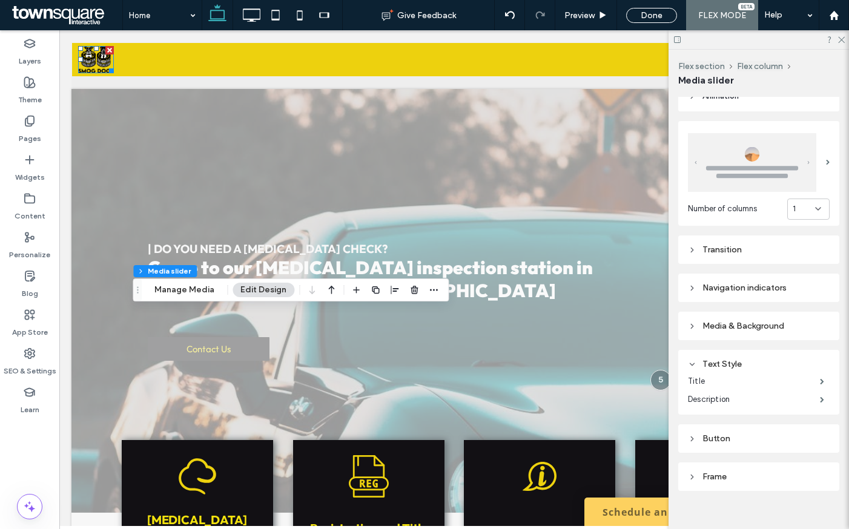
scroll to position [148, 0]
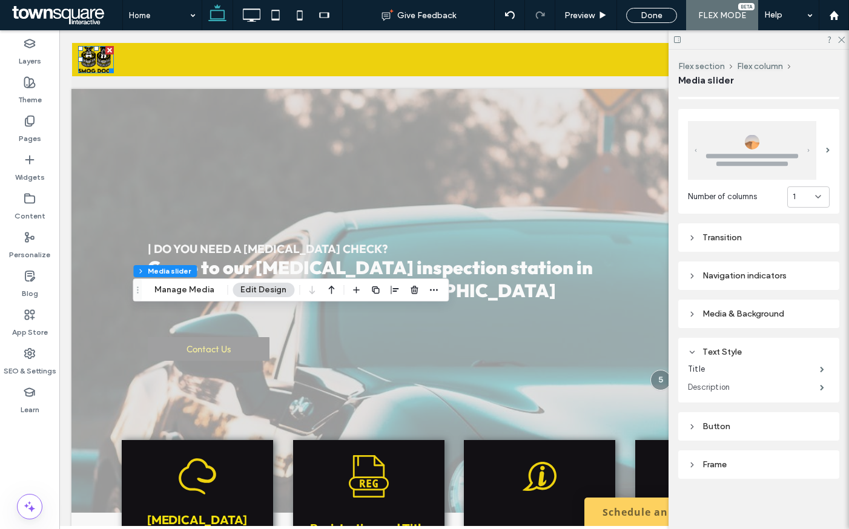
click at [758, 379] on label "Description" at bounding box center [754, 387] width 132 height 24
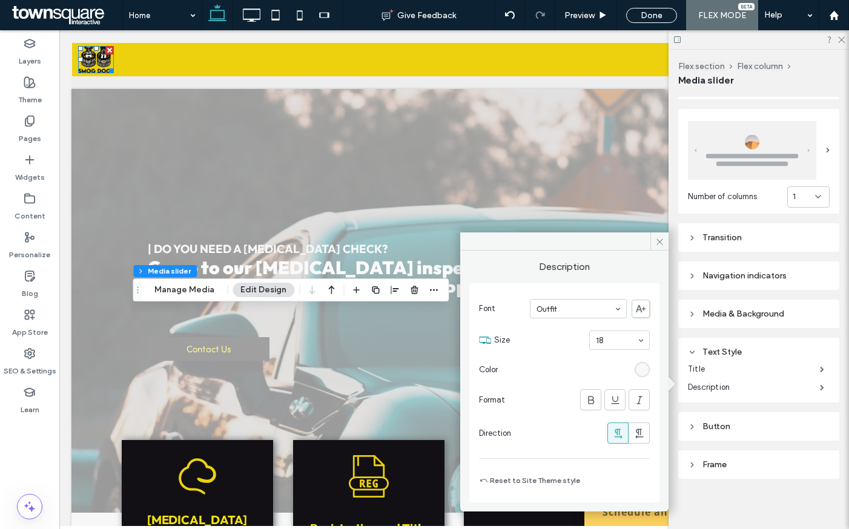
click at [643, 364] on div "rgb(247, 247, 247)" at bounding box center [642, 369] width 10 height 10
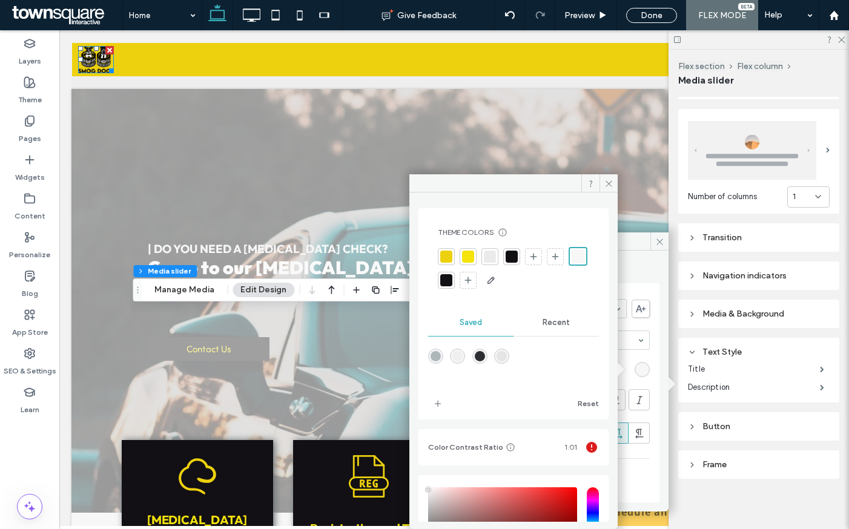
click at [455, 272] on div at bounding box center [446, 280] width 17 height 17
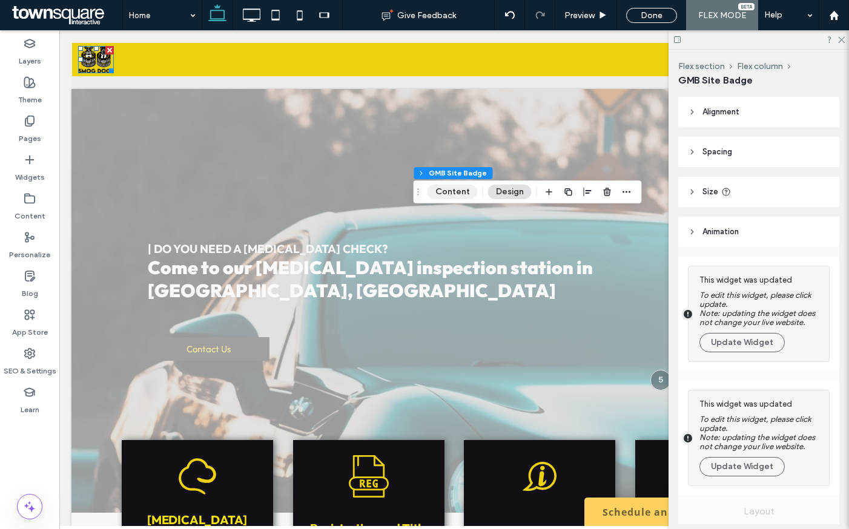
click at [442, 191] on button "Content" at bounding box center [452, 192] width 50 height 15
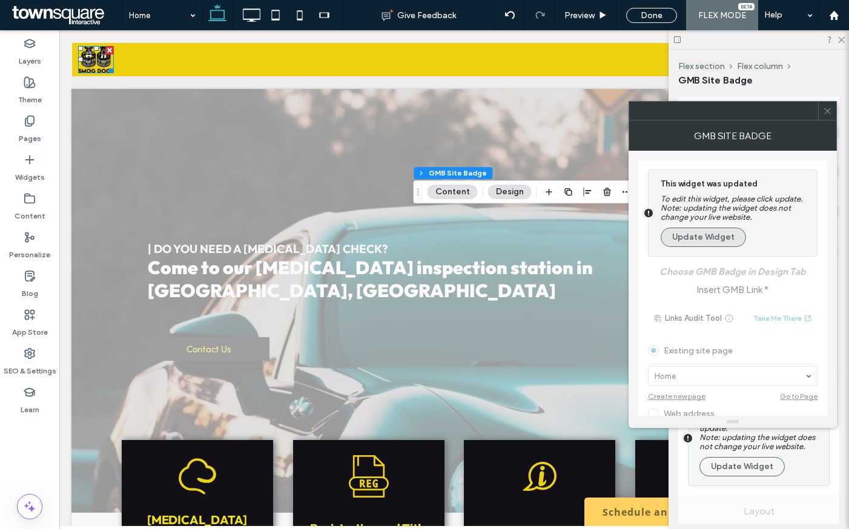
click at [720, 239] on button "Update Widget" at bounding box center [702, 237] width 85 height 19
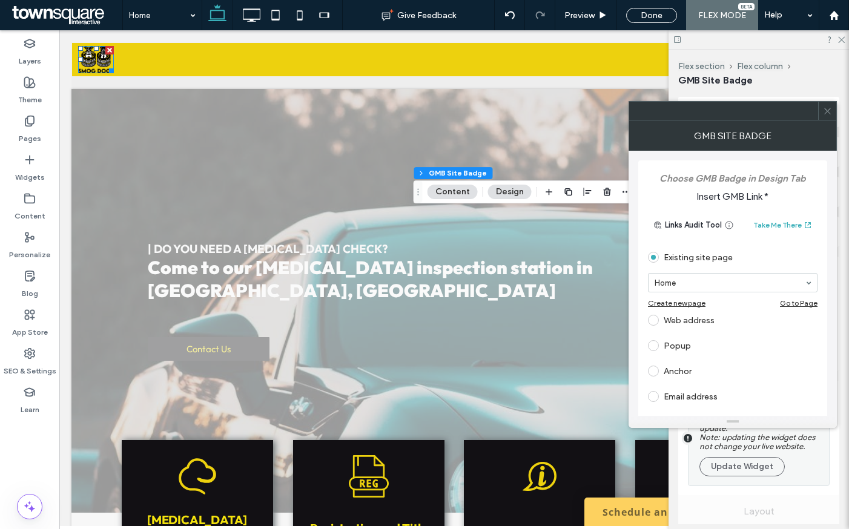
click at [698, 314] on div "Web address" at bounding box center [732, 319] width 169 height 19
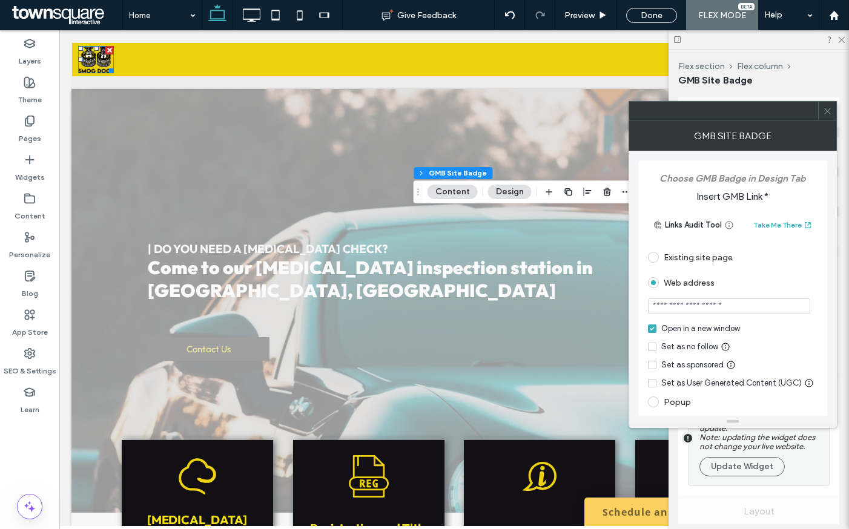
click at [697, 310] on input "url" at bounding box center [729, 306] width 162 height 16
paste input "**********"
type input "**********"
drag, startPoint x: 827, startPoint y: 108, endPoint x: 827, endPoint y: 97, distance: 10.9
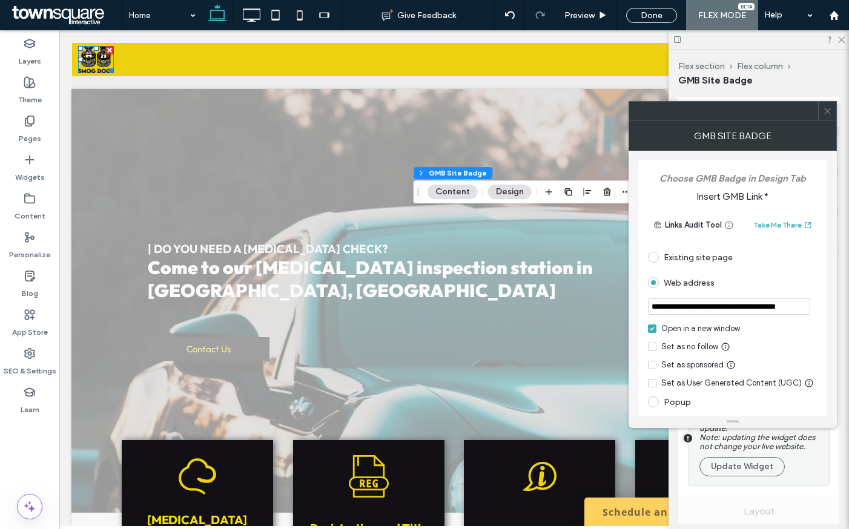
click at [827, 108] on icon at bounding box center [827, 111] width 9 height 9
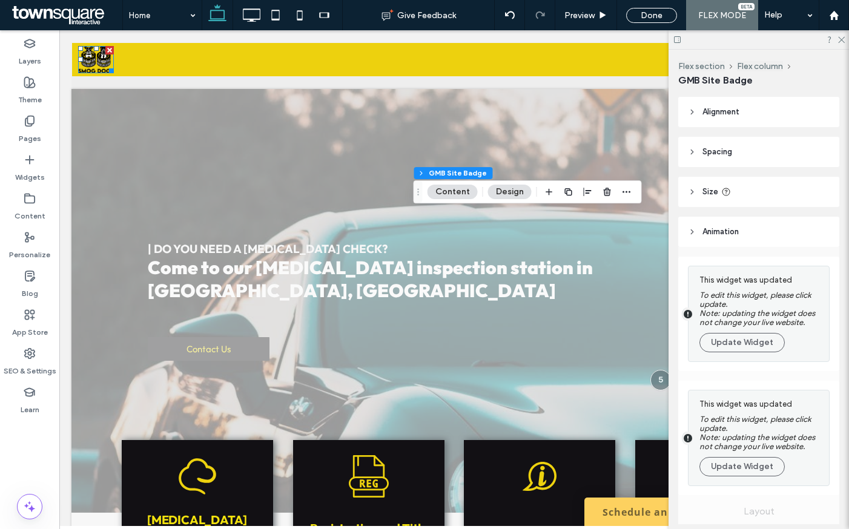
scroll to position [0, 0]
click at [839, 39] on icon at bounding box center [840, 39] width 8 height 8
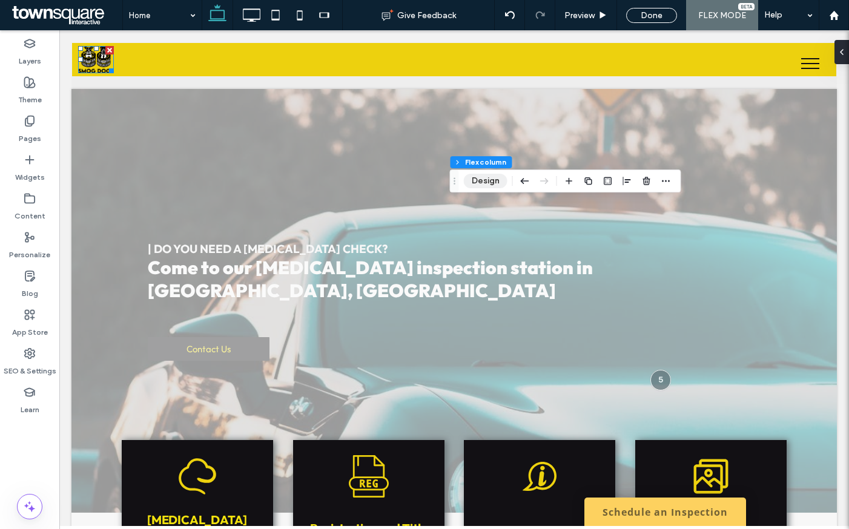
click at [484, 174] on button "Design" at bounding box center [486, 181] width 44 height 15
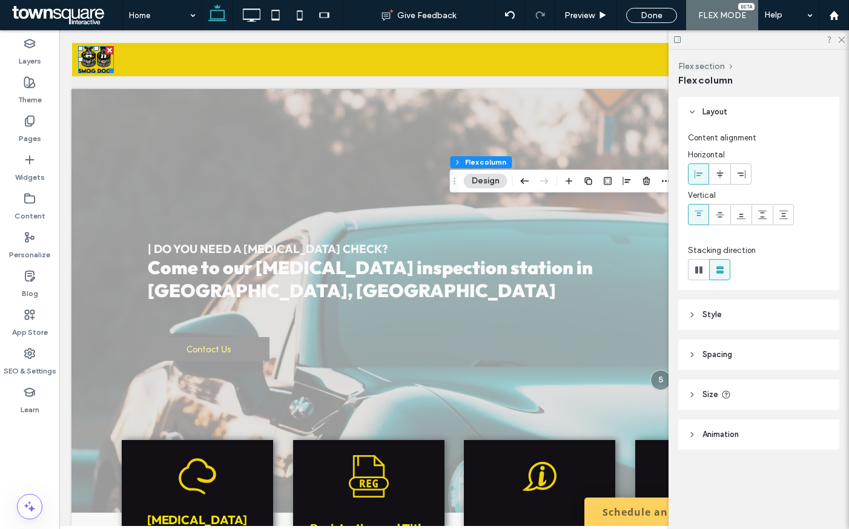
click at [695, 300] on header "Style" at bounding box center [758, 315] width 161 height 30
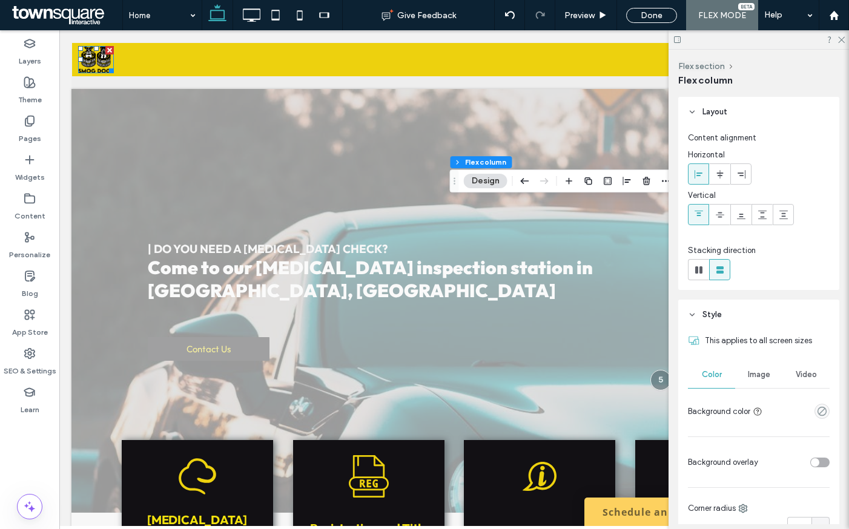
click at [769, 383] on div "Image" at bounding box center [758, 374] width 47 height 27
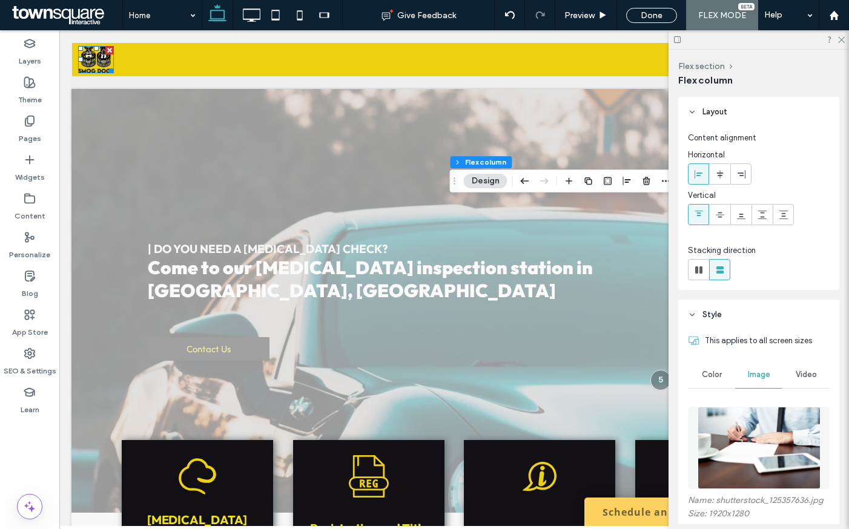
click at [750, 436] on img at bounding box center [758, 448] width 123 height 82
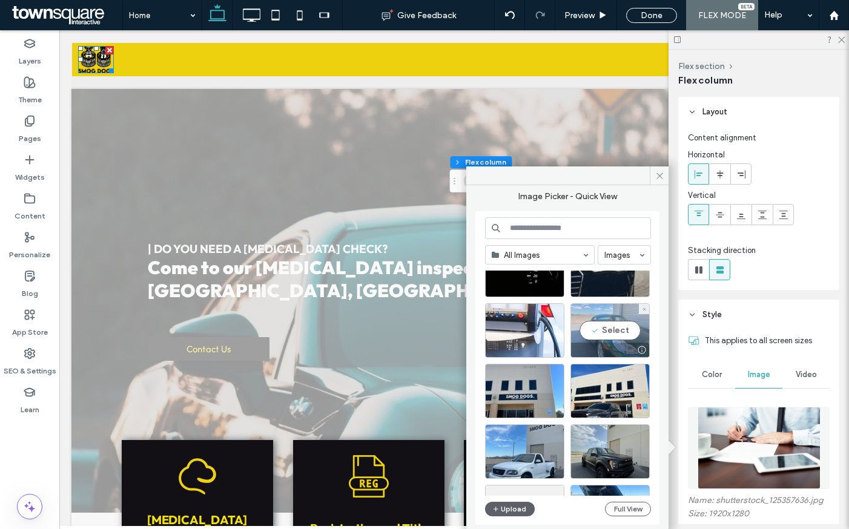
scroll to position [411, 0]
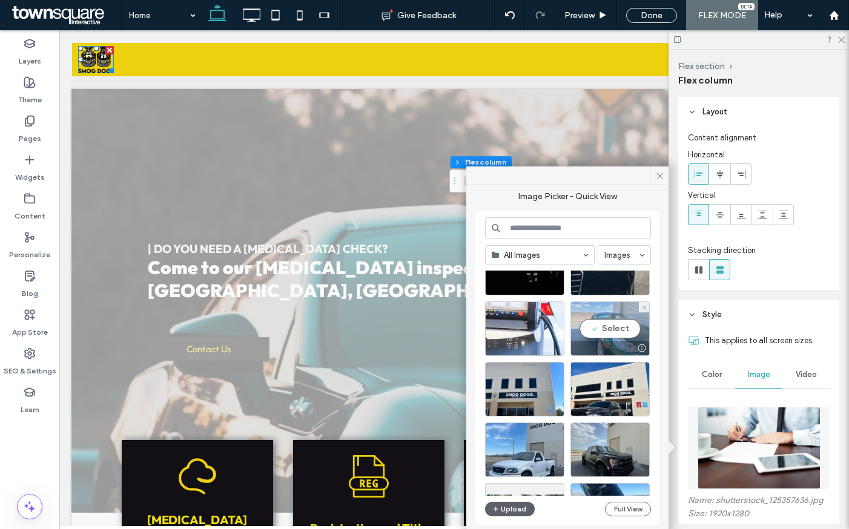
click at [605, 339] on div "Select" at bounding box center [609, 328] width 79 height 54
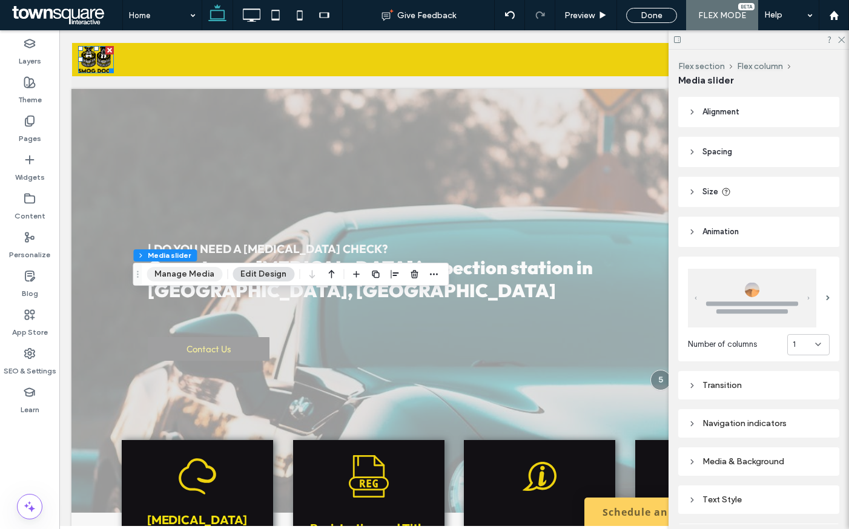
click at [206, 274] on button "Manage Media" at bounding box center [184, 274] width 76 height 15
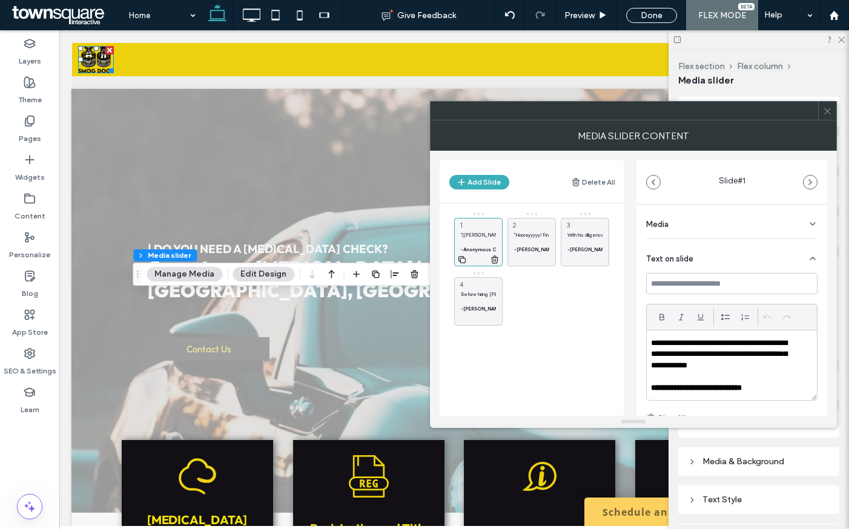
click at [474, 238] on p at bounding box center [478, 241] width 35 height 7
drag, startPoint x: 737, startPoint y: 364, endPoint x: 648, endPoint y: 343, distance: 91.6
click at [648, 343] on div "**********" at bounding box center [731, 365] width 170 height 70
paste div
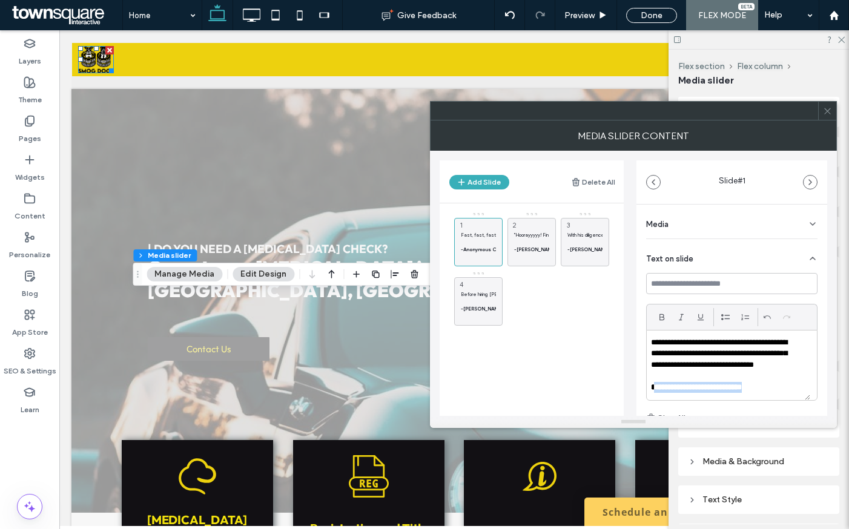
drag, startPoint x: 780, startPoint y: 389, endPoint x: 655, endPoint y: 387, distance: 124.1
click at [655, 387] on p "**********" at bounding box center [728, 387] width 155 height 11
click at [526, 246] on strong "-I. Woodman, Los Altos, CA" at bounding box center [589, 249] width 151 height 6
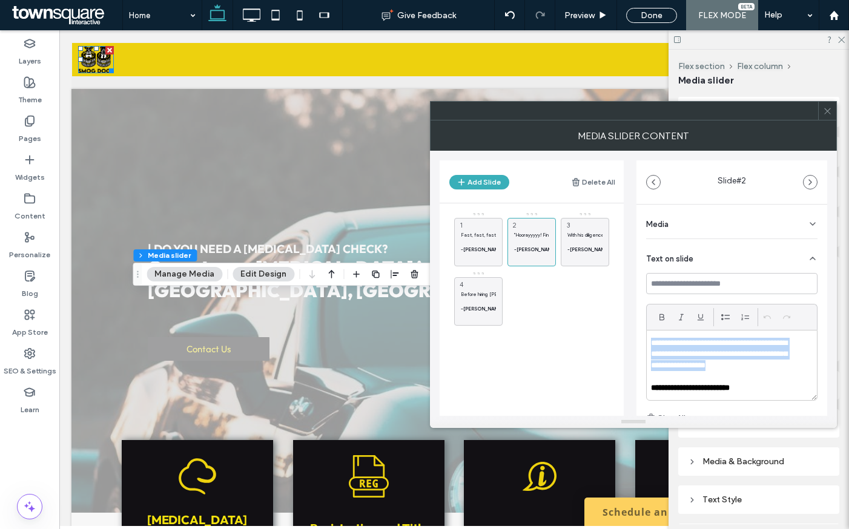
drag, startPoint x: 779, startPoint y: 369, endPoint x: 652, endPoint y: 341, distance: 130.1
click at [648, 341] on div "**********" at bounding box center [731, 365] width 170 height 70
paste div
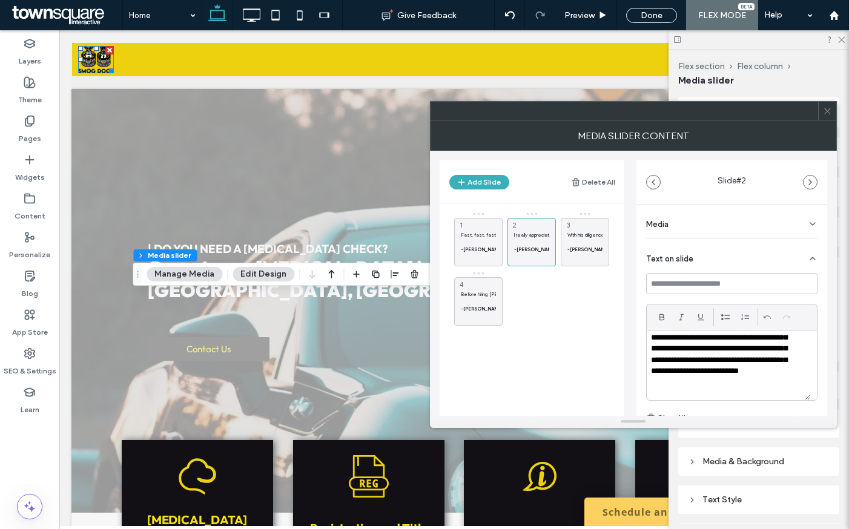
scroll to position [68, 0]
drag, startPoint x: 760, startPoint y: 387, endPoint x: 666, endPoint y: 390, distance: 94.5
click at [655, 390] on p "**********" at bounding box center [728, 386] width 155 height 11
drag, startPoint x: 581, startPoint y: 236, endPoint x: 625, endPoint y: 273, distance: 57.1
click at [581, 236] on p "With his diligence, brilliant communications, and flawless timing, John nailed …" at bounding box center [584, 234] width 35 height 7
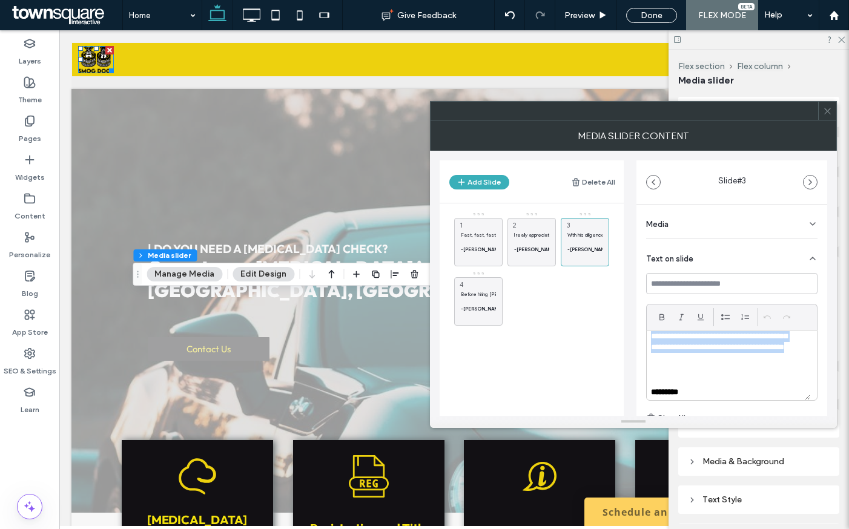
scroll to position [0, 0]
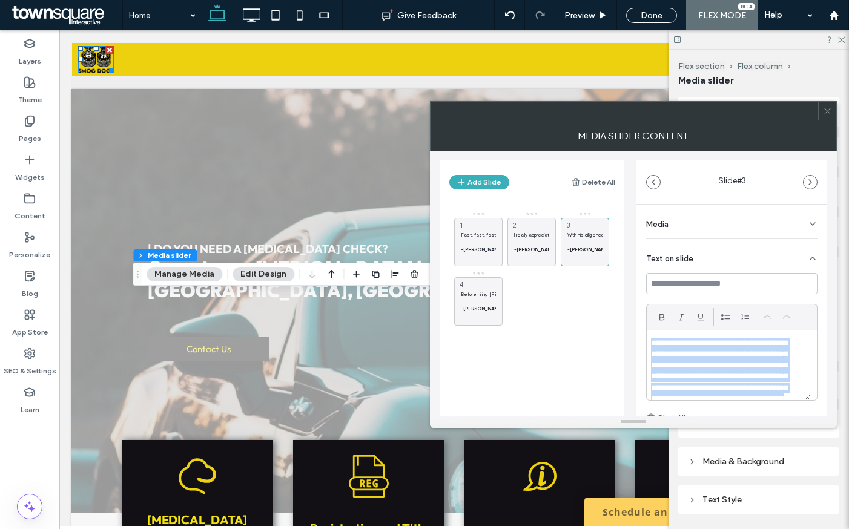
drag, startPoint x: 702, startPoint y: 370, endPoint x: 654, endPoint y: 327, distance: 63.9
click at [654, 327] on div "**********" at bounding box center [731, 352] width 171 height 97
paste div
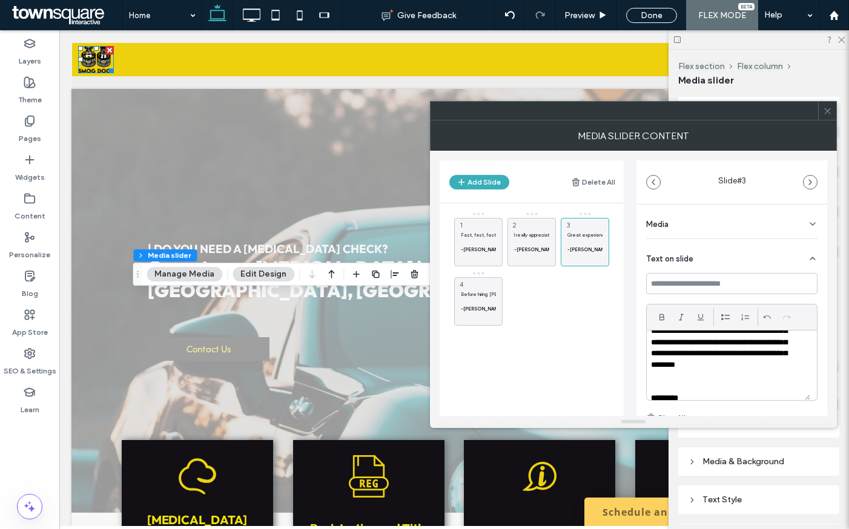
scroll to position [79, 0]
drag, startPoint x: 704, startPoint y: 388, endPoint x: 655, endPoint y: 391, distance: 49.1
click at [655, 391] on p "*********" at bounding box center [728, 387] width 155 height 11
click at [478, 302] on p at bounding box center [478, 301] width 35 height 7
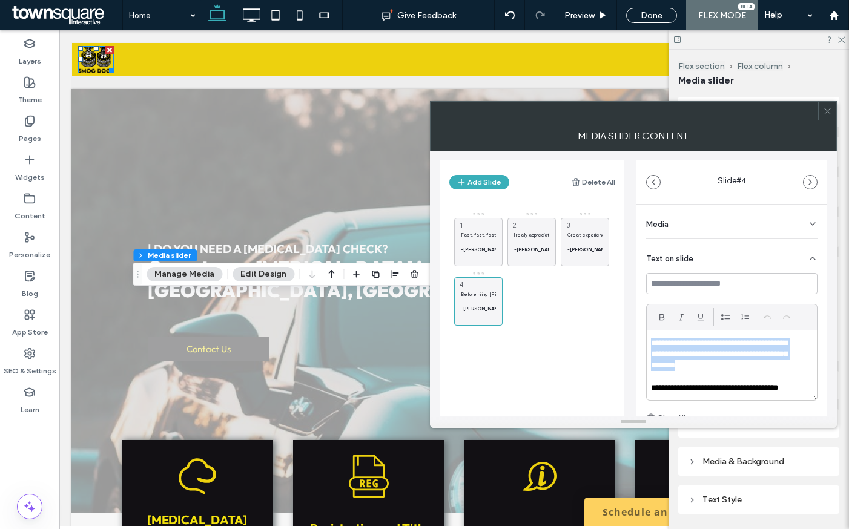
drag, startPoint x: 723, startPoint y: 364, endPoint x: 635, endPoint y: 333, distance: 93.8
click at [635, 333] on div "Add Slide Delete All Fast, fast, fast. This place is good. I went from the DMV,…" at bounding box center [632, 283] width 387 height 265
paste div
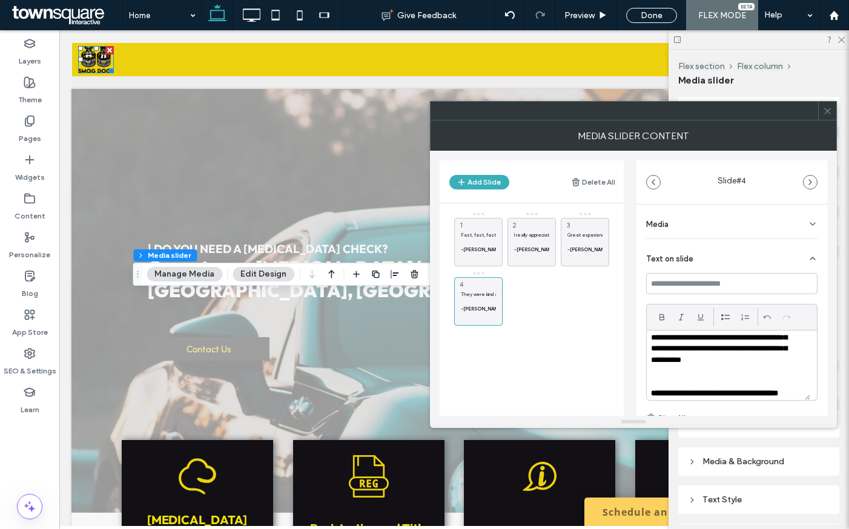
scroll to position [68, 0]
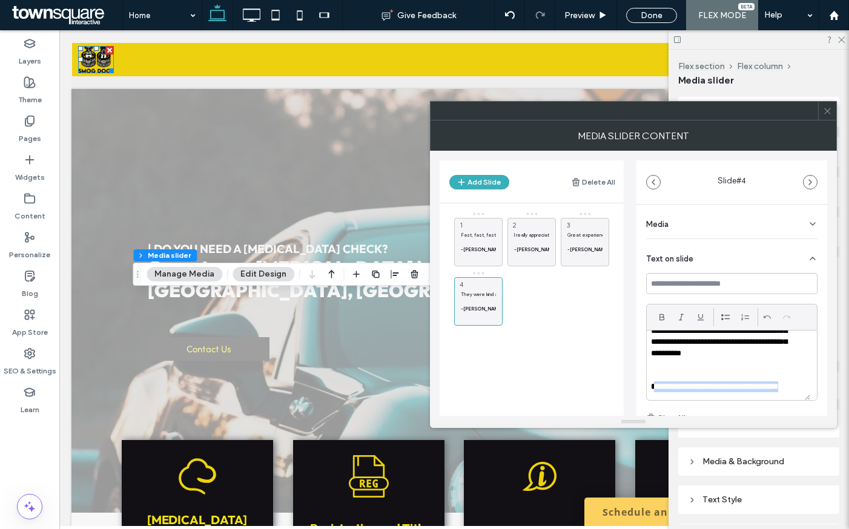
drag, startPoint x: 703, startPoint y: 390, endPoint x: 654, endPoint y: 378, distance: 50.5
click at [654, 381] on p "**********" at bounding box center [728, 386] width 155 height 11
click at [821, 109] on div at bounding box center [827, 111] width 18 height 18
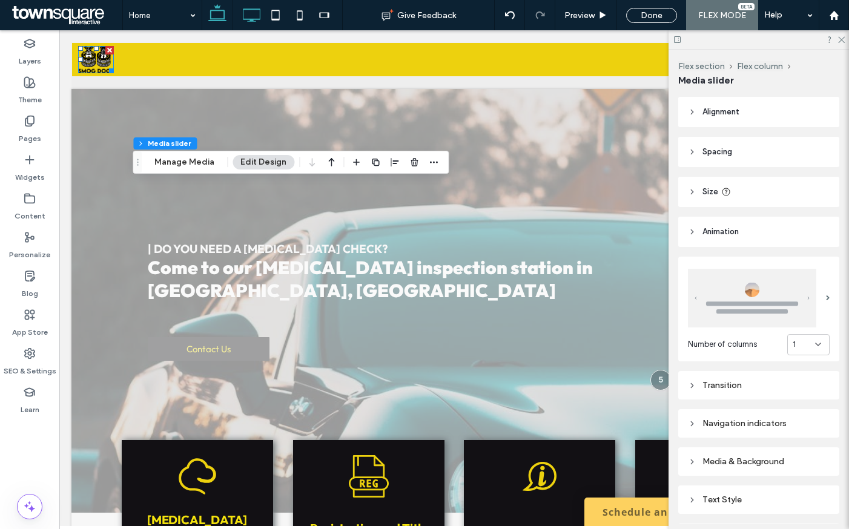
click at [258, 22] on icon at bounding box center [251, 15] width 24 height 24
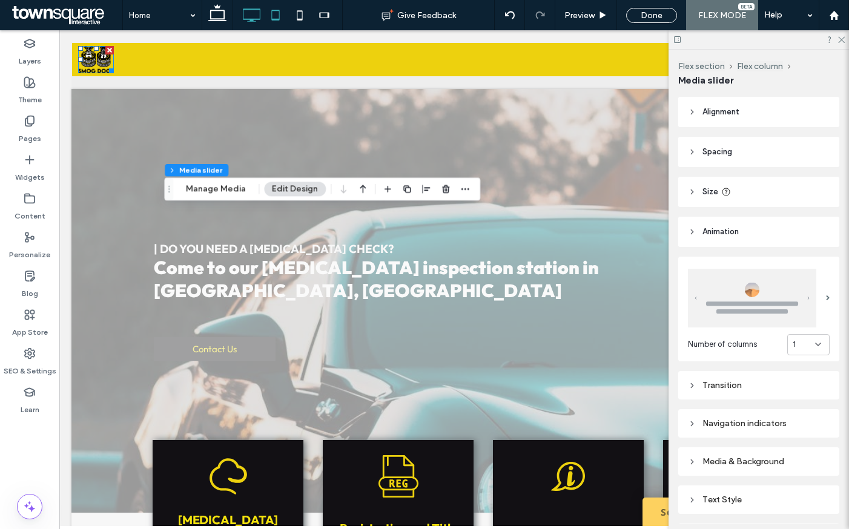
click at [272, 14] on use at bounding box center [276, 15] width 8 height 10
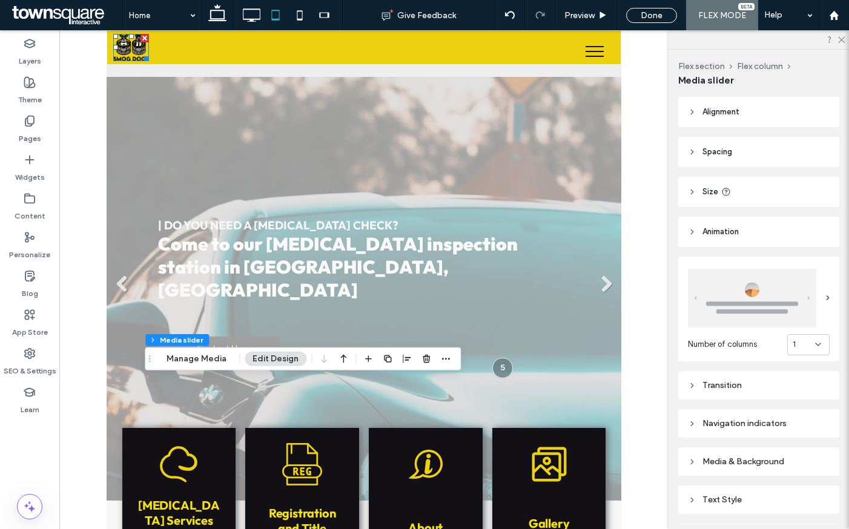
type input "***"
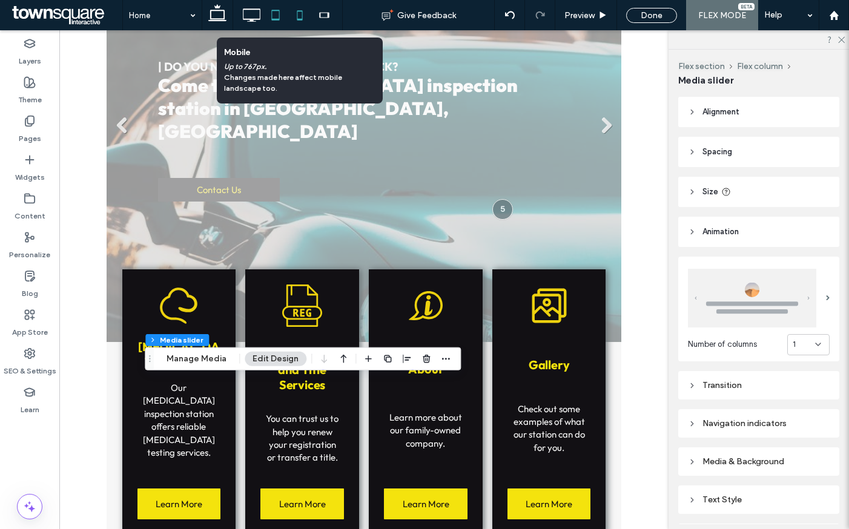
click at [295, 15] on icon at bounding box center [299, 15] width 24 height 24
type input "***"
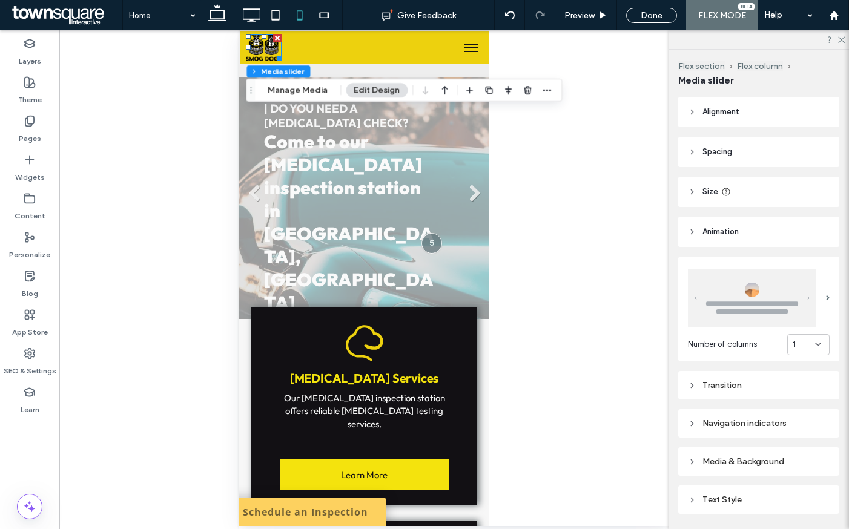
scroll to position [0, 0]
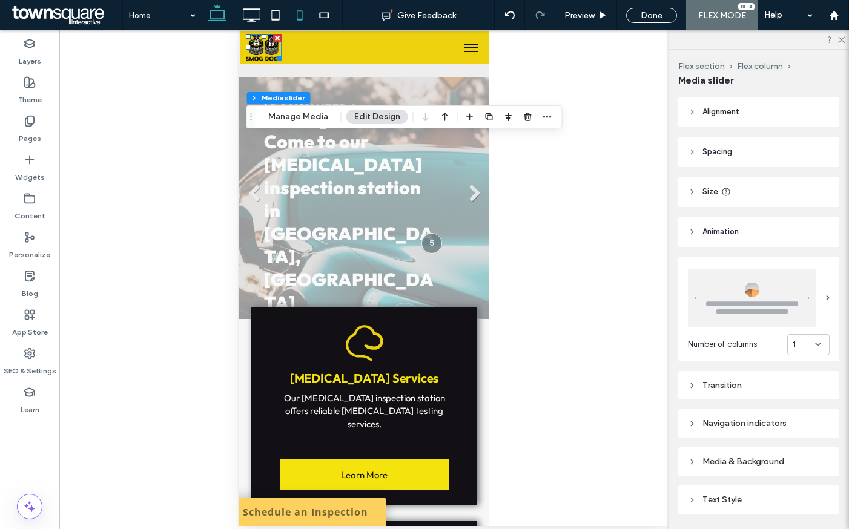
click at [217, 13] on icon at bounding box center [217, 15] width 24 height 24
type input "***"
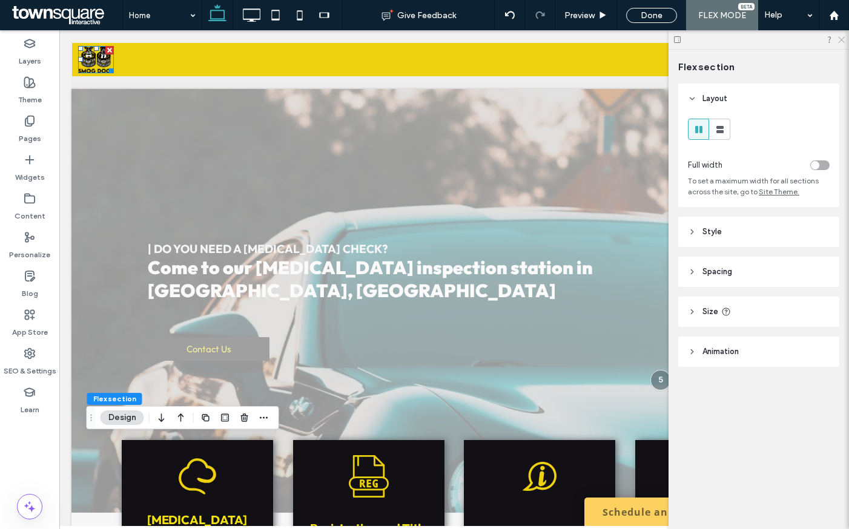
click at [841, 41] on icon at bounding box center [840, 39] width 8 height 8
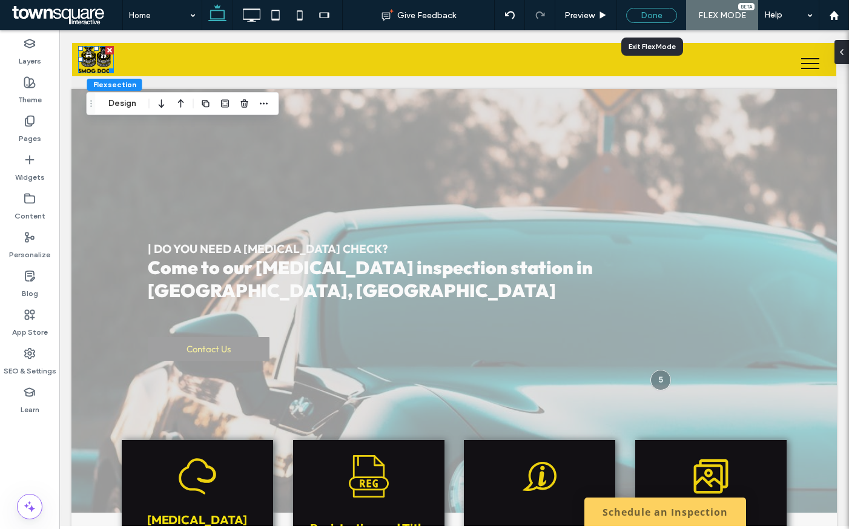
click at [662, 16] on div "Done" at bounding box center [651, 15] width 51 height 15
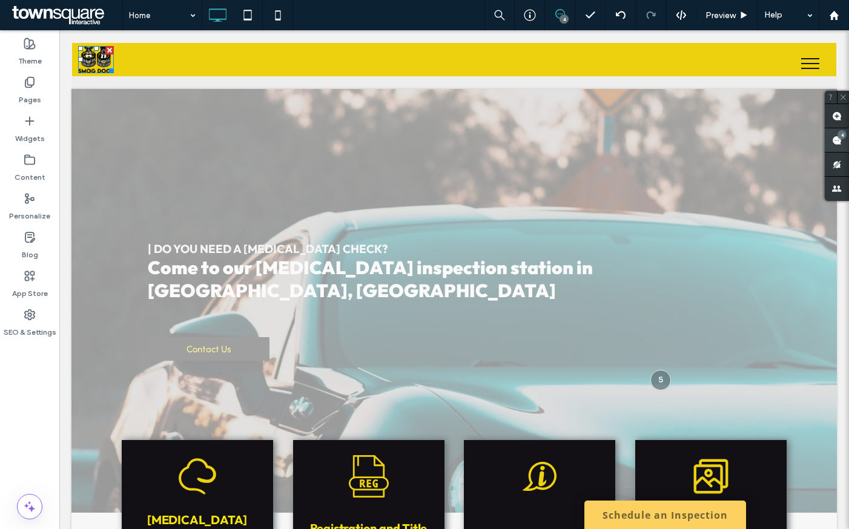
click at [832, 139] on use at bounding box center [837, 141] width 10 height 10
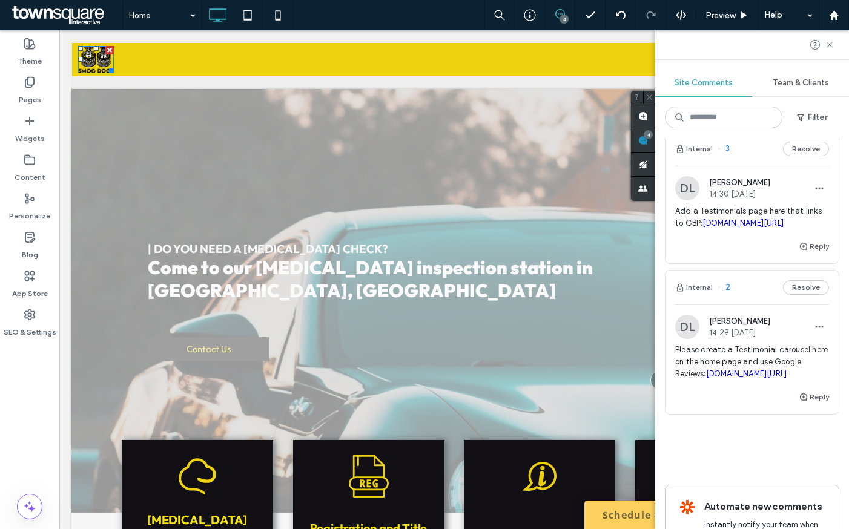
scroll to position [432, 0]
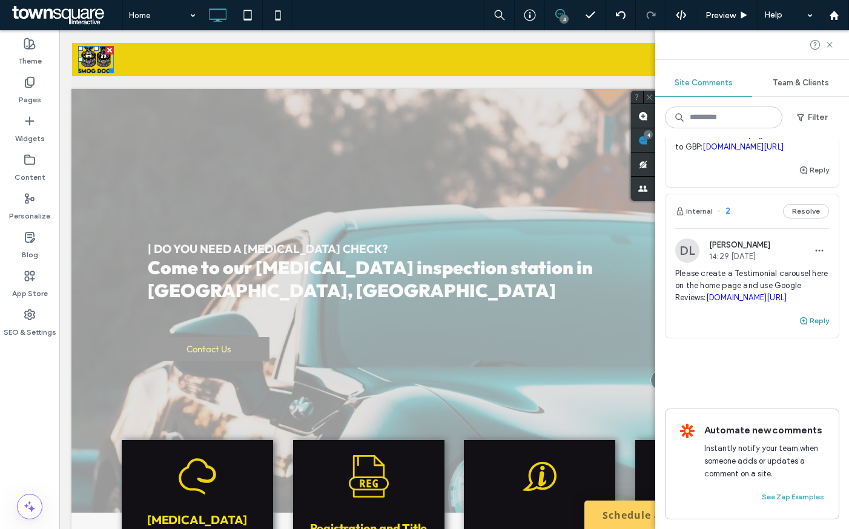
click at [818, 314] on button "Reply" at bounding box center [813, 321] width 30 height 15
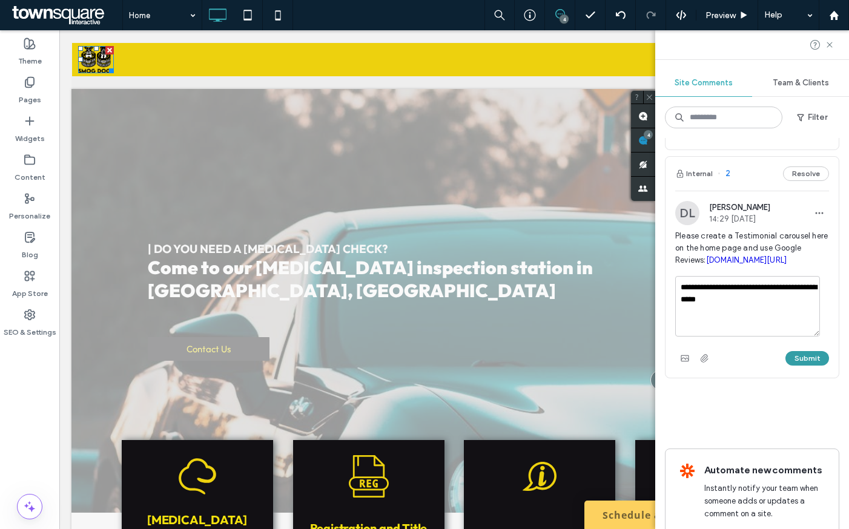
type textarea "**********"
click at [796, 366] on button "Submit" at bounding box center [807, 358] width 44 height 15
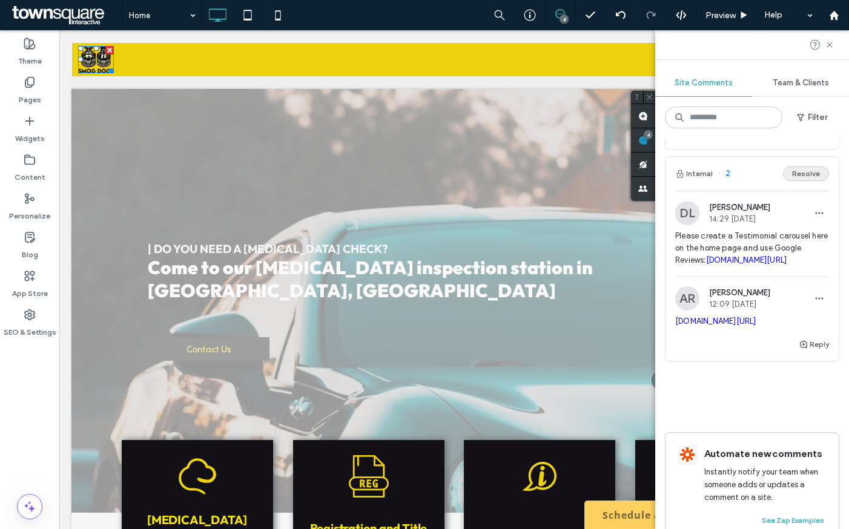
click at [798, 181] on button "Resolve" at bounding box center [806, 173] width 46 height 15
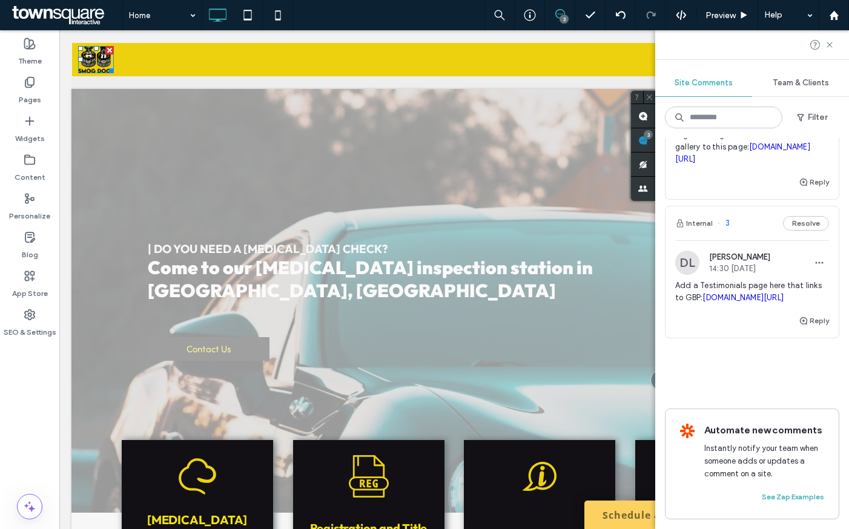
scroll to position [269, 0]
click at [729, 206] on div "Internal 3 Resolve" at bounding box center [751, 223] width 173 height 34
click at [830, 39] on div at bounding box center [752, 44] width 194 height 29
click at [830, 42] on icon at bounding box center [829, 45] width 10 height 10
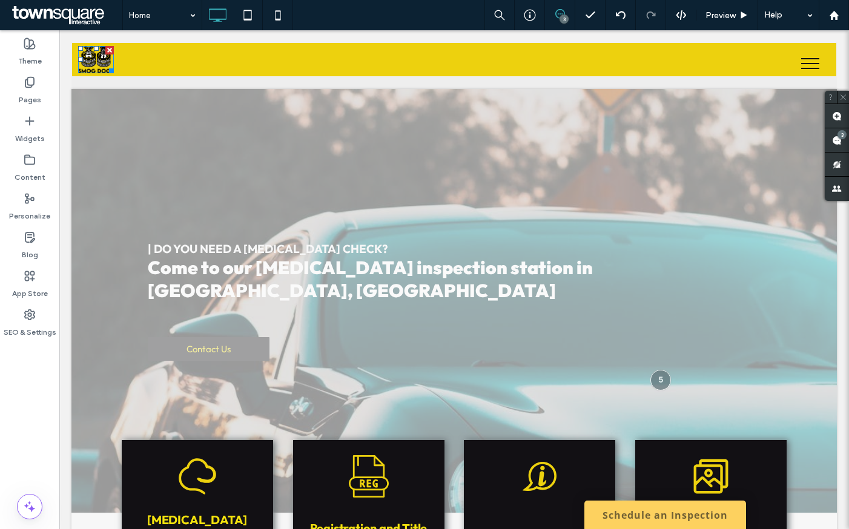
scroll to position [0, 0]
click at [560, 12] on icon at bounding box center [560, 14] width 10 height 10
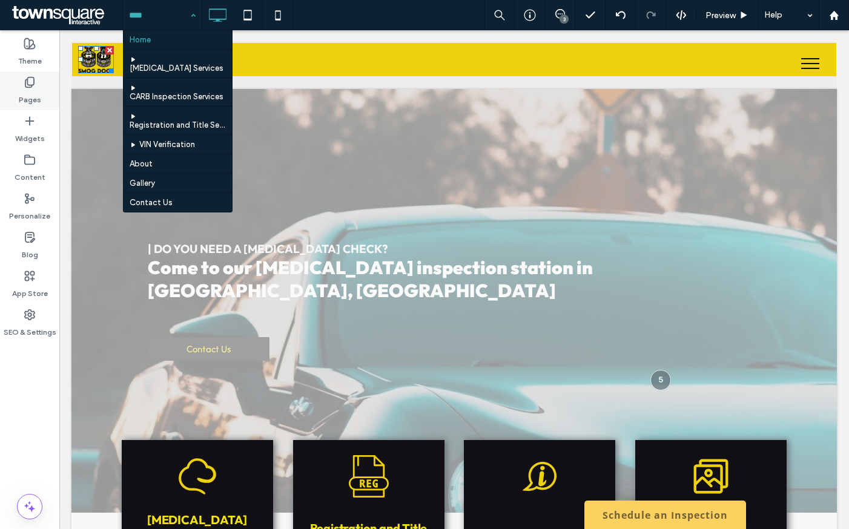
click at [24, 91] on label "Pages" at bounding box center [30, 96] width 22 height 17
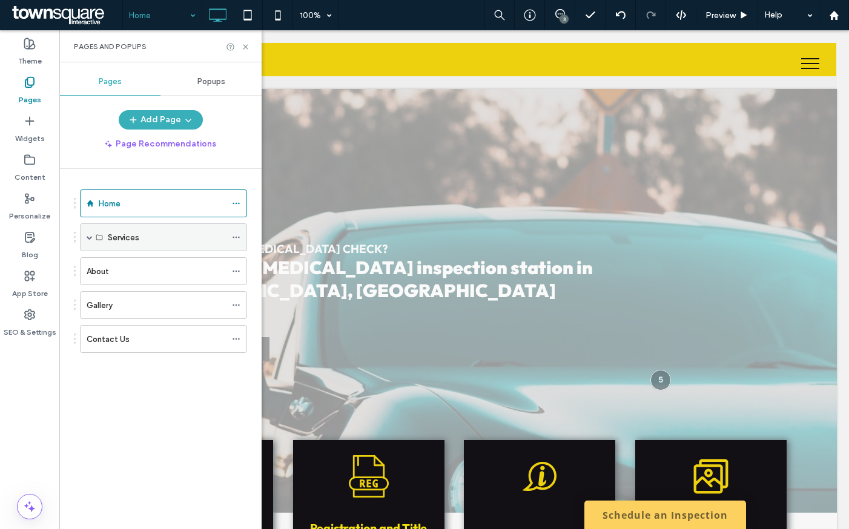
click at [87, 233] on span at bounding box center [90, 237] width 6 height 27
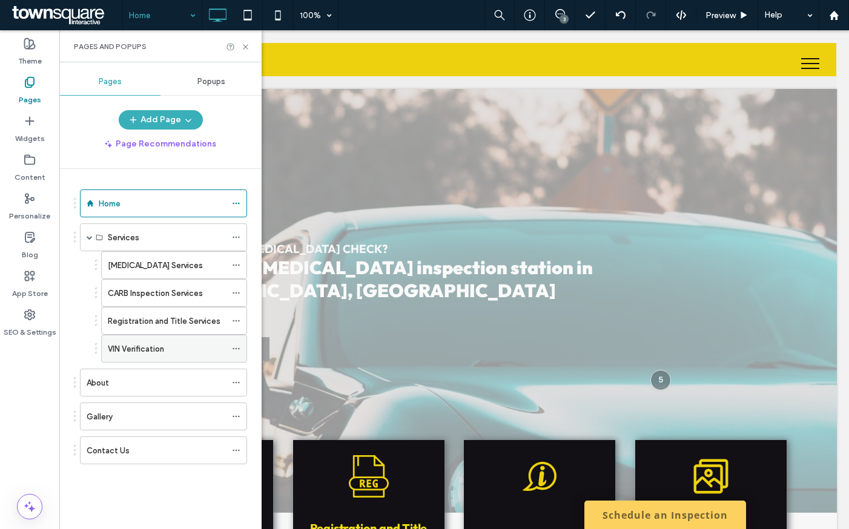
click at [238, 352] on icon at bounding box center [236, 348] width 8 height 8
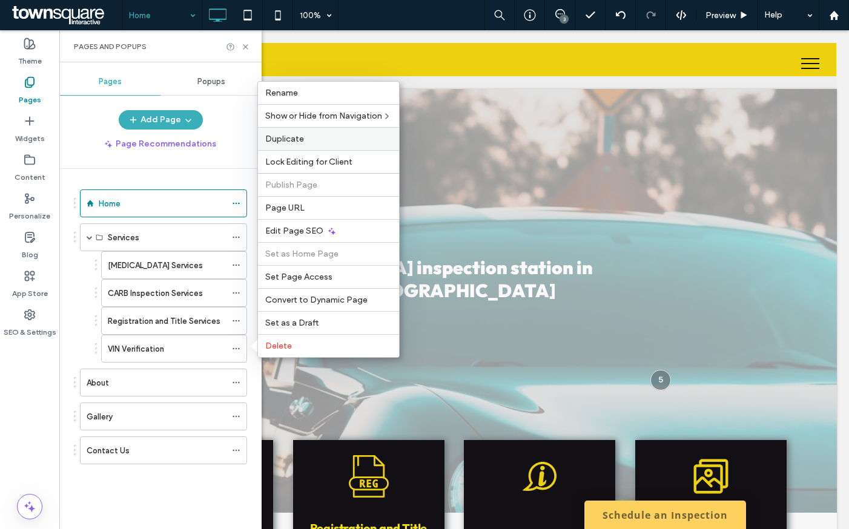
click at [285, 145] on div "Duplicate" at bounding box center [328, 138] width 141 height 23
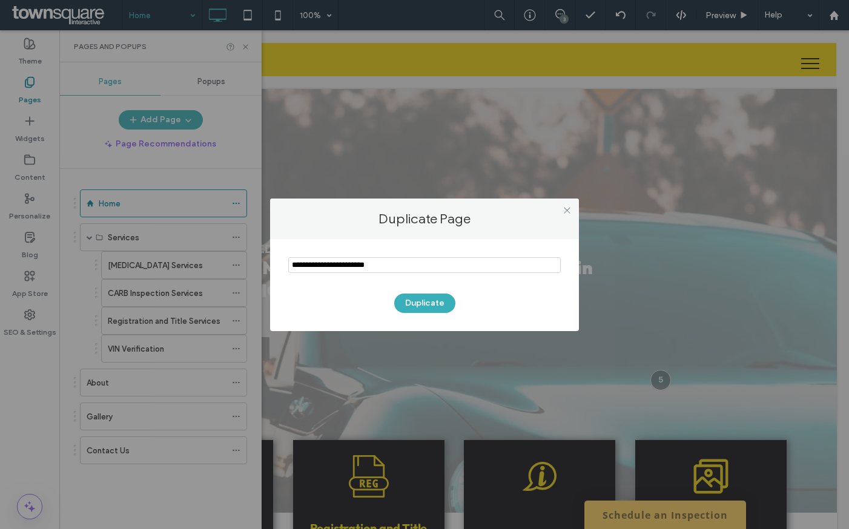
click at [358, 263] on input "notEmpty" at bounding box center [424, 265] width 272 height 16
type input "*******"
click at [413, 296] on button "Duplicate" at bounding box center [424, 303] width 61 height 19
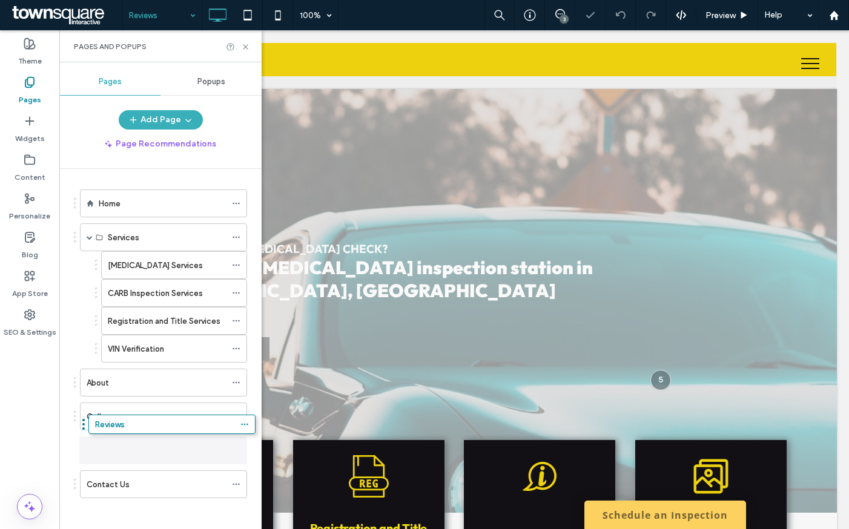
drag, startPoint x: 149, startPoint y: 494, endPoint x: 158, endPoint y: 437, distance: 57.6
click at [239, 451] on use at bounding box center [235, 451] width 7 height 2
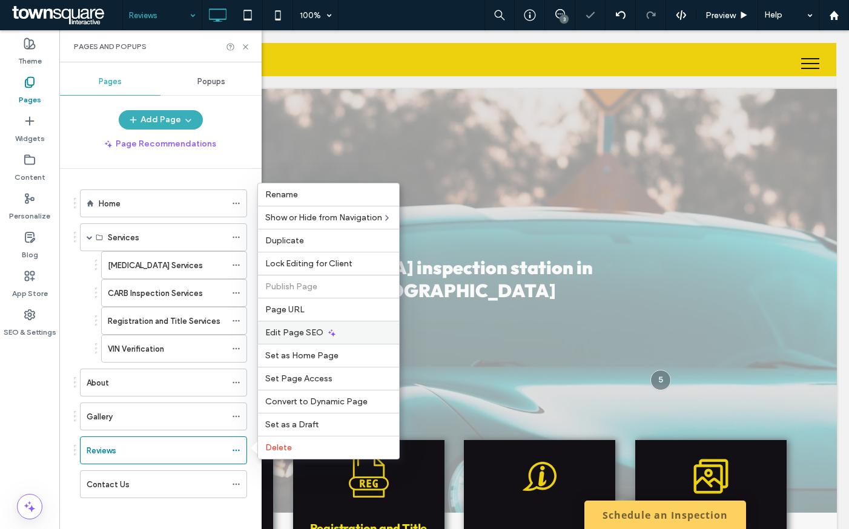
click at [314, 340] on div "Edit Page SEO" at bounding box center [328, 332] width 141 height 23
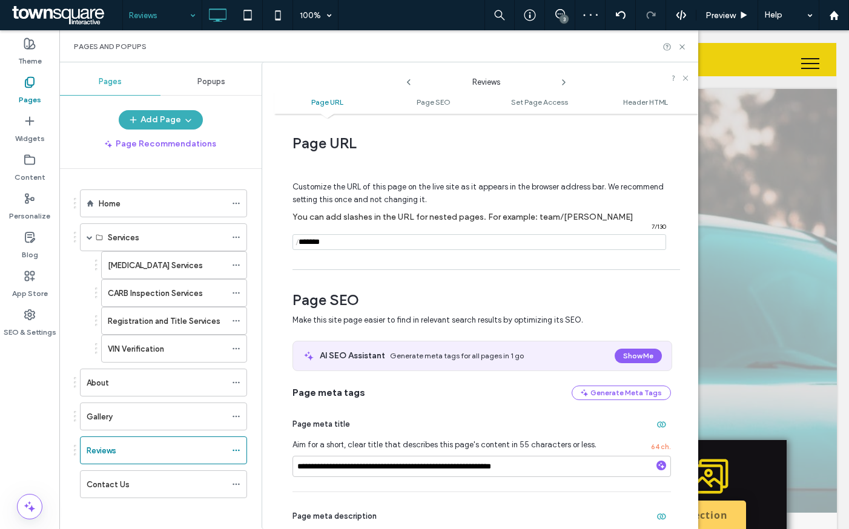
scroll to position [5, 0]
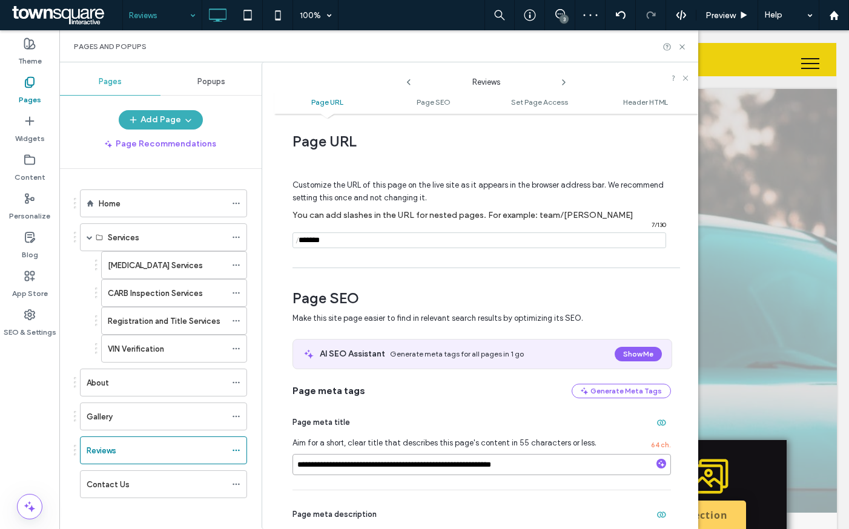
drag, startPoint x: 427, startPoint y: 469, endPoint x: 307, endPoint y: 458, distance: 120.3
click at [307, 459] on input "**********" at bounding box center [481, 464] width 378 height 21
type input "**********"
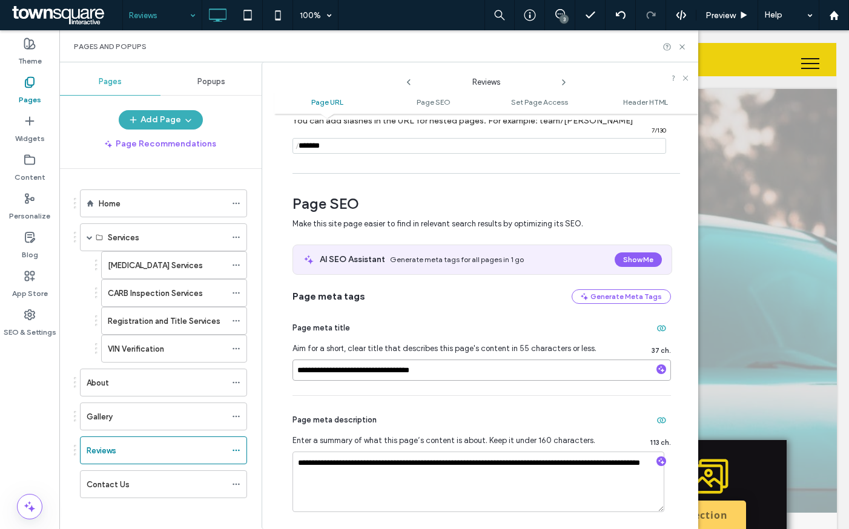
scroll to position [122, 0]
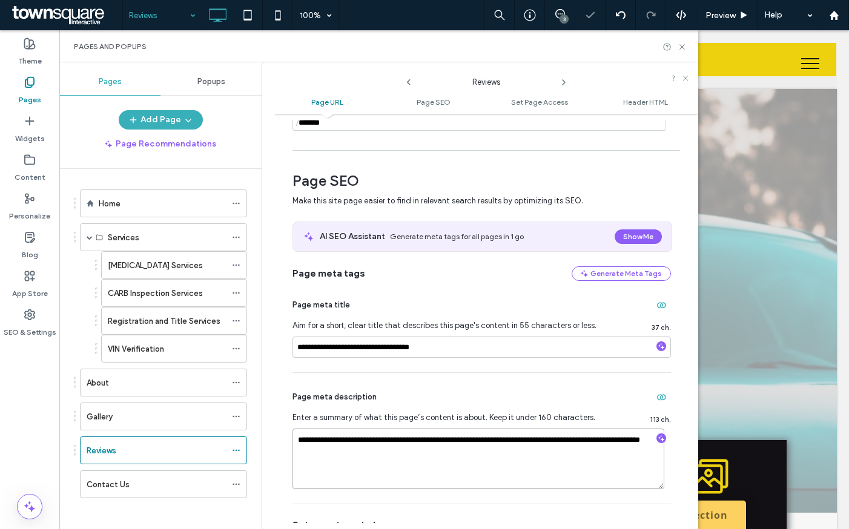
drag, startPoint x: 357, startPoint y: 456, endPoint x: 280, endPoint y: 425, distance: 82.8
click at [683, 46] on icon at bounding box center [681, 46] width 9 height 9
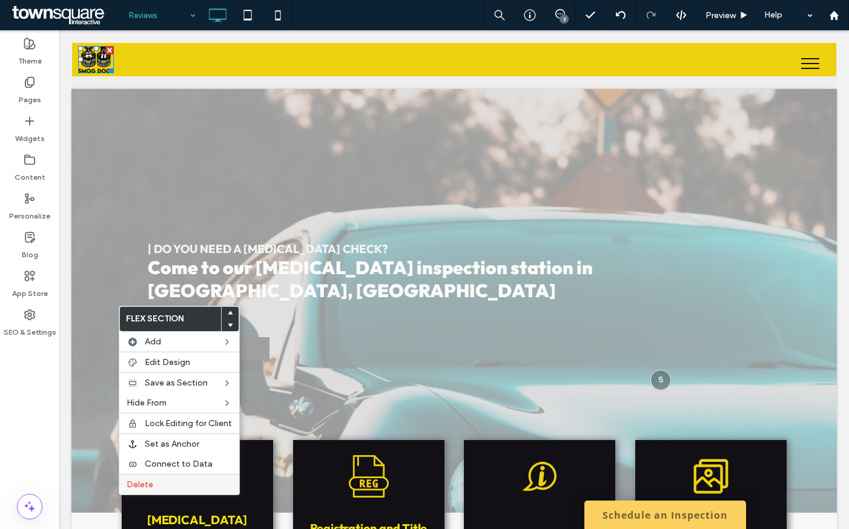
click at [154, 483] on label "Delete" at bounding box center [178, 484] width 105 height 10
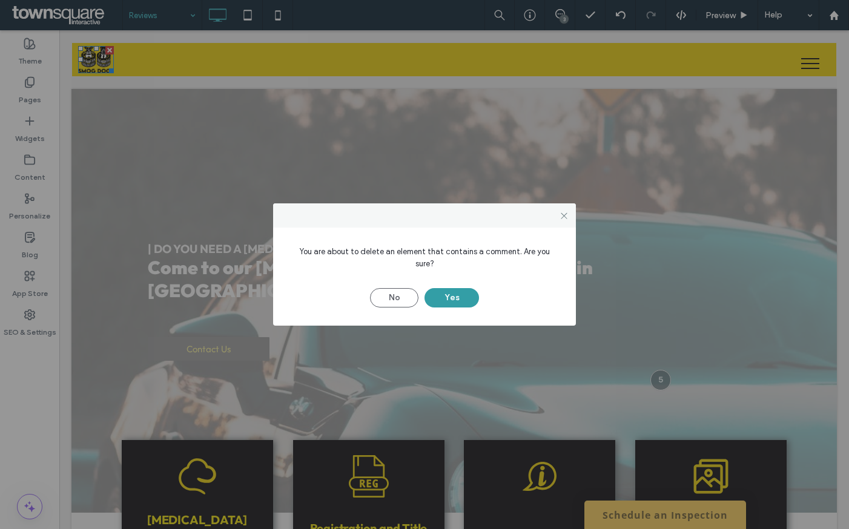
click at [456, 289] on button "Yes" at bounding box center [451, 297] width 54 height 19
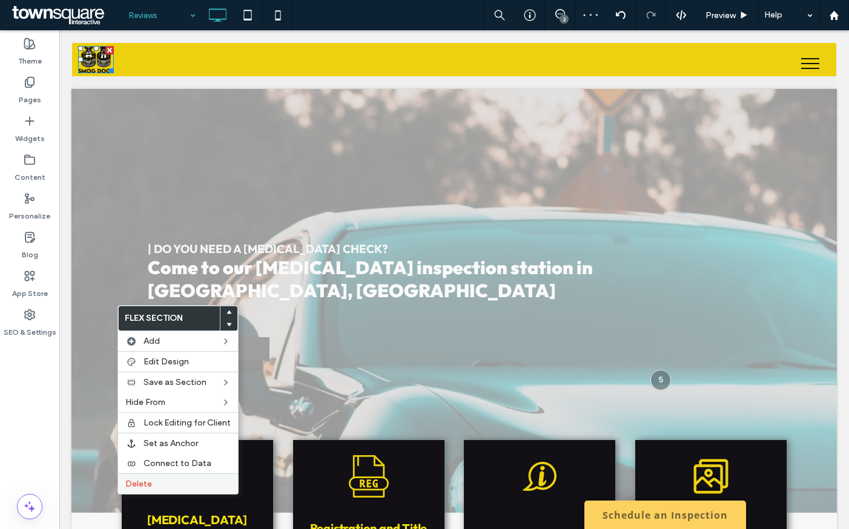
click at [191, 487] on label "Delete" at bounding box center [177, 484] width 105 height 10
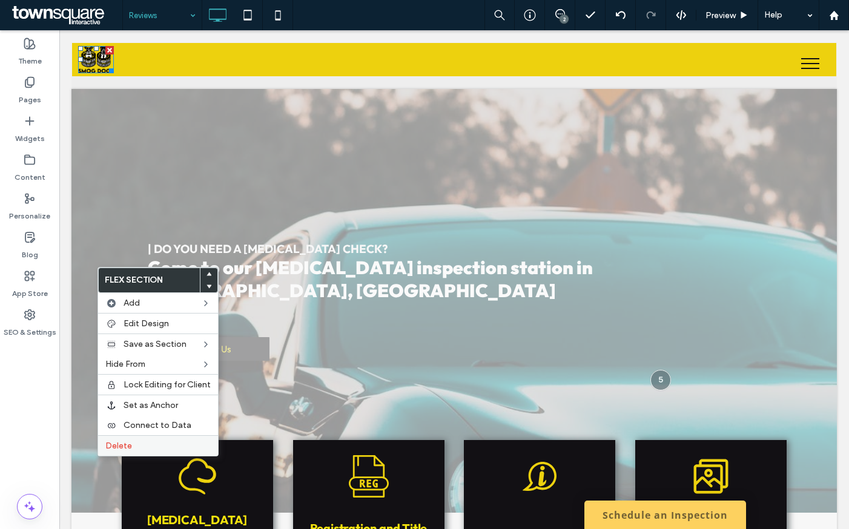
click at [164, 448] on label "Delete" at bounding box center [157, 446] width 105 height 10
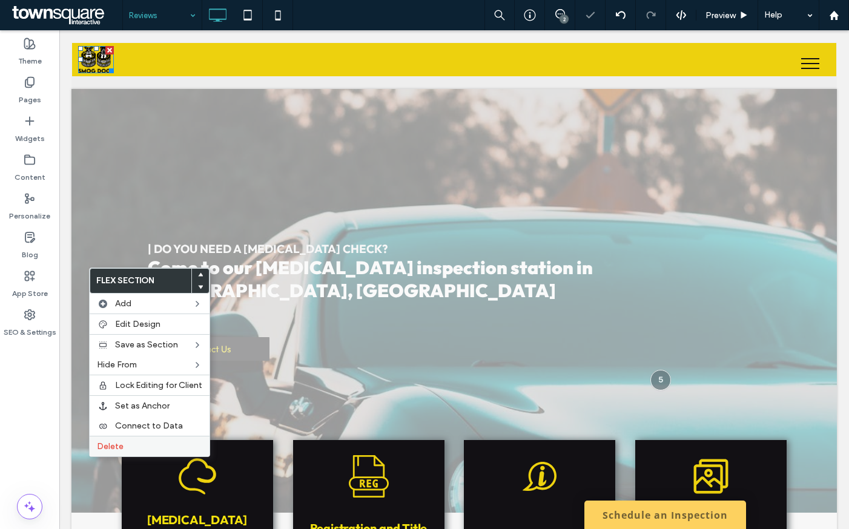
click at [153, 439] on div "Delete" at bounding box center [150, 446] width 120 height 21
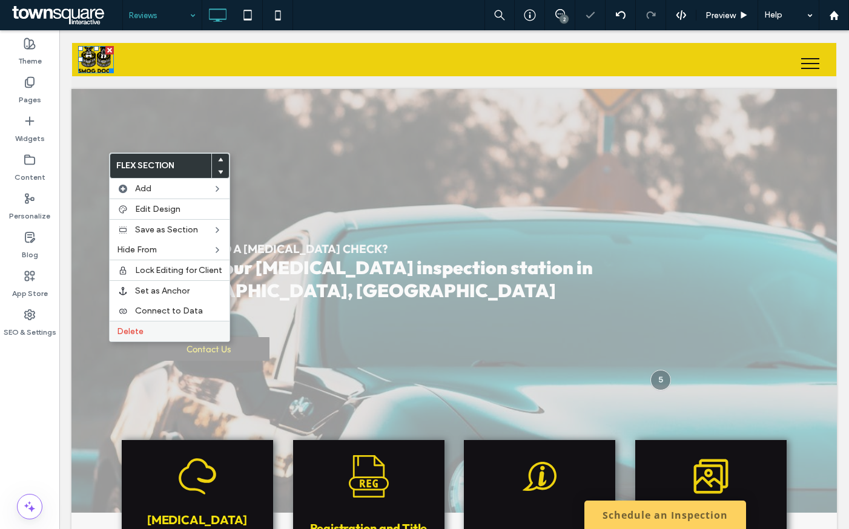
click at [151, 329] on label "Delete" at bounding box center [169, 331] width 105 height 10
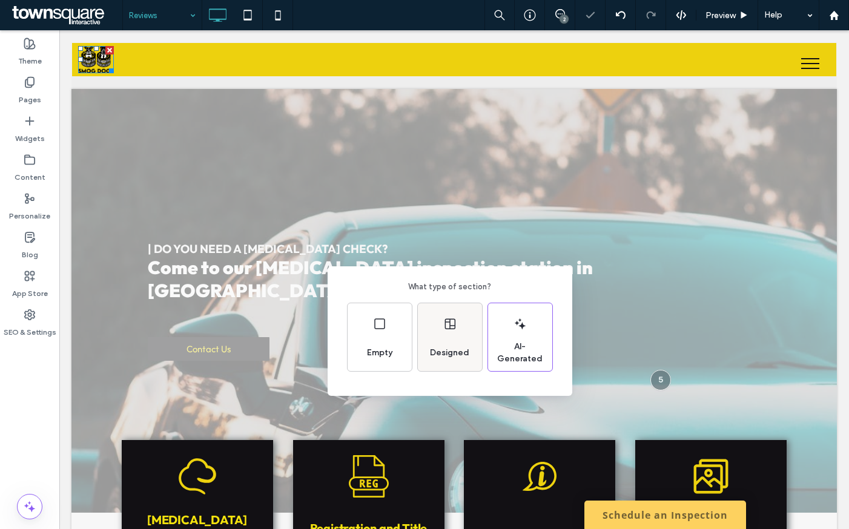
click at [468, 329] on div "Designed" at bounding box center [450, 337] width 64 height 68
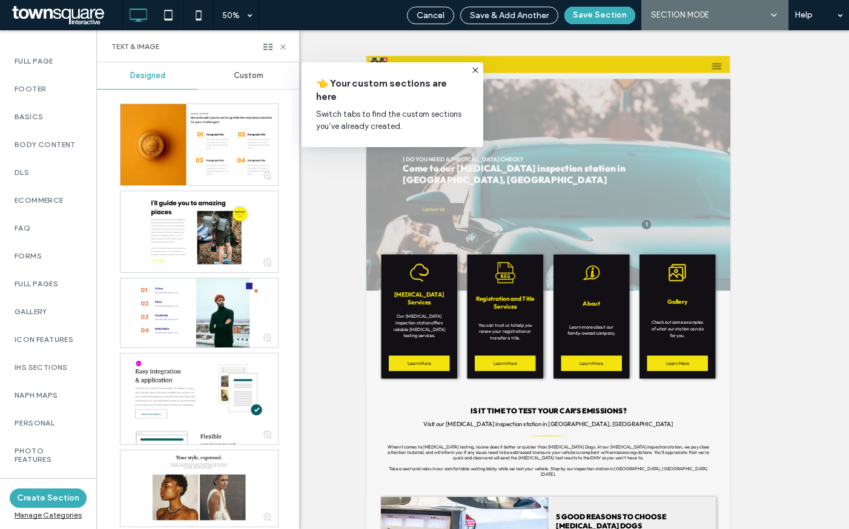
scroll to position [869, 0]
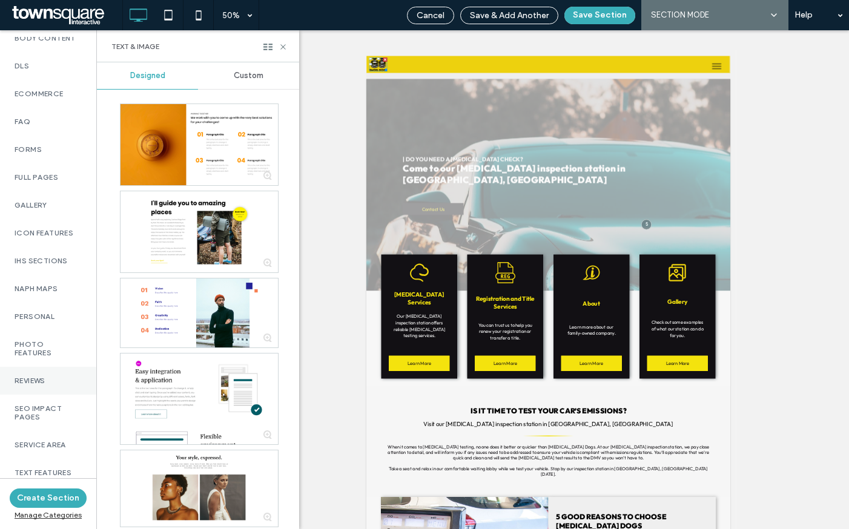
click at [51, 376] on label "Reviews" at bounding box center [48, 380] width 67 height 8
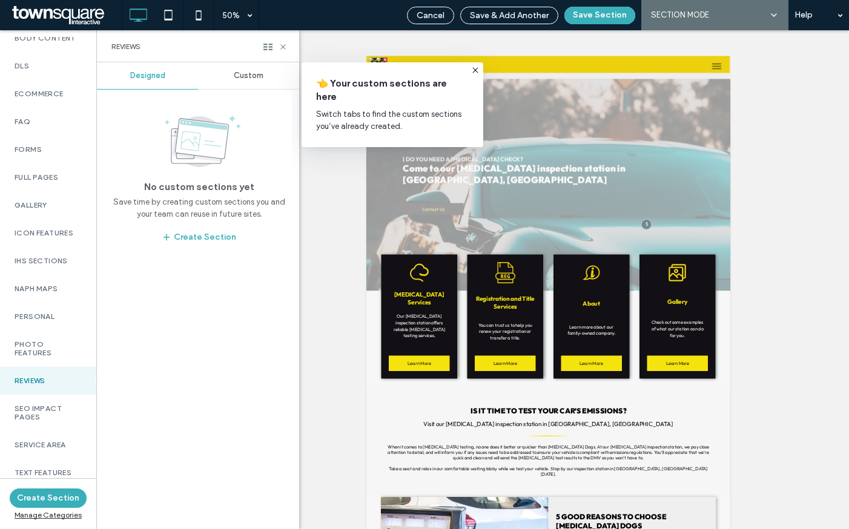
click at [240, 85] on div "Custom" at bounding box center [248, 75] width 101 height 27
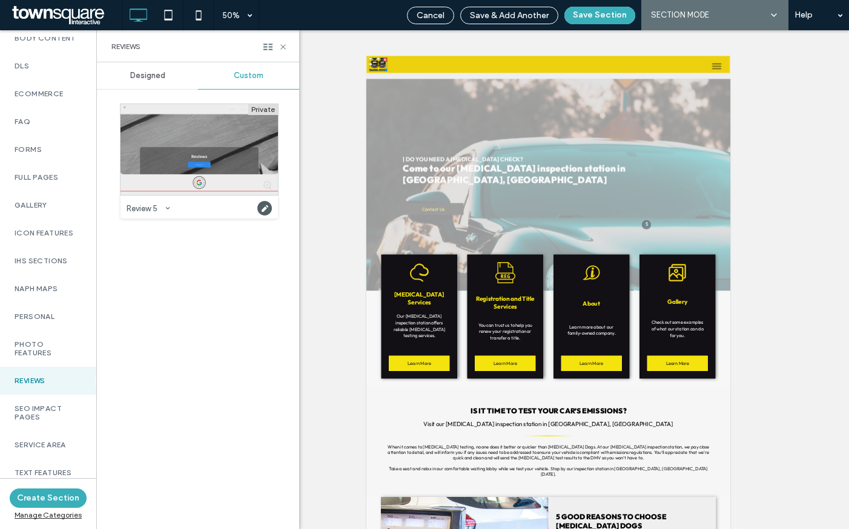
click at [151, 155] on div at bounding box center [198, 149] width 157 height 91
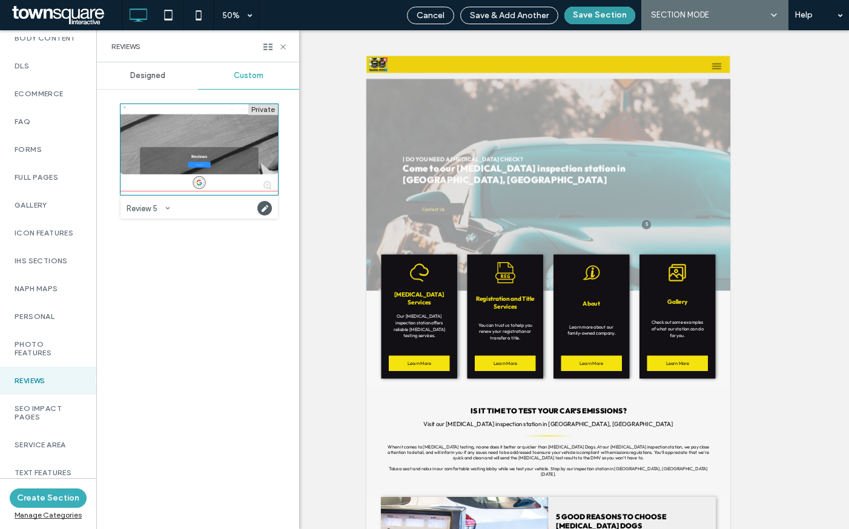
click at [611, 15] on button "Save Section" at bounding box center [599, 16] width 71 height 18
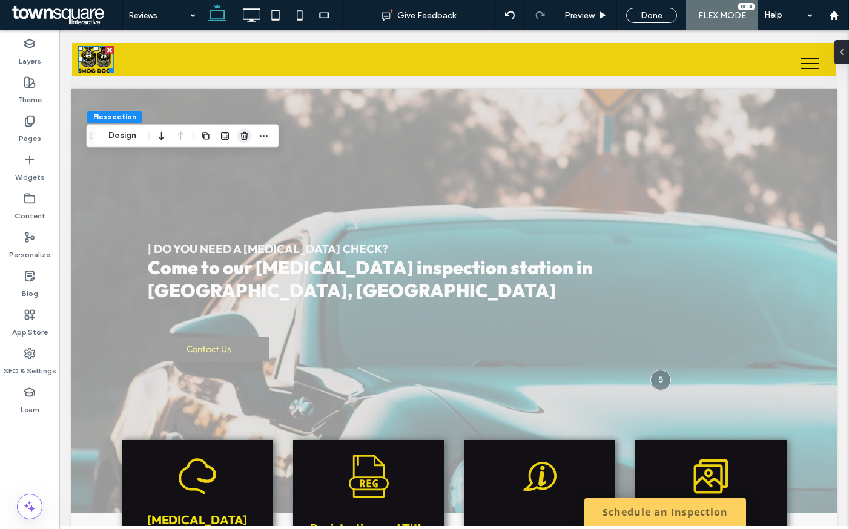
click at [238, 137] on span "button" at bounding box center [244, 135] width 15 height 15
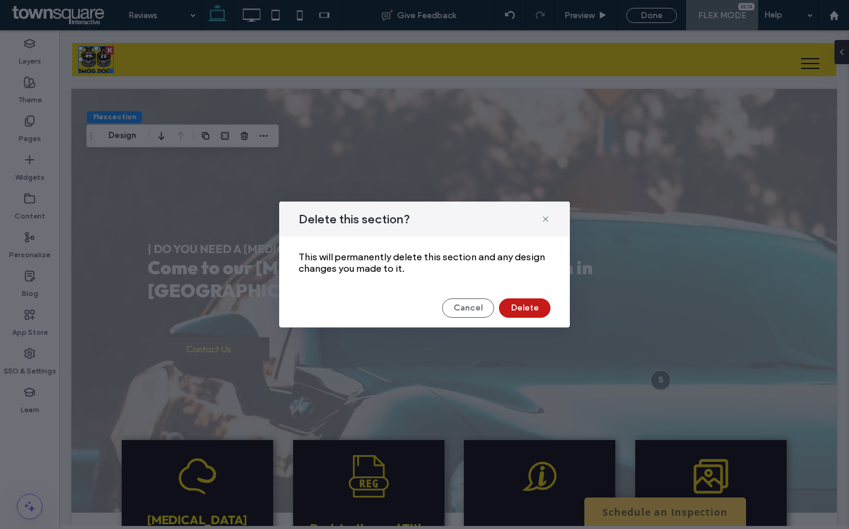
click at [513, 315] on button "Delete" at bounding box center [524, 307] width 51 height 19
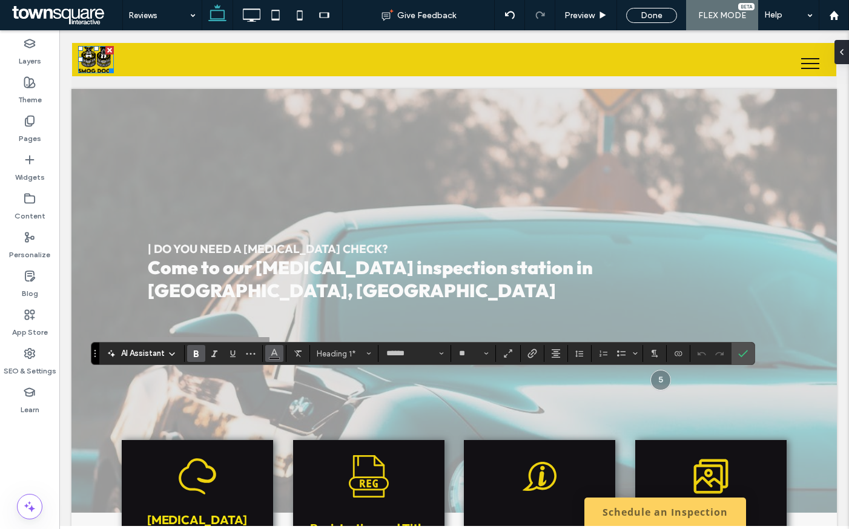
click at [278, 353] on icon "Color" at bounding box center [274, 352] width 10 height 10
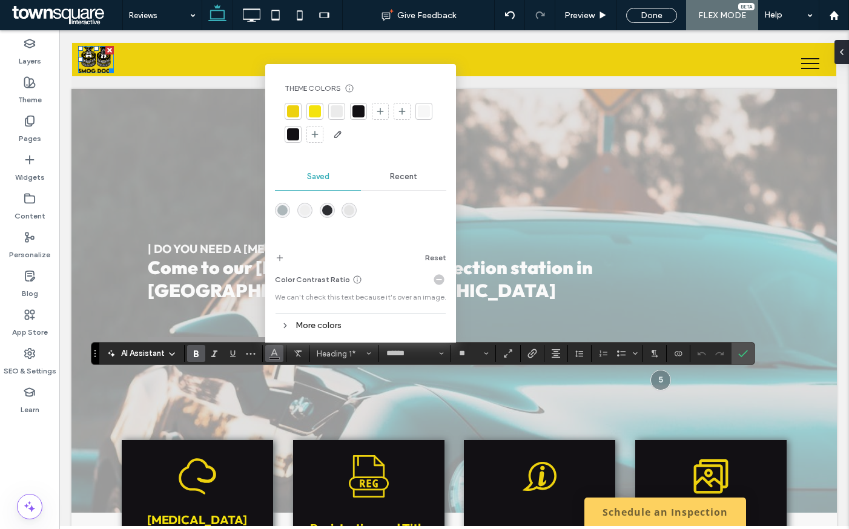
click at [287, 110] on div at bounding box center [293, 111] width 12 height 12
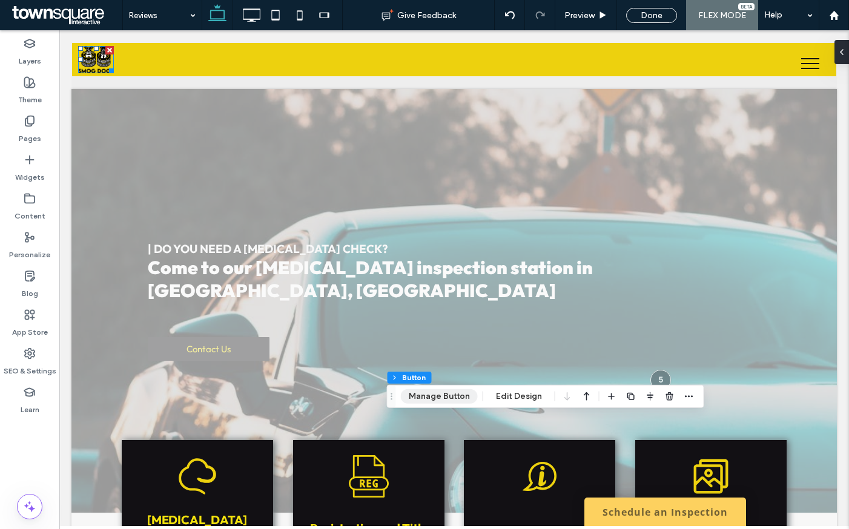
click at [434, 392] on button "Manage Button" at bounding box center [439, 396] width 77 height 15
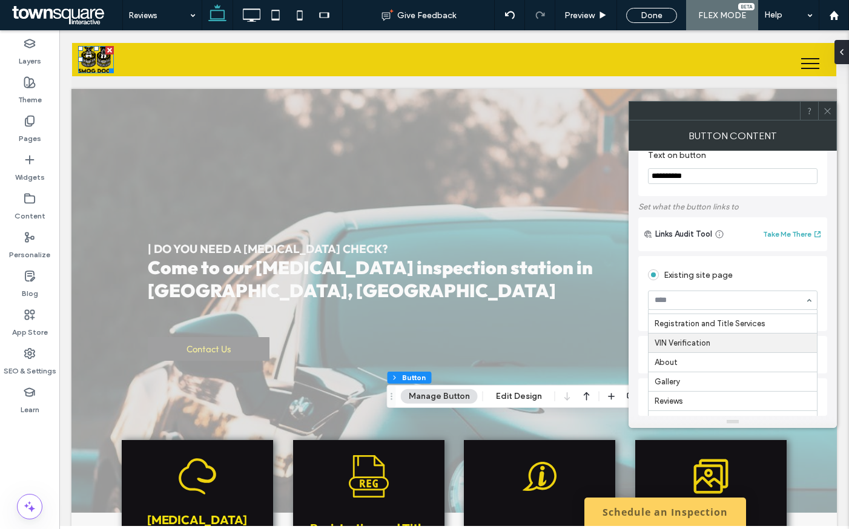
scroll to position [34, 0]
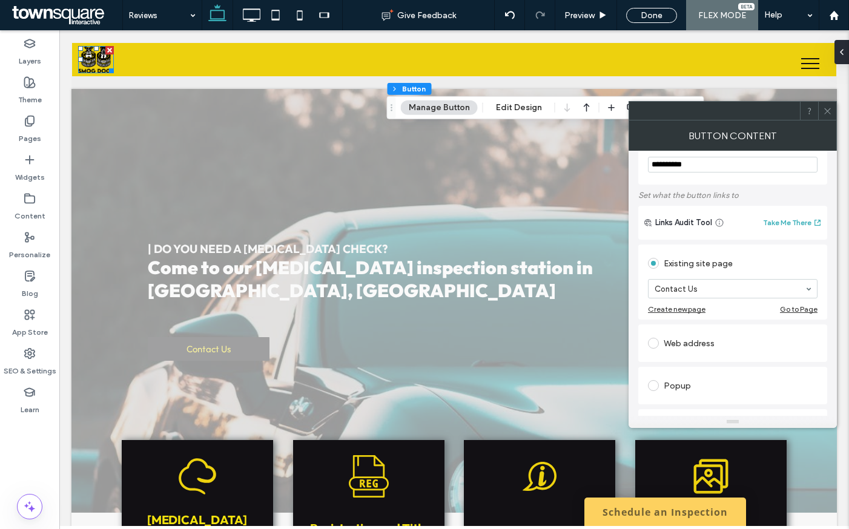
click at [831, 112] on div at bounding box center [827, 111] width 18 height 18
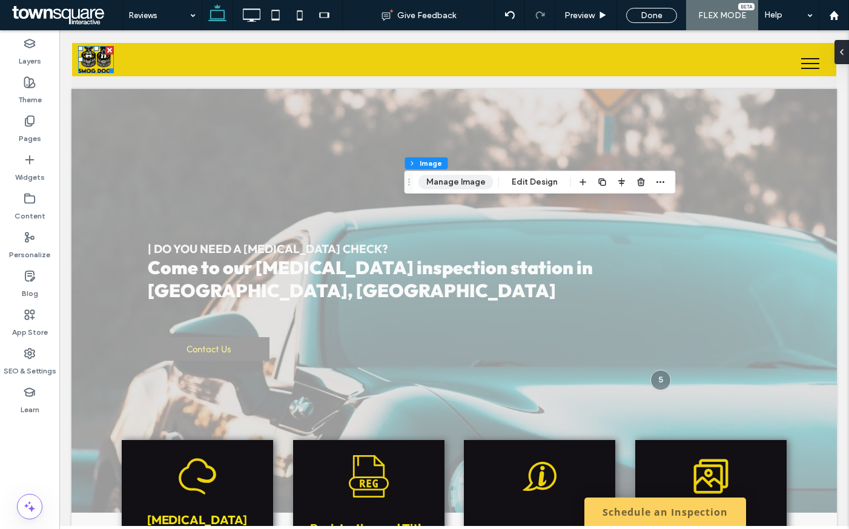
click at [425, 177] on button "Manage Image" at bounding box center [455, 182] width 75 height 15
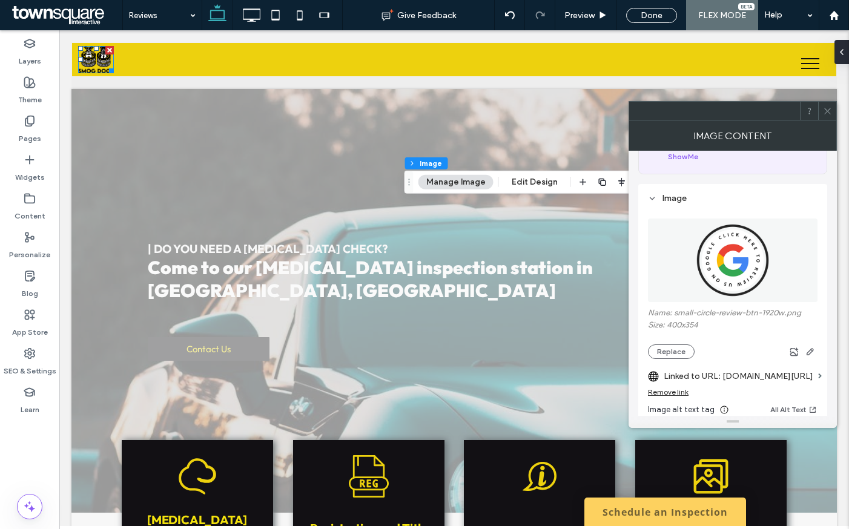
scroll to position [168, 0]
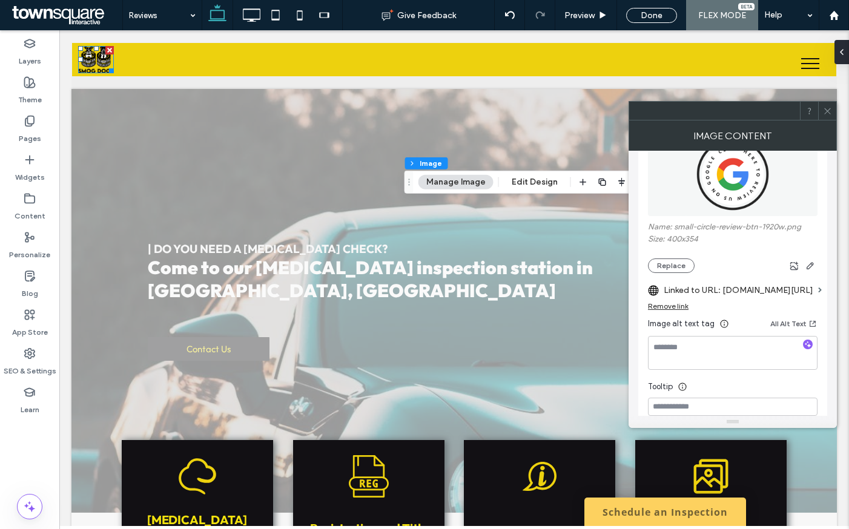
click at [678, 301] on div "Remove link" at bounding box center [668, 305] width 41 height 9
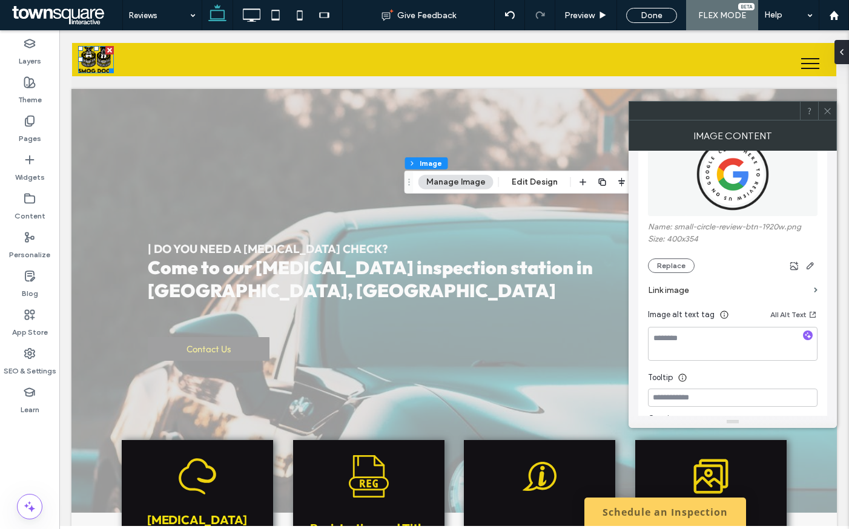
click at [675, 288] on label "Link image" at bounding box center [728, 290] width 161 height 22
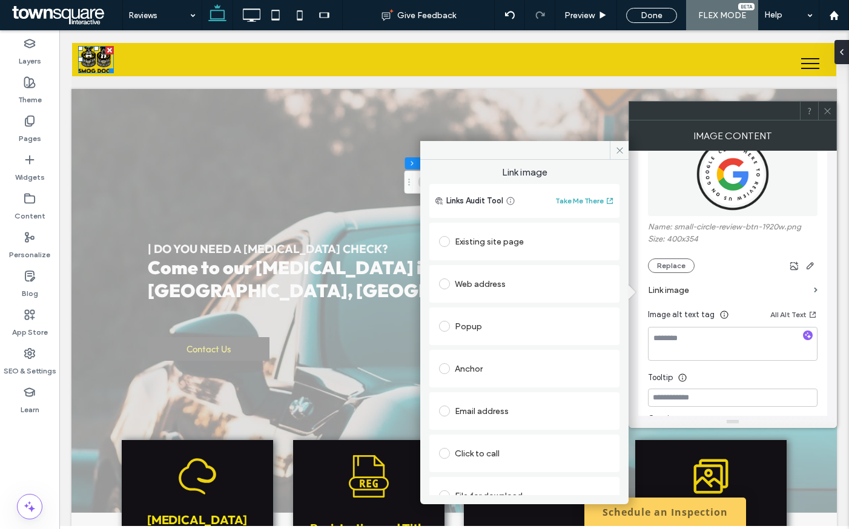
click at [484, 286] on div "Web address" at bounding box center [524, 283] width 171 height 19
click at [488, 311] on input "url" at bounding box center [524, 308] width 171 height 16
paste input "**********"
type input "**********"
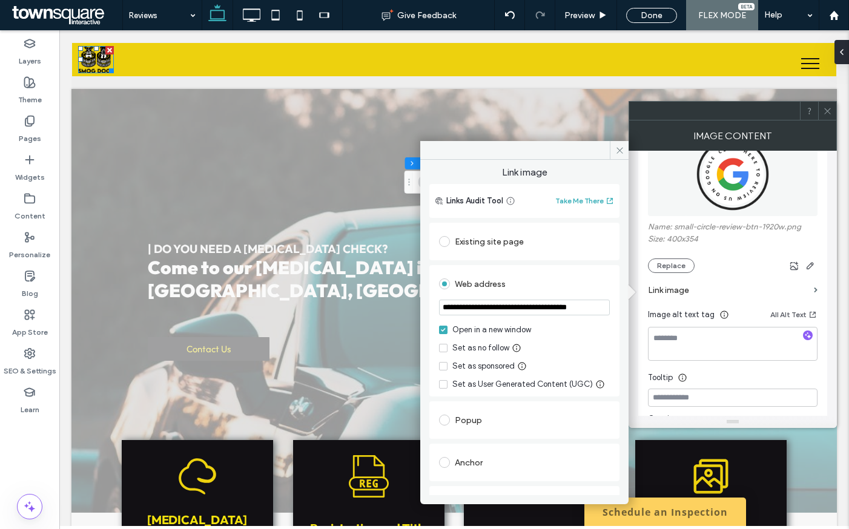
scroll to position [0, 28]
click at [619, 157] on span at bounding box center [618, 150] width 19 height 18
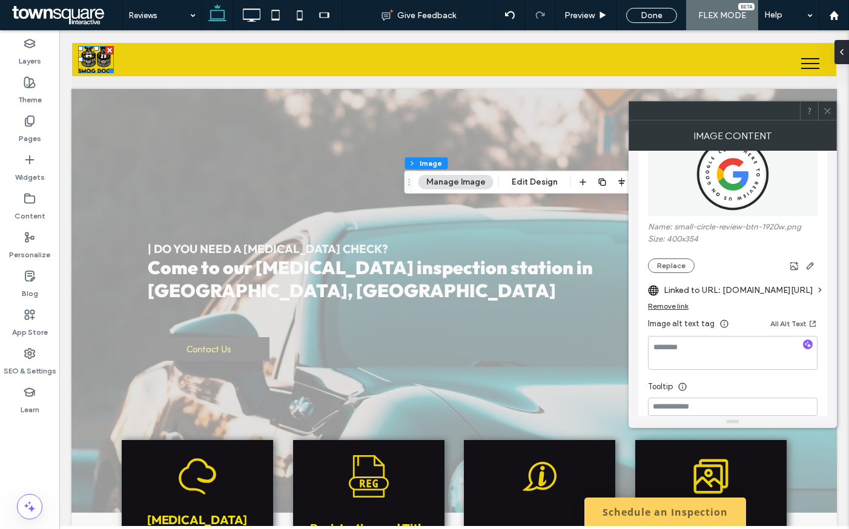
click at [822, 113] on div at bounding box center [827, 111] width 18 height 18
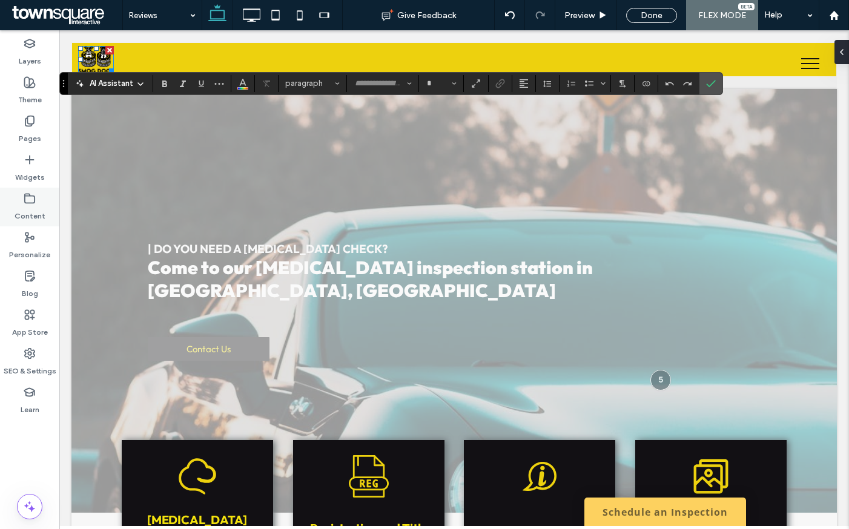
type input "******"
type input "**"
type input "******"
type input "**"
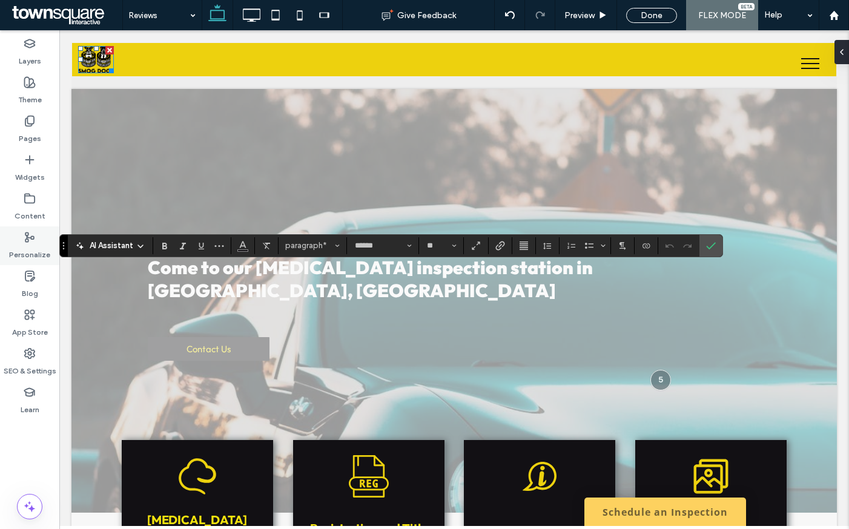
type input "**"
type input "******"
type input "**"
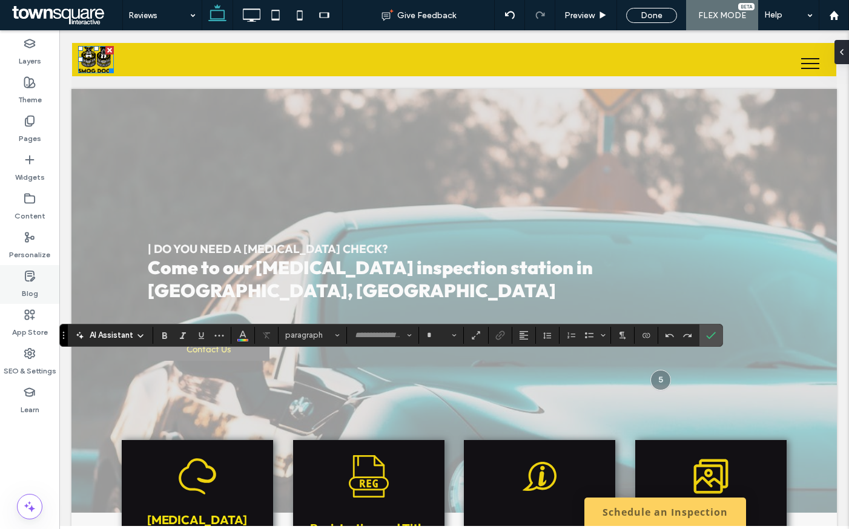
type input "******"
type input "**"
type input "******"
type input "**"
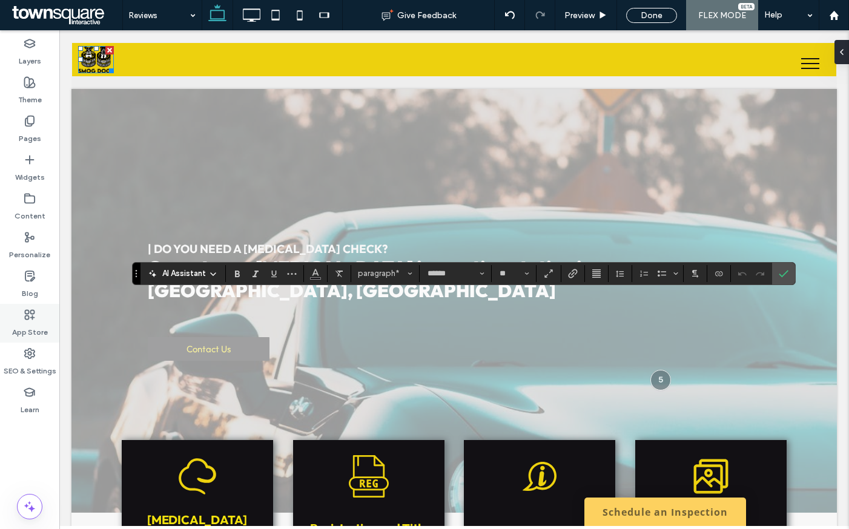
type input "**"
type input "******"
type input "**"
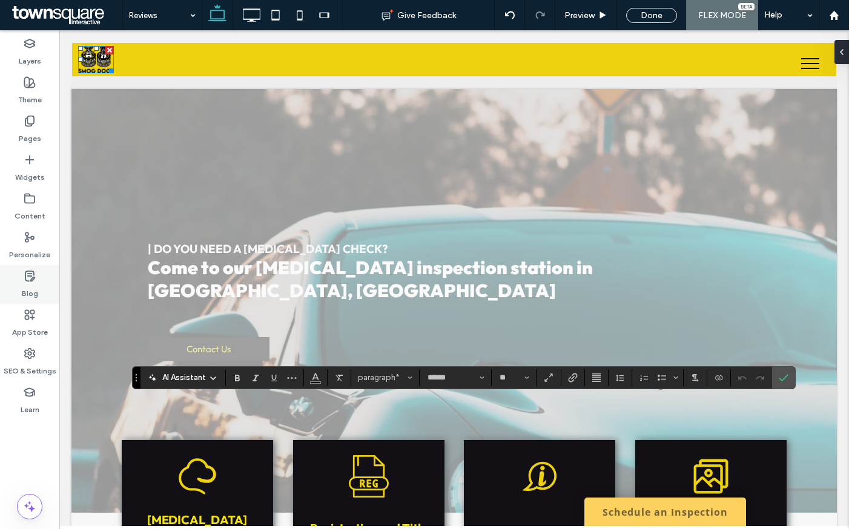
type input "**"
type input "******"
type input "**"
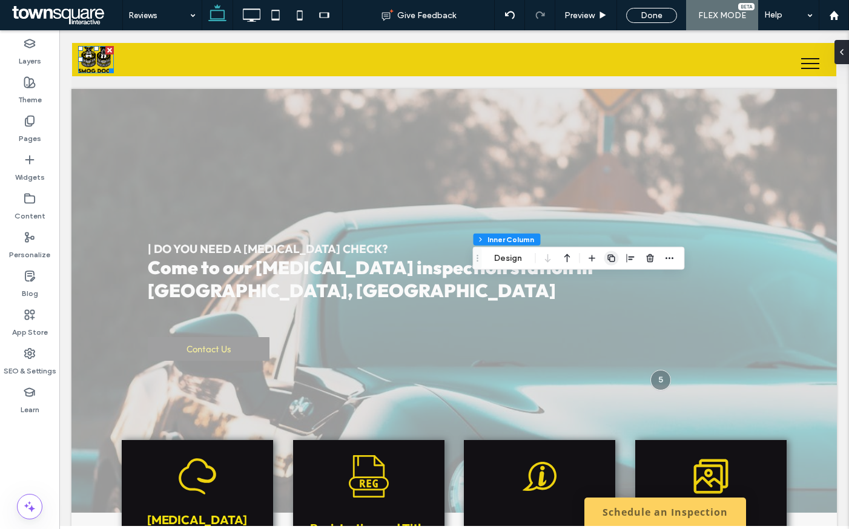
click at [616, 255] on icon "button" at bounding box center [611, 259] width 10 height 10
type input "**"
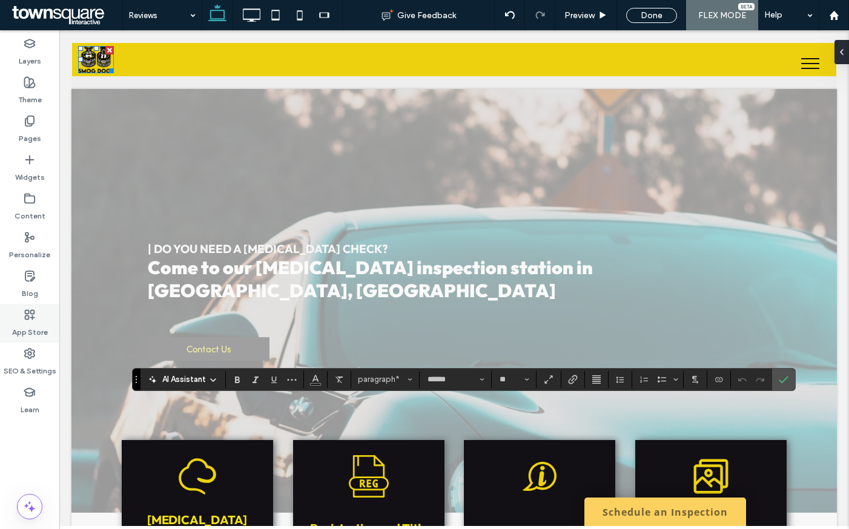
type input "**"
type input "******"
type input "**"
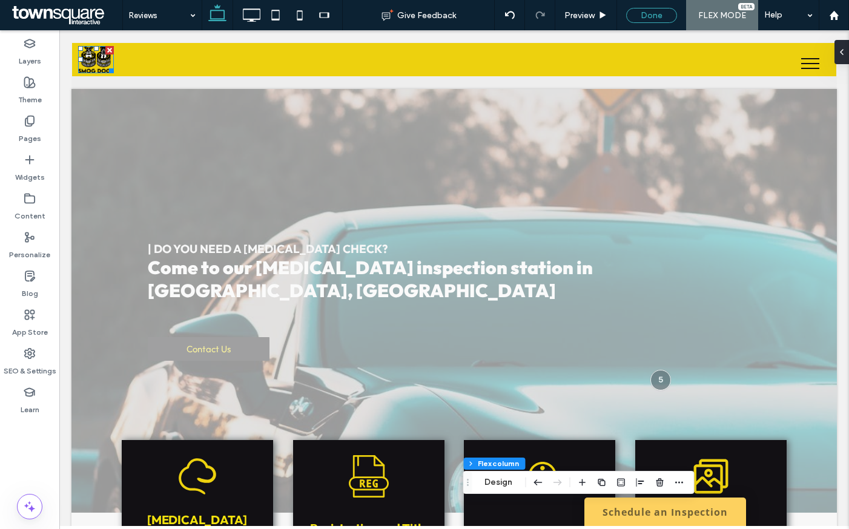
click at [661, 18] on div "Done" at bounding box center [651, 15] width 51 height 15
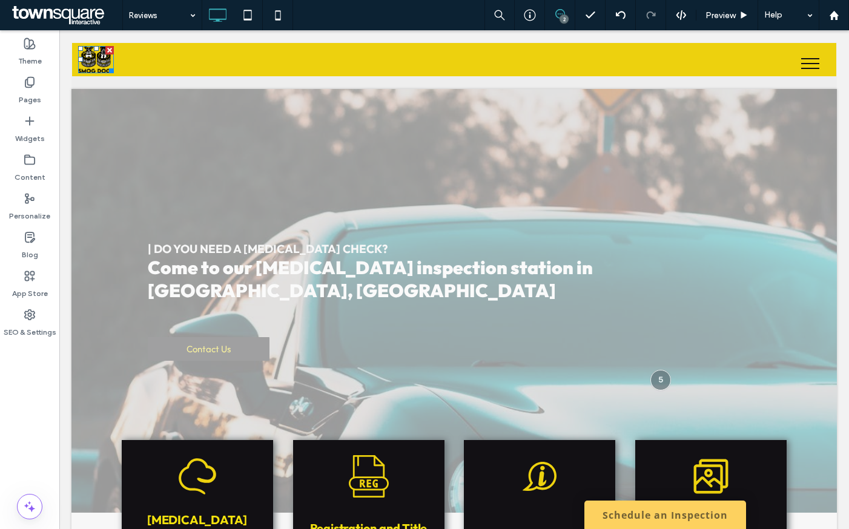
click at [559, 11] on icon at bounding box center [560, 14] width 10 height 10
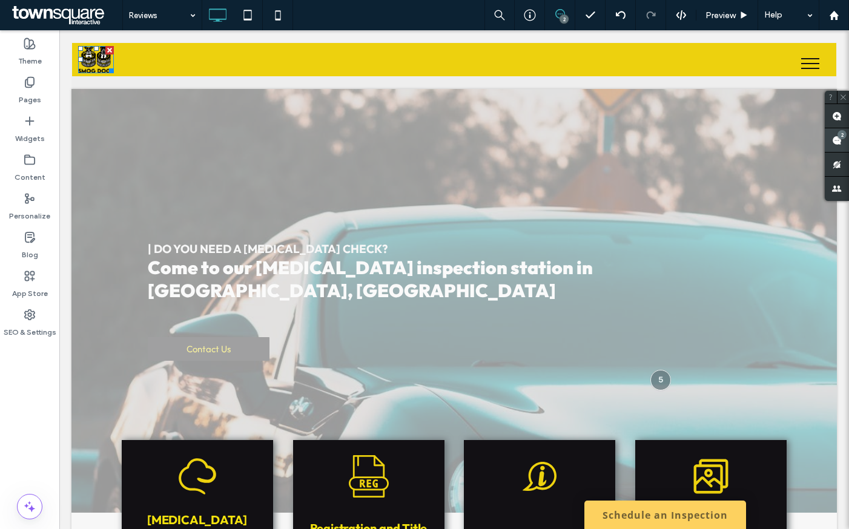
click at [844, 133] on div "2" at bounding box center [841, 134] width 9 height 9
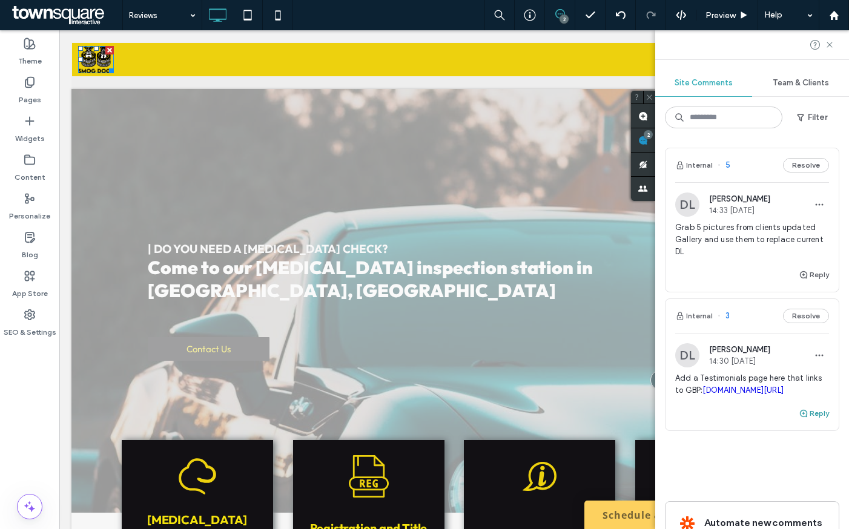
click at [800, 421] on button "Reply" at bounding box center [813, 413] width 30 height 15
click at [755, 442] on textarea at bounding box center [752, 436] width 154 height 61
type textarea "**********"
click at [795, 496] on button "Submit" at bounding box center [807, 488] width 44 height 15
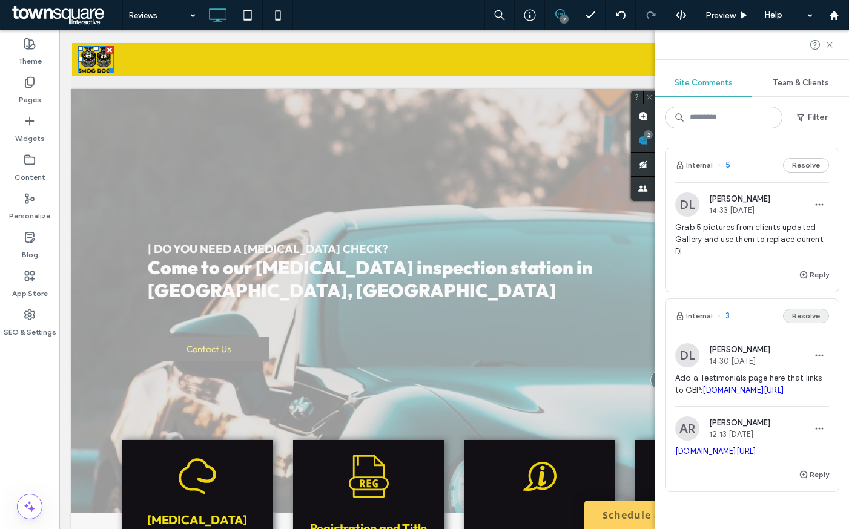
click at [798, 322] on button "Resolve" at bounding box center [806, 316] width 46 height 15
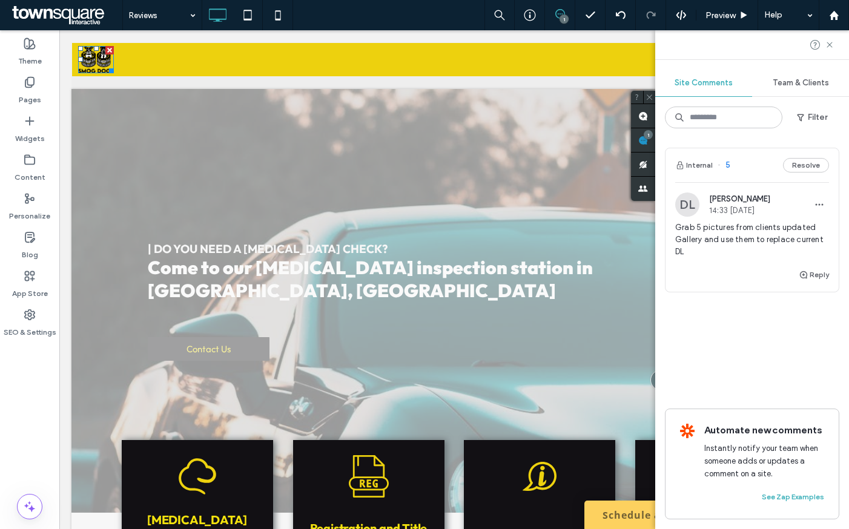
click at [755, 233] on span "Grab 5 pictures from clients updated Gallery and use them to replace current DL" at bounding box center [752, 240] width 154 height 36
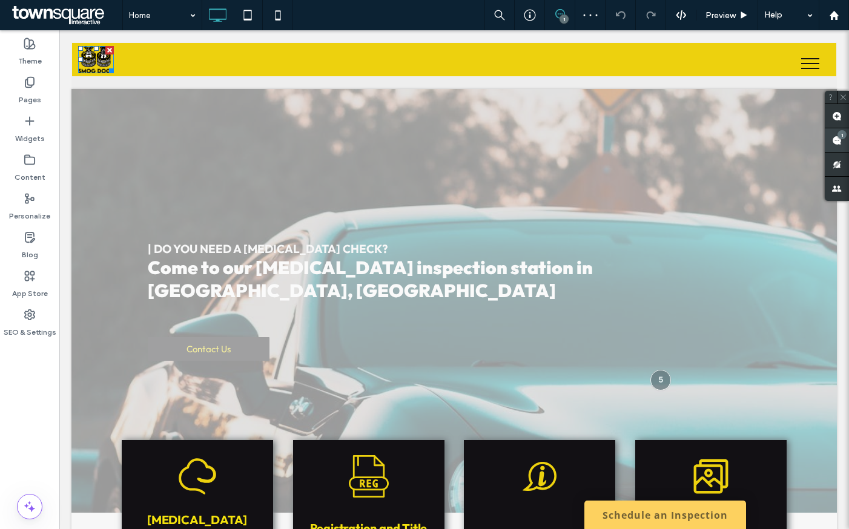
click at [839, 137] on div "1" at bounding box center [841, 134] width 9 height 9
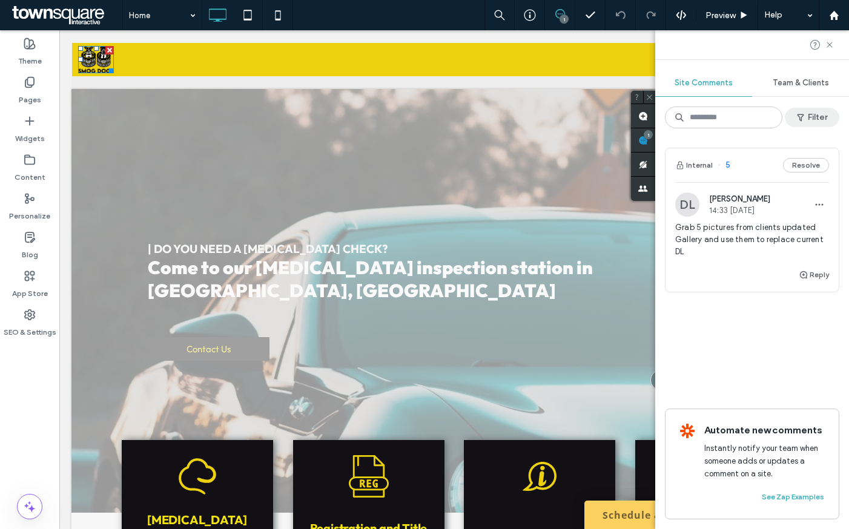
click at [810, 109] on button "Filter" at bounding box center [811, 117] width 54 height 19
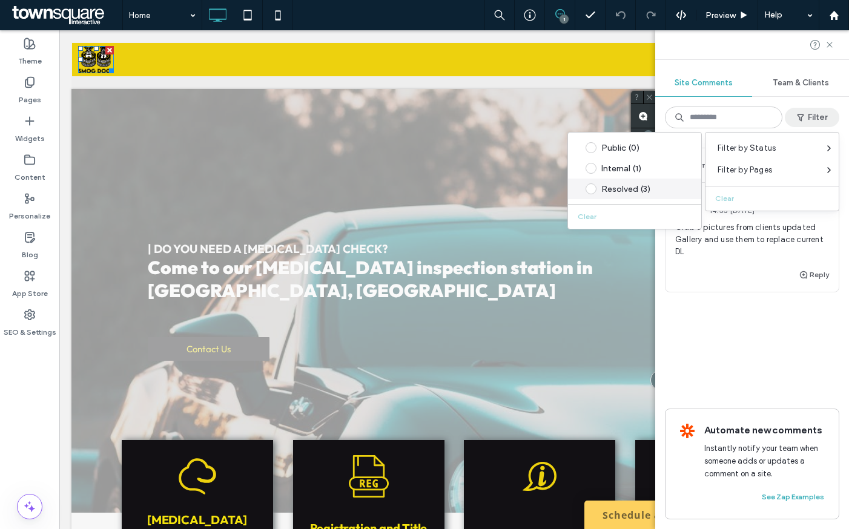
click at [632, 184] on div "Resolved (3)" at bounding box center [643, 189] width 85 height 10
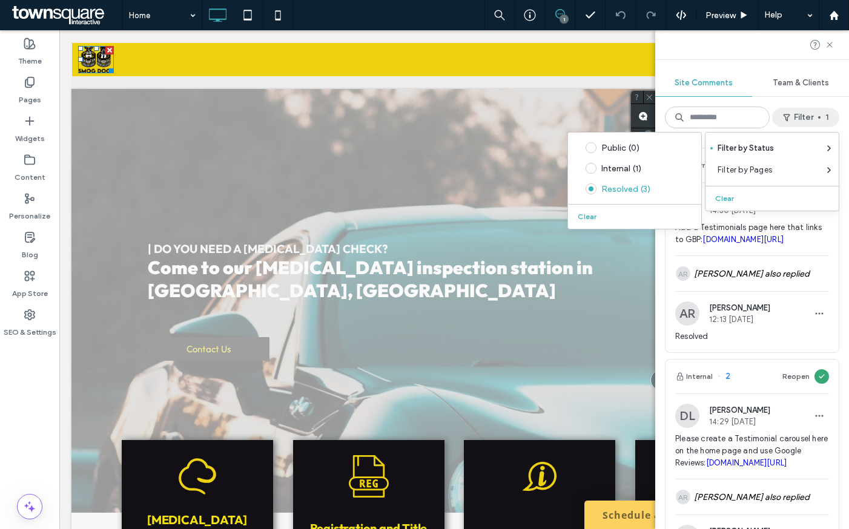
click at [819, 246] on span "Add a Testimonials page here that links to GBP: share.google/0p1vCITtSPZM80RVx" at bounding box center [752, 234] width 154 height 24
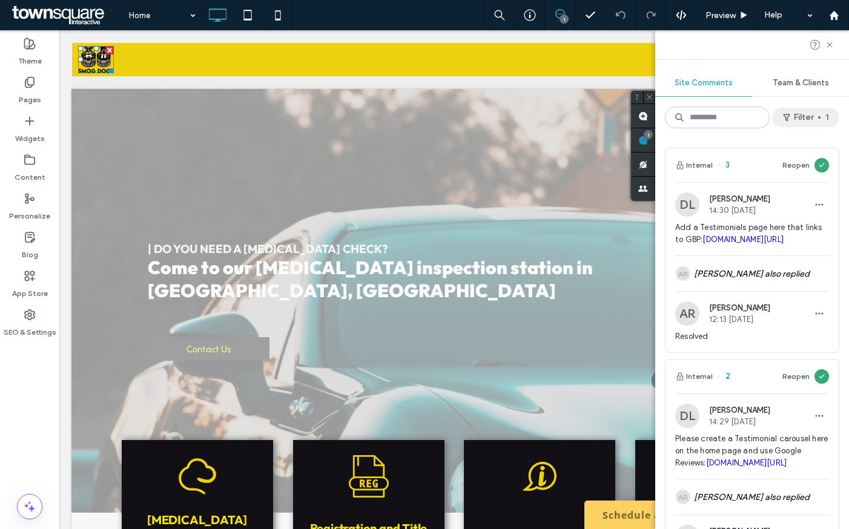
click at [800, 108] on button "Filter 1" at bounding box center [805, 117] width 67 height 19
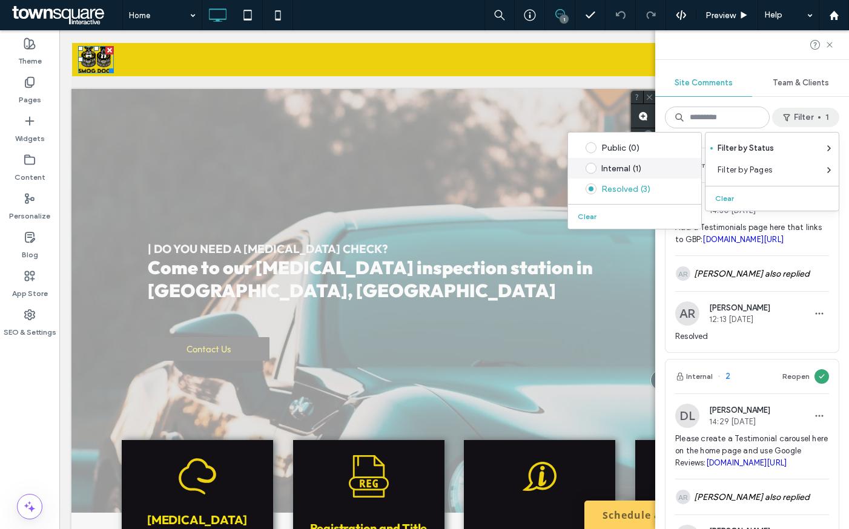
click at [630, 174] on div "Internal (1)" at bounding box center [634, 168] width 133 height 21
click at [628, 169] on div "Internal (1)" at bounding box center [643, 168] width 85 height 10
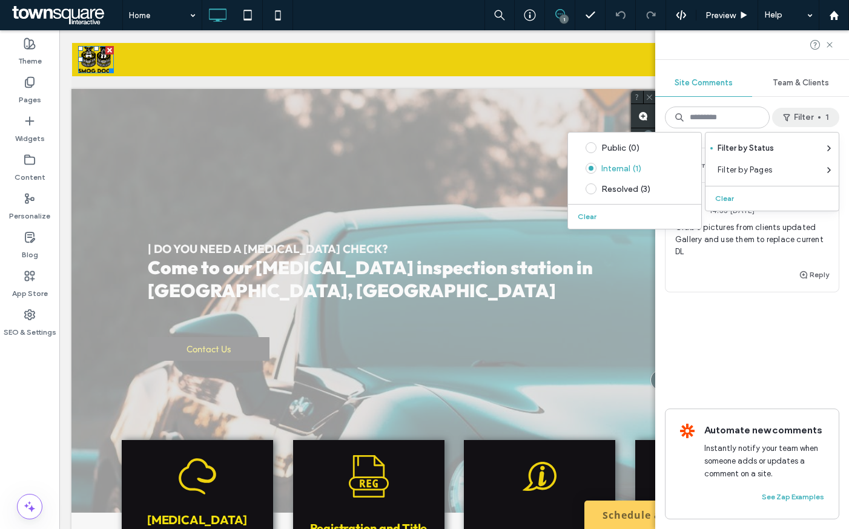
click at [774, 286] on div "Reply" at bounding box center [751, 280] width 173 height 24
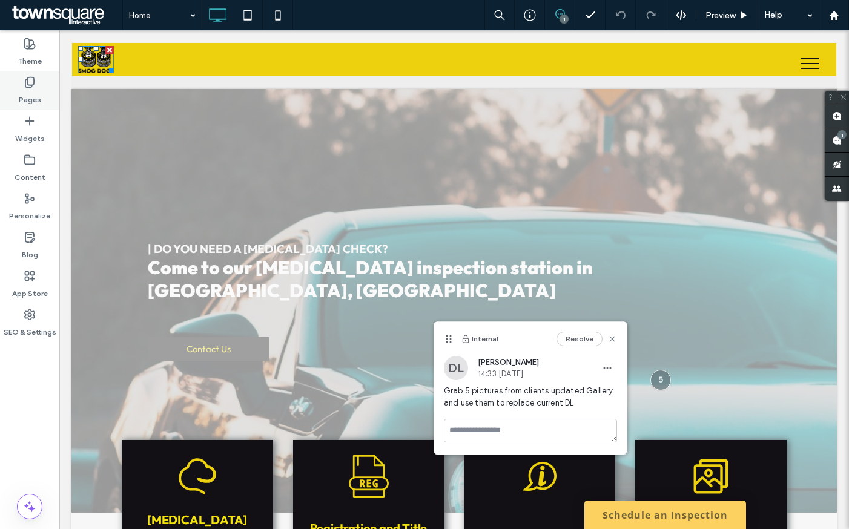
click at [48, 99] on div "Pages" at bounding box center [29, 90] width 59 height 39
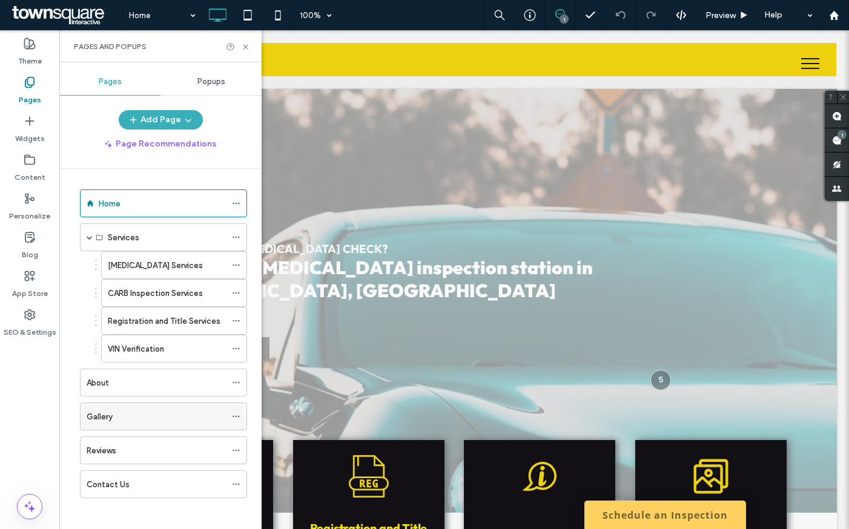
click at [119, 426] on div "Gallery" at bounding box center [156, 416] width 139 height 27
click at [243, 44] on use at bounding box center [245, 46] width 5 height 5
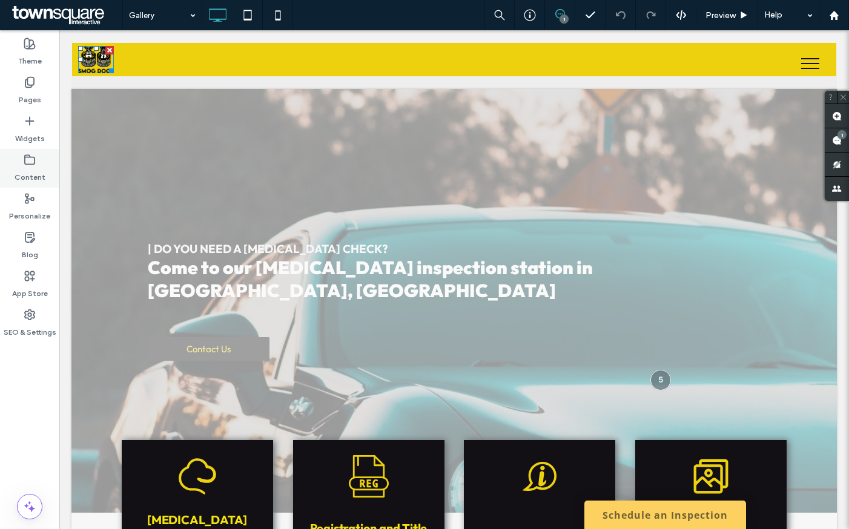
click at [38, 171] on label "Content" at bounding box center [30, 174] width 31 height 17
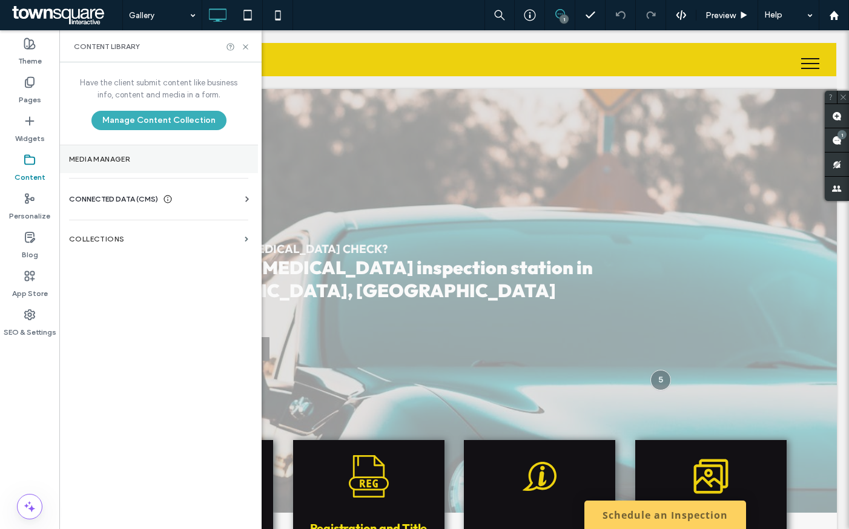
click at [116, 160] on label "Media Manager" at bounding box center [158, 159] width 179 height 8
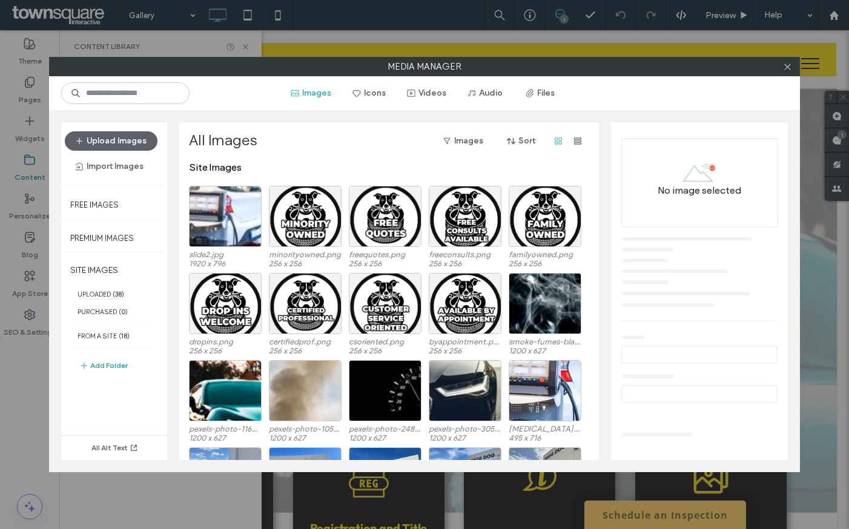
click at [102, 360] on button "Add Folder" at bounding box center [103, 365] width 48 height 15
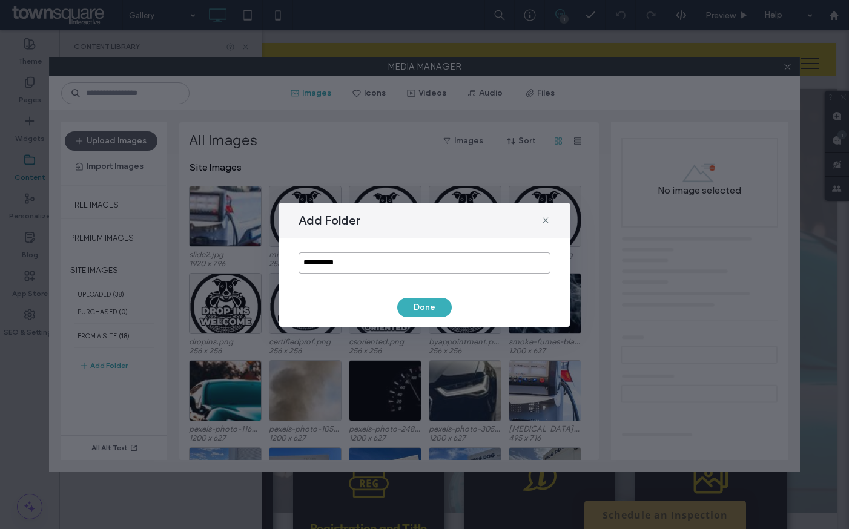
click at [350, 258] on input "**********" at bounding box center [424, 262] width 252 height 21
type input "*******"
click at [435, 304] on button "Done" at bounding box center [424, 307] width 54 height 19
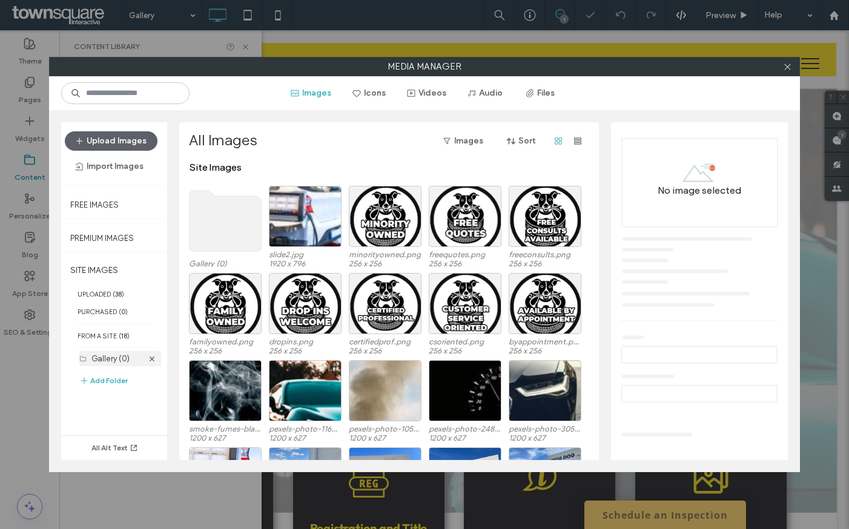
click at [135, 359] on div "Gallery (0)" at bounding box center [116, 358] width 51 height 13
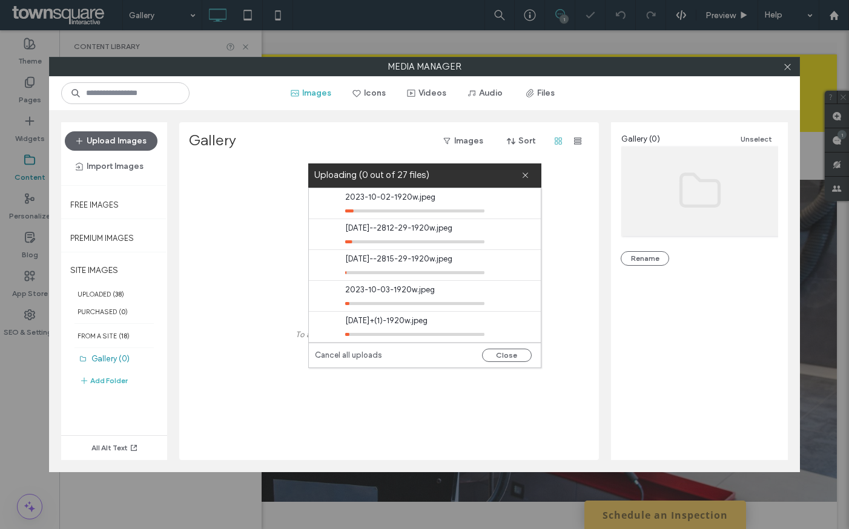
scroll to position [352, 0]
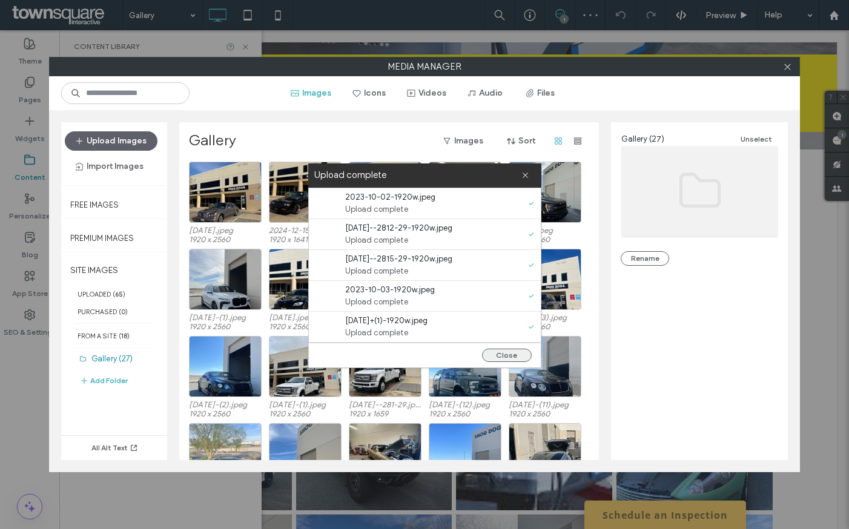
click at [508, 358] on button "Close" at bounding box center [507, 355] width 50 height 13
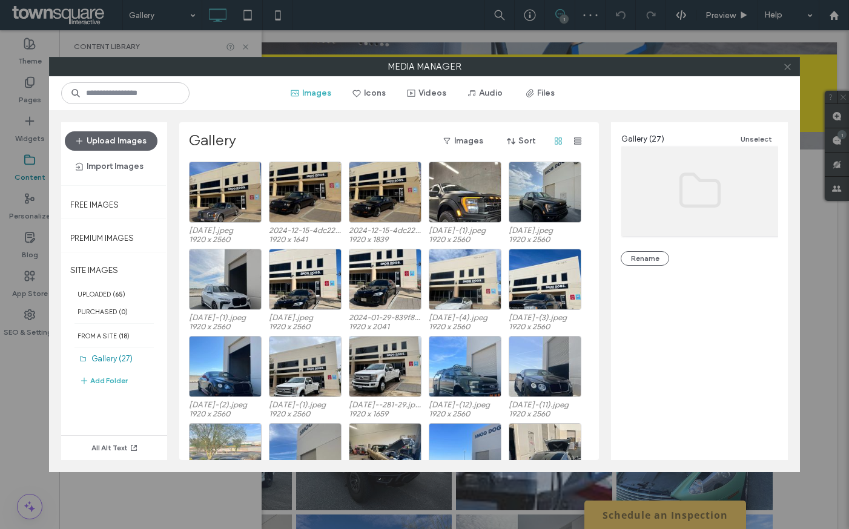
click at [786, 70] on icon at bounding box center [787, 66] width 9 height 9
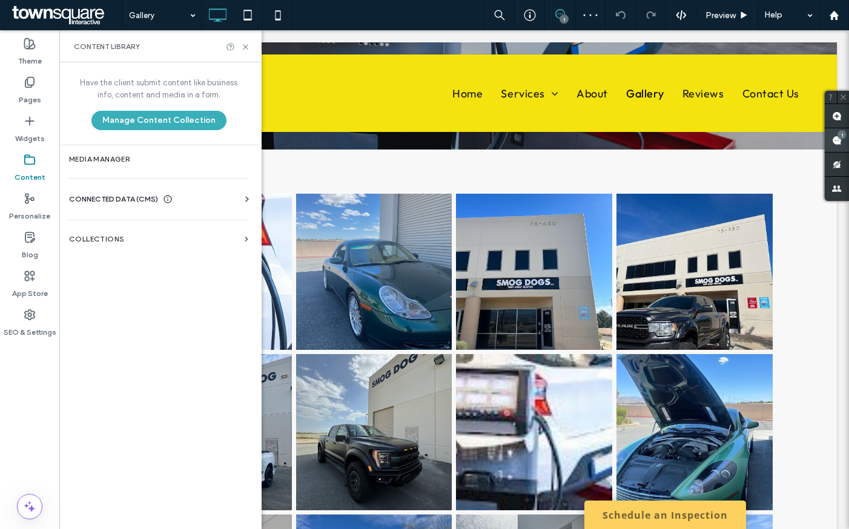
click at [844, 145] on span at bounding box center [836, 140] width 24 height 24
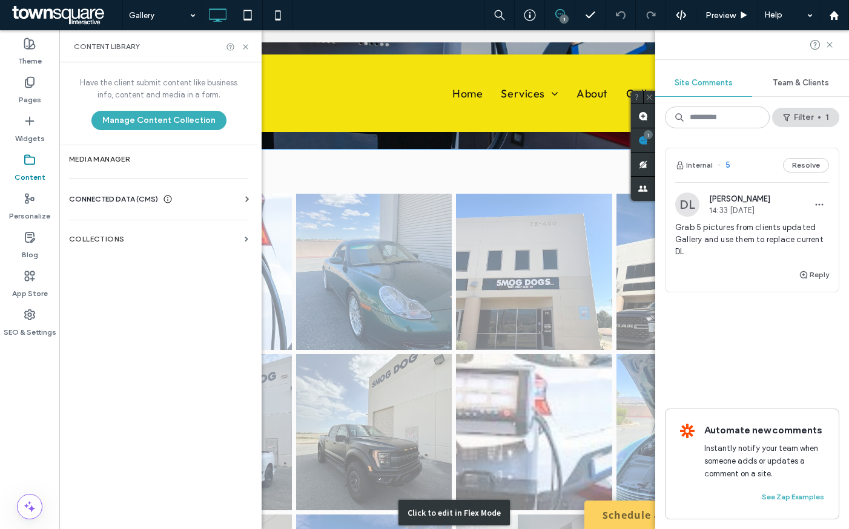
click at [415, 311] on div "Click to edit in Flex Mode" at bounding box center [453, 512] width 765 height 726
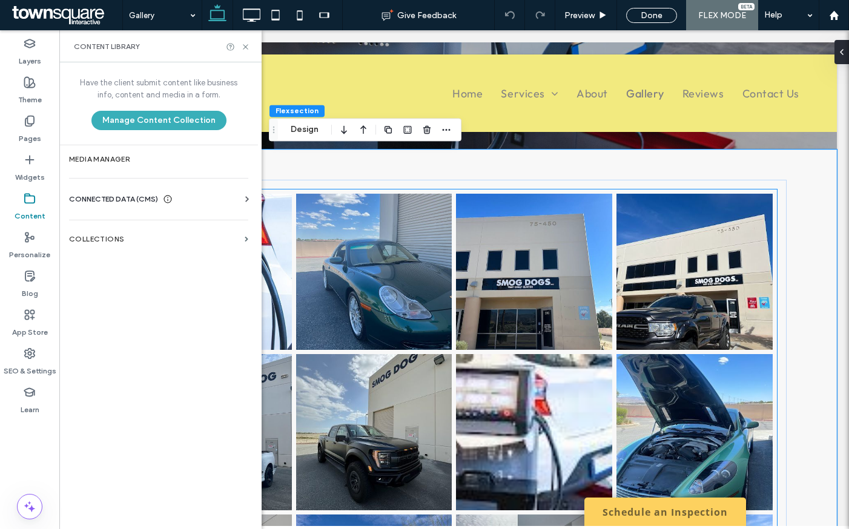
click at [346, 283] on link at bounding box center [374, 272] width 156 height 156
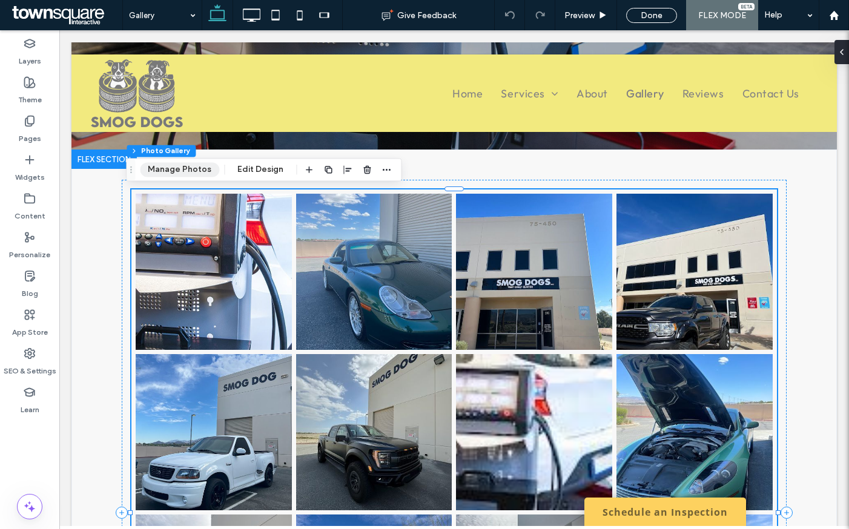
click at [157, 172] on button "Manage Photos" at bounding box center [179, 169] width 79 height 15
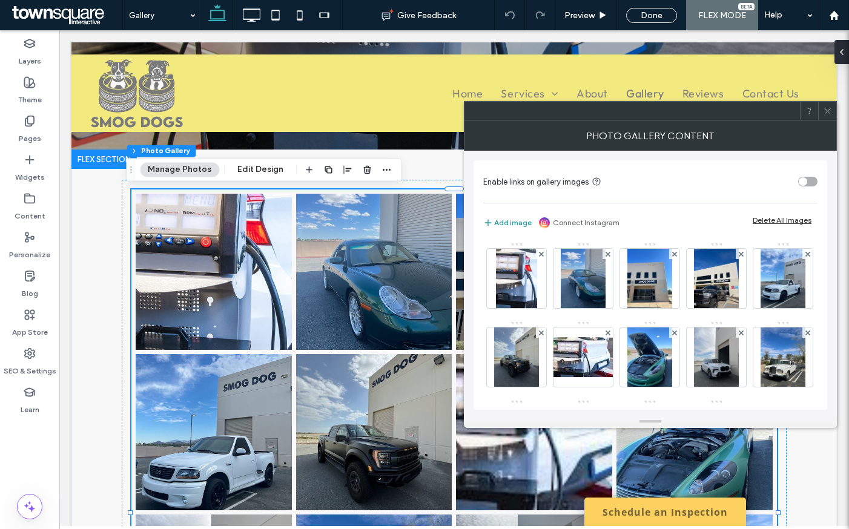
click at [505, 222] on button "Add image" at bounding box center [507, 222] width 48 height 15
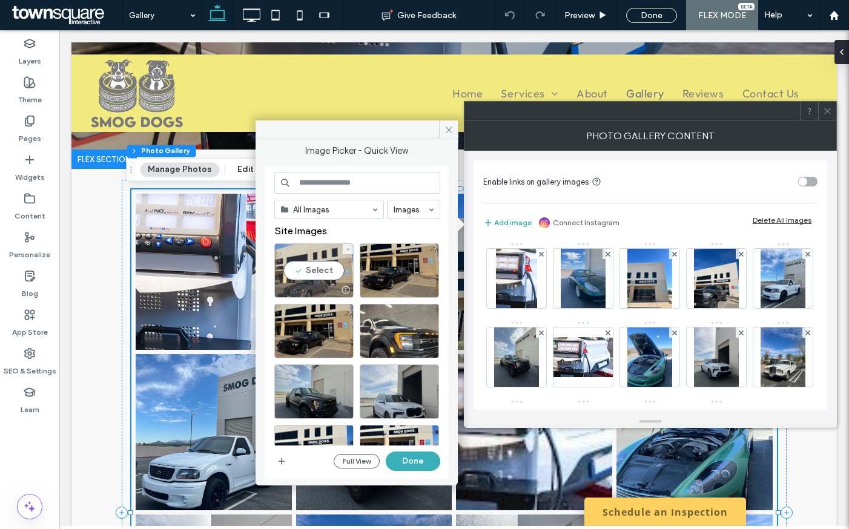
click at [308, 273] on div "Select" at bounding box center [313, 270] width 79 height 54
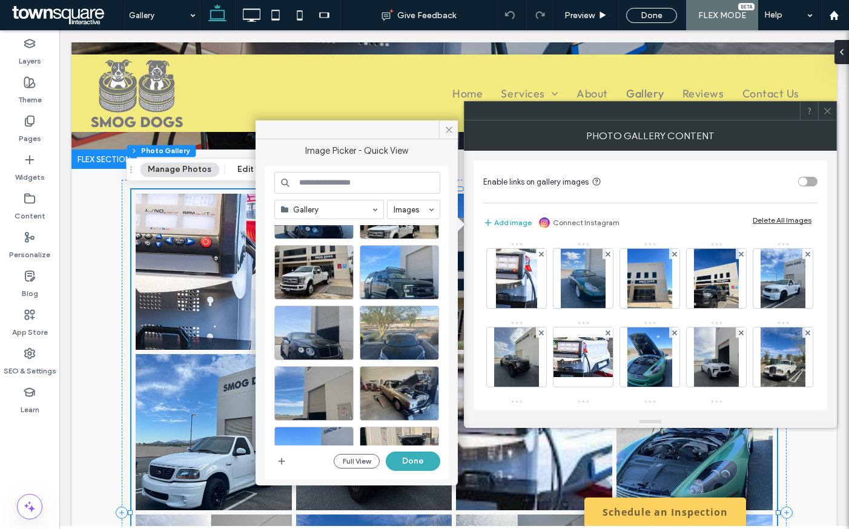
scroll to position [627, 0]
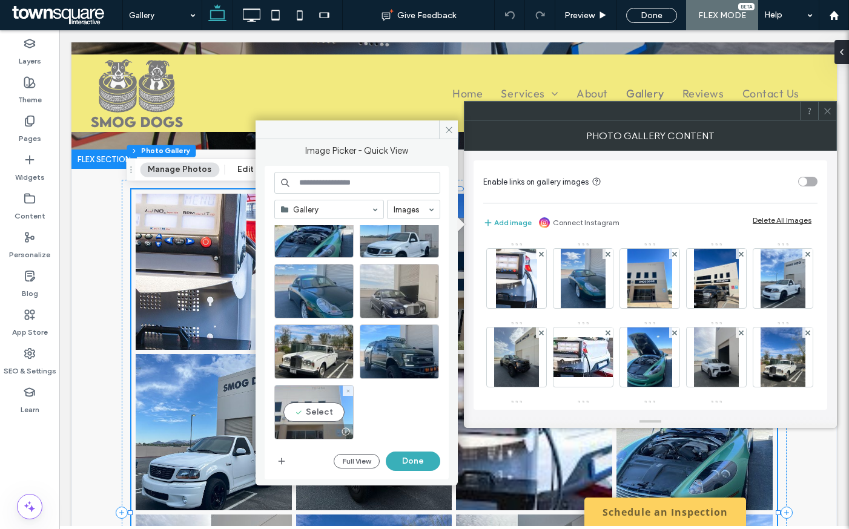
click at [319, 406] on div "Select" at bounding box center [313, 412] width 79 height 54
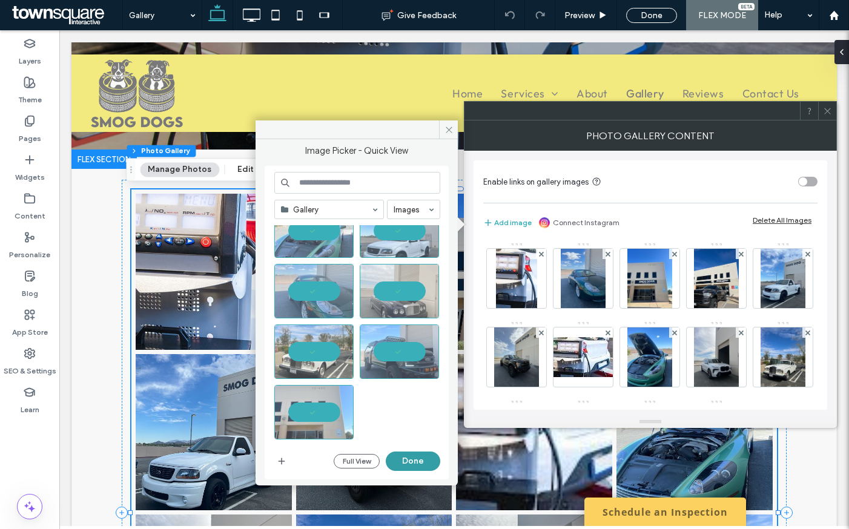
drag, startPoint x: 417, startPoint y: 461, endPoint x: 353, endPoint y: 413, distance: 80.0
click at [417, 461] on button "Done" at bounding box center [413, 461] width 54 height 19
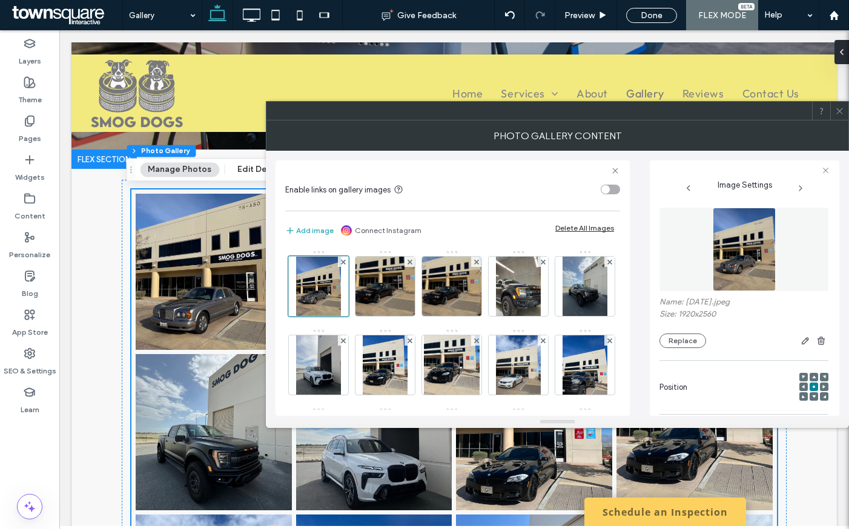
click at [833, 105] on div at bounding box center [839, 111] width 18 height 18
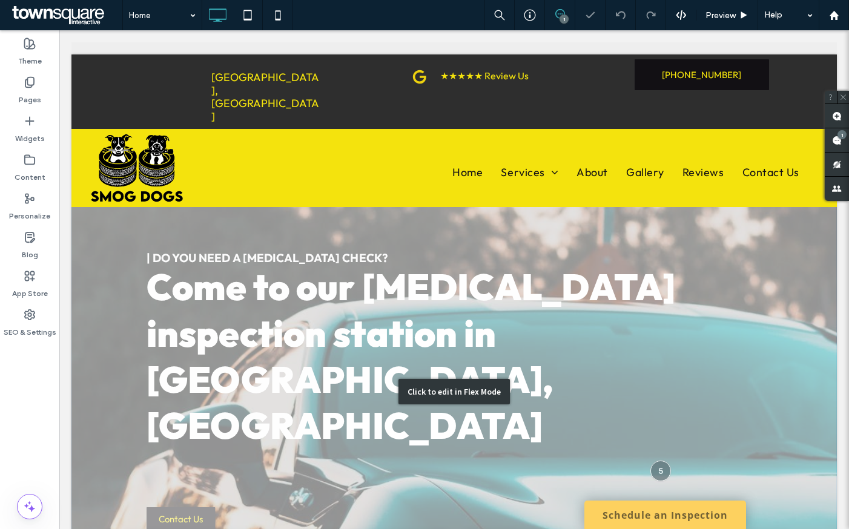
click at [454, 248] on div "Click to edit in Flex Mode" at bounding box center [453, 392] width 765 height 424
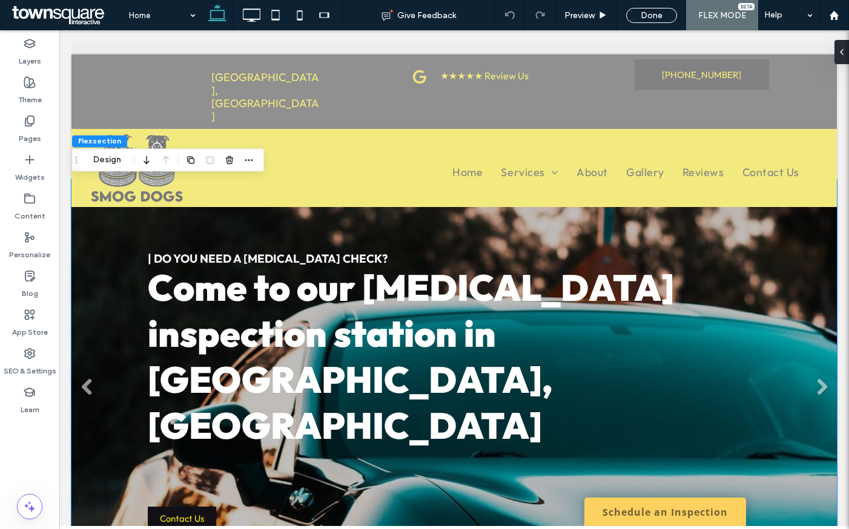
click at [629, 243] on link at bounding box center [453, 392] width 765 height 424
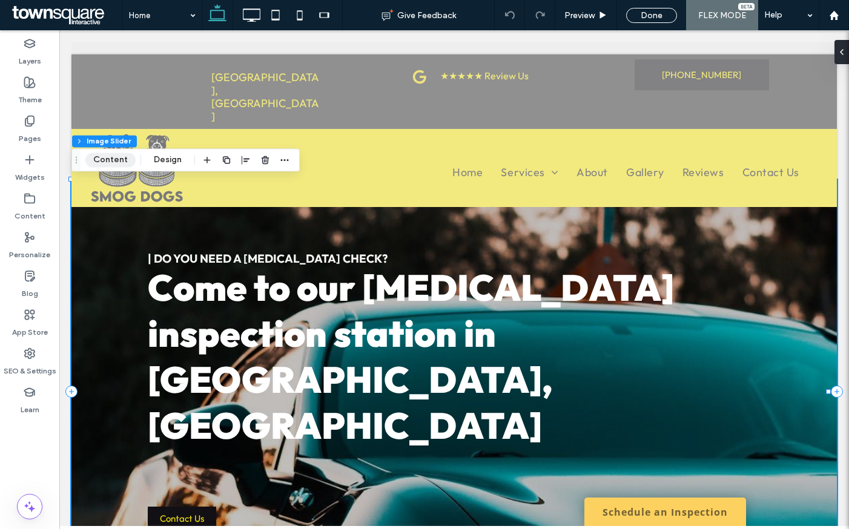
click at [115, 161] on button "Content" at bounding box center [110, 160] width 50 height 15
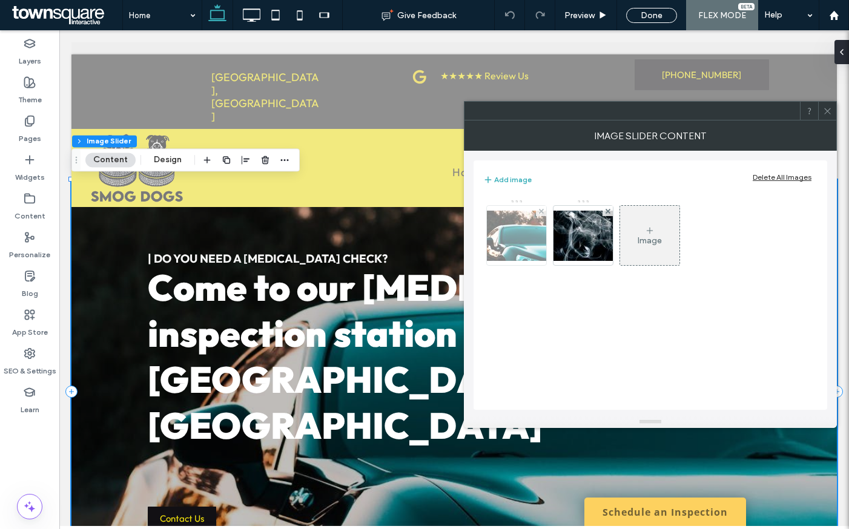
click at [520, 235] on img at bounding box center [516, 236] width 97 height 50
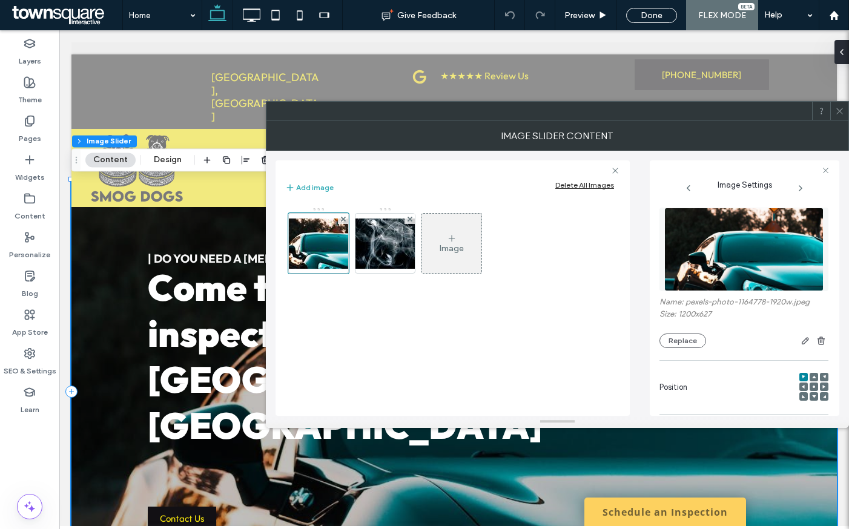
click at [710, 245] on img at bounding box center [743, 250] width 159 height 84
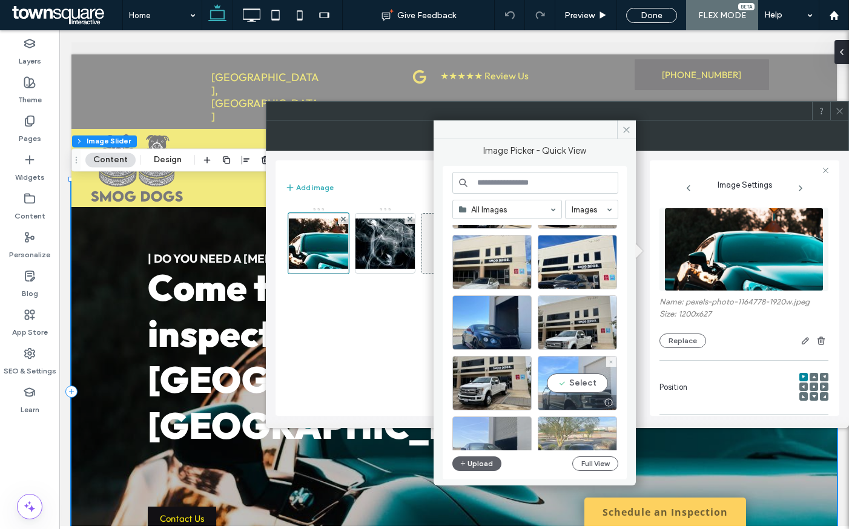
scroll to position [272, 0]
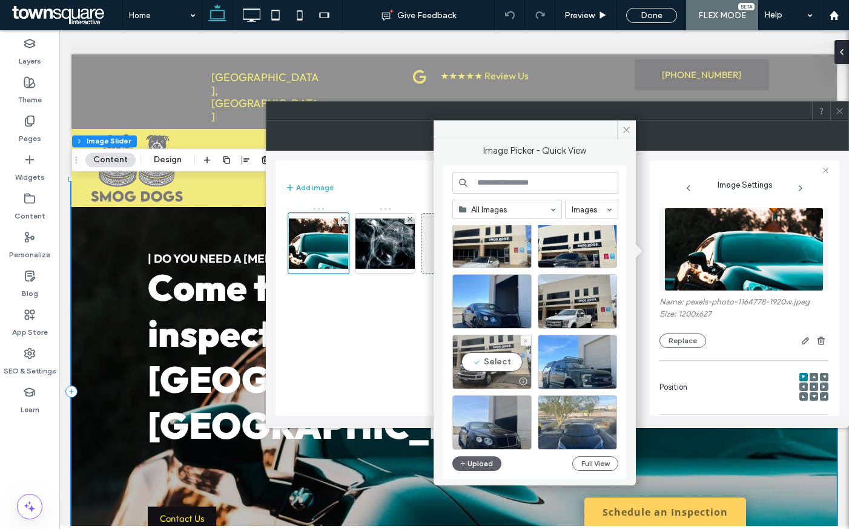
click at [508, 360] on div "Select" at bounding box center [491, 362] width 79 height 54
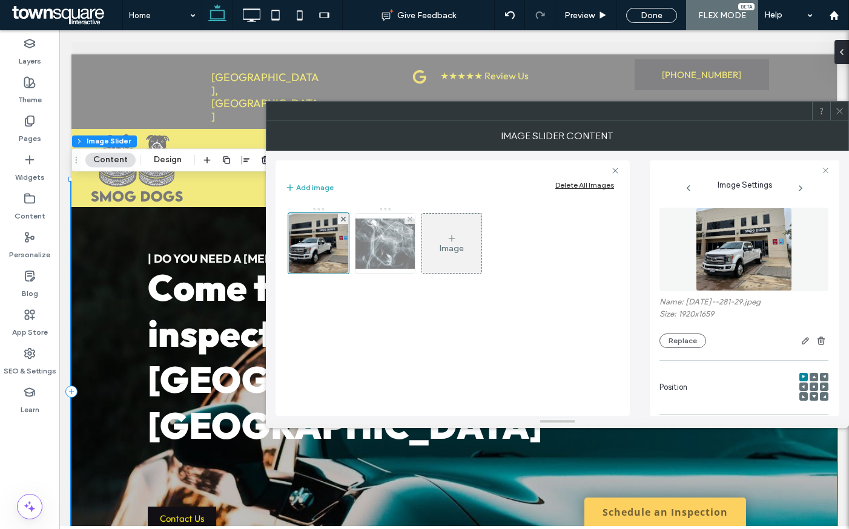
click at [390, 251] on img at bounding box center [385, 243] width 97 height 50
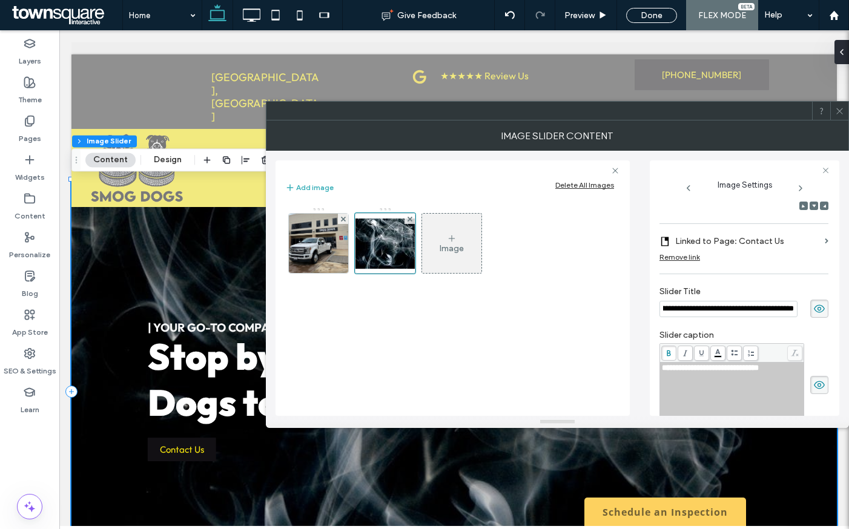
scroll to position [0, 0]
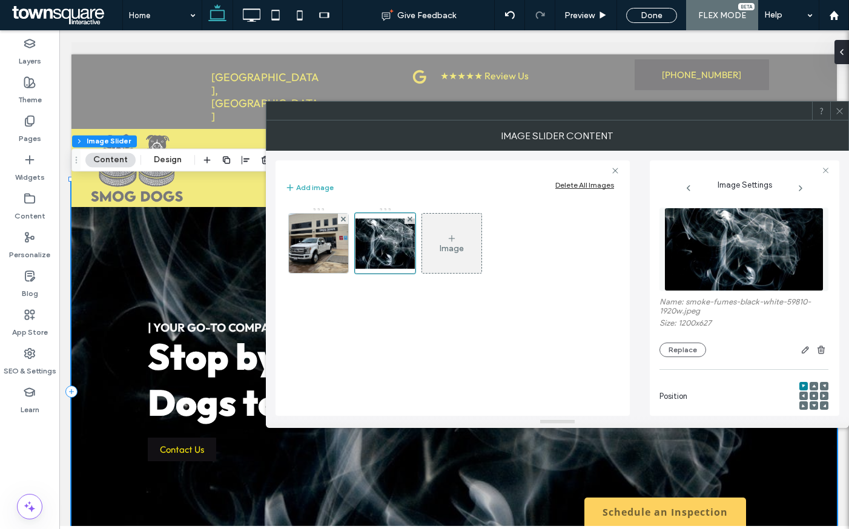
click at [723, 243] on img at bounding box center [743, 250] width 159 height 84
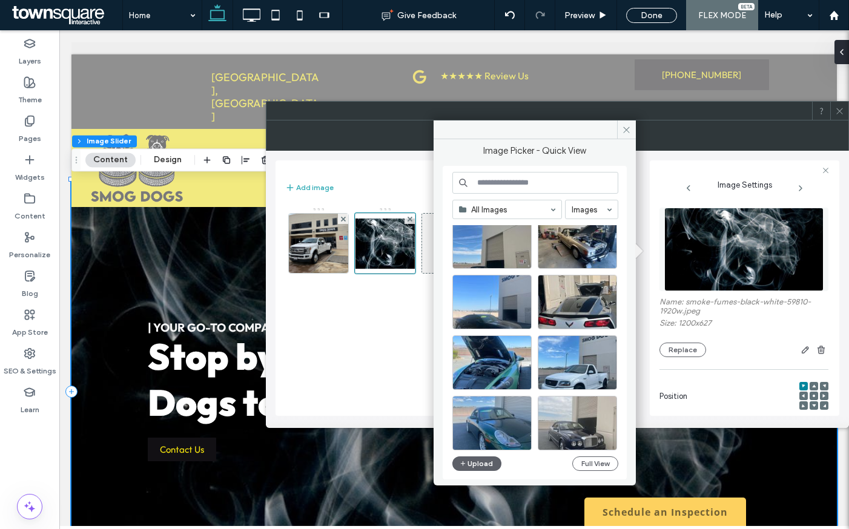
scroll to position [519, 0]
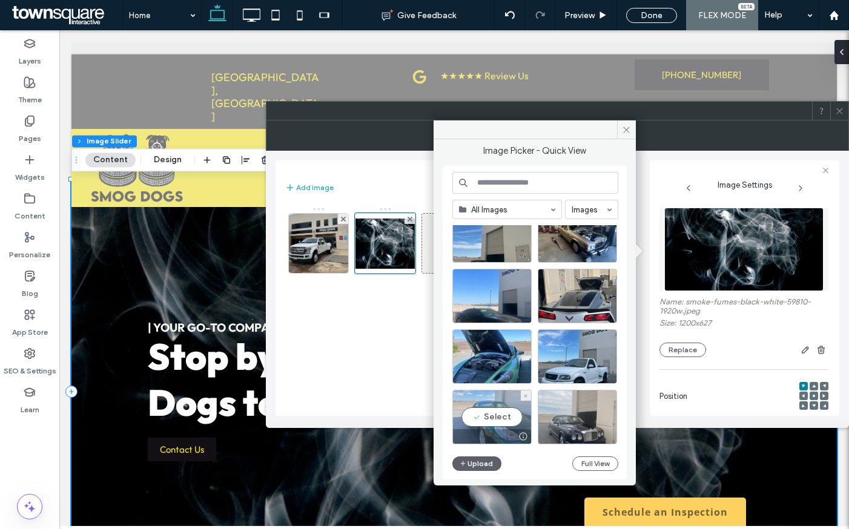
click at [505, 411] on div "Select" at bounding box center [491, 417] width 79 height 54
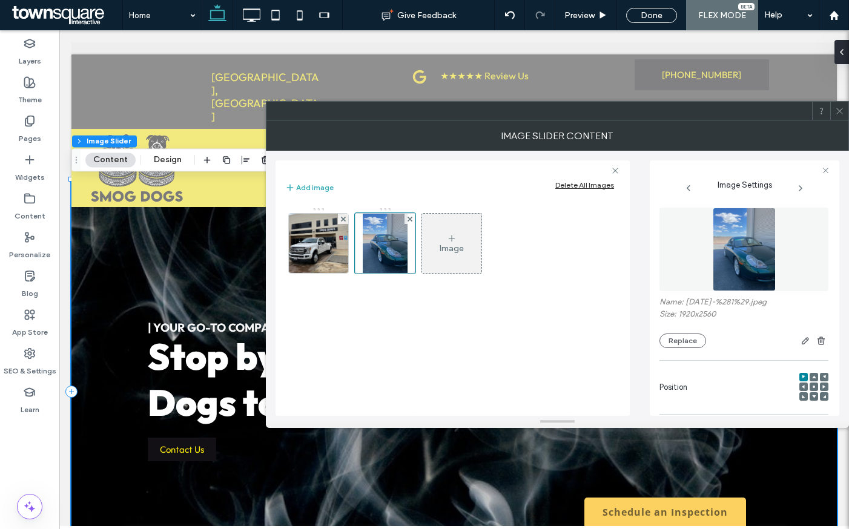
click at [839, 107] on icon at bounding box center [839, 111] width 9 height 9
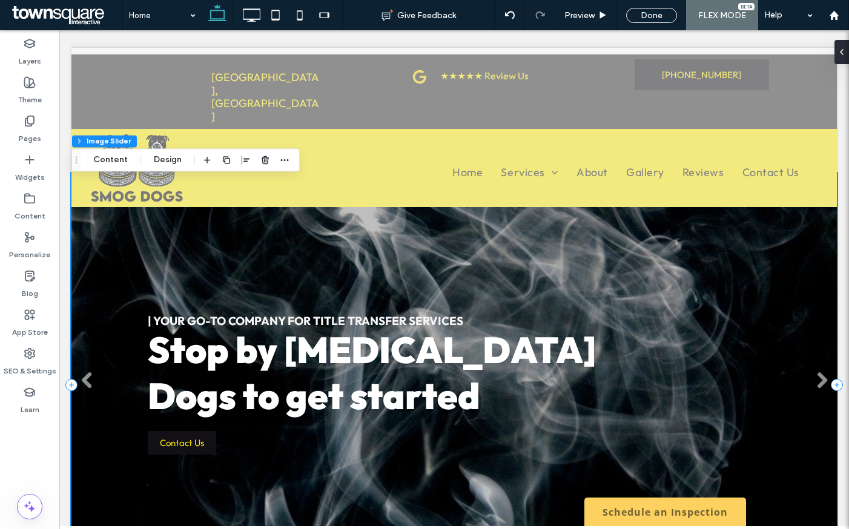
scroll to position [0, 0]
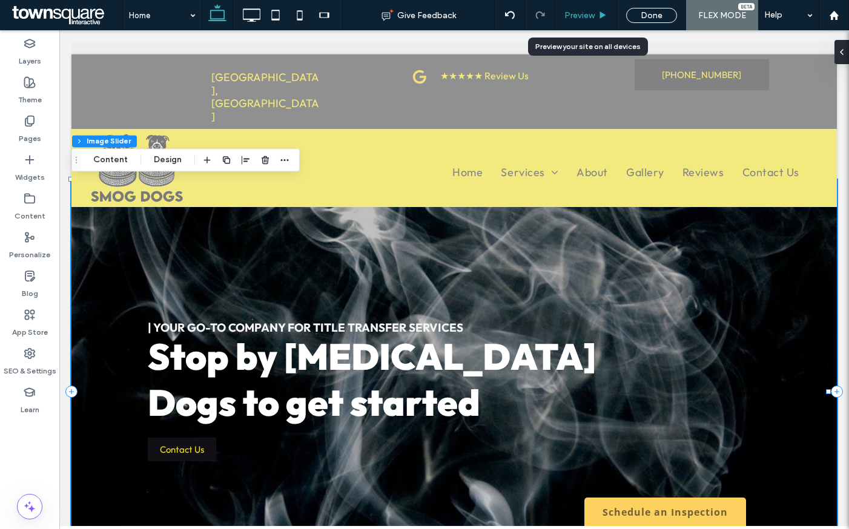
click at [588, 17] on span "Preview" at bounding box center [579, 15] width 30 height 10
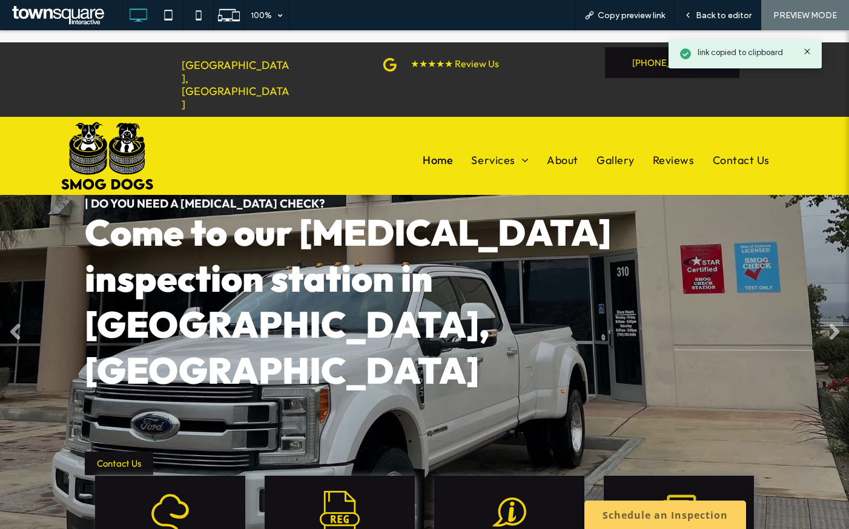
scroll to position [119, 0]
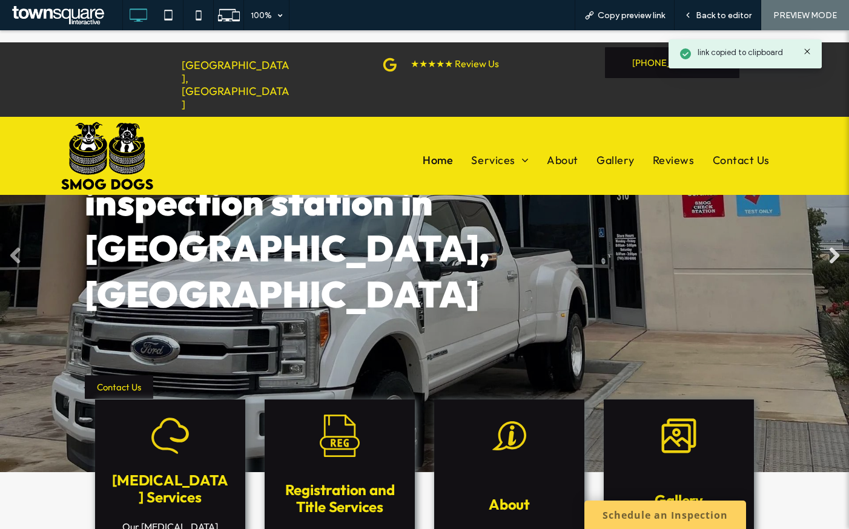
click at [824, 252] on link "Next" at bounding box center [833, 256] width 18 height 18
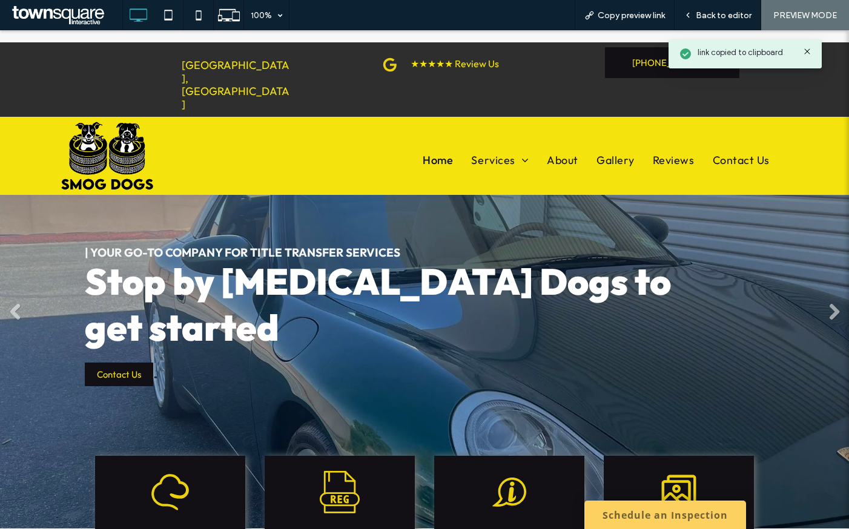
scroll to position [0, 0]
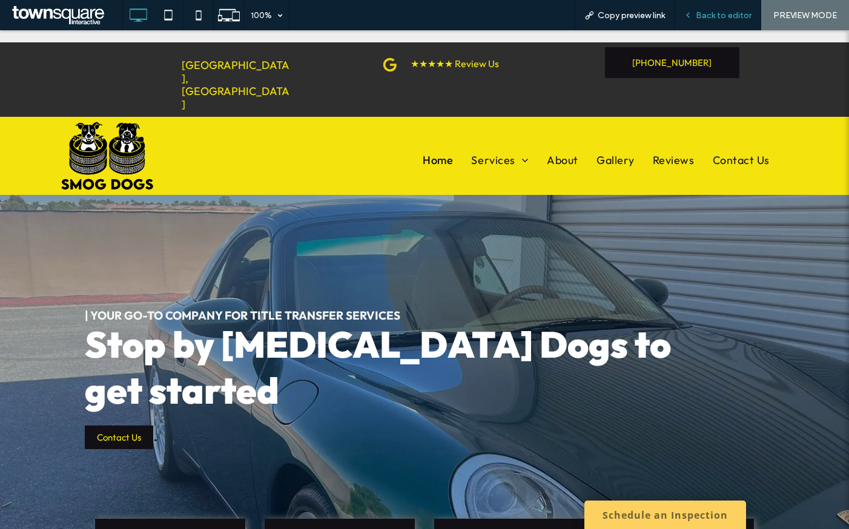
click at [703, 12] on span "Back to editor" at bounding box center [723, 15] width 56 height 10
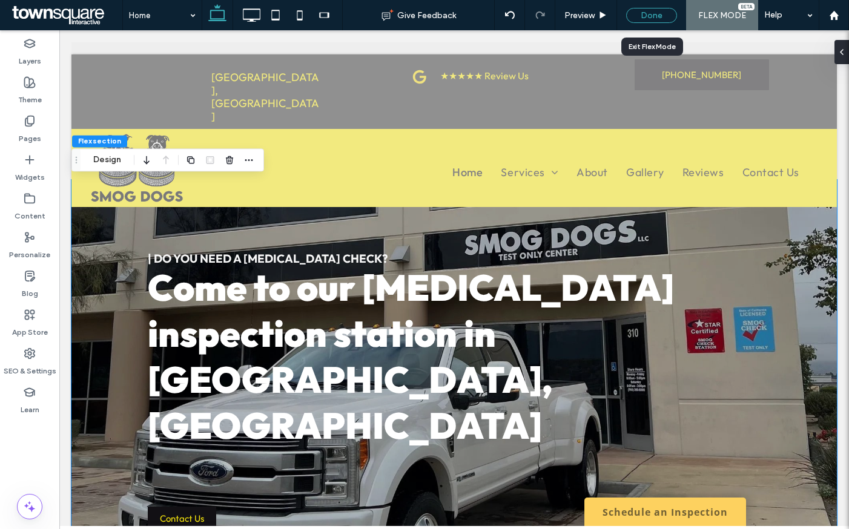
click at [632, 10] on div "Done" at bounding box center [651, 15] width 51 height 15
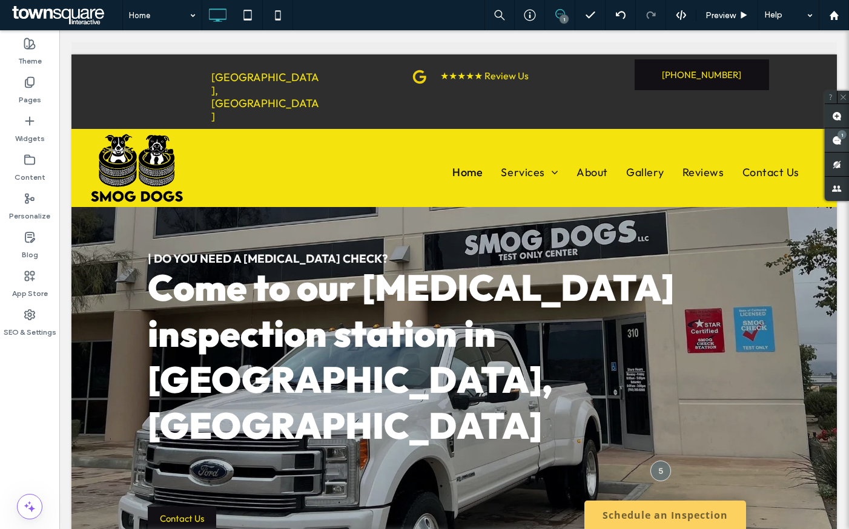
click at [832, 143] on use at bounding box center [837, 141] width 10 height 10
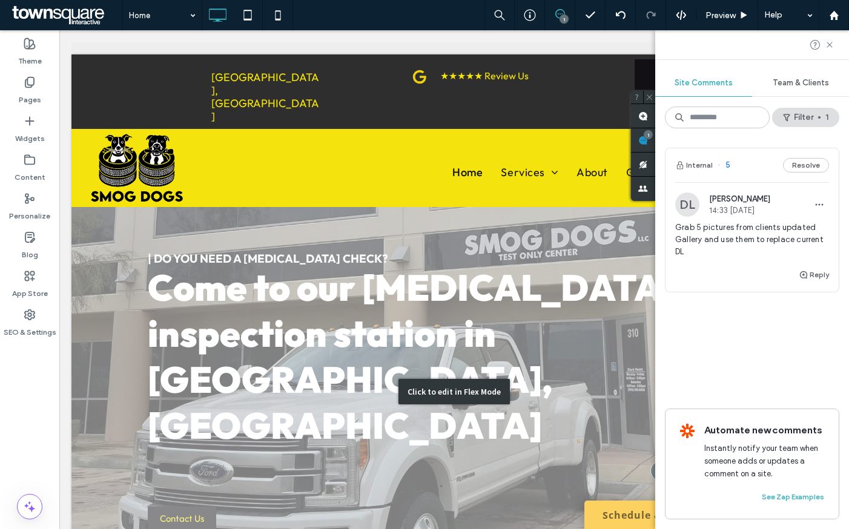
click at [533, 241] on div "Click to edit in Flex Mode" at bounding box center [453, 392] width 765 height 424
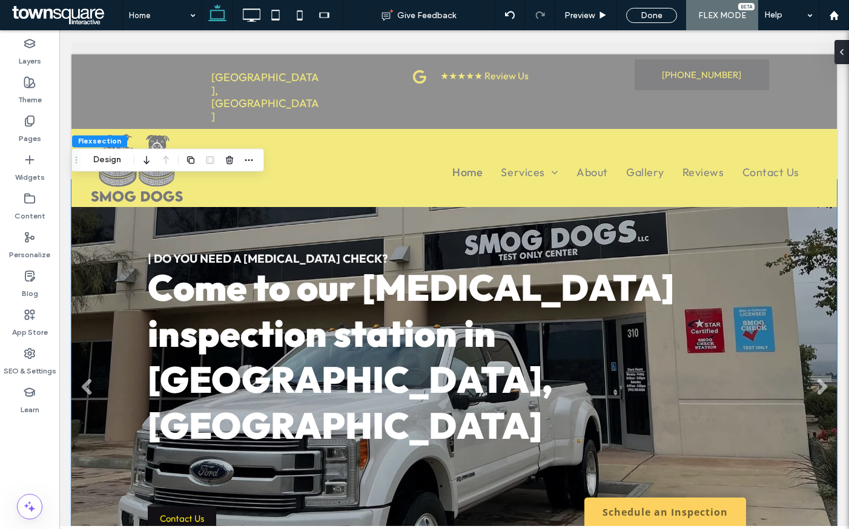
click at [414, 219] on link at bounding box center [453, 392] width 765 height 424
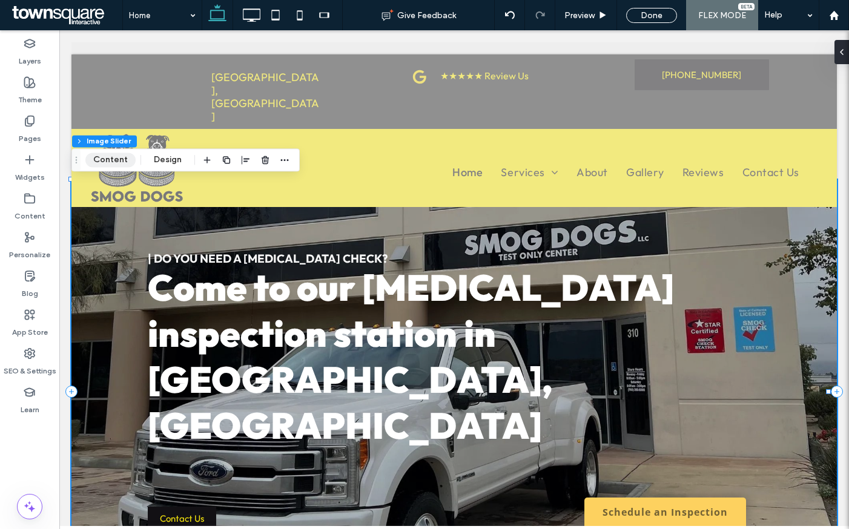
click at [122, 157] on button "Content" at bounding box center [110, 160] width 50 height 15
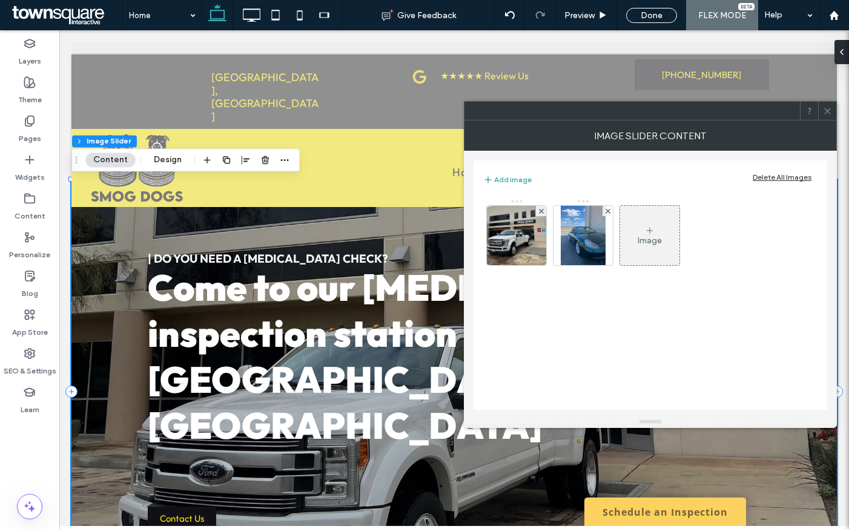
click at [652, 219] on div "Image" at bounding box center [649, 235] width 59 height 57
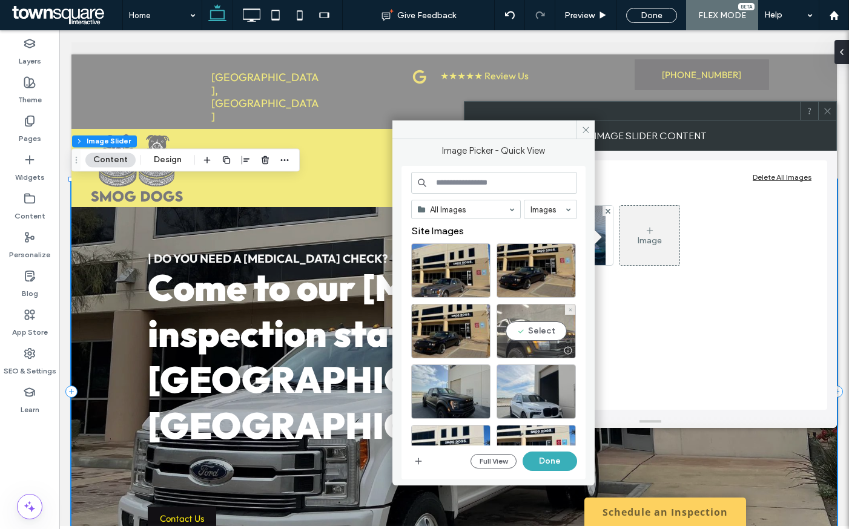
click at [555, 327] on div "Select" at bounding box center [535, 331] width 79 height 54
click at [563, 464] on button "Done" at bounding box center [549, 461] width 54 height 19
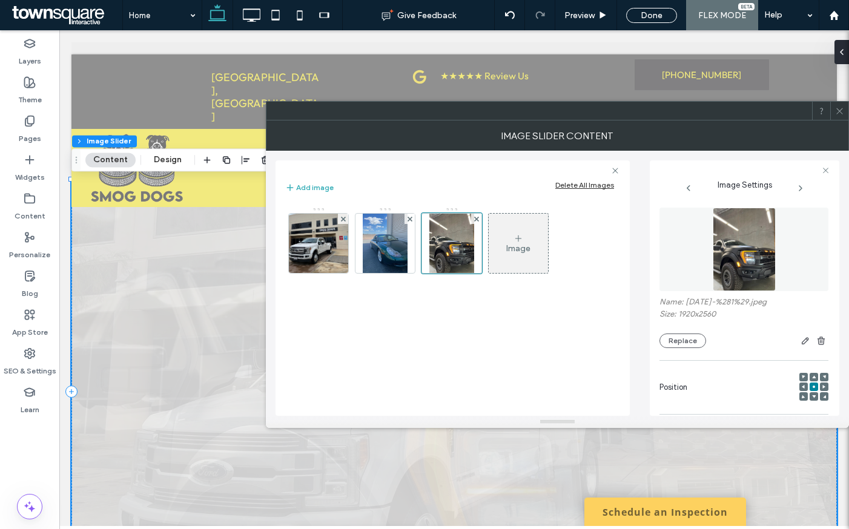
scroll to position [177, 0]
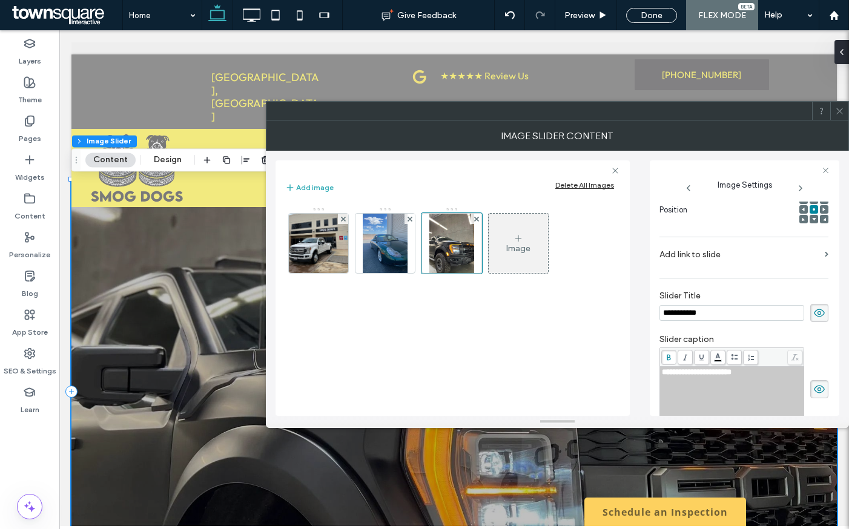
click at [530, 233] on div "Image" at bounding box center [517, 243] width 59 height 57
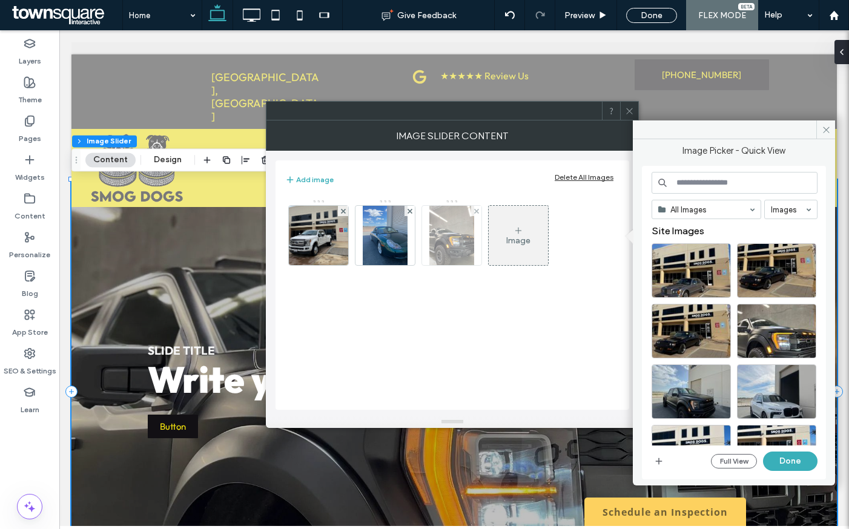
click at [453, 226] on img at bounding box center [451, 235] width 45 height 59
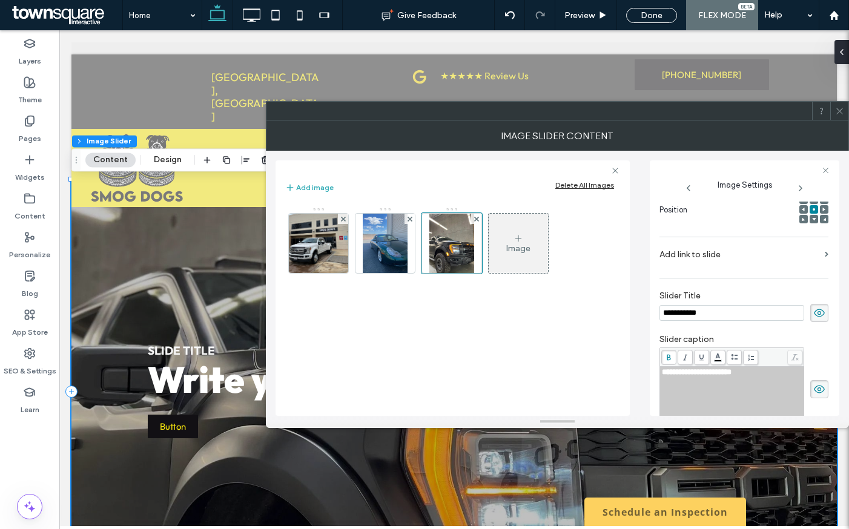
scroll to position [0, 0]
click at [689, 315] on input "**********" at bounding box center [731, 313] width 145 height 16
click at [816, 310] on icon at bounding box center [819, 312] width 12 height 13
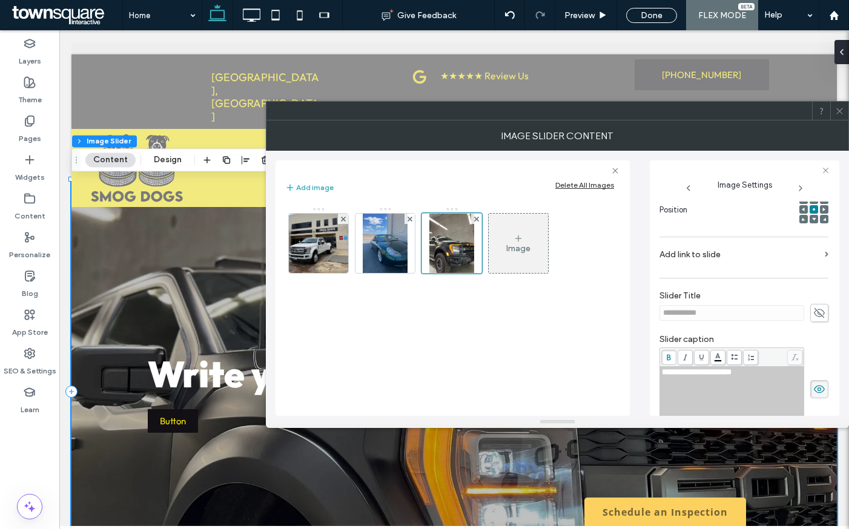
click at [815, 387] on icon at bounding box center [819, 389] width 12 height 13
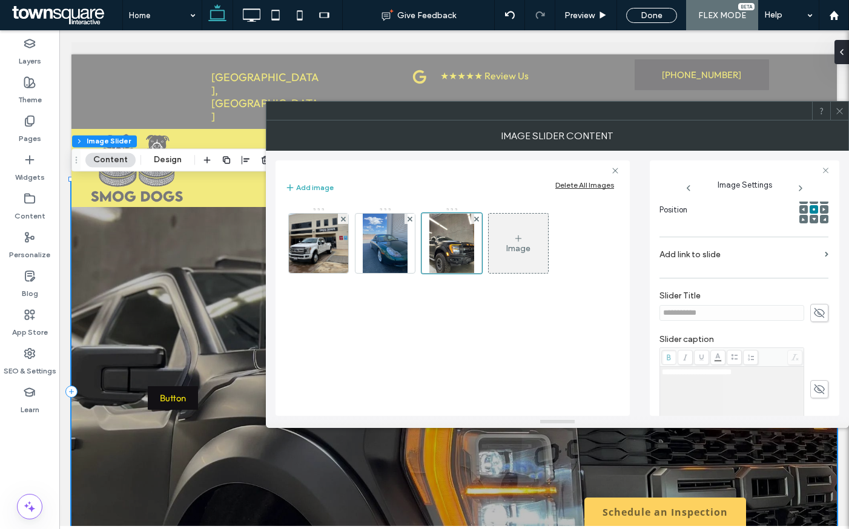
scroll to position [321, 0]
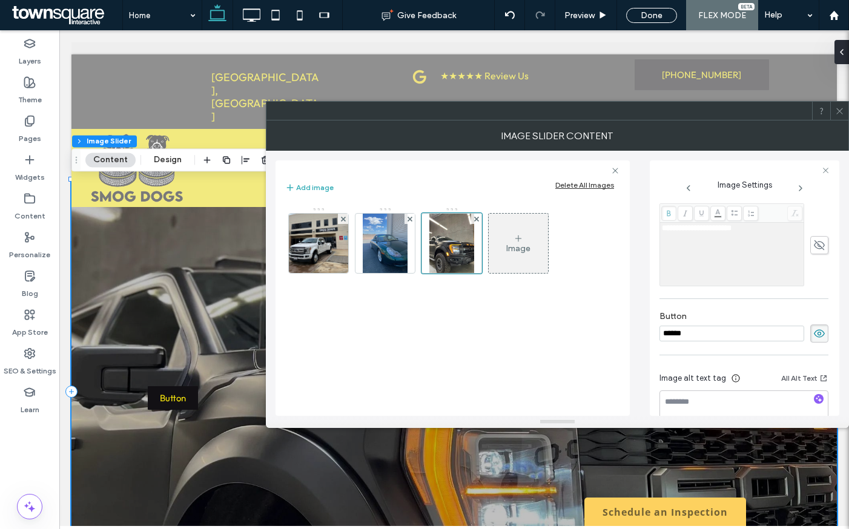
drag, startPoint x: 809, startPoint y: 338, endPoint x: 752, endPoint y: 337, distance: 56.9
click at [813, 338] on icon at bounding box center [819, 333] width 12 height 13
click at [504, 249] on div "Image" at bounding box center [517, 243] width 59 height 57
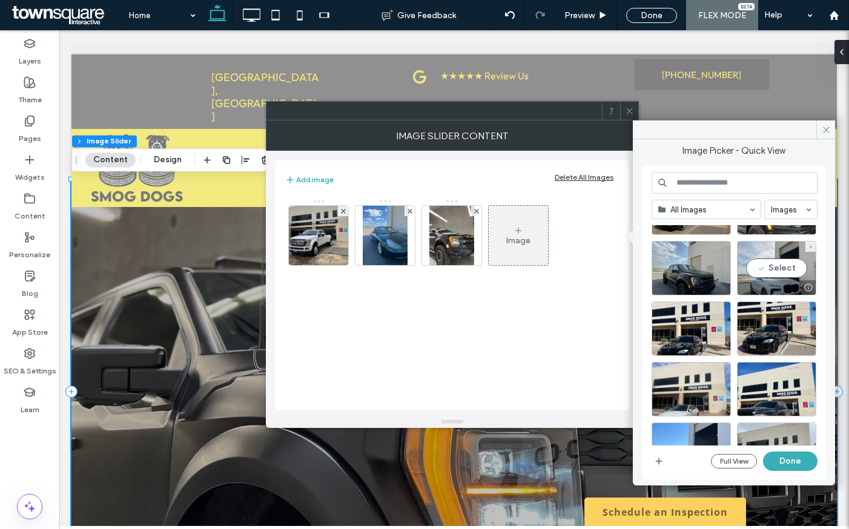
scroll to position [133, 0]
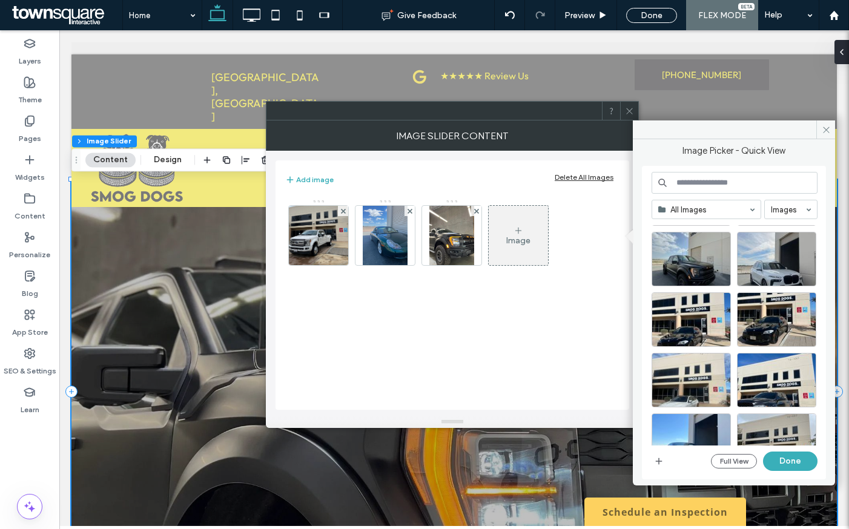
click at [769, 333] on div at bounding box center [776, 319] width 79 height 54
drag, startPoint x: 807, startPoint y: 458, endPoint x: 628, endPoint y: 345, distance: 211.4
click at [807, 458] on button "Done" at bounding box center [790, 461] width 54 height 19
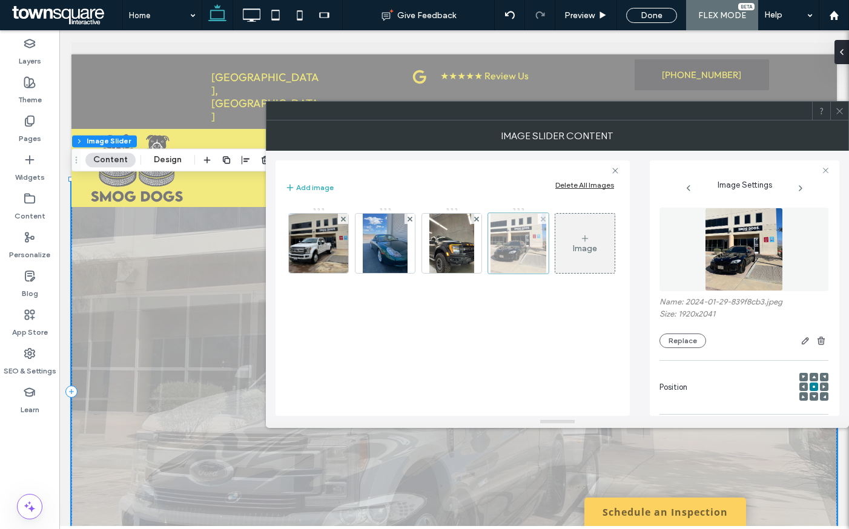
scroll to position [0, 0]
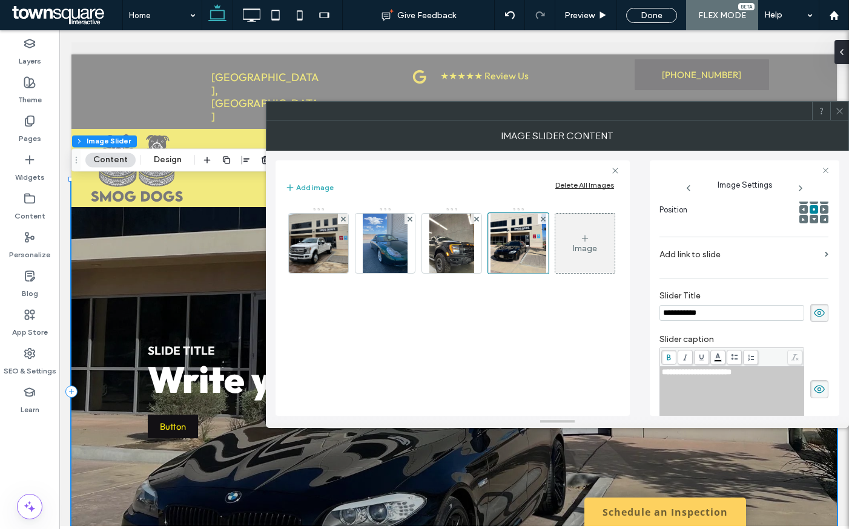
click at [813, 317] on icon at bounding box center [819, 312] width 12 height 13
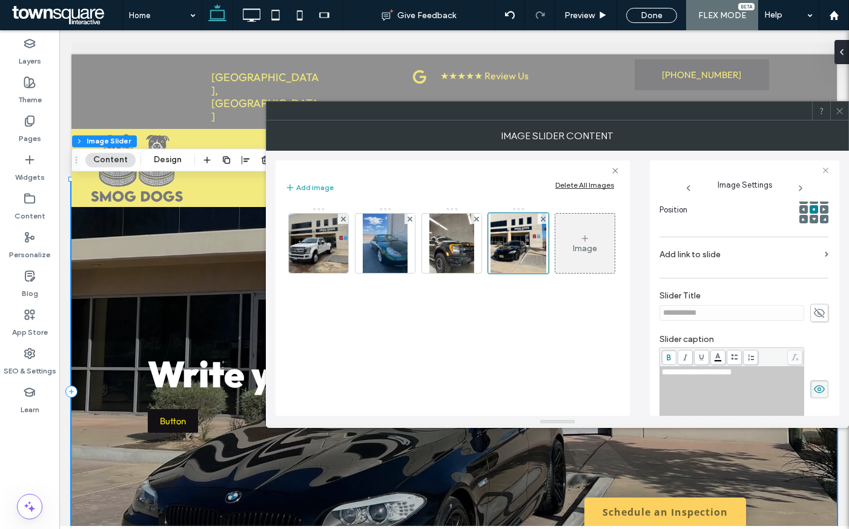
click at [814, 383] on icon at bounding box center [819, 389] width 12 height 13
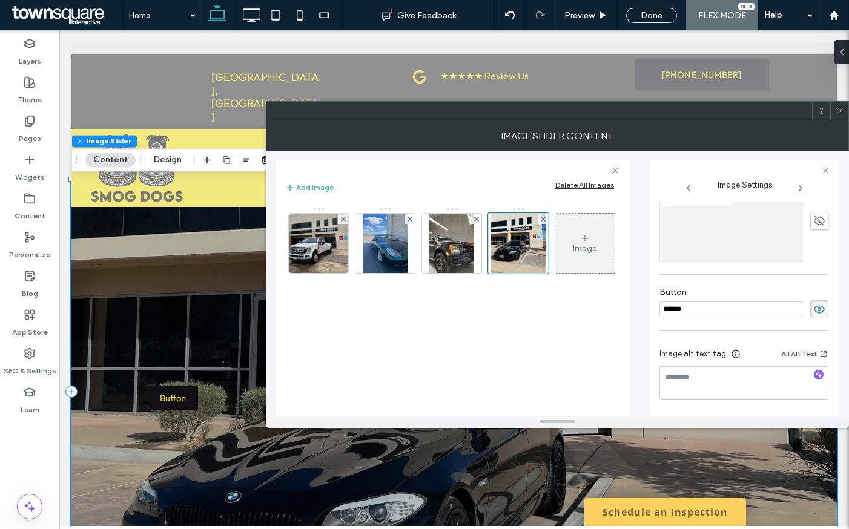
click at [816, 318] on div "******" at bounding box center [743, 309] width 169 height 18
click at [816, 315] on icon at bounding box center [819, 309] width 12 height 13
click at [578, 239] on div "Image" at bounding box center [584, 243] width 59 height 57
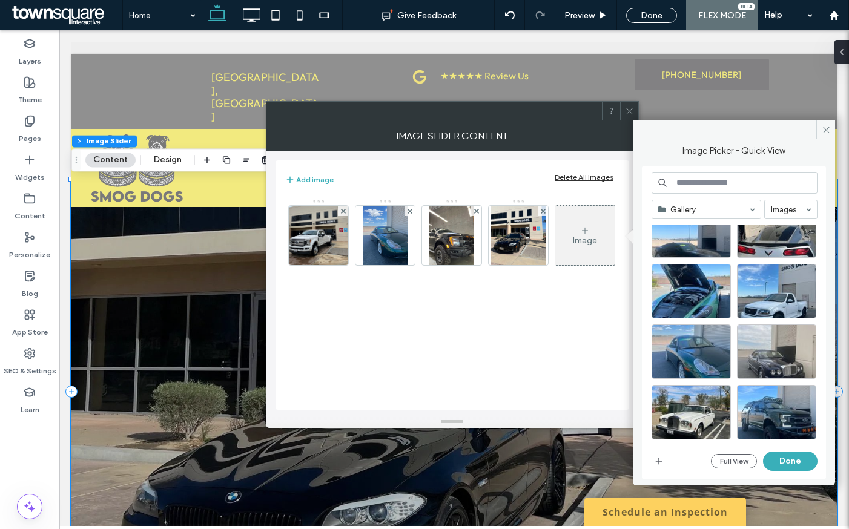
scroll to position [556, 0]
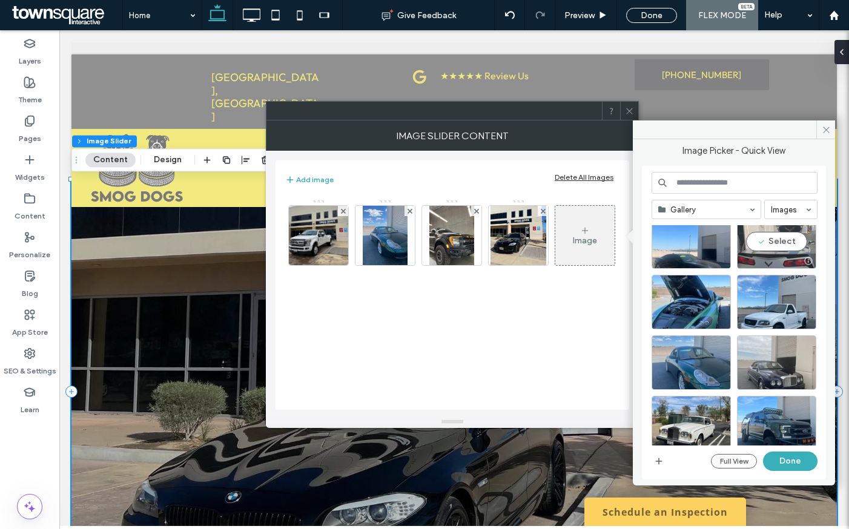
click at [786, 244] on div "Select" at bounding box center [776, 241] width 79 height 54
click at [795, 460] on button "Done" at bounding box center [790, 461] width 54 height 19
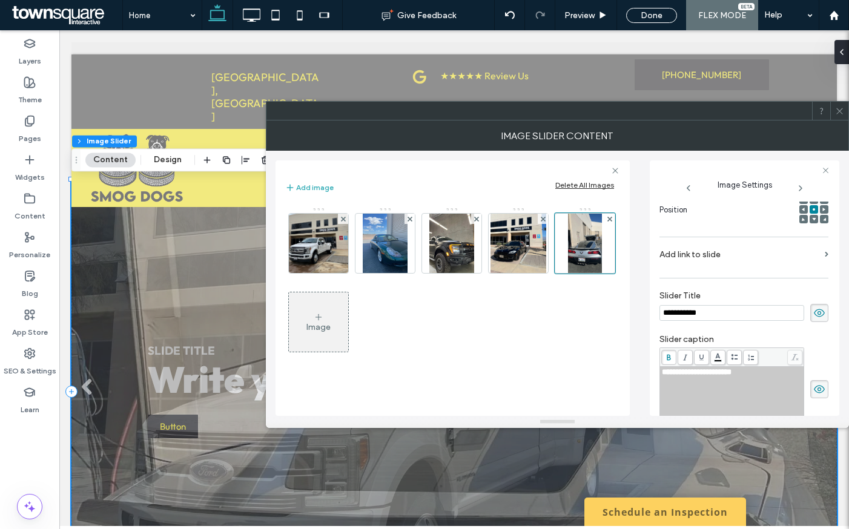
scroll to position [0, 0]
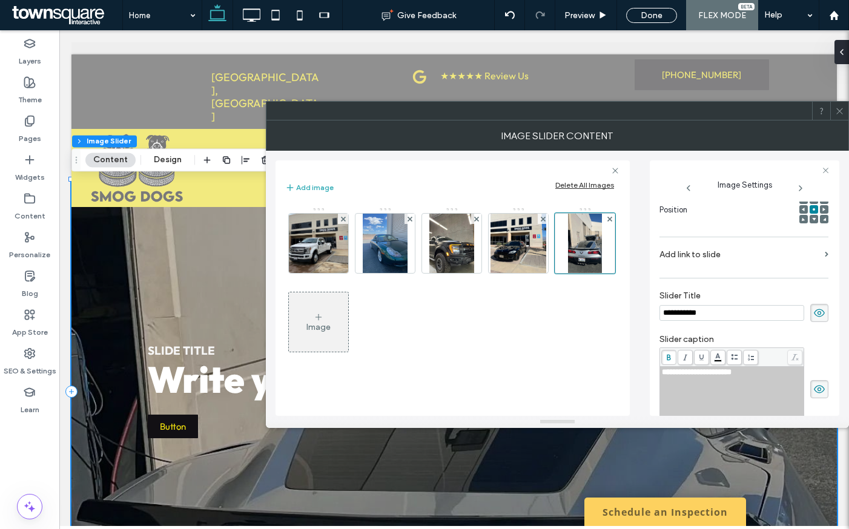
click at [813, 310] on use at bounding box center [818, 313] width 11 height 8
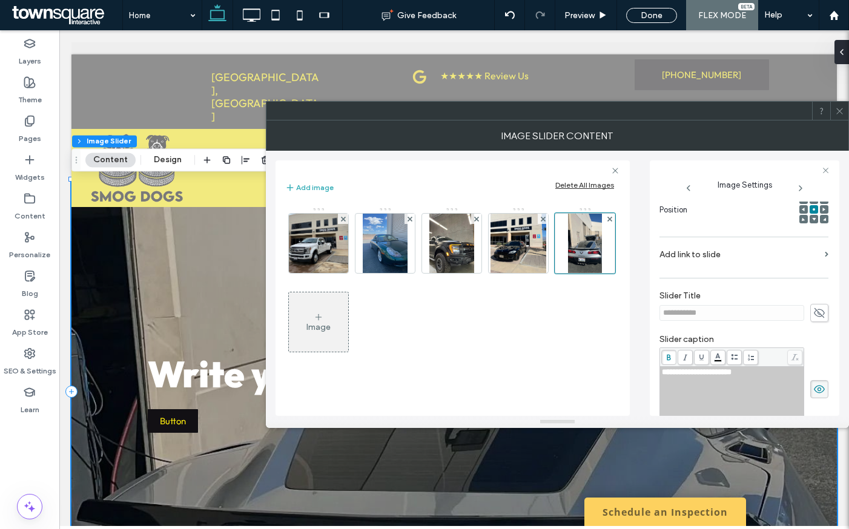
click at [815, 389] on icon at bounding box center [819, 389] width 12 height 13
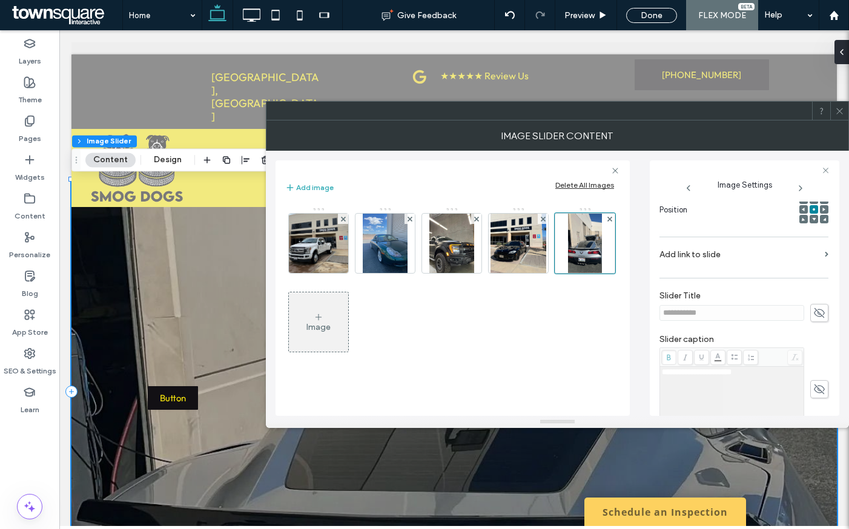
scroll to position [208, 0]
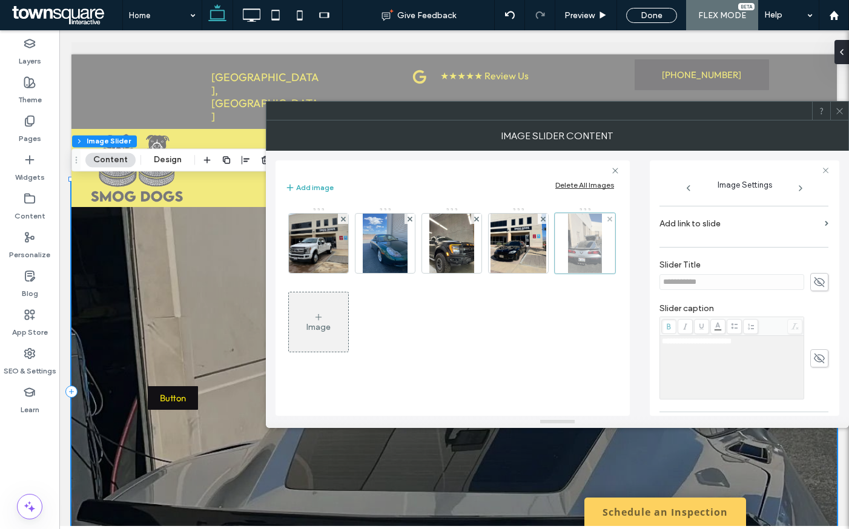
click at [604, 216] on div at bounding box center [609, 219] width 10 height 10
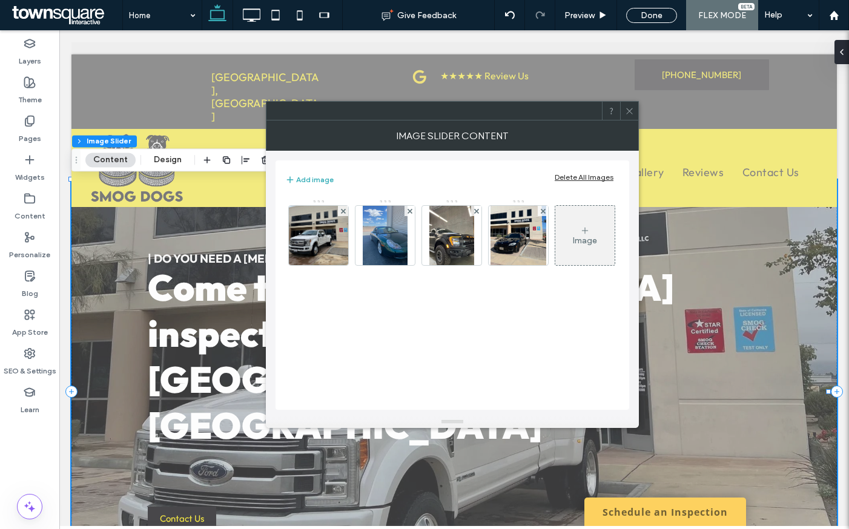
click at [591, 226] on div "Image" at bounding box center [584, 235] width 59 height 57
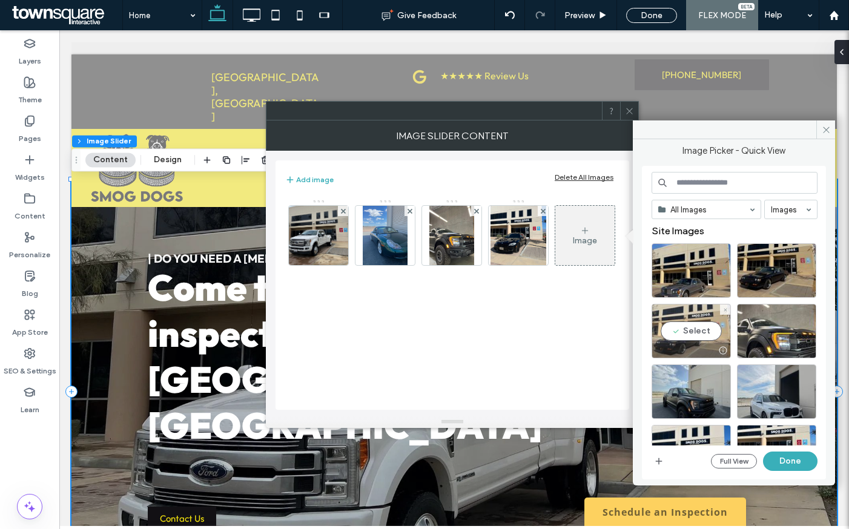
click at [701, 324] on div "Select" at bounding box center [690, 331] width 79 height 54
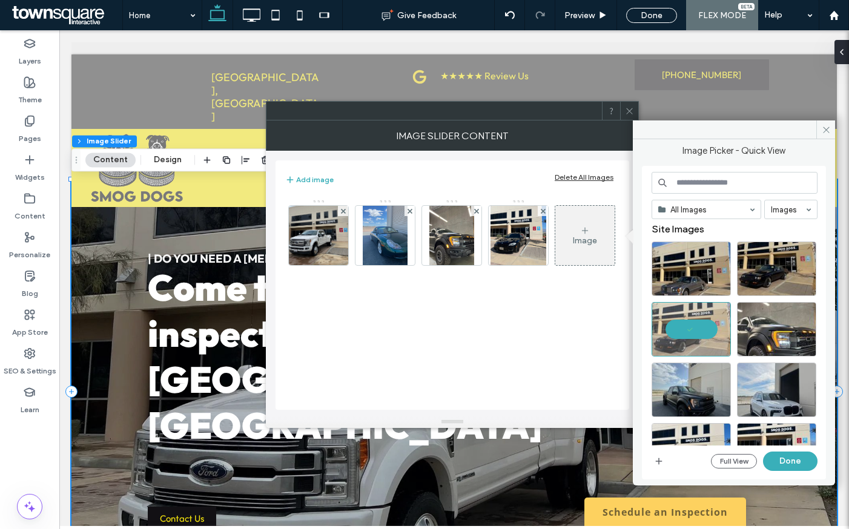
scroll to position [2, 0]
click at [703, 323] on div at bounding box center [690, 328] width 79 height 54
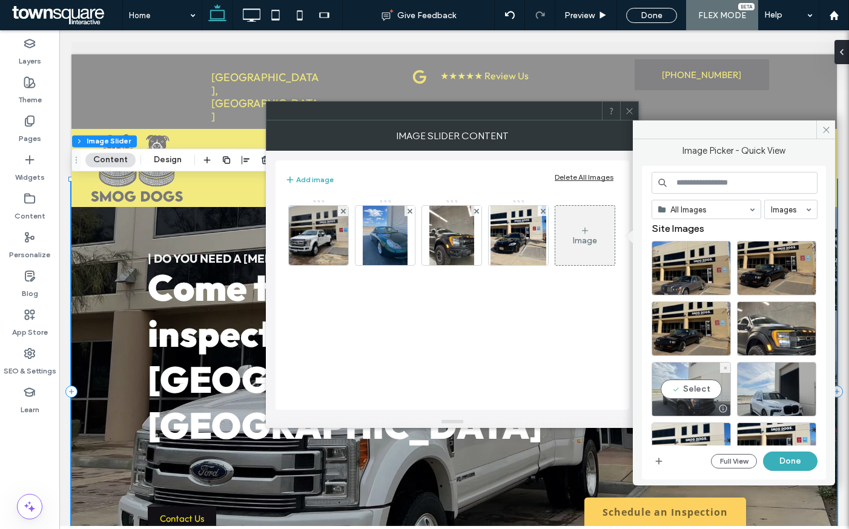
click at [703, 398] on div "Select" at bounding box center [690, 389] width 79 height 54
click at [789, 460] on button "Done" at bounding box center [790, 461] width 54 height 19
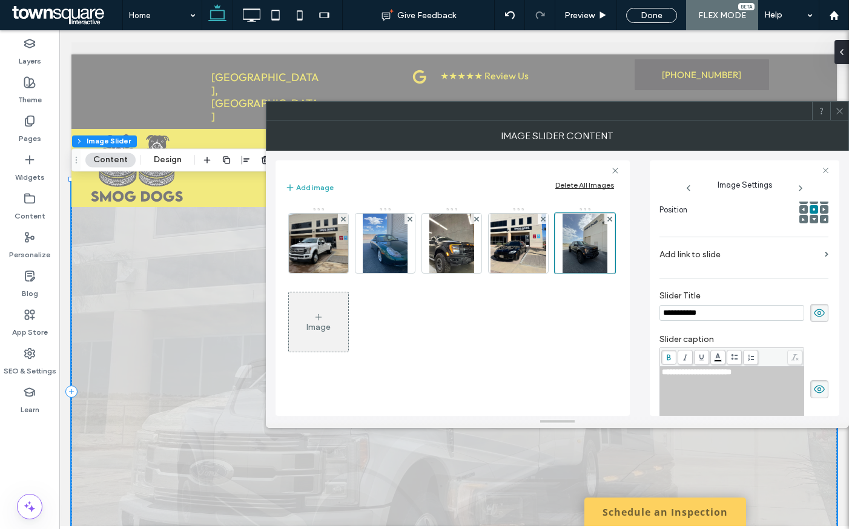
scroll to position [0, 0]
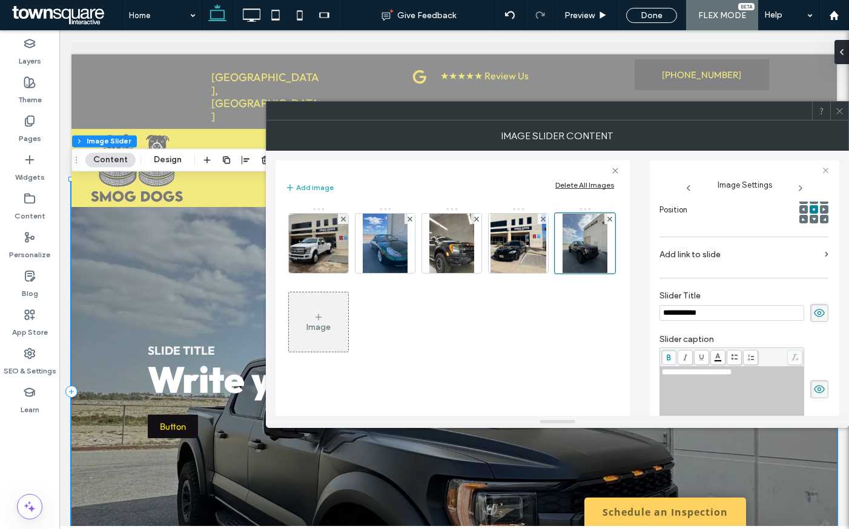
click at [813, 311] on use at bounding box center [818, 313] width 11 height 8
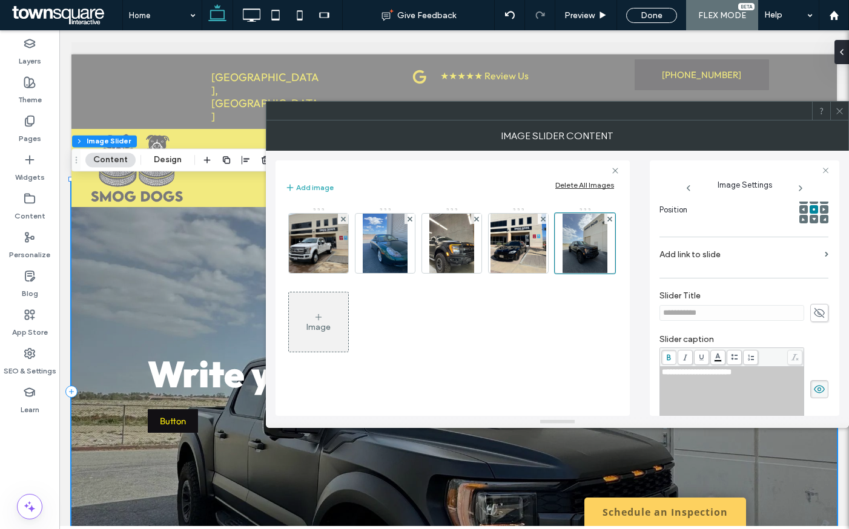
click at [813, 384] on icon at bounding box center [819, 389] width 12 height 13
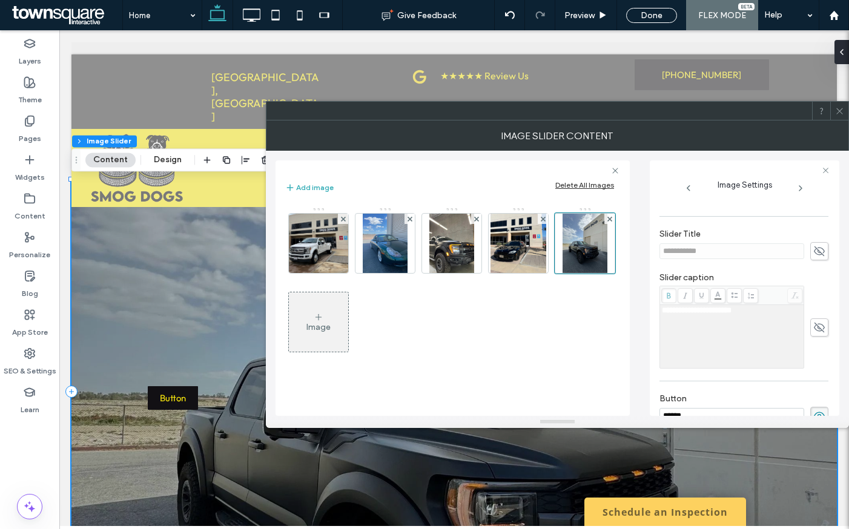
scroll to position [337, 0]
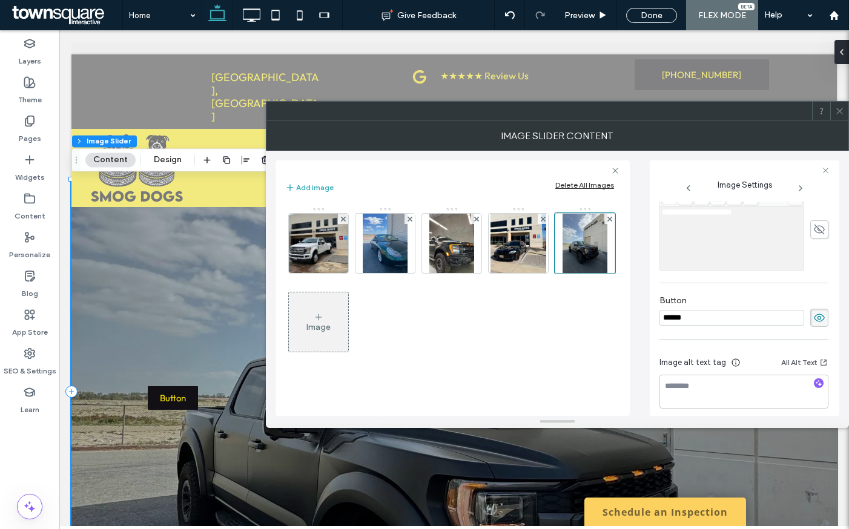
click at [813, 318] on icon at bounding box center [819, 317] width 12 height 13
click at [838, 105] on span at bounding box center [839, 111] width 9 height 18
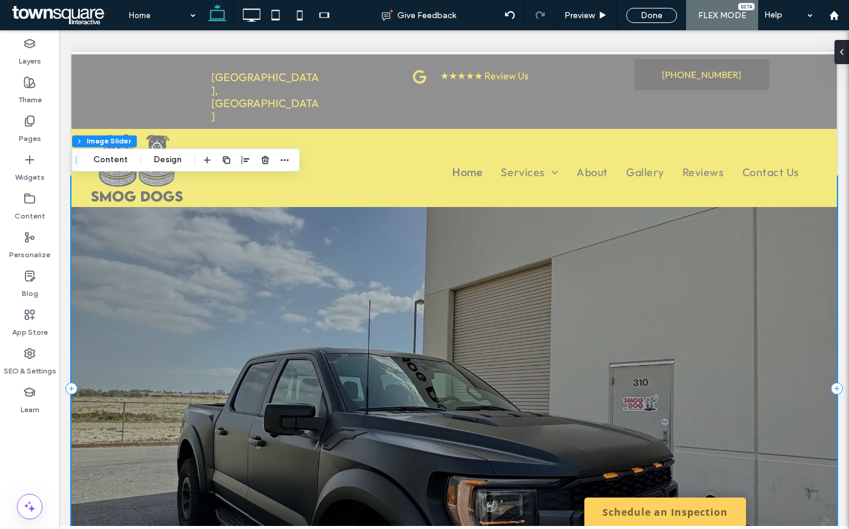
scroll to position [0, 0]
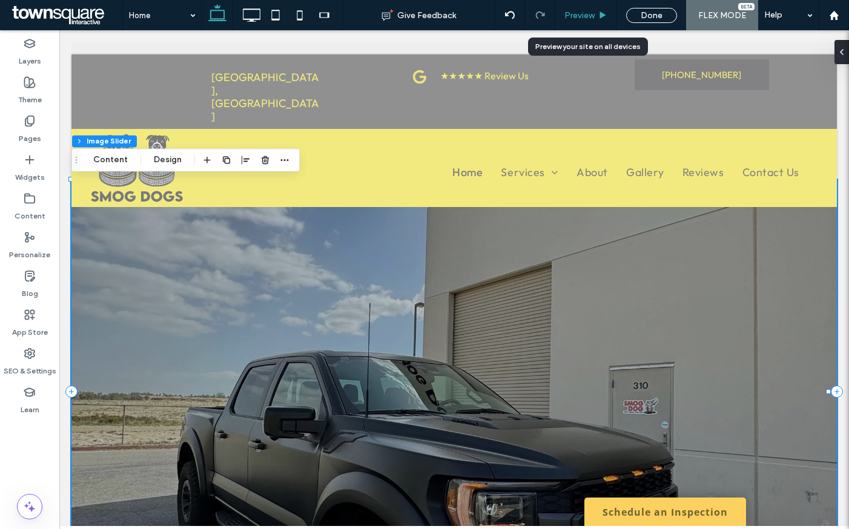
click at [596, 15] on div "Preview" at bounding box center [585, 15] width 61 height 10
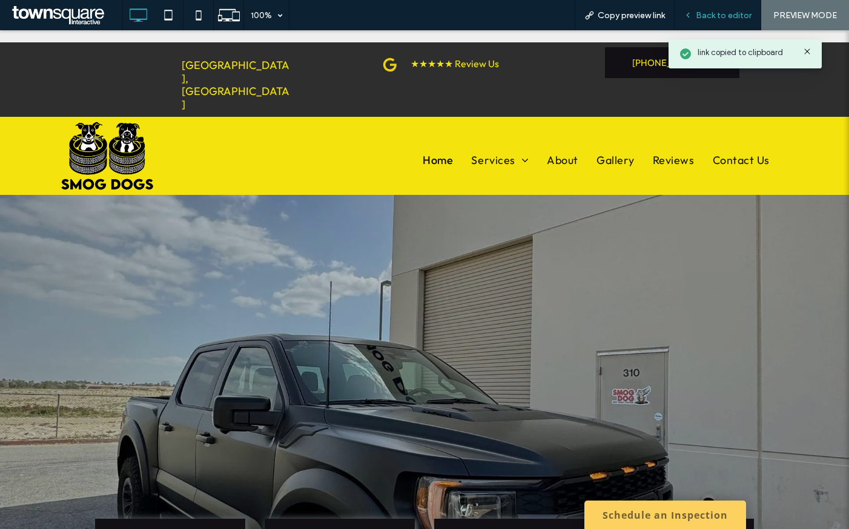
click at [712, 13] on span "Back to editor" at bounding box center [723, 15] width 56 height 10
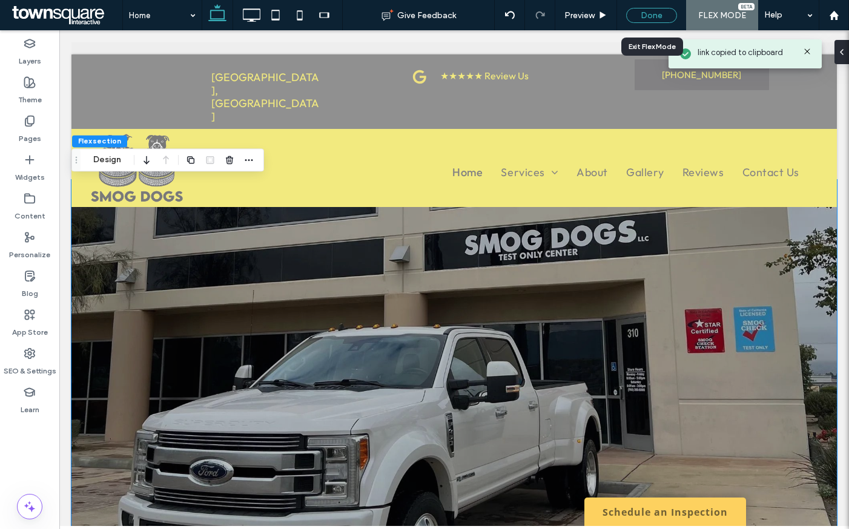
click at [661, 18] on div "Done" at bounding box center [651, 15] width 51 height 15
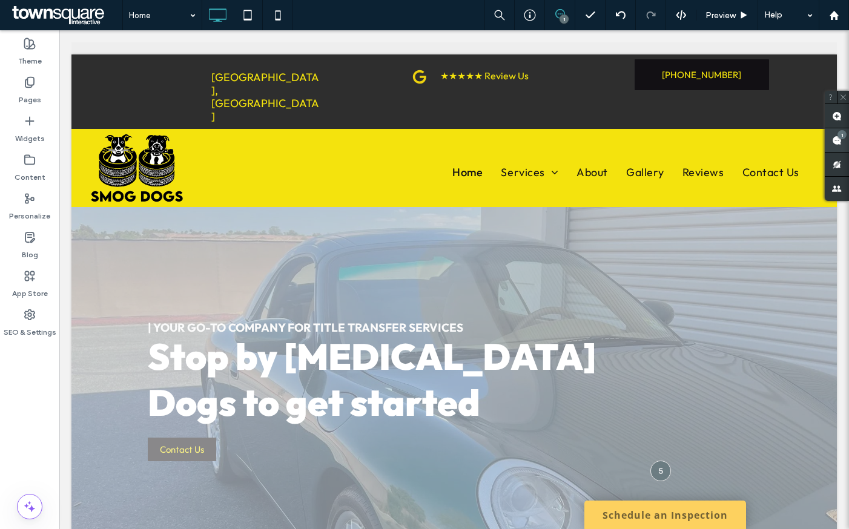
click at [835, 134] on span at bounding box center [836, 140] width 24 height 24
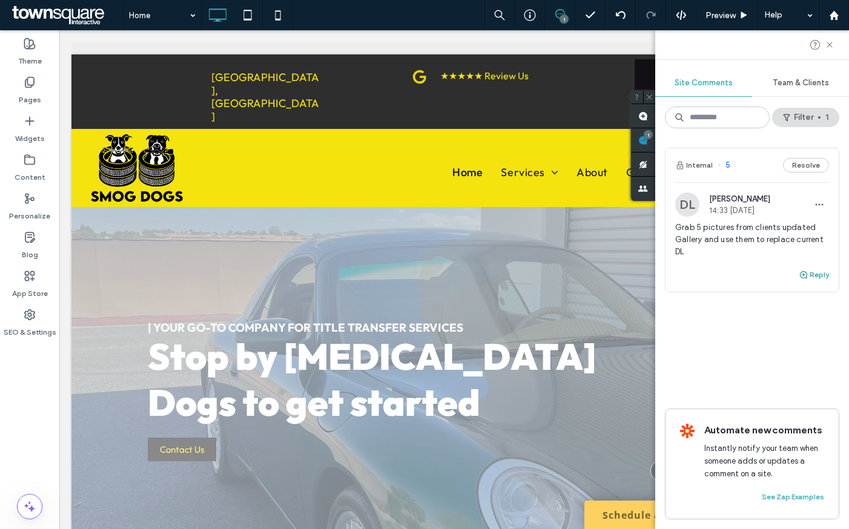
click at [813, 274] on button "Reply" at bounding box center [813, 275] width 30 height 15
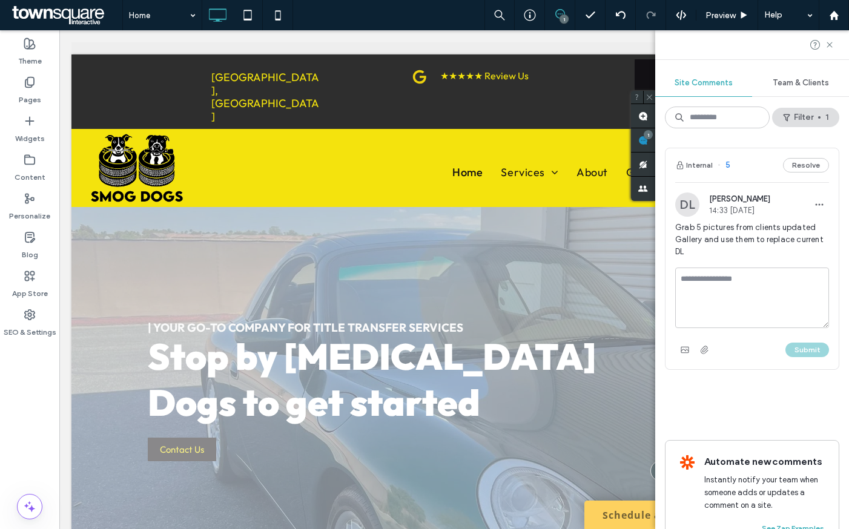
click at [760, 304] on textarea at bounding box center [752, 298] width 154 height 61
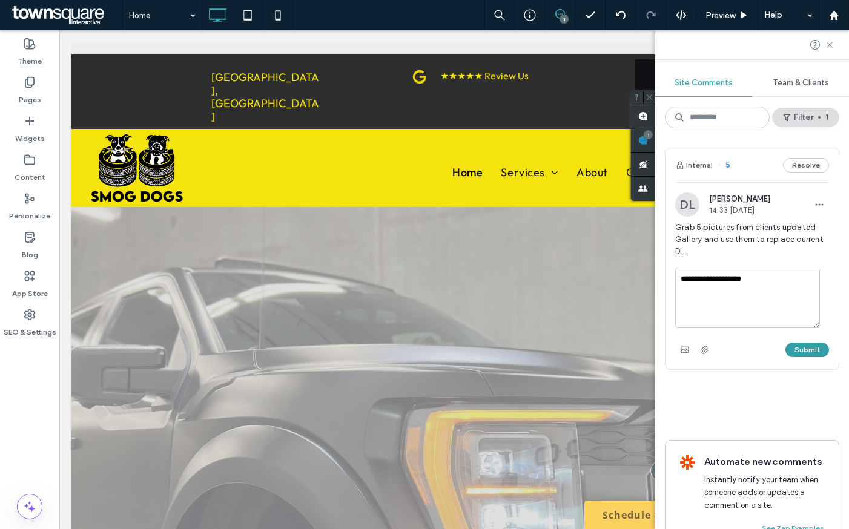
type textarea "**********"
click at [800, 356] on button "Submit" at bounding box center [807, 350] width 44 height 15
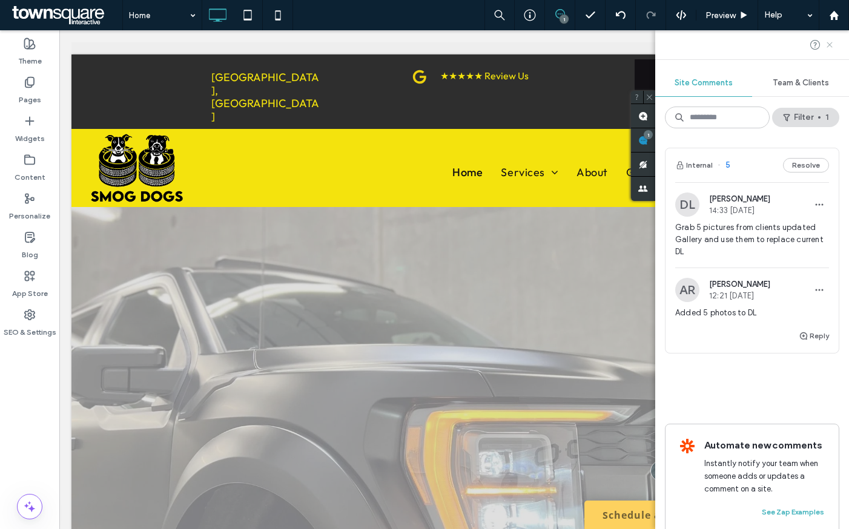
click at [826, 42] on use at bounding box center [828, 44] width 5 height 5
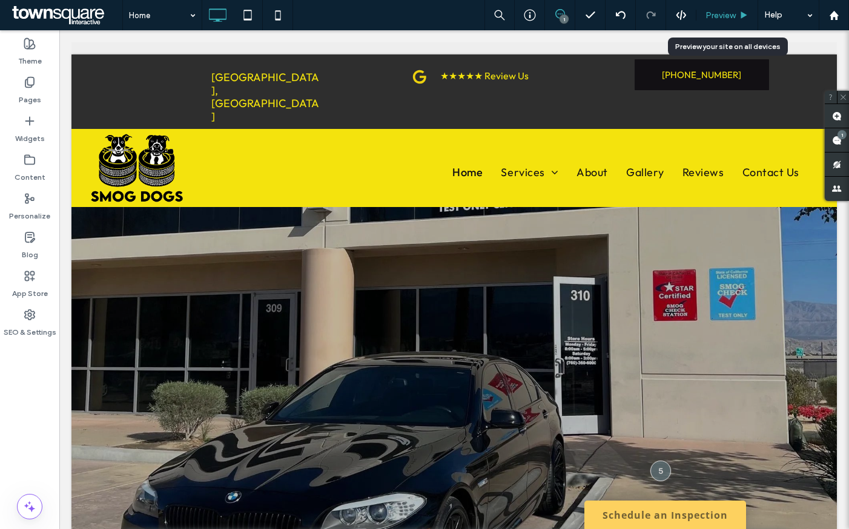
click at [724, 21] on div "Preview" at bounding box center [727, 15] width 62 height 30
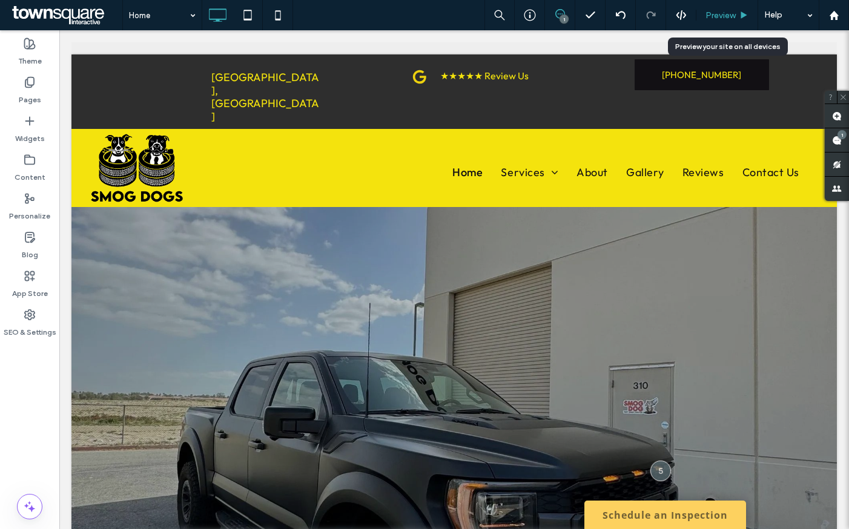
click at [728, 8] on div "Preview" at bounding box center [727, 15] width 62 height 30
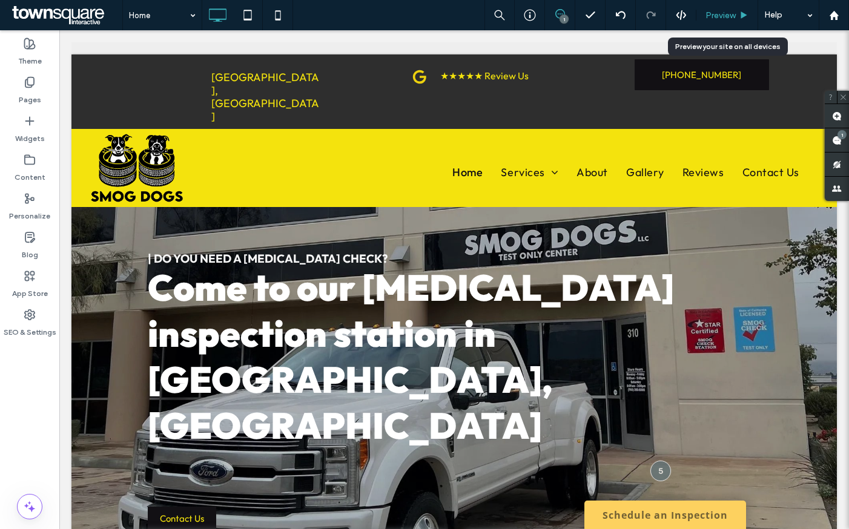
click at [711, 17] on span "Preview" at bounding box center [720, 15] width 30 height 10
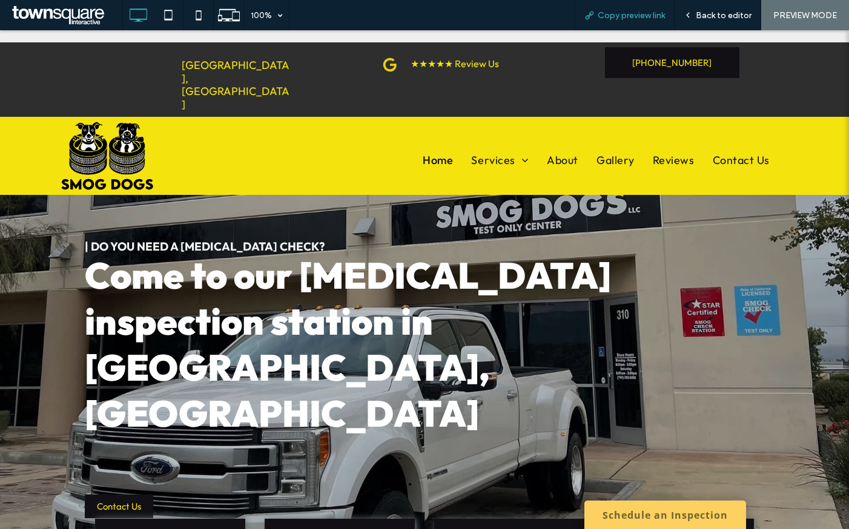
click at [648, 16] on span "Copy preview link" at bounding box center [630, 15] width 67 height 10
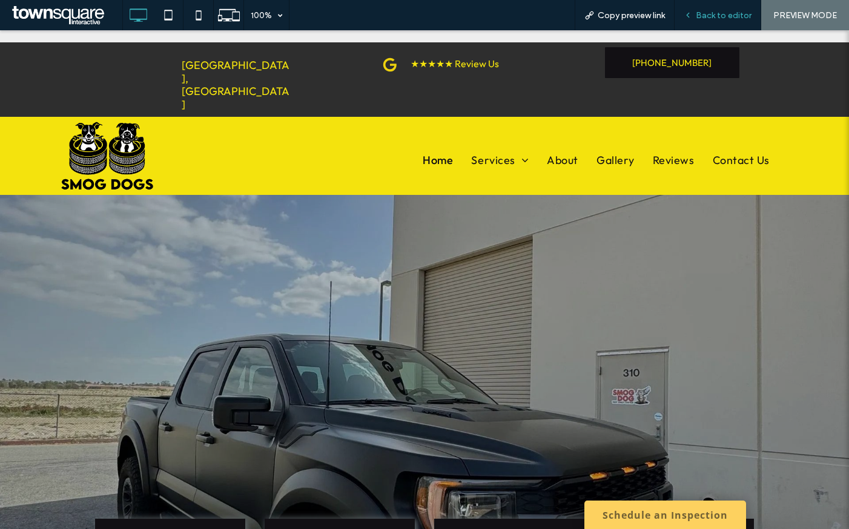
click at [722, 21] on div "Back to editor" at bounding box center [717, 15] width 87 height 30
click at [723, 16] on span "Back to editor" at bounding box center [723, 15] width 56 height 10
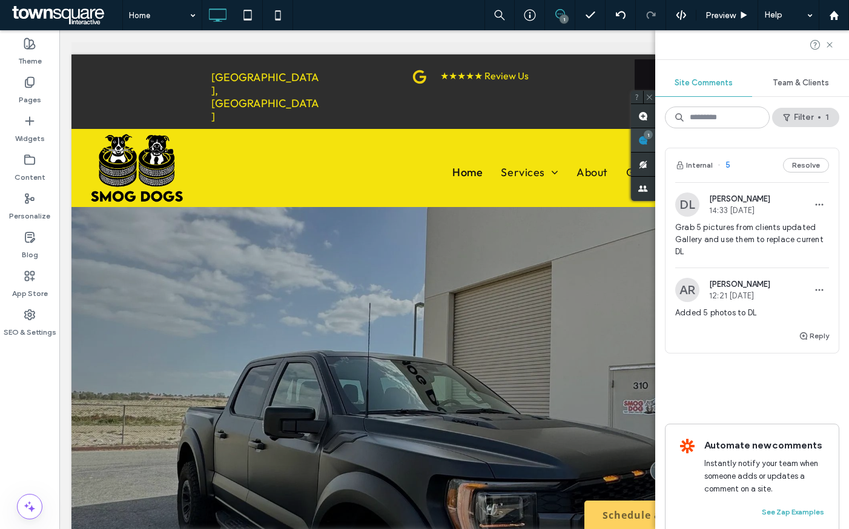
click at [655, 135] on span at bounding box center [643, 140] width 24 height 24
click at [805, 162] on button "Resolve" at bounding box center [806, 165] width 46 height 15
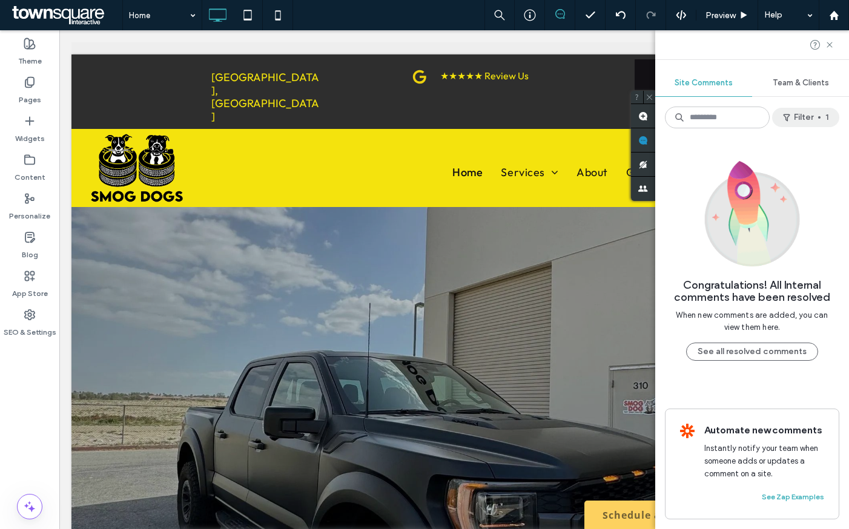
click at [800, 113] on button "Filter 1" at bounding box center [805, 117] width 67 height 19
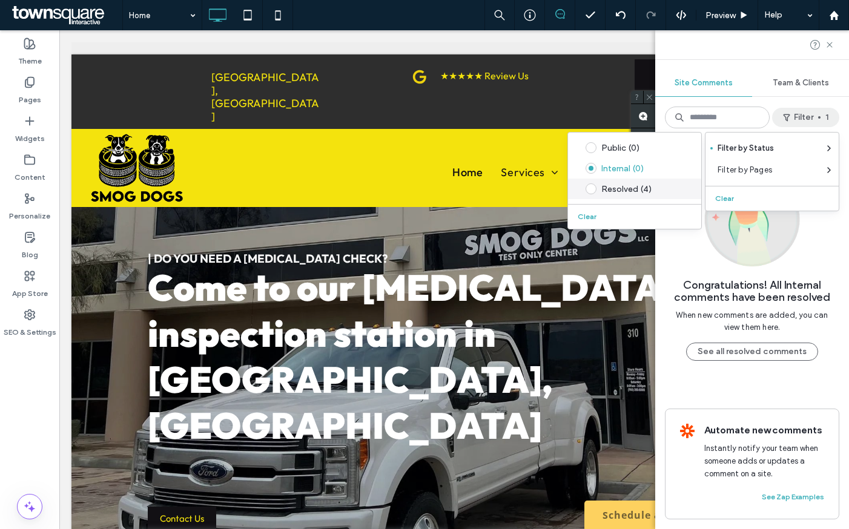
click at [631, 186] on div "Resolved (4)" at bounding box center [643, 189] width 85 height 10
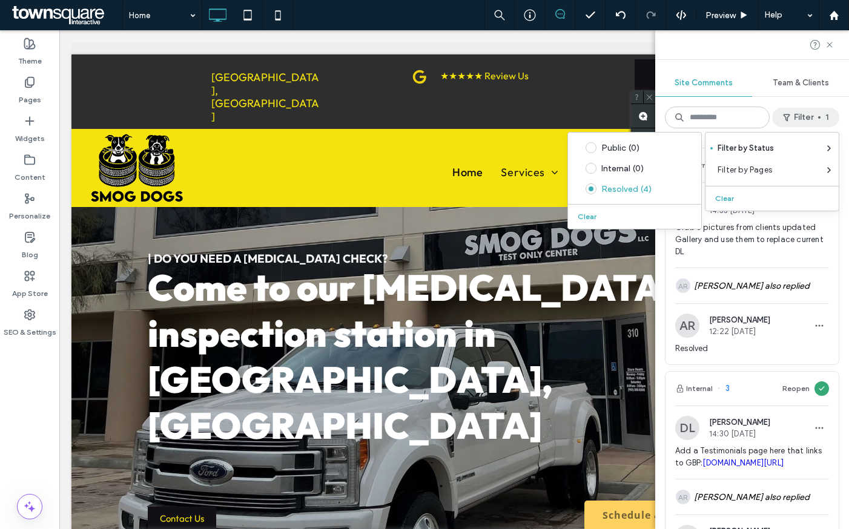
click at [748, 257] on span "Grab 5 pictures from clients updated Gallery and use them to replace current DL" at bounding box center [752, 240] width 154 height 36
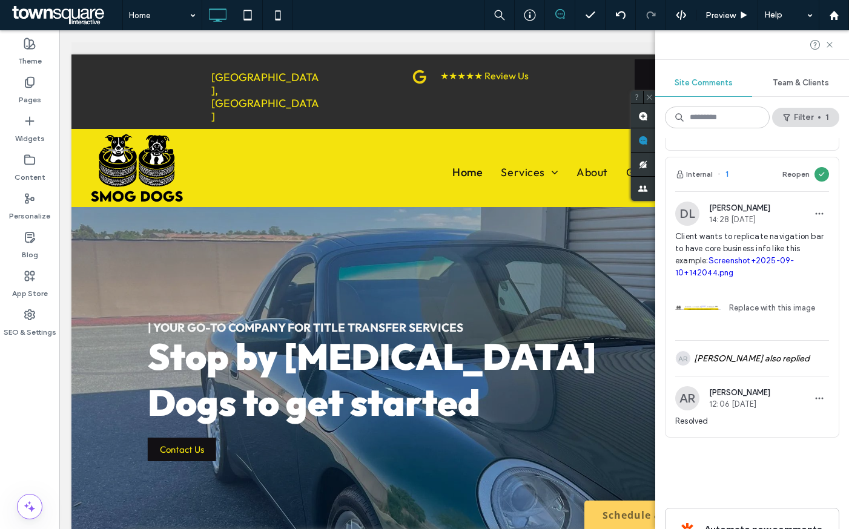
scroll to position [650, 0]
click at [771, 375] on div "AR Ashley Rodgers also replied" at bounding box center [752, 357] width 154 height 35
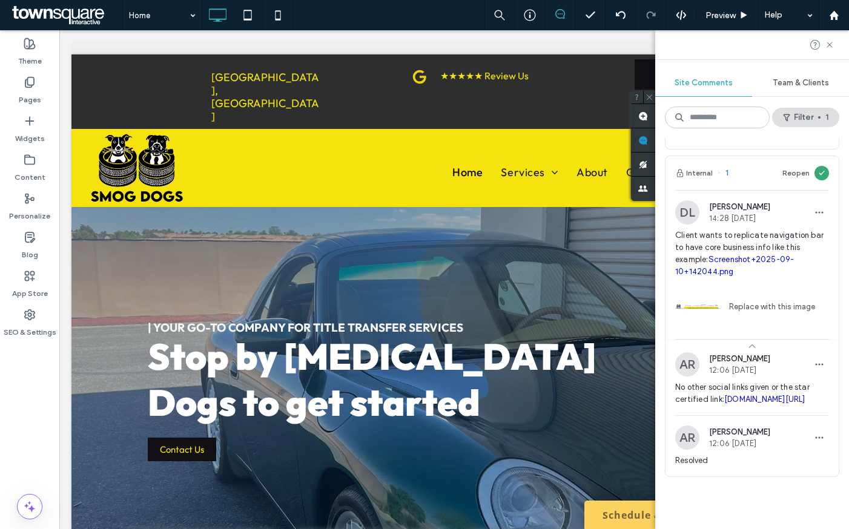
drag, startPoint x: 734, startPoint y: 449, endPoint x: 674, endPoint y: 433, distance: 61.5
click at [675, 406] on span "No other social links given or the star certified link: gyazo.com/c1e34c1ab3961…" at bounding box center [752, 393] width 154 height 24
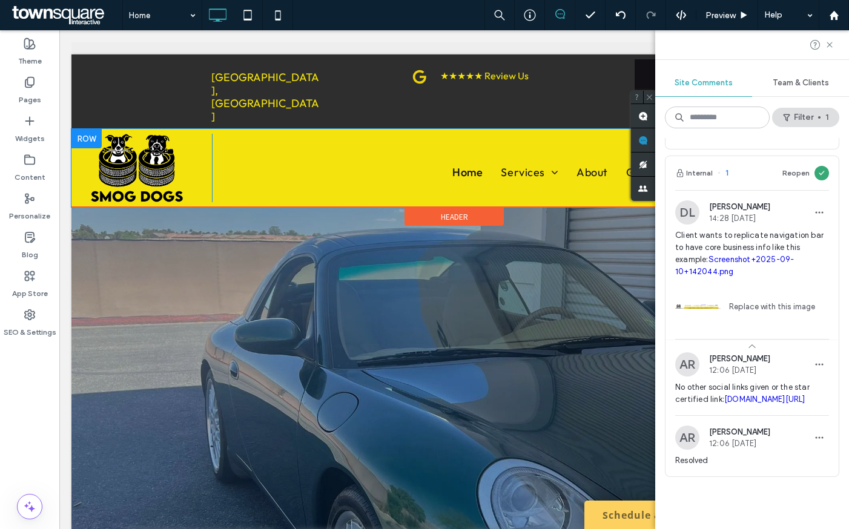
copy link "gyazo.com/c1e34c1ab3961fe083d9b58777098fdb"
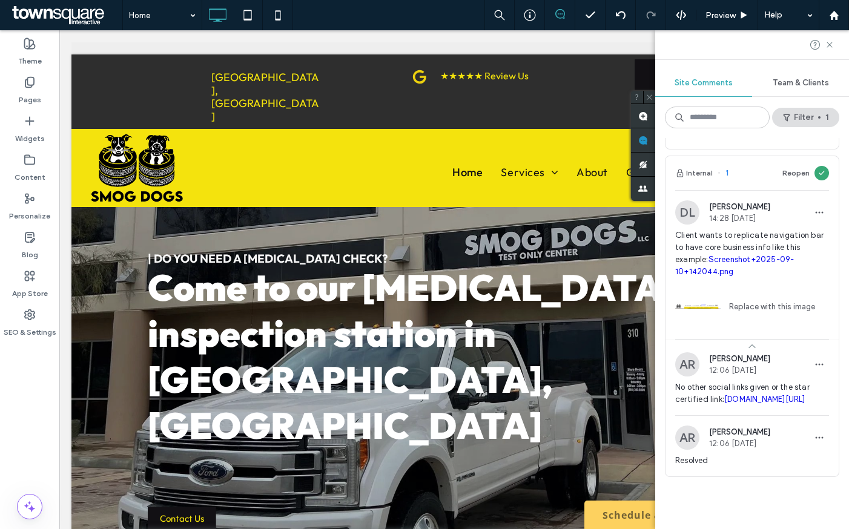
scroll to position [511, 0]
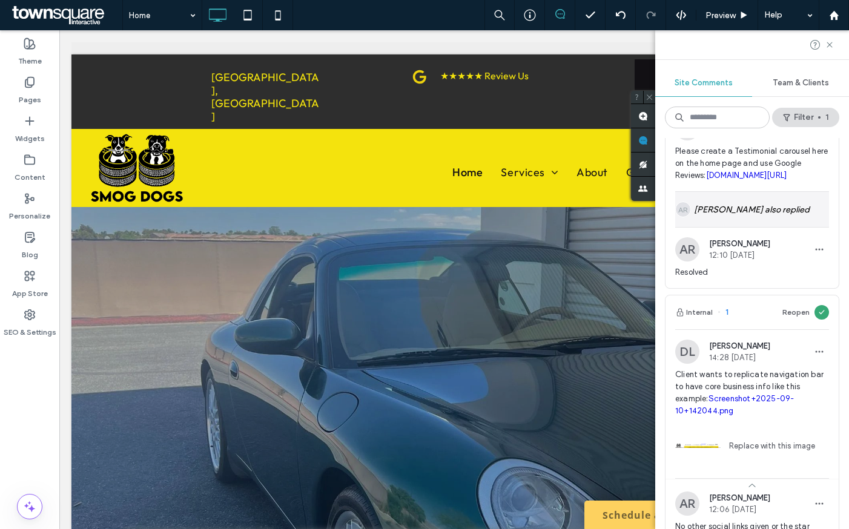
click at [762, 227] on div "AR Ashley Rodgers also replied" at bounding box center [752, 209] width 154 height 35
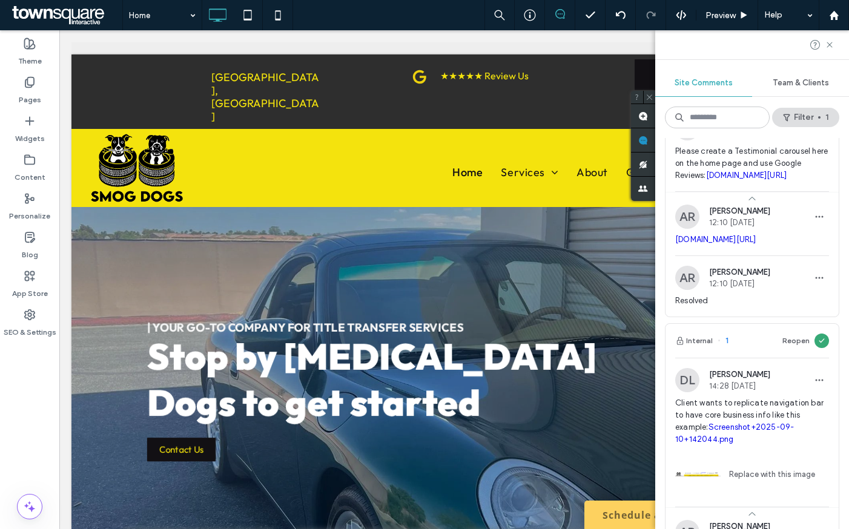
drag, startPoint x: 738, startPoint y: 283, endPoint x: 673, endPoint y: 266, distance: 67.4
click at [673, 255] on div "AR Ashley Rodgers 12:10 Sep 12 2025 gyazo.com/a10af04310cbb695c64897d541238efd" at bounding box center [751, 230] width 173 height 51
copy link "gyazo.com/a10af04310cbb695c64897d541238efd"
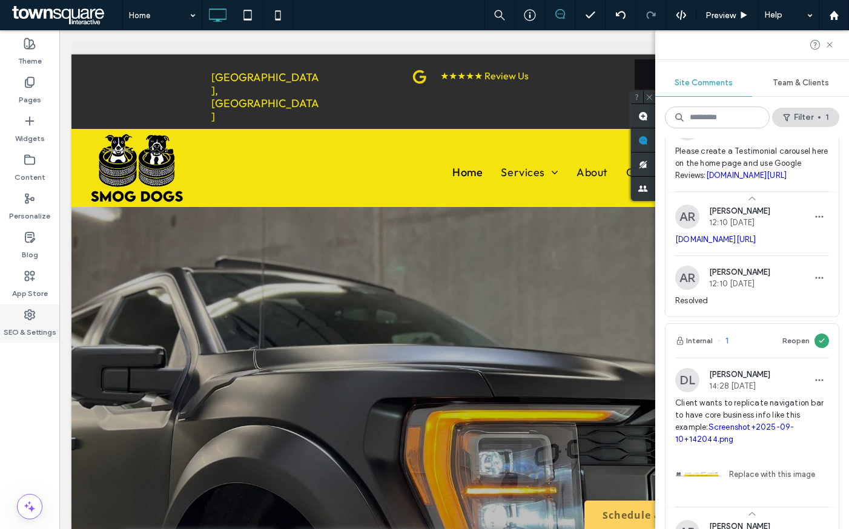
click at [47, 315] on div "SEO & Settings" at bounding box center [29, 323] width 59 height 39
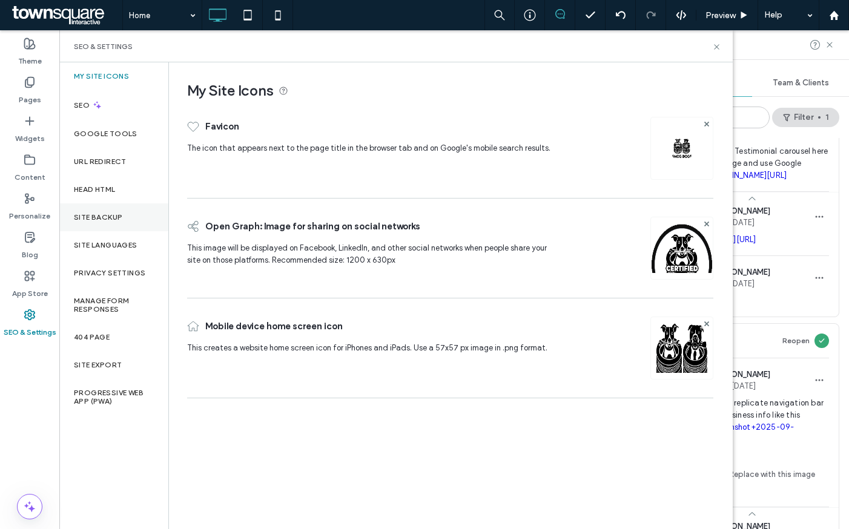
drag, startPoint x: 101, startPoint y: 225, endPoint x: 116, endPoint y: 216, distance: 17.3
click at [102, 223] on div "Site Backup" at bounding box center [113, 217] width 109 height 28
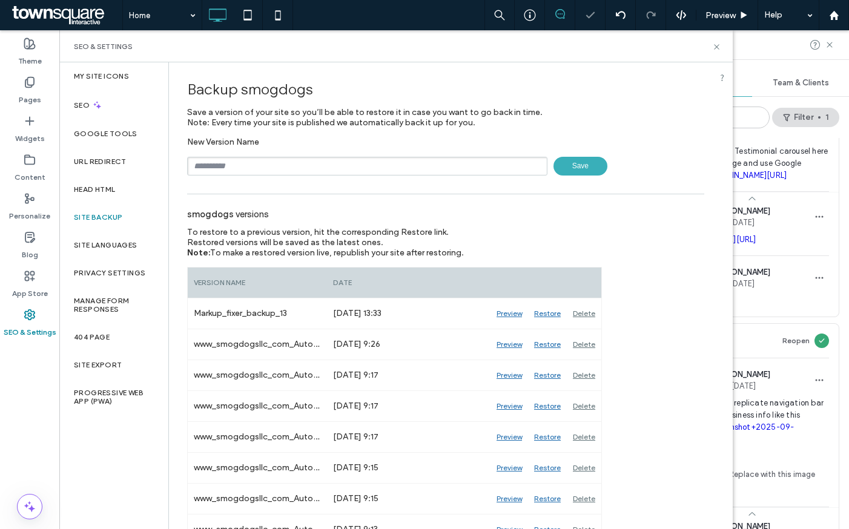
click at [214, 159] on input "text" at bounding box center [367, 166] width 360 height 19
paste input "******"
type input "*********"
click at [580, 167] on span "Save" at bounding box center [580, 166] width 54 height 19
